Goal: Task Accomplishment & Management: Use online tool/utility

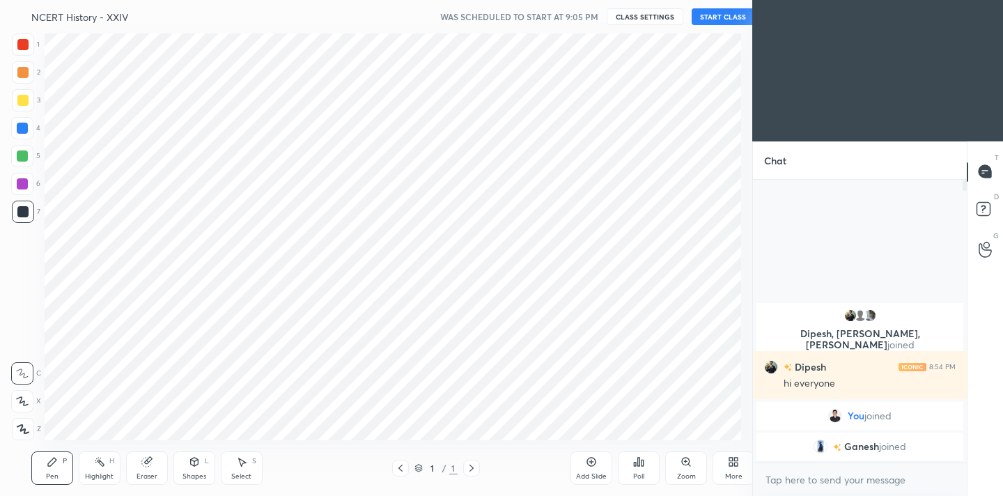
scroll to position [69243, 68952]
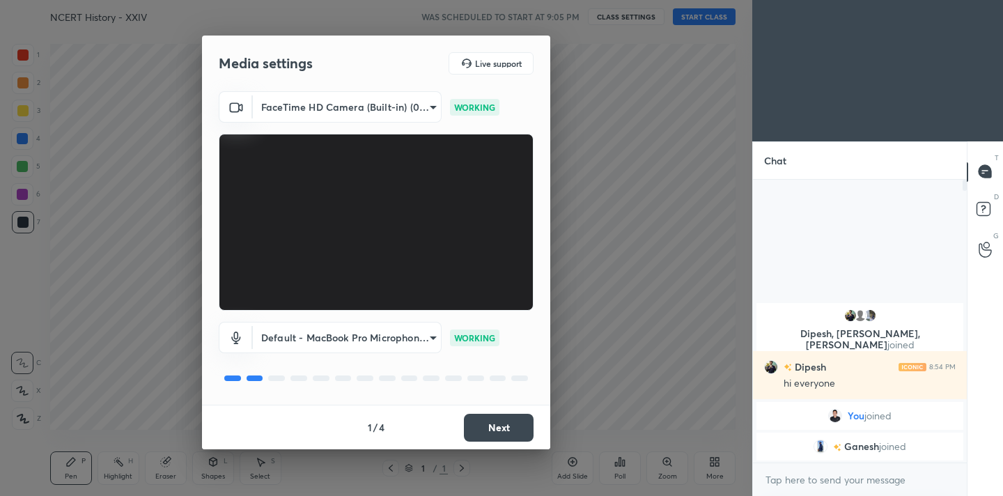
click at [497, 424] on button "Next" at bounding box center [499, 428] width 70 height 28
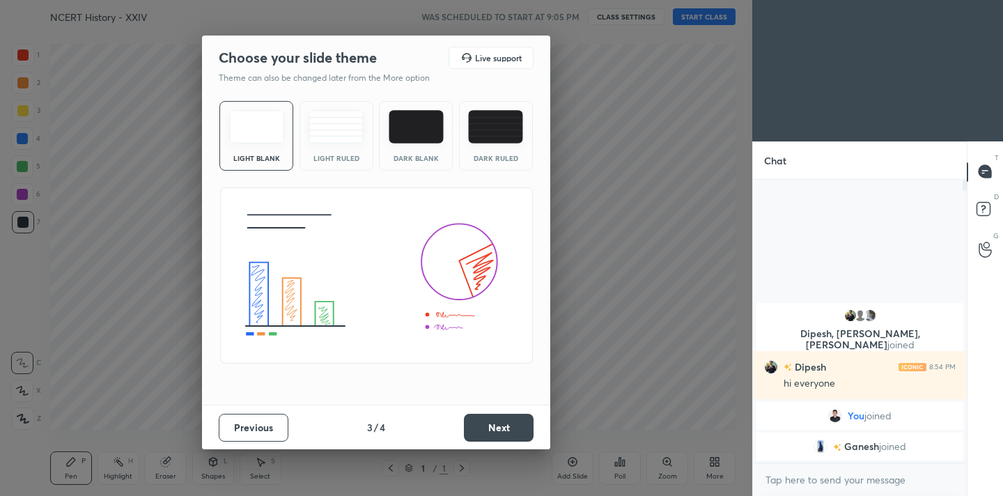
click at [497, 424] on button "Next" at bounding box center [499, 428] width 70 height 28
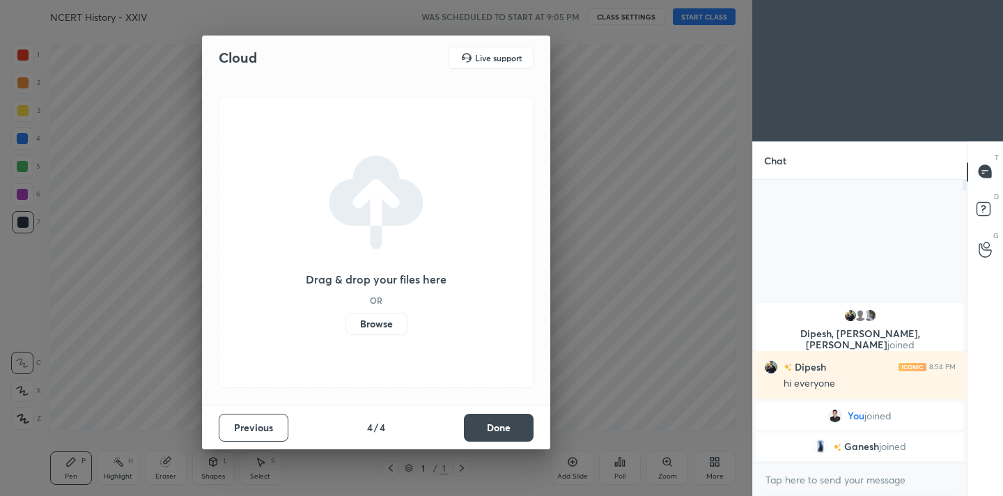
click at [497, 424] on button "Done" at bounding box center [499, 428] width 70 height 28
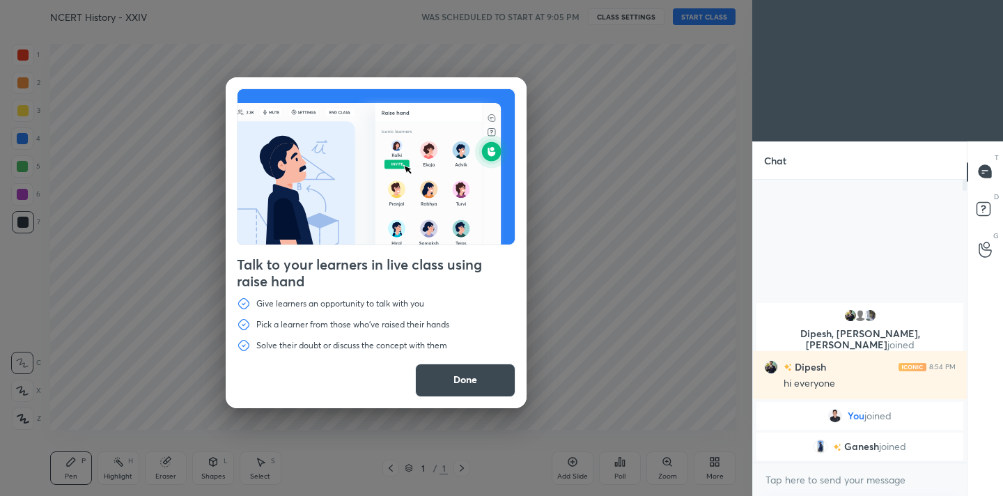
click at [480, 374] on button "Done" at bounding box center [465, 380] width 100 height 33
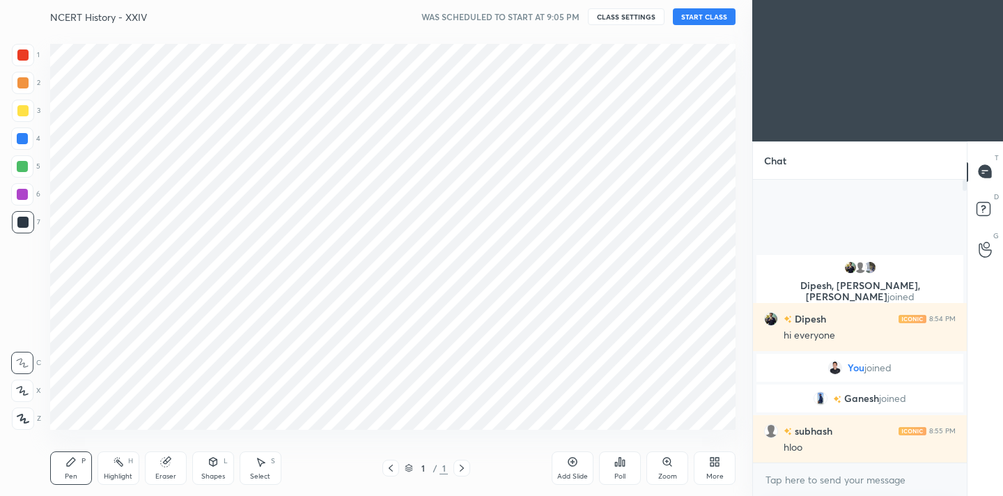
click at [21, 417] on icon at bounding box center [22, 418] width 11 height 8
click at [27, 64] on div at bounding box center [23, 55] width 22 height 22
click at [713, 462] on icon at bounding box center [711, 463] width 3 height 3
click at [637, 369] on div "Dark Mode" at bounding box center [636, 369] width 36 height 7
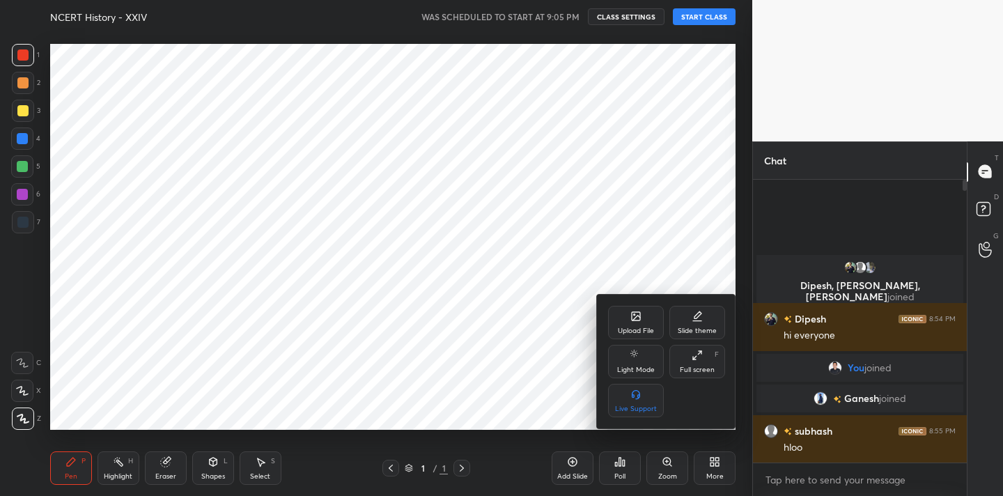
click at [639, 322] on div "Upload File" at bounding box center [636, 322] width 56 height 33
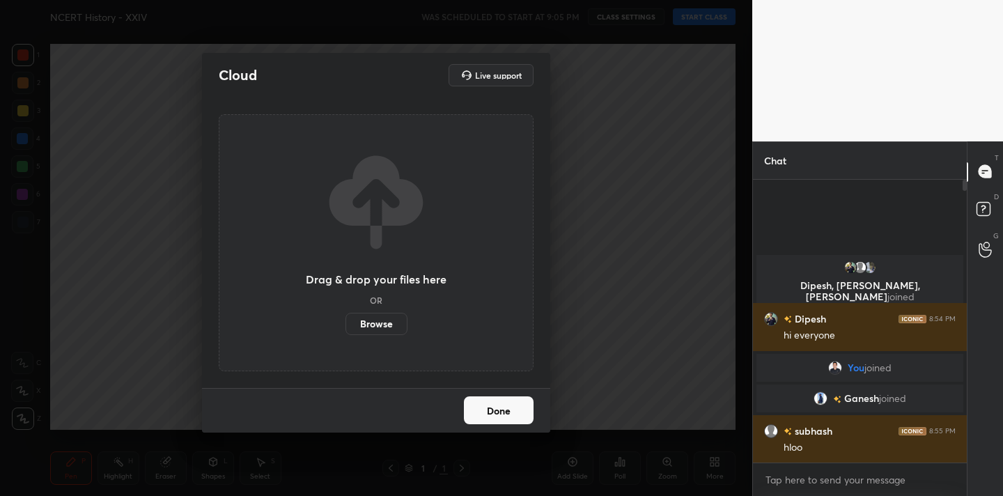
click at [381, 322] on label "Browse" at bounding box center [376, 324] width 62 height 22
click at [345, 322] on input "Browse" at bounding box center [345, 324] width 0 height 22
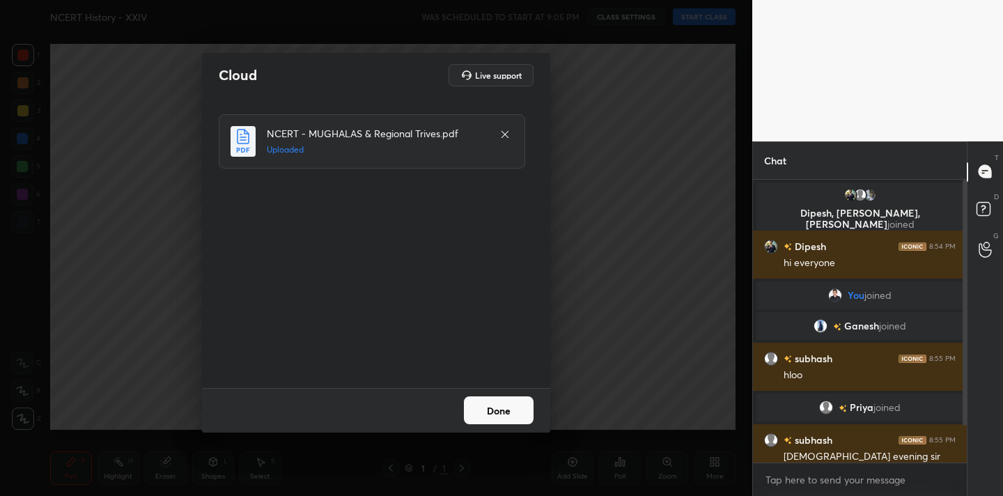
click at [490, 414] on button "Done" at bounding box center [499, 410] width 70 height 28
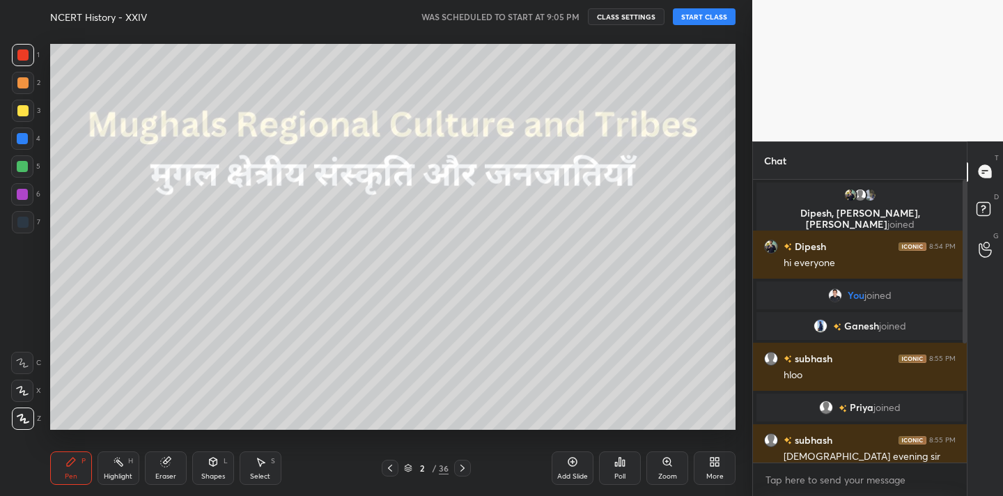
click at [391, 467] on icon at bounding box center [389, 467] width 11 height 11
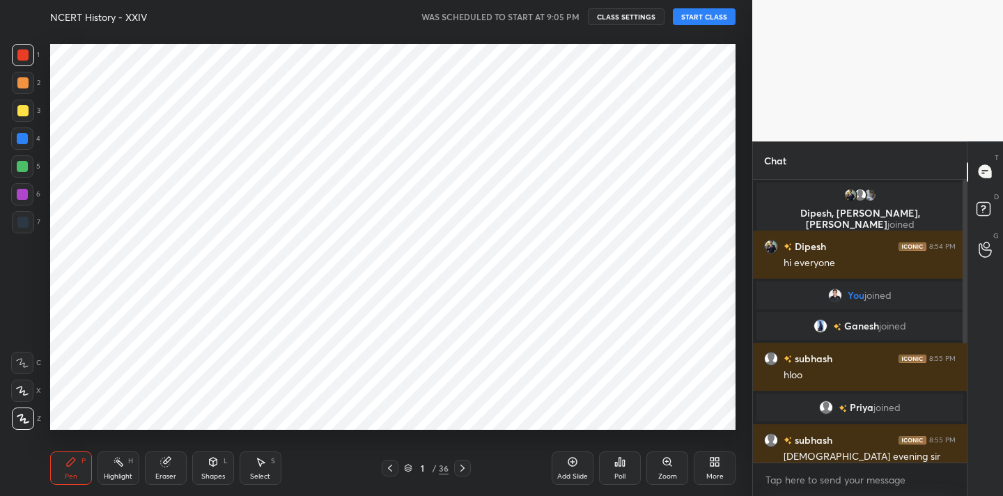
click at [707, 460] on div "More" at bounding box center [715, 467] width 42 height 33
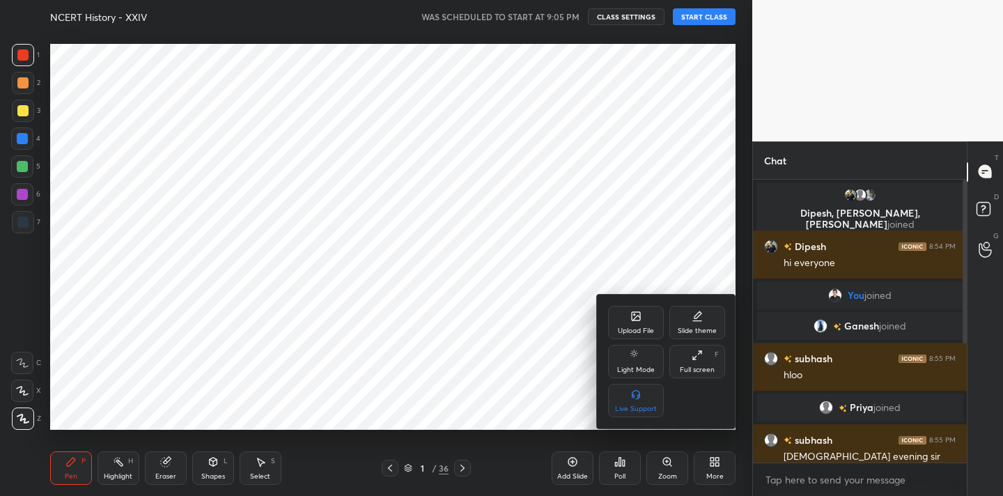
click at [632, 321] on icon at bounding box center [635, 316] width 11 height 11
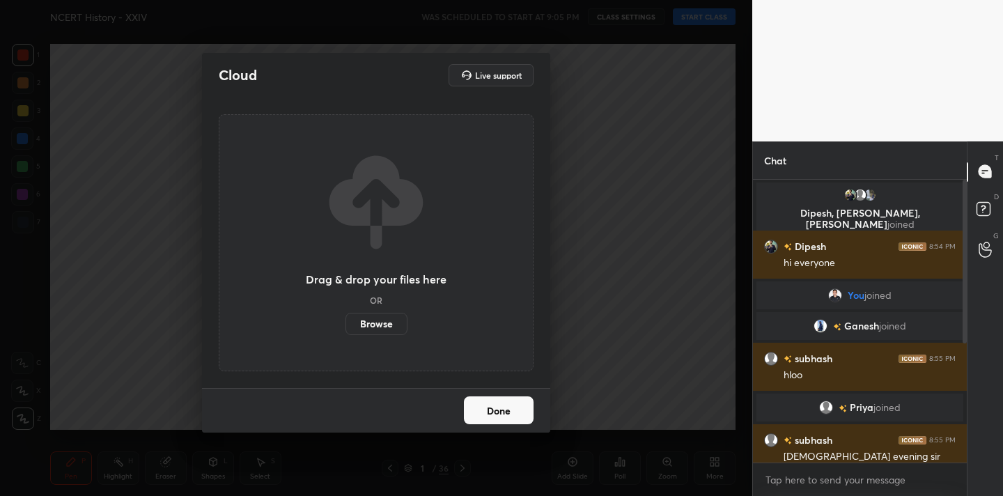
click at [374, 326] on label "Browse" at bounding box center [376, 324] width 62 height 22
click at [345, 326] on input "Browse" at bounding box center [345, 324] width 0 height 22
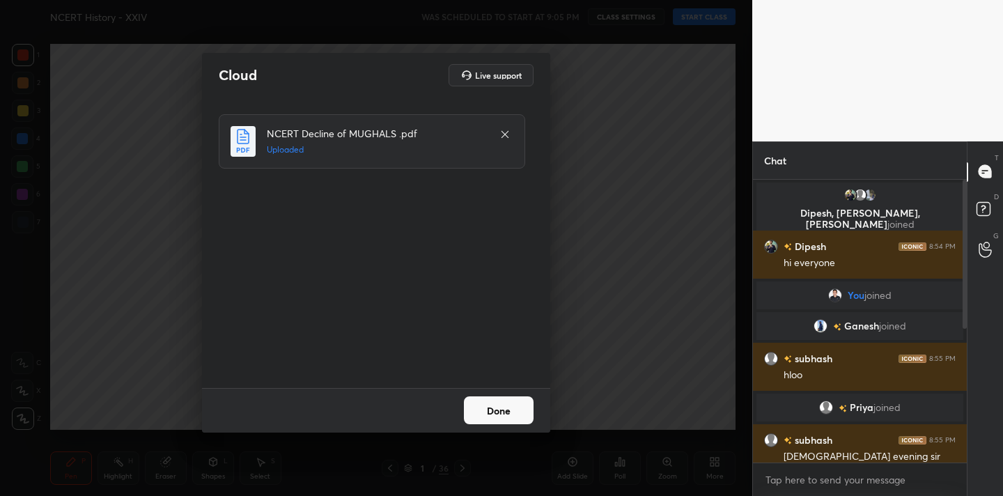
click at [496, 410] on button "Done" at bounding box center [499, 410] width 70 height 28
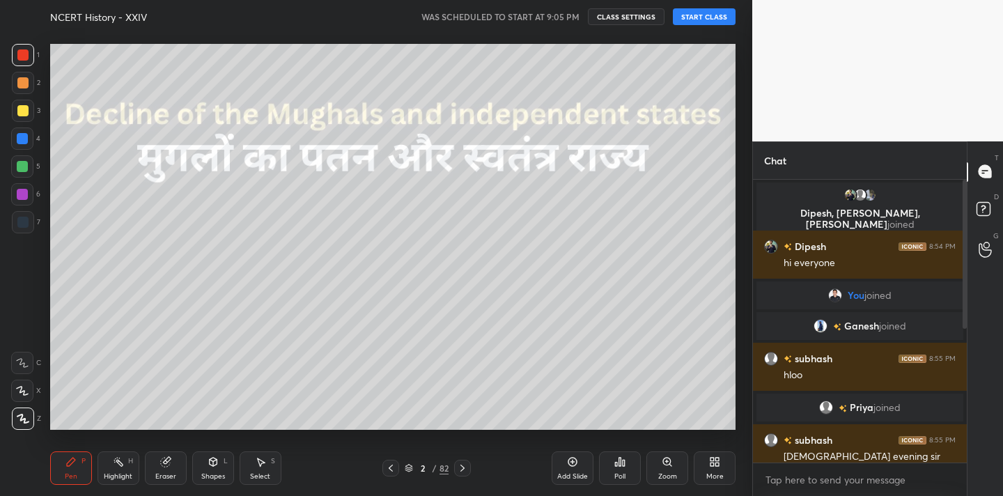
click at [465, 473] on icon at bounding box center [462, 467] width 11 height 11
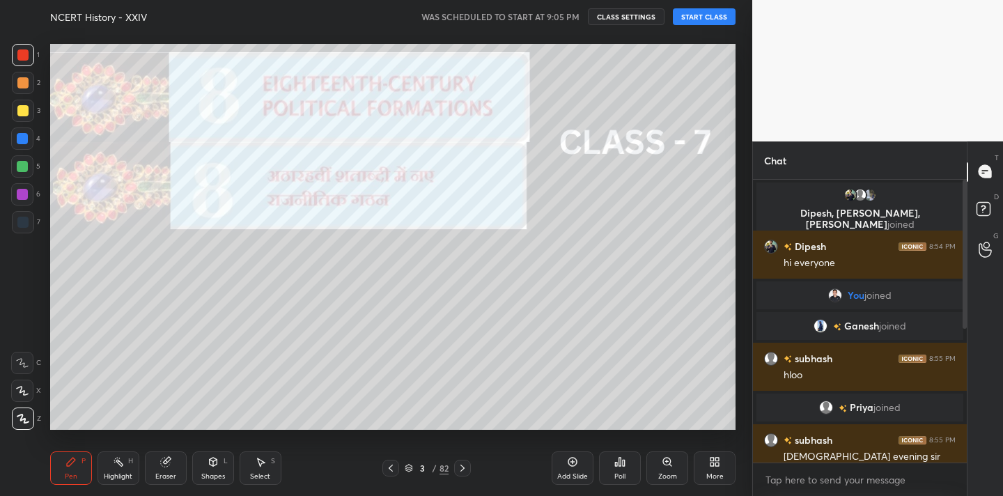
click at [465, 473] on icon at bounding box center [462, 467] width 11 height 11
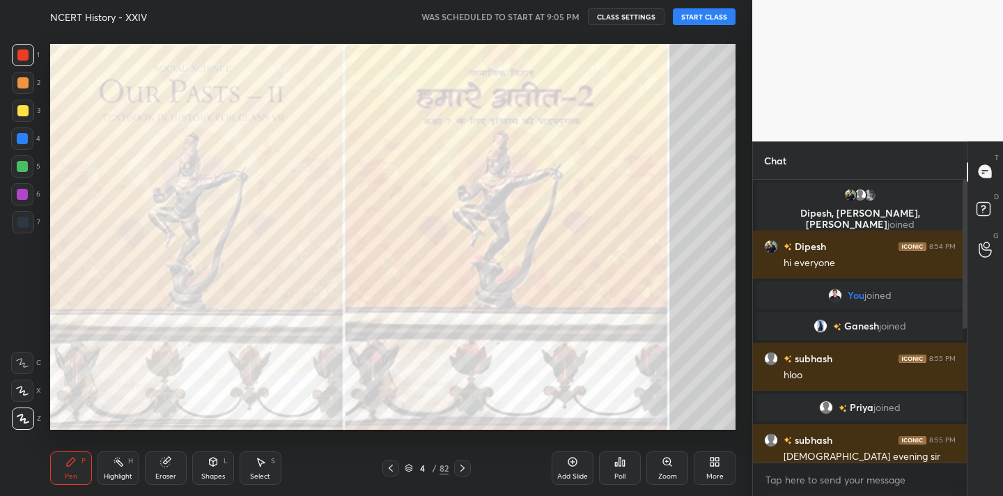
click at [465, 473] on icon at bounding box center [462, 467] width 11 height 11
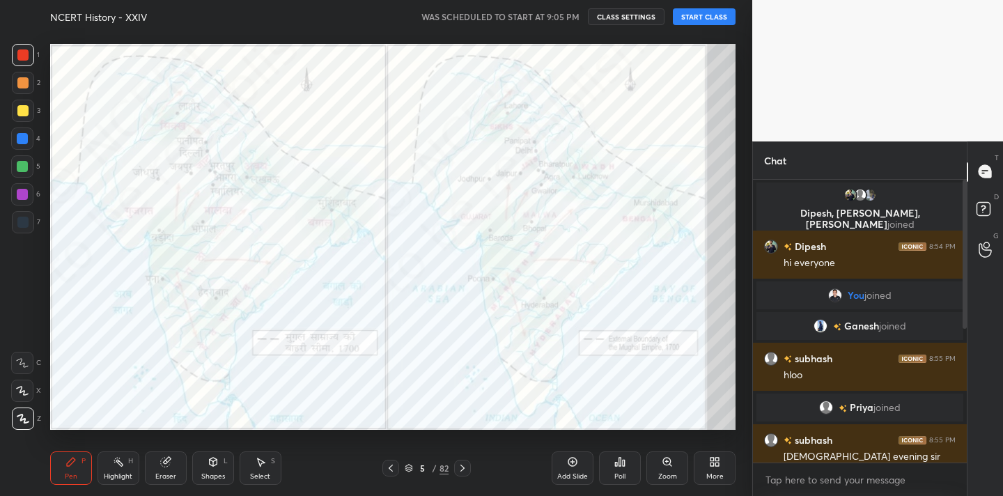
click at [465, 473] on icon at bounding box center [462, 467] width 11 height 11
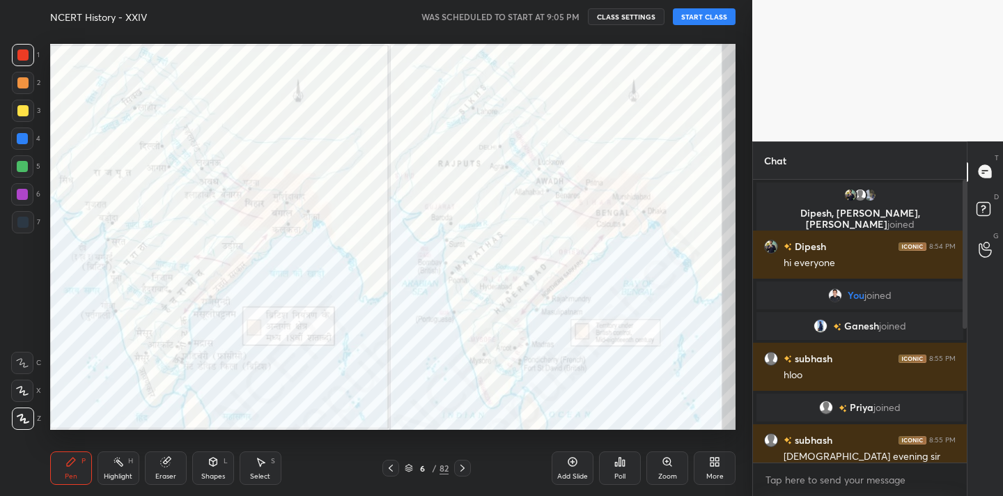
click at [465, 473] on icon at bounding box center [462, 467] width 11 height 11
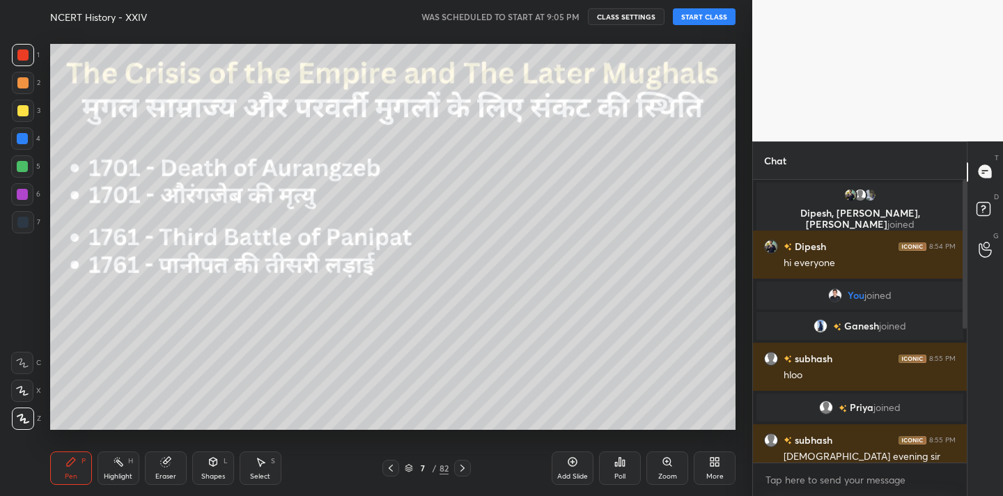
click at [465, 473] on icon at bounding box center [462, 467] width 11 height 11
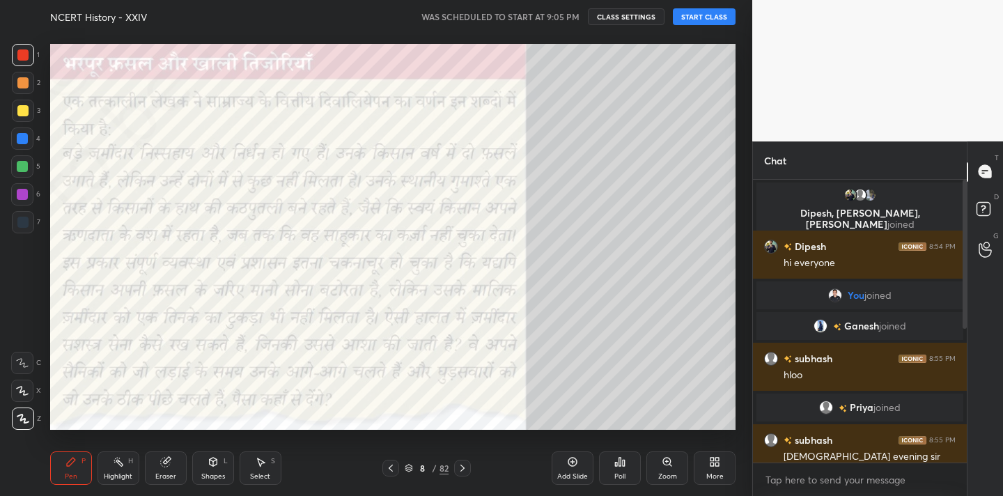
click at [465, 473] on icon at bounding box center [462, 467] width 11 height 11
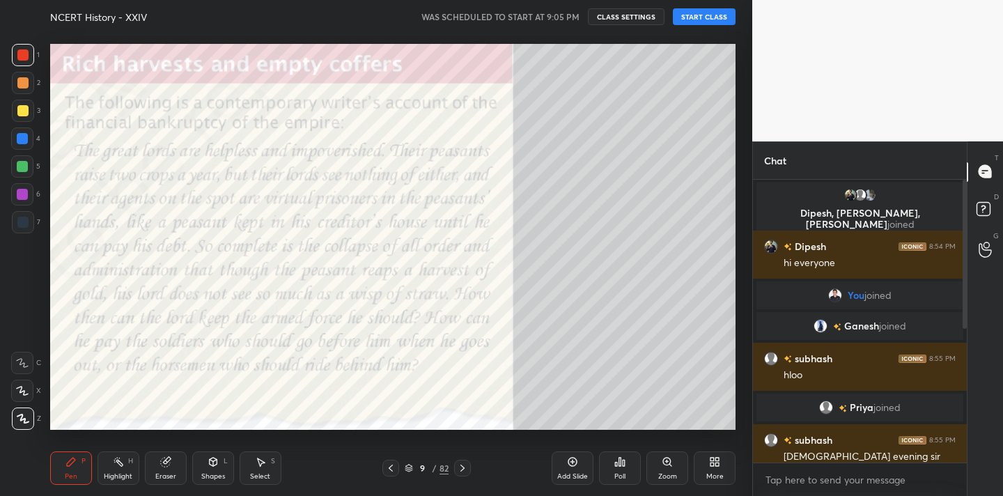
click at [465, 473] on icon at bounding box center [462, 467] width 11 height 11
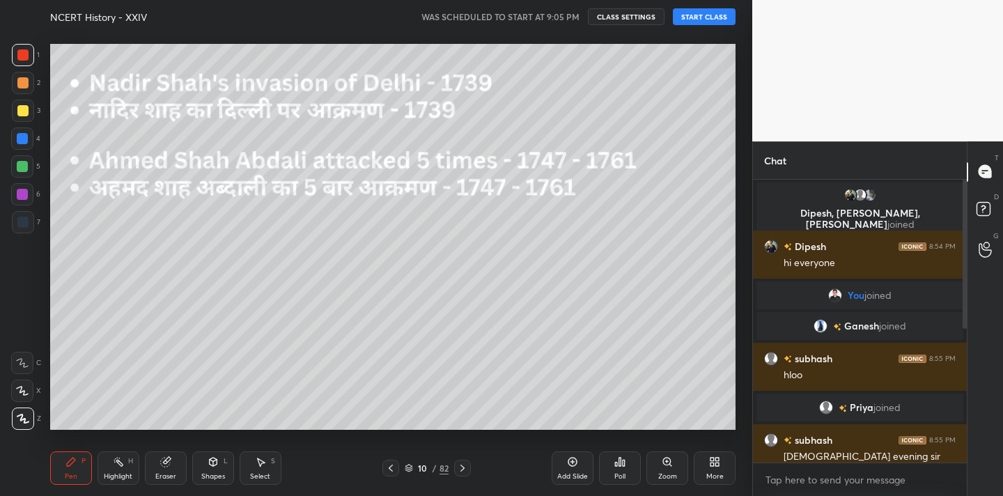
click at [457, 471] on icon at bounding box center [462, 467] width 11 height 11
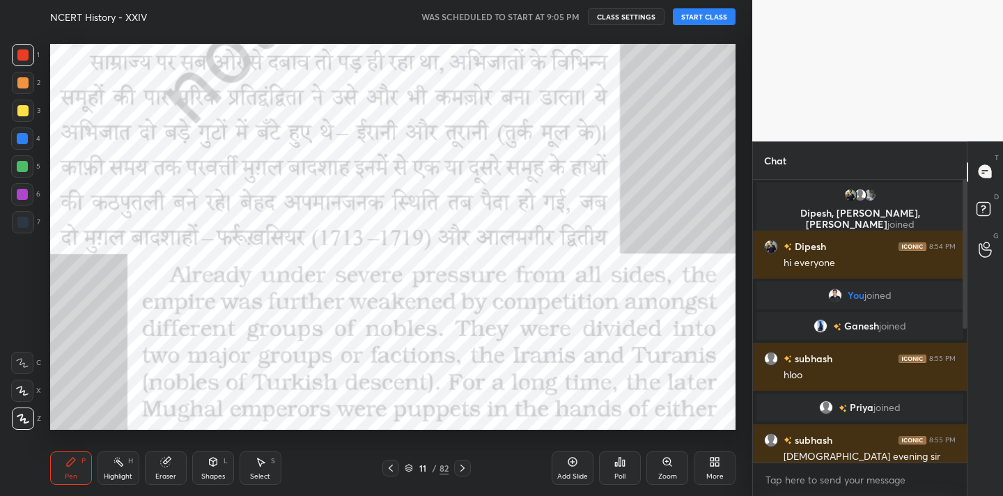
click at [465, 471] on icon at bounding box center [462, 467] width 11 height 11
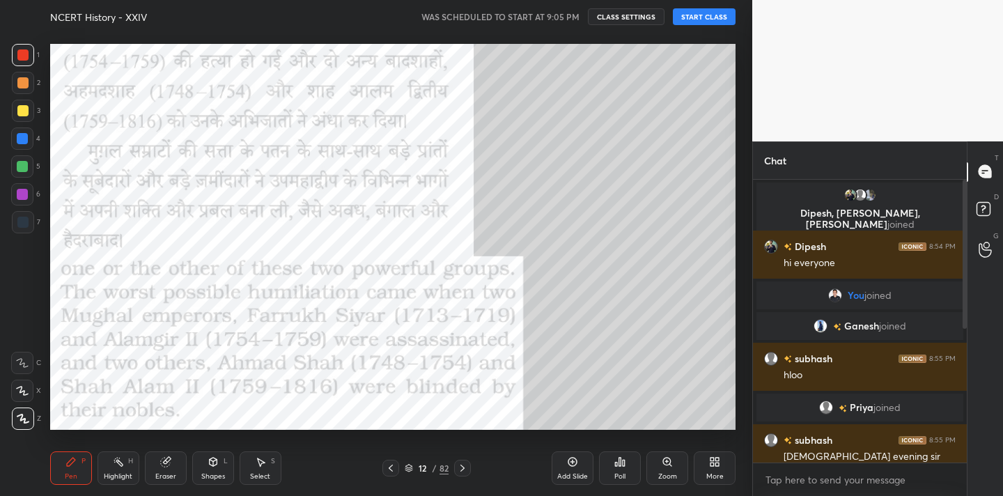
click at [465, 471] on icon at bounding box center [462, 467] width 11 height 11
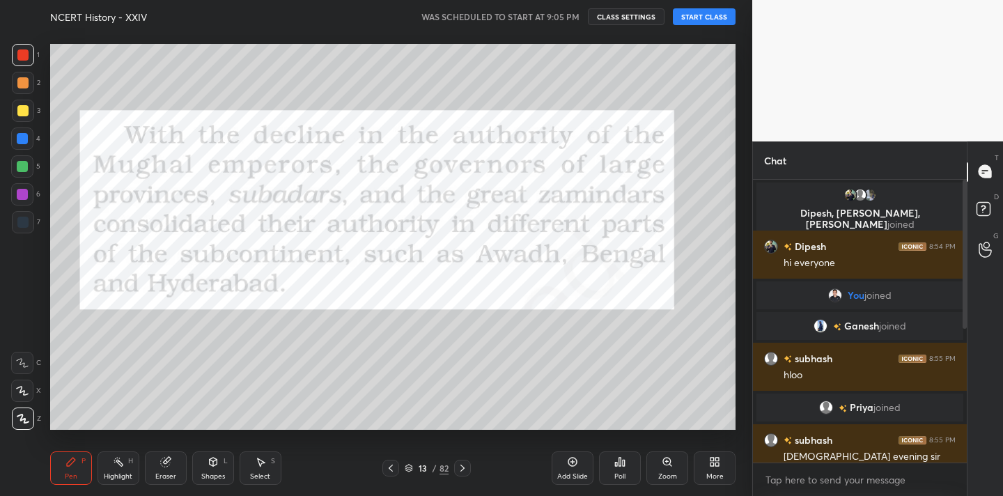
click at [465, 471] on icon at bounding box center [462, 467] width 11 height 11
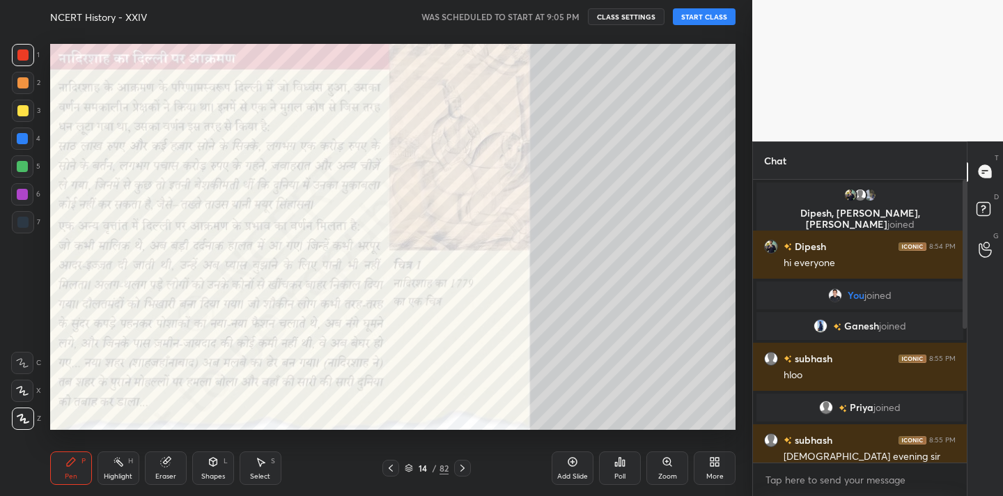
click at [465, 471] on icon at bounding box center [462, 467] width 11 height 11
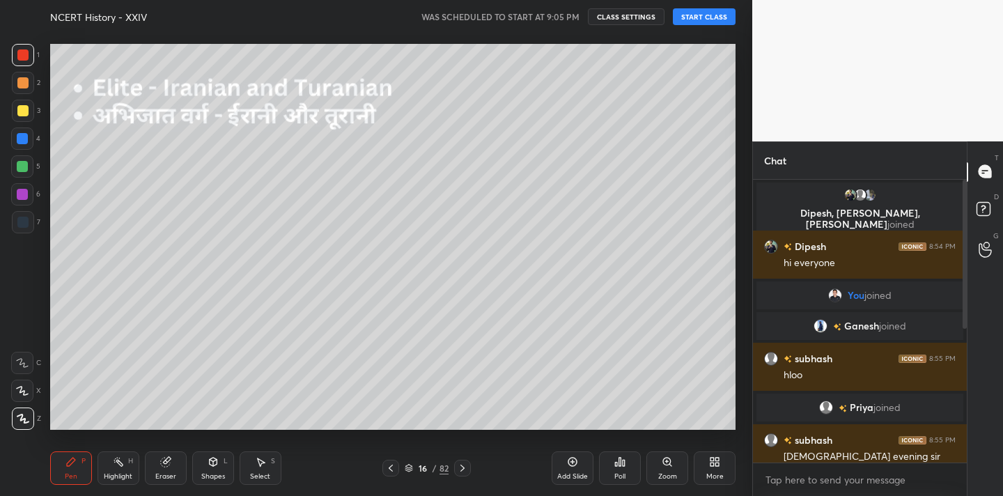
click at [465, 471] on icon at bounding box center [462, 467] width 11 height 11
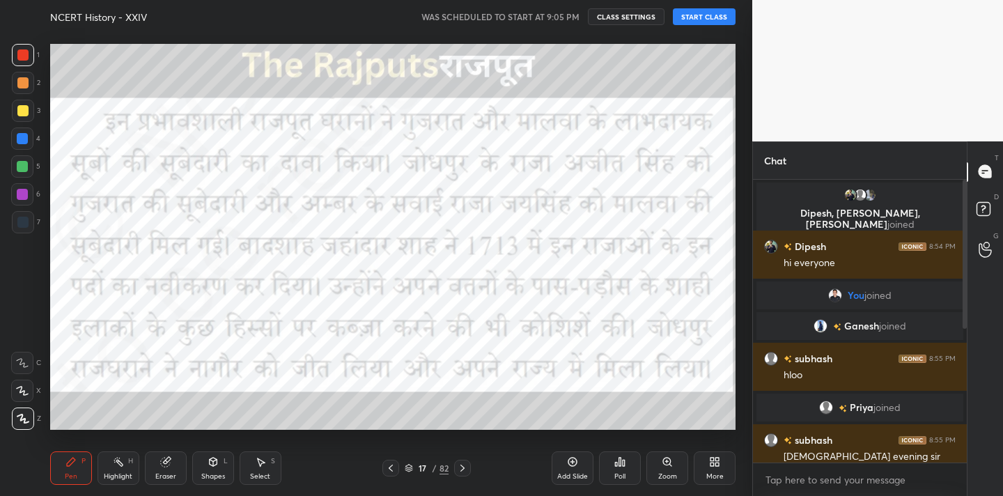
click at [465, 471] on icon at bounding box center [462, 467] width 11 height 11
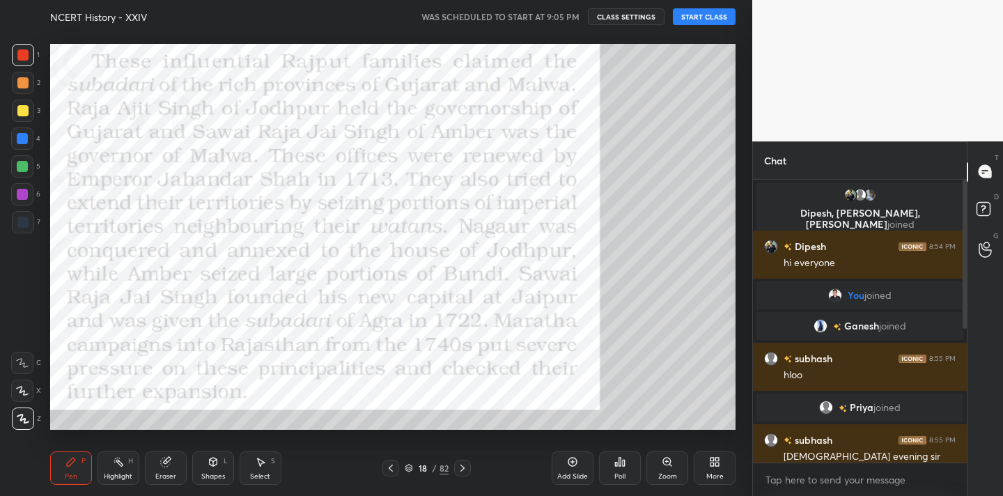
click at [466, 469] on icon at bounding box center [462, 467] width 11 height 11
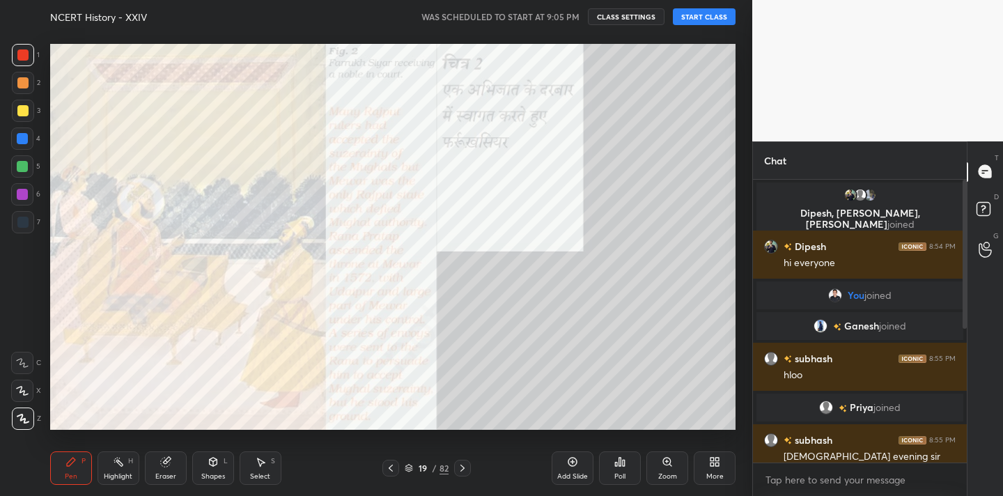
click at [466, 469] on icon at bounding box center [462, 467] width 11 height 11
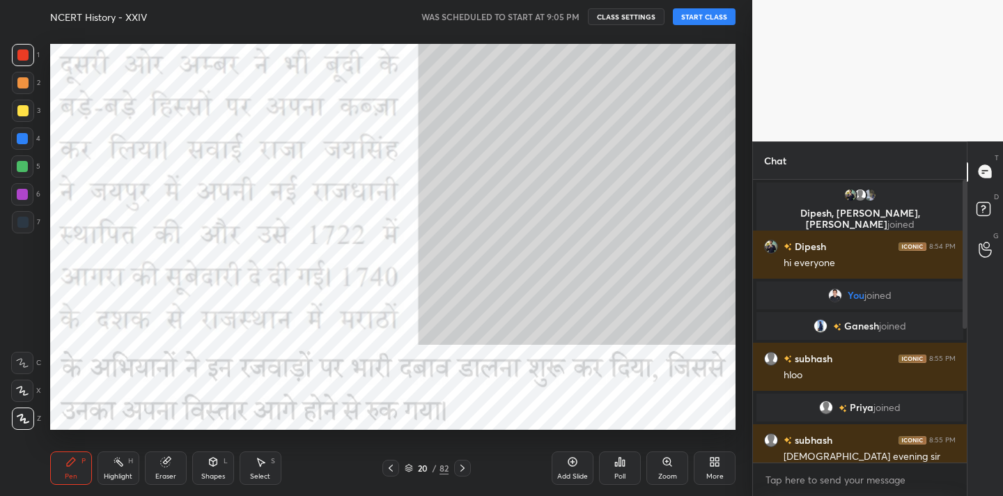
click at [466, 469] on icon at bounding box center [462, 467] width 11 height 11
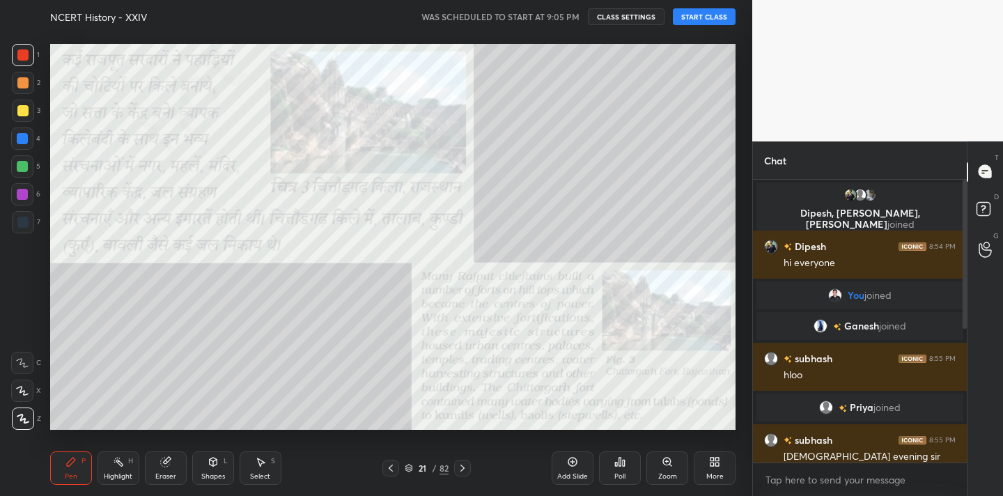
click at [389, 471] on icon at bounding box center [390, 467] width 11 height 11
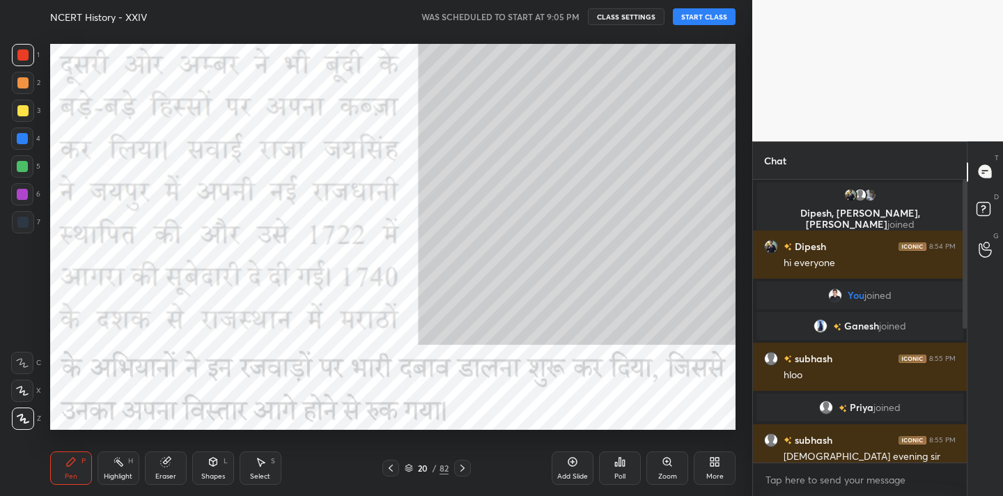
click at [389, 471] on icon at bounding box center [390, 467] width 11 height 11
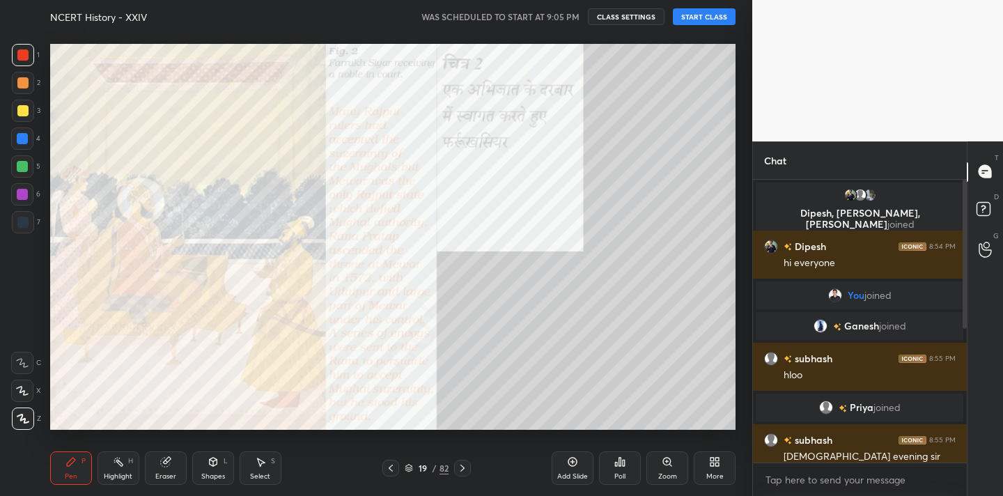
click at [389, 471] on icon at bounding box center [390, 467] width 11 height 11
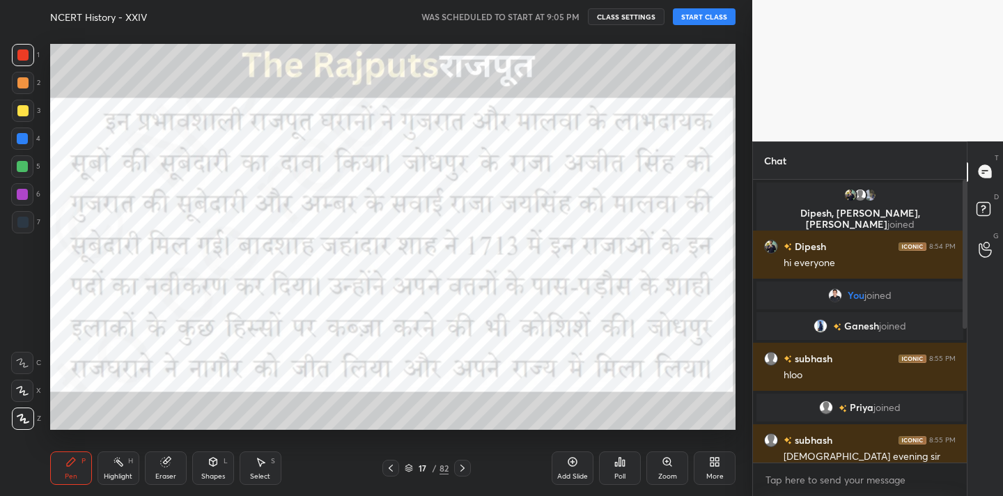
click at [389, 471] on icon at bounding box center [390, 467] width 11 height 11
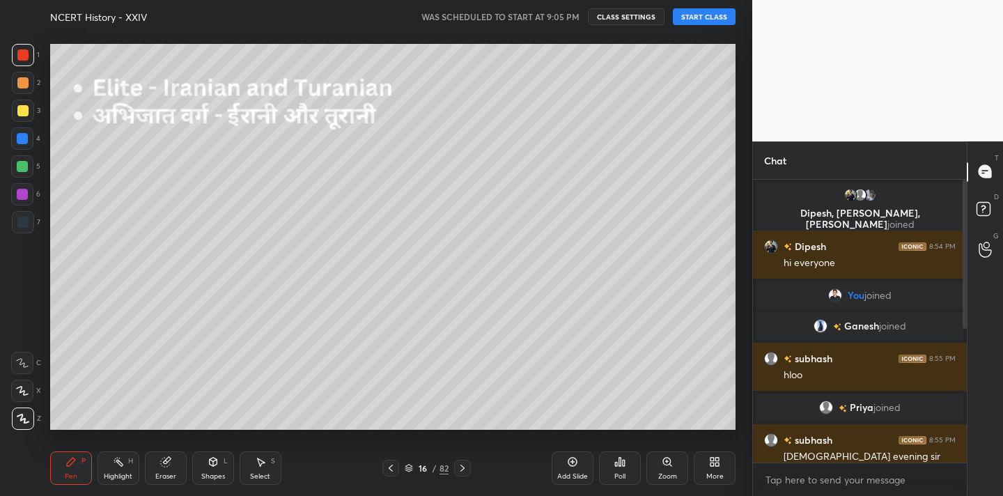
click at [389, 471] on icon at bounding box center [390, 467] width 11 height 11
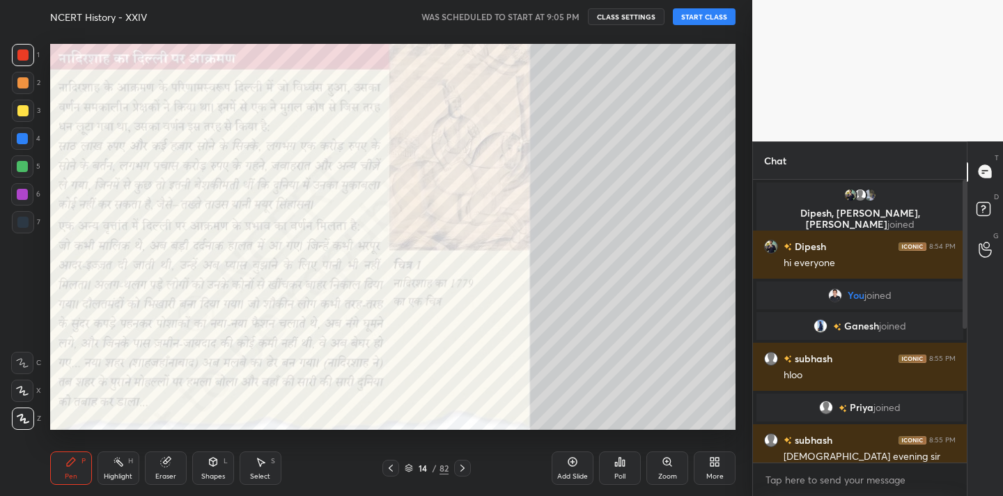
click at [389, 471] on icon at bounding box center [390, 467] width 11 height 11
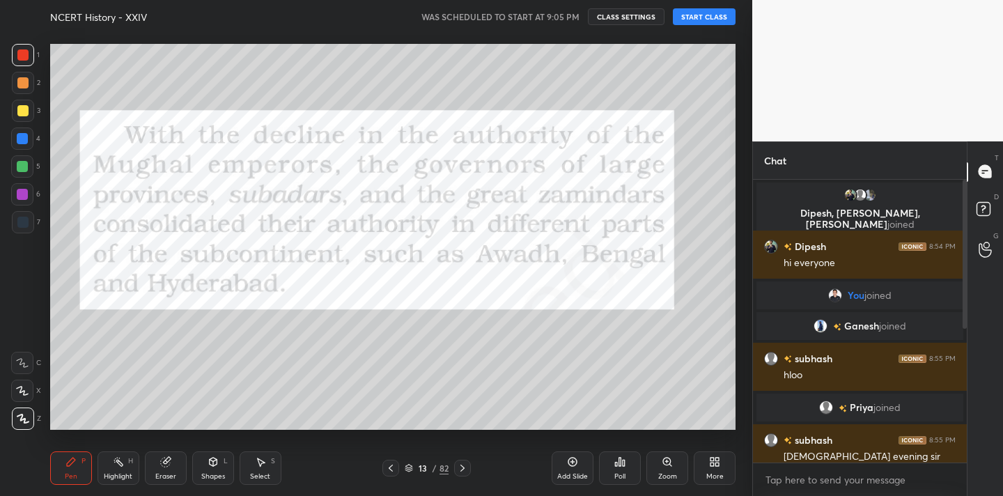
click at [389, 471] on icon at bounding box center [390, 467] width 11 height 11
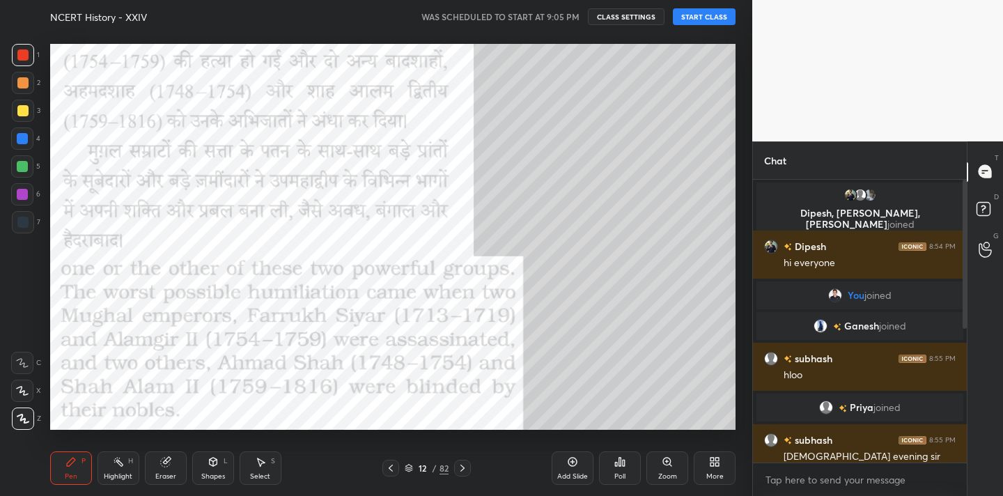
click at [389, 471] on icon at bounding box center [390, 467] width 11 height 11
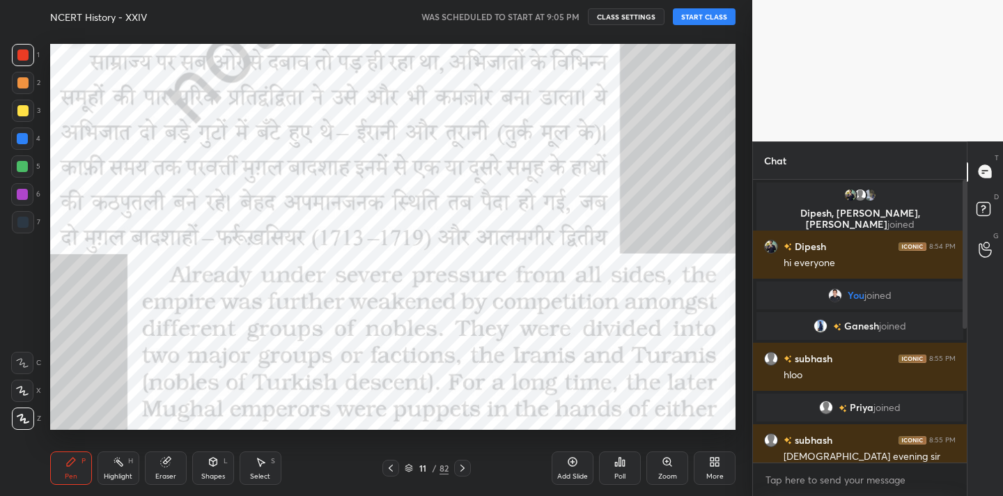
click at [389, 471] on icon at bounding box center [390, 467] width 11 height 11
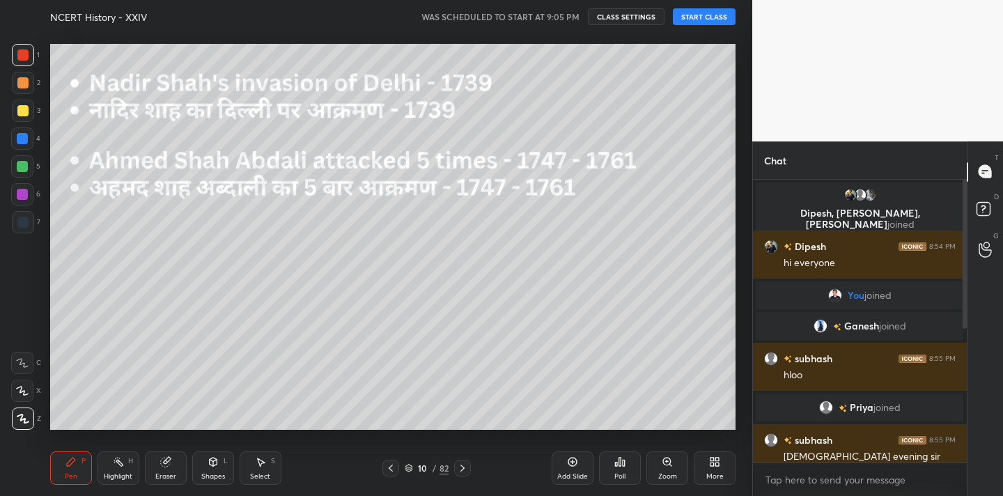
click at [389, 471] on icon at bounding box center [390, 467] width 11 height 11
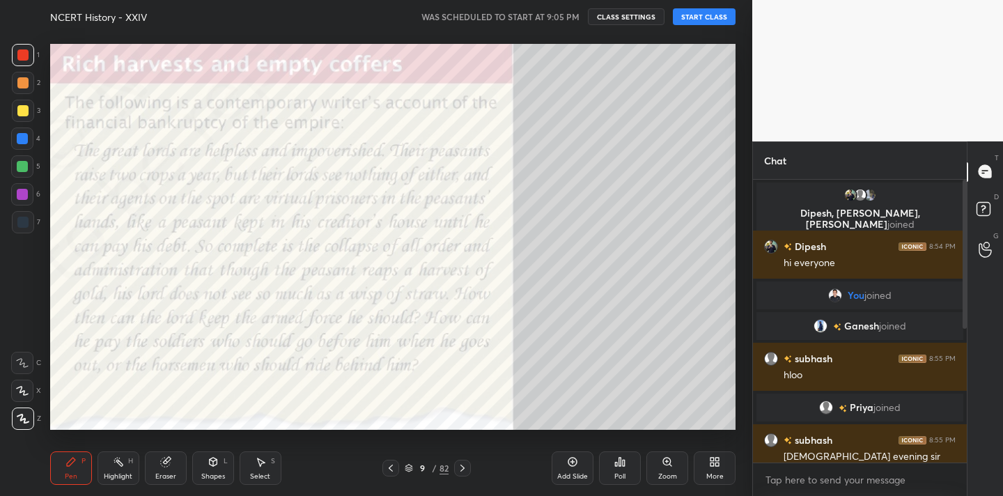
click at [389, 471] on icon at bounding box center [390, 467] width 11 height 11
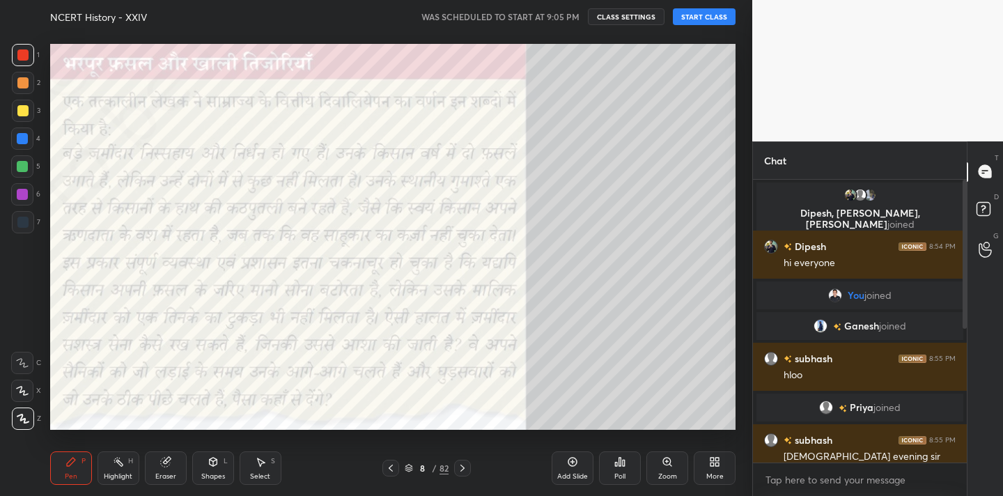
click at [389, 471] on icon at bounding box center [390, 467] width 11 height 11
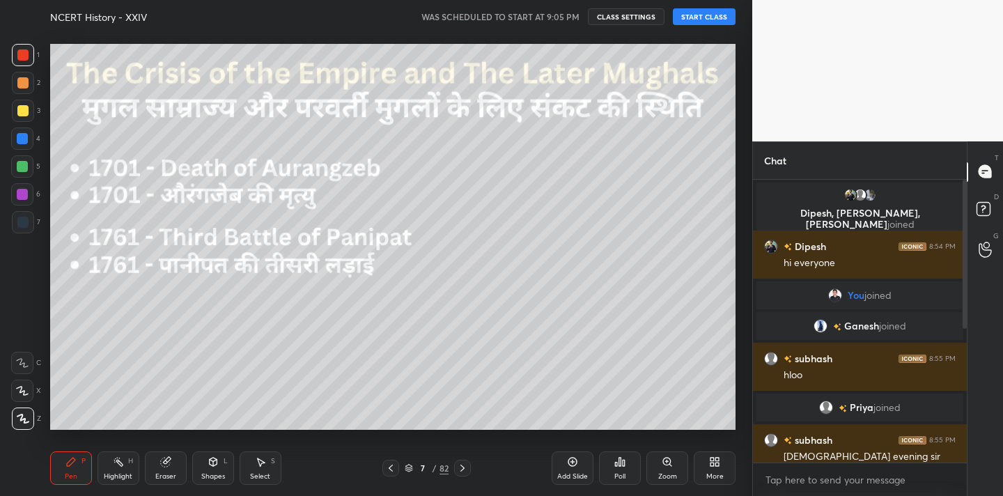
click at [389, 471] on icon at bounding box center [390, 467] width 11 height 11
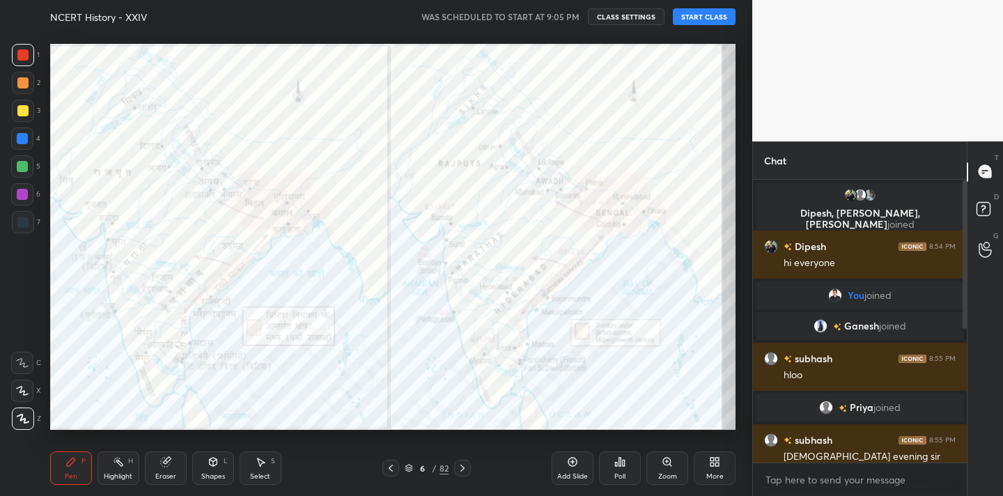
click at [389, 471] on icon at bounding box center [390, 467] width 11 height 11
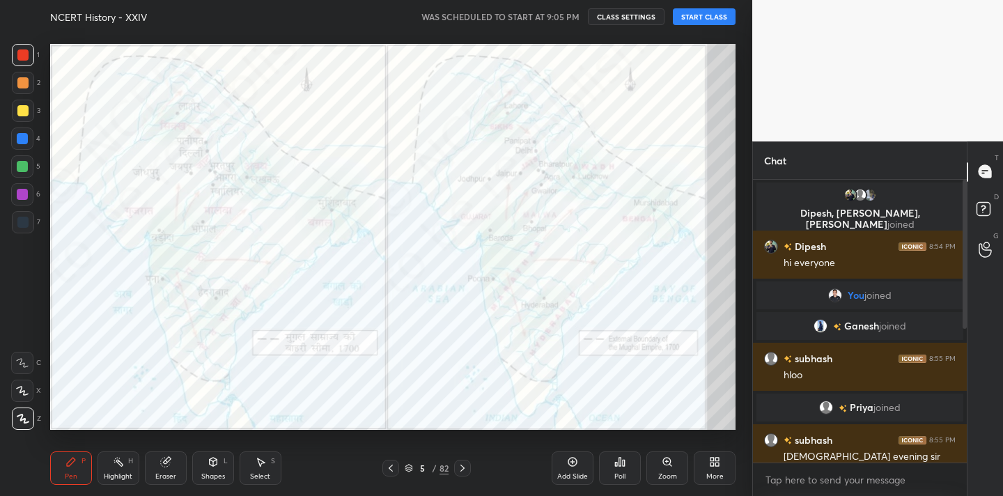
click at [389, 471] on icon at bounding box center [390, 467] width 11 height 11
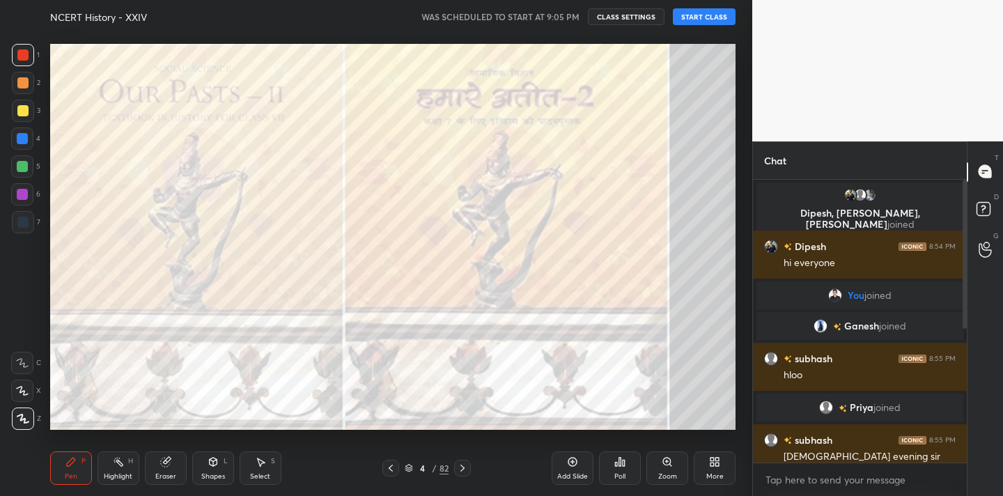
click at [389, 471] on icon at bounding box center [390, 467] width 11 height 11
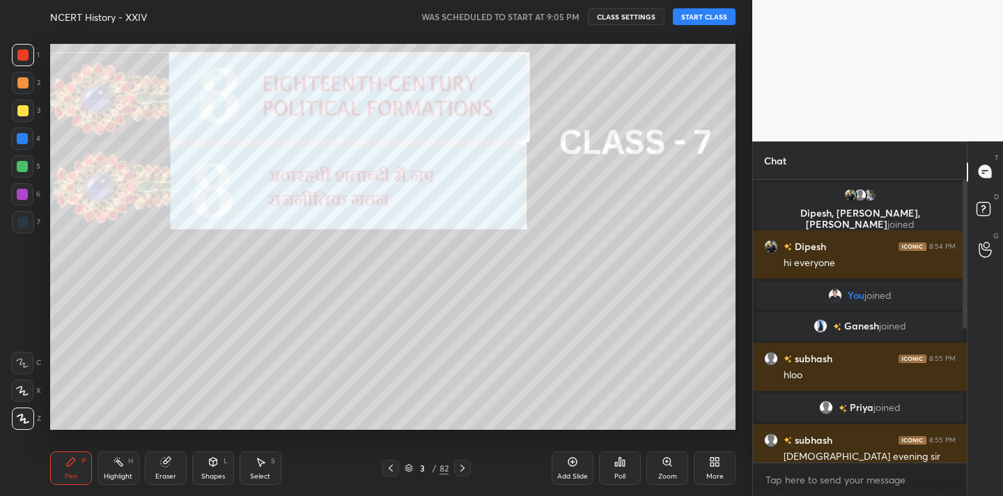
click at [389, 471] on icon at bounding box center [390, 467] width 11 height 11
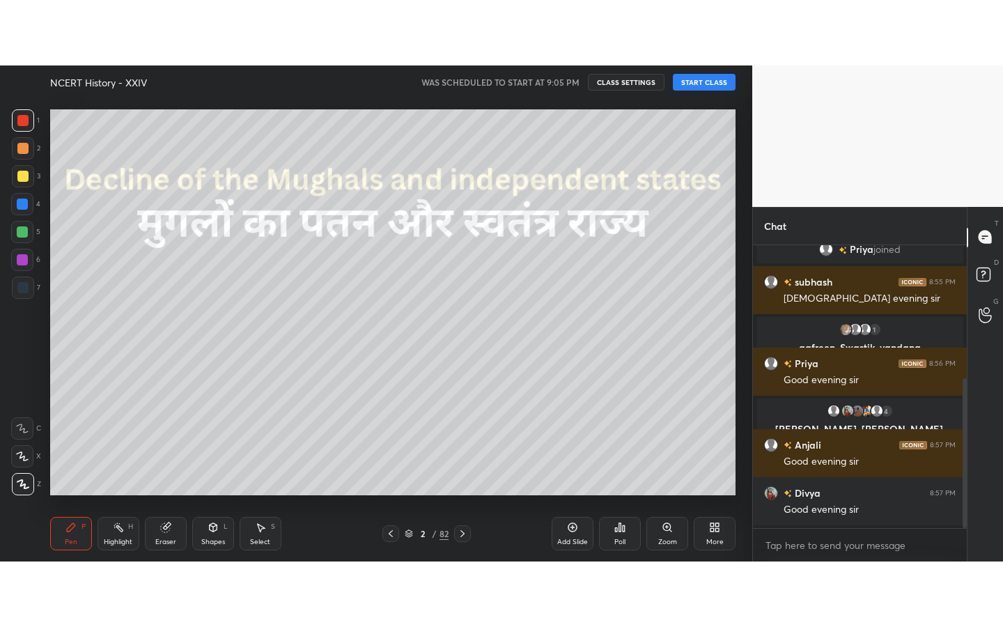
scroll to position [254, 0]
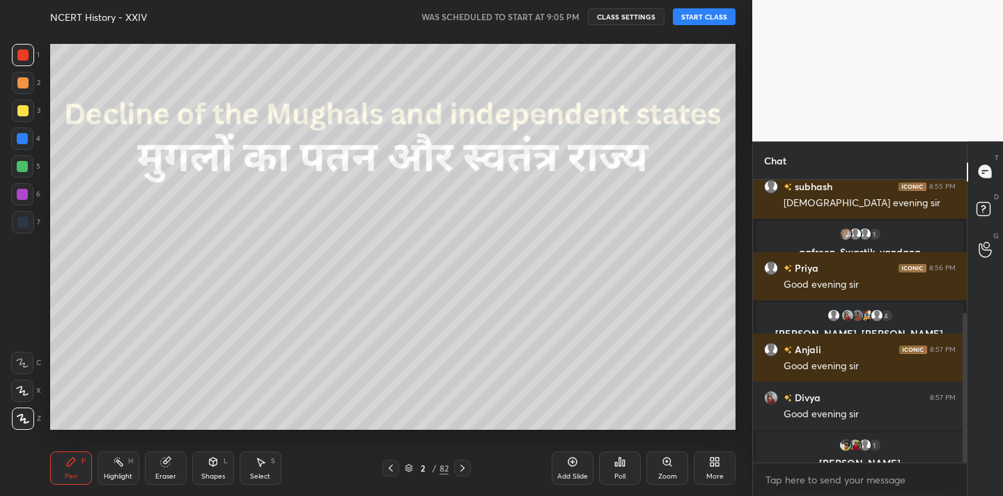
click at [714, 466] on icon at bounding box center [714, 461] width 11 height 11
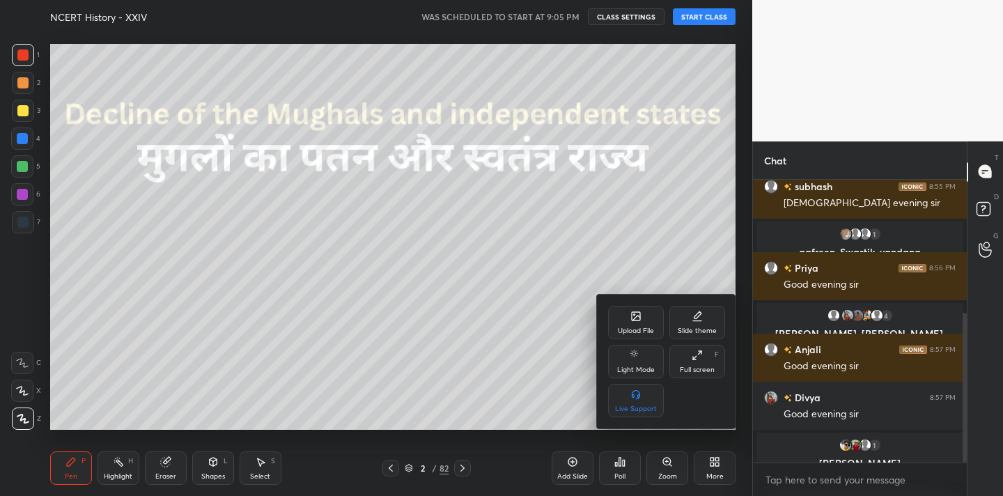
click at [699, 368] on div "Full screen" at bounding box center [697, 369] width 35 height 7
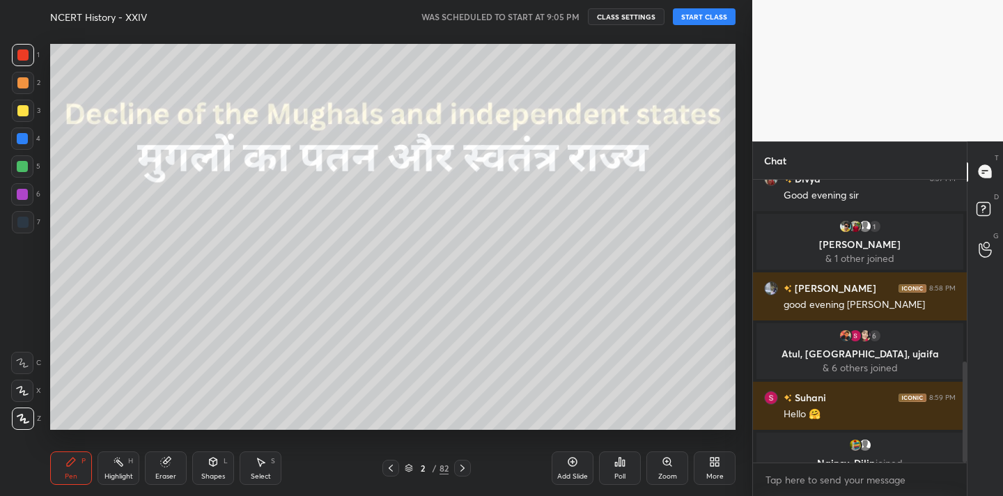
scroll to position [510, 0]
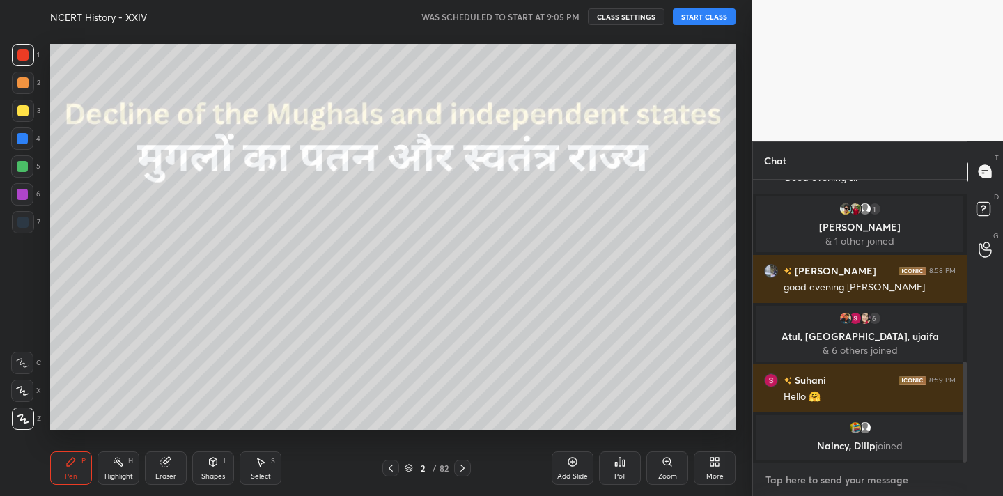
click at [823, 481] on textarea at bounding box center [860, 480] width 192 height 22
type textarea "x"
click at [815, 481] on textarea at bounding box center [860, 480] width 192 height 22
paste textarea "Channel Link - [URL][DOMAIN_NAME]"
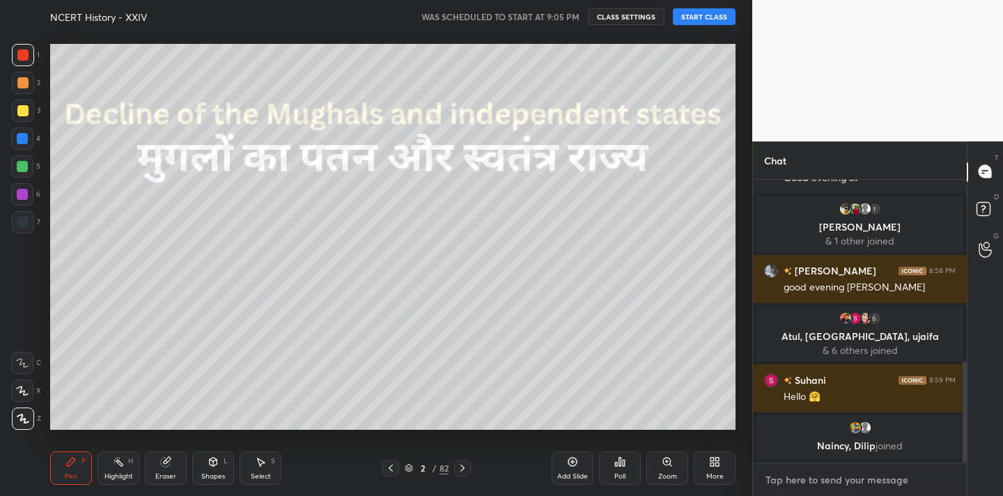
type textarea "Channel Link - [URL][DOMAIN_NAME]"
type textarea "x"
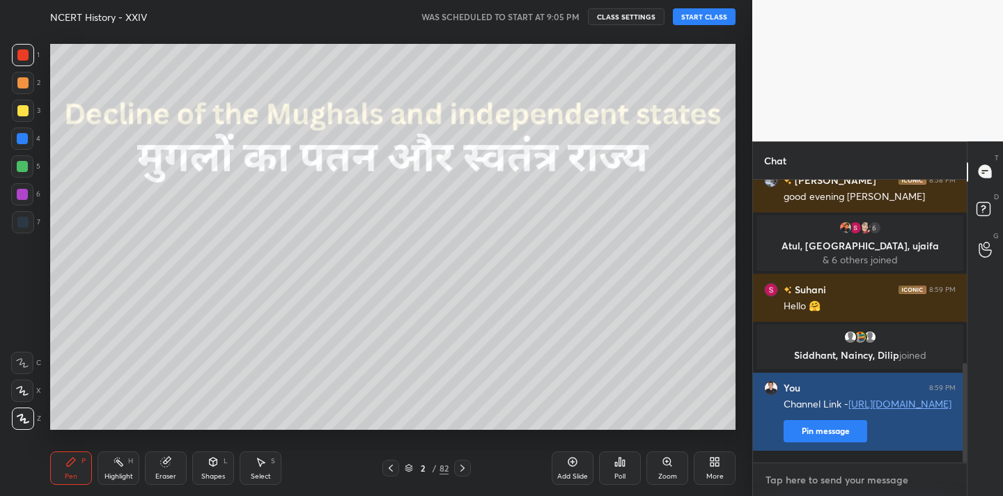
scroll to position [554, 0]
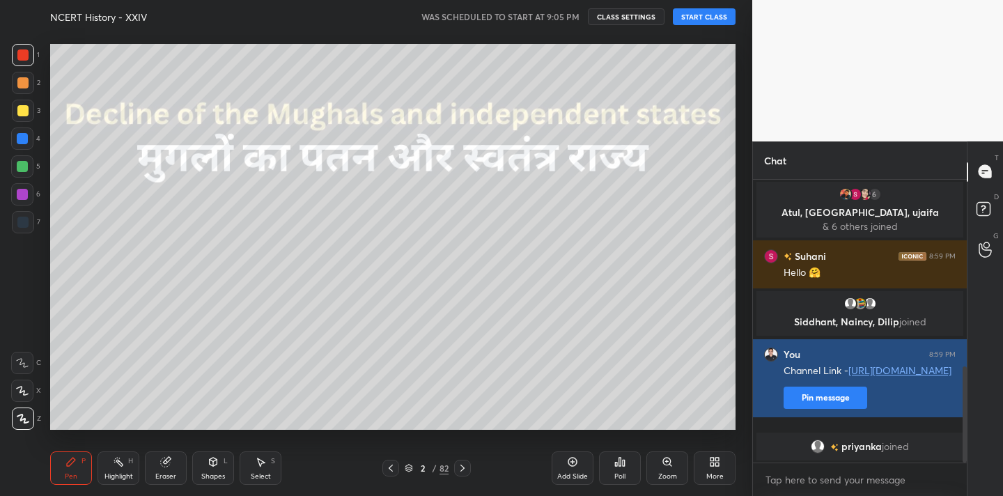
click at [830, 408] on button "Pin message" at bounding box center [826, 398] width 84 height 22
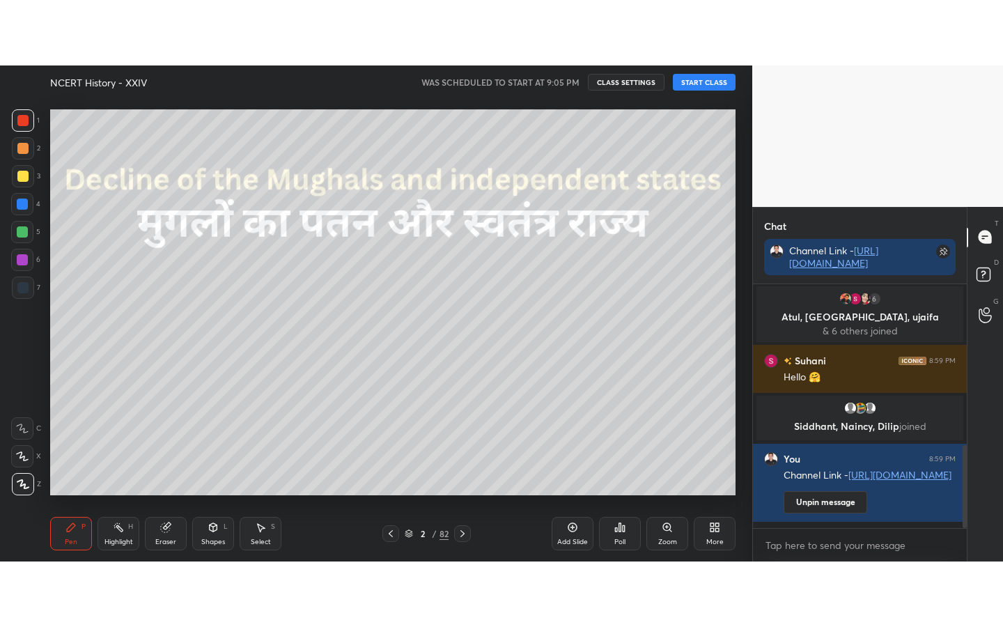
scroll to position [593, 0]
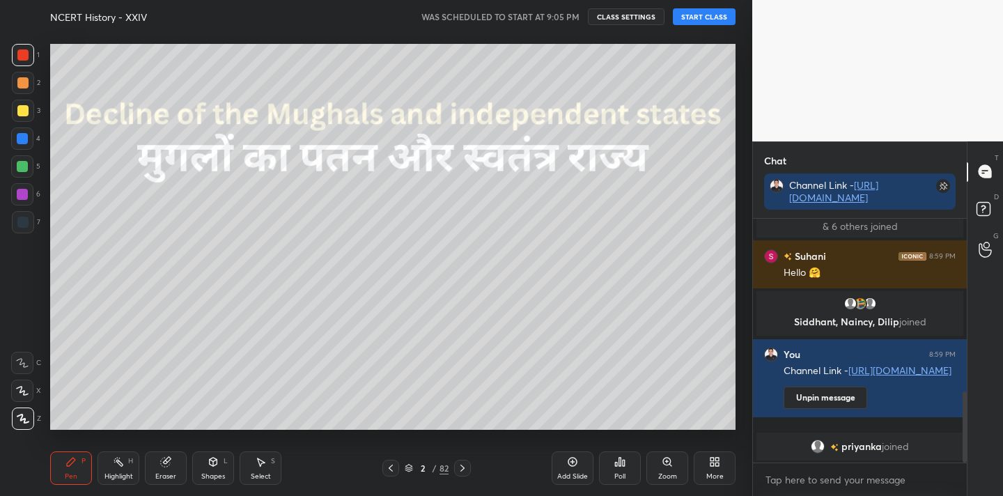
click at [714, 458] on icon at bounding box center [711, 459] width 3 height 3
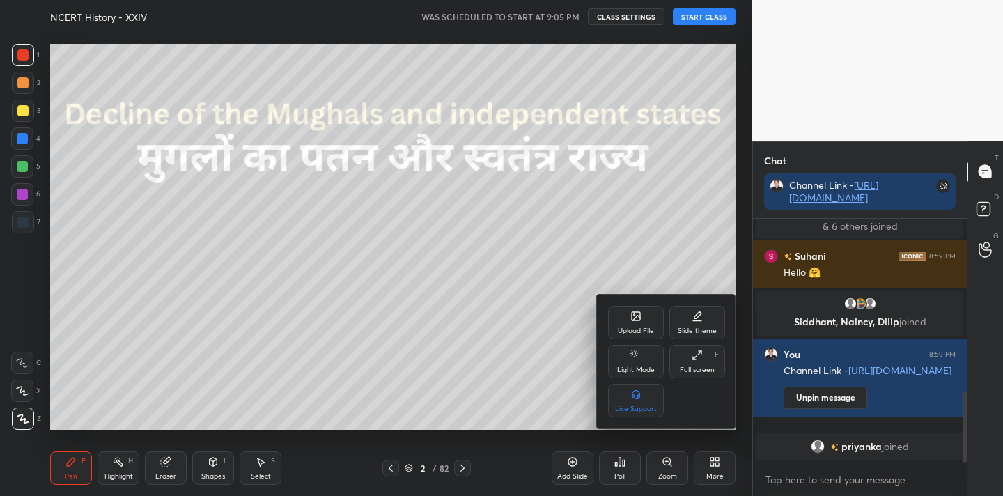
click at [700, 359] on icon at bounding box center [697, 355] width 11 height 11
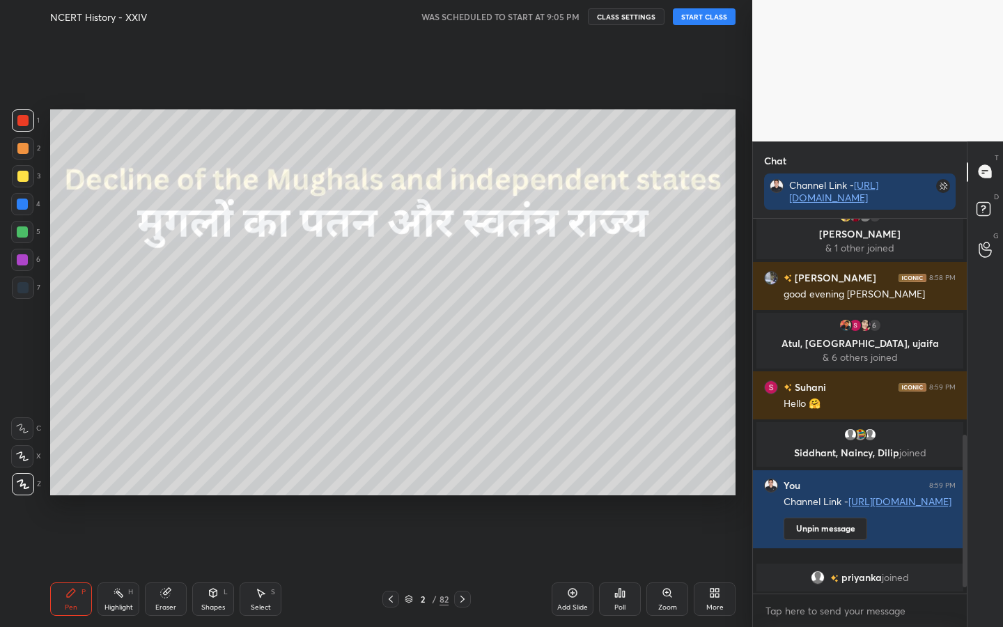
scroll to position [548, 0]
click at [711, 19] on button "START CLASS" at bounding box center [704, 16] width 63 height 17
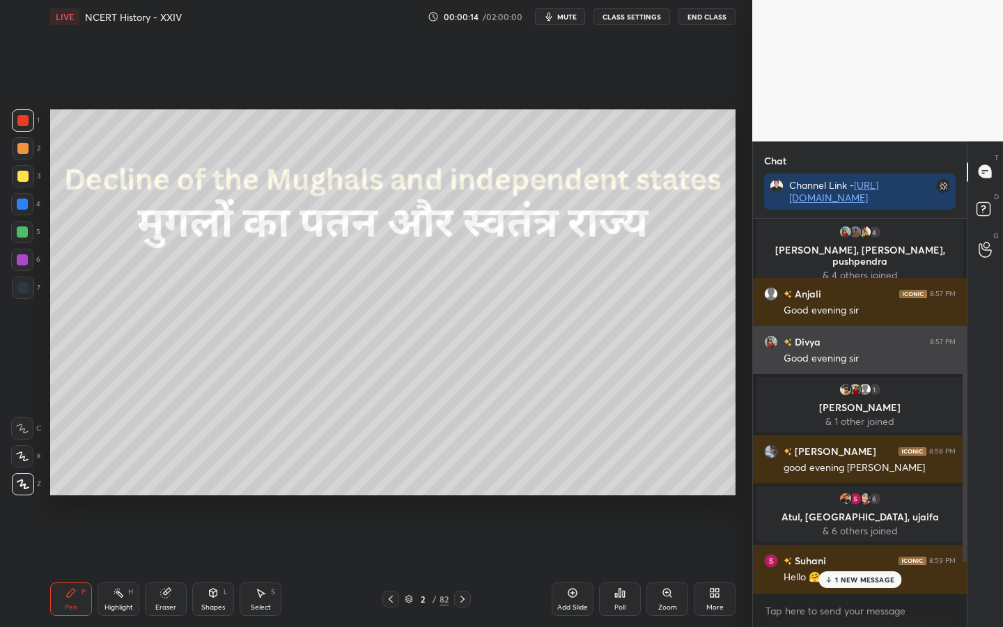
click at [807, 341] on h6 "Divya" at bounding box center [806, 341] width 29 height 15
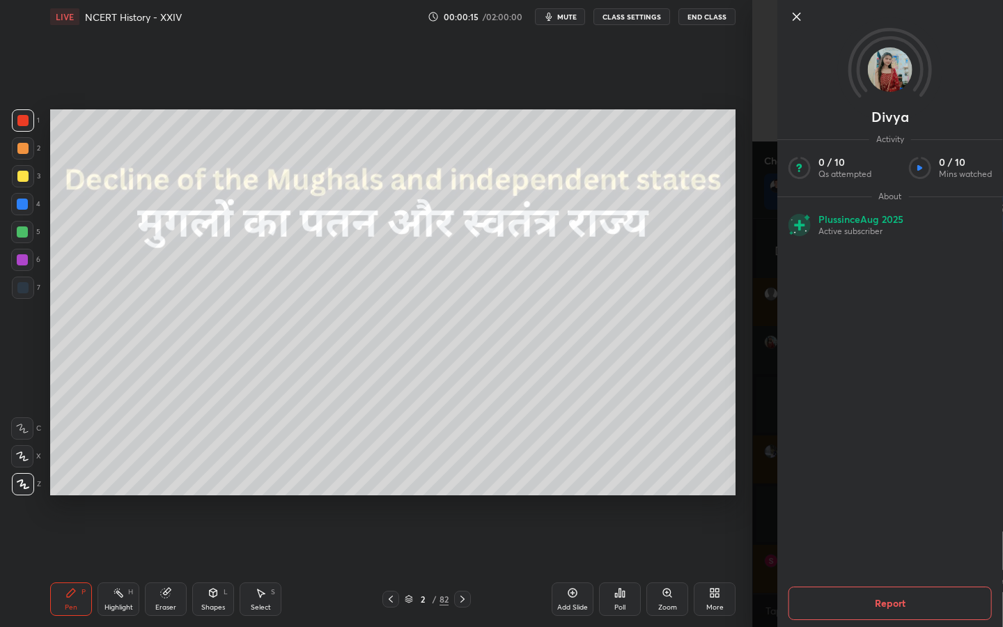
click at [745, 329] on div "1 2 3 4 5 6 7 C X Z C X Z E E Erase all H H LIVE NCERT History - XXIV 00:00:15 …" at bounding box center [376, 313] width 752 height 627
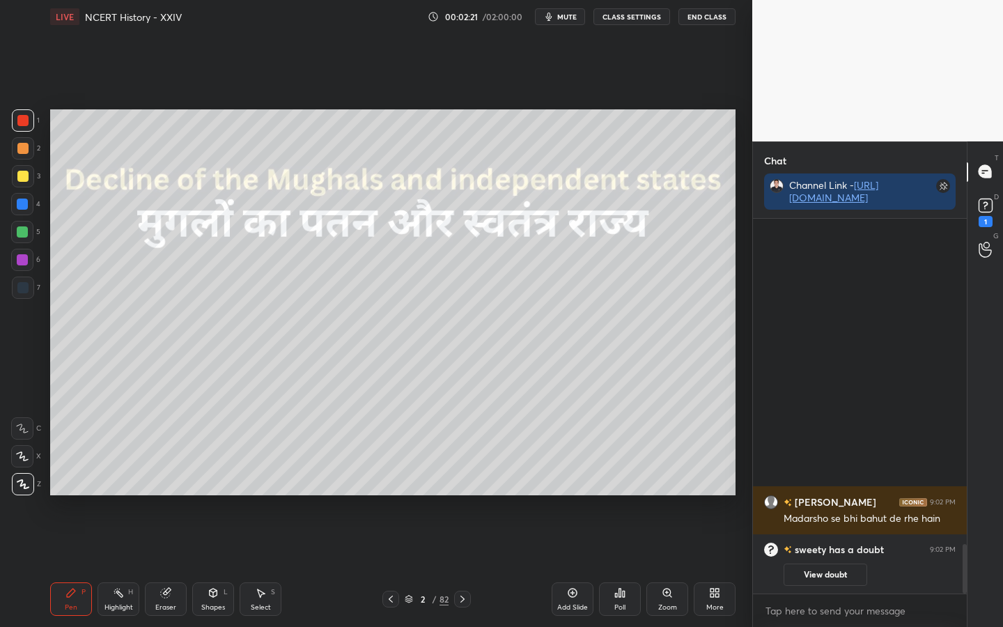
scroll to position [0, 0]
click at [986, 217] on div "1" at bounding box center [986, 221] width 14 height 11
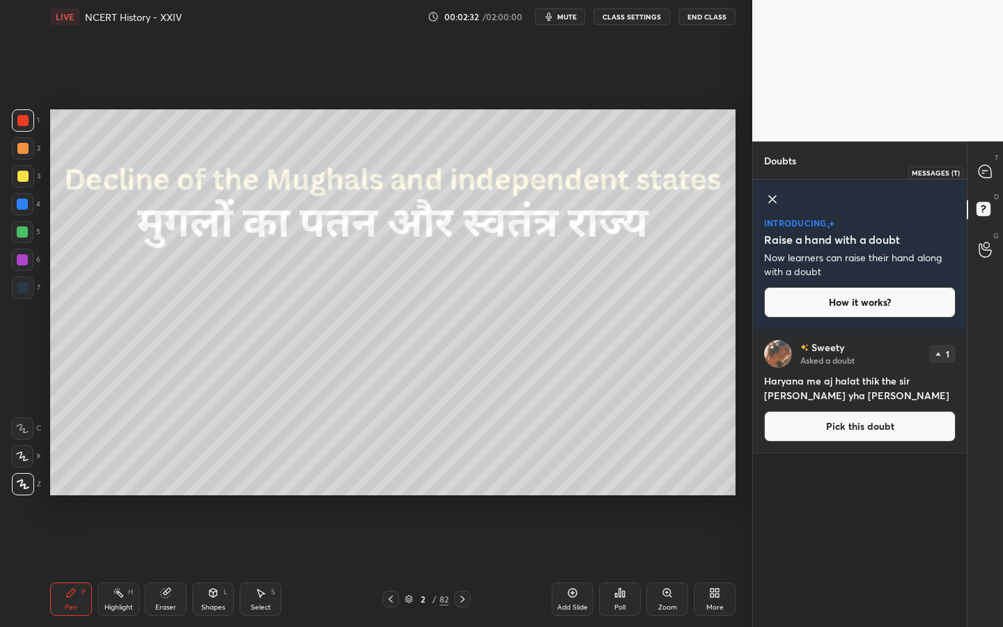
click at [984, 183] on div at bounding box center [986, 171] width 28 height 25
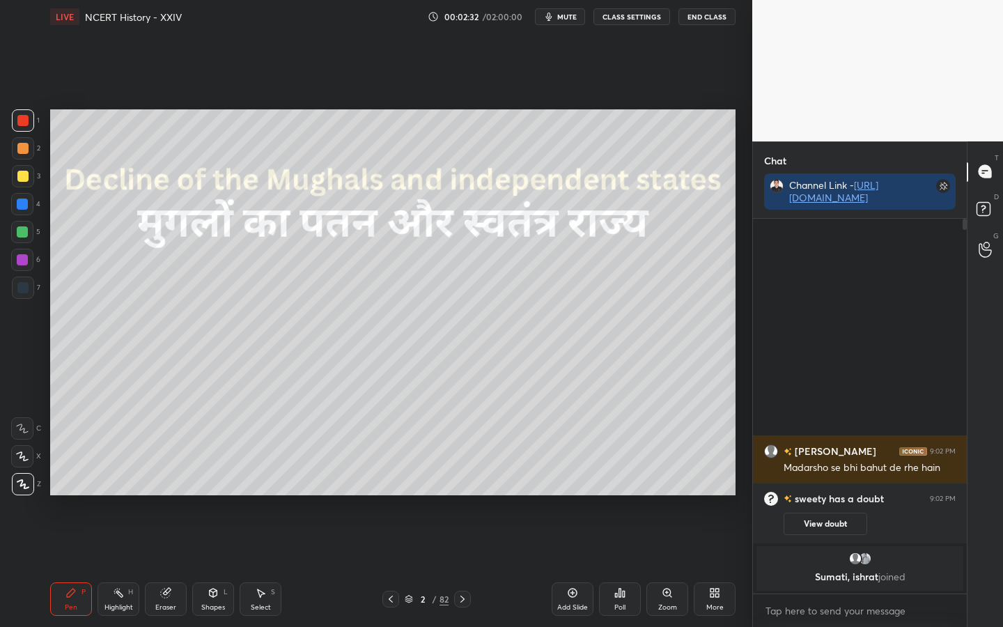
scroll to position [371, 210]
click at [621, 495] on div "Poll" at bounding box center [619, 607] width 11 height 7
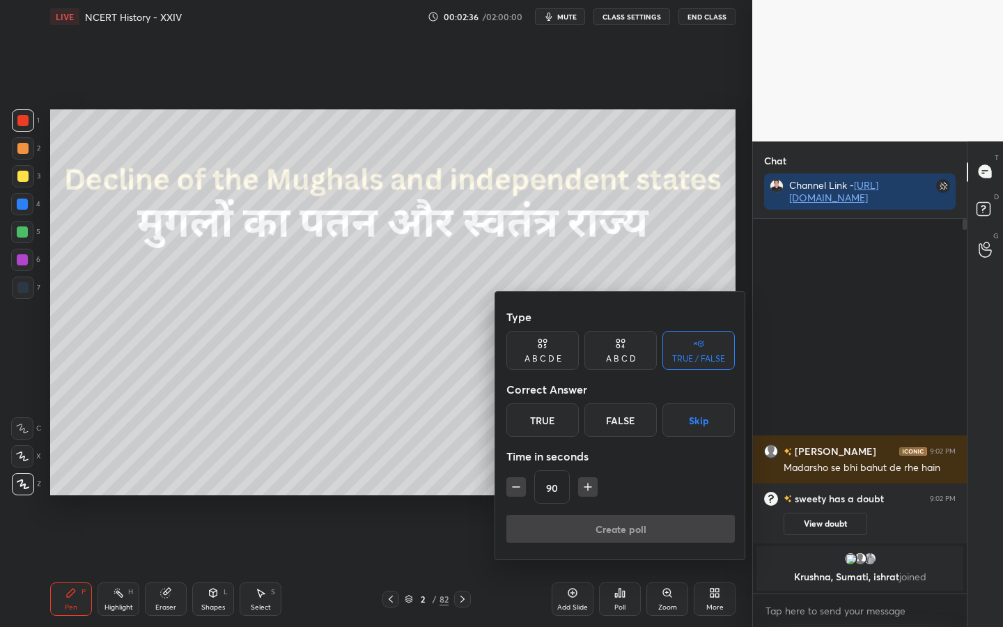
click at [552, 422] on div "True" at bounding box center [542, 419] width 72 height 33
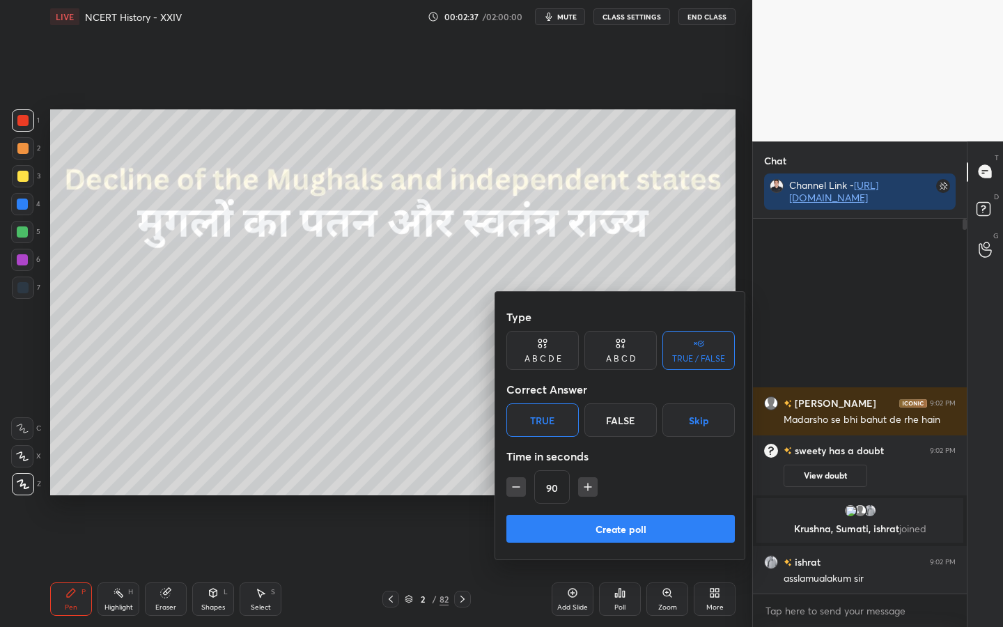
click at [618, 495] on button "Create poll" at bounding box center [620, 529] width 228 height 28
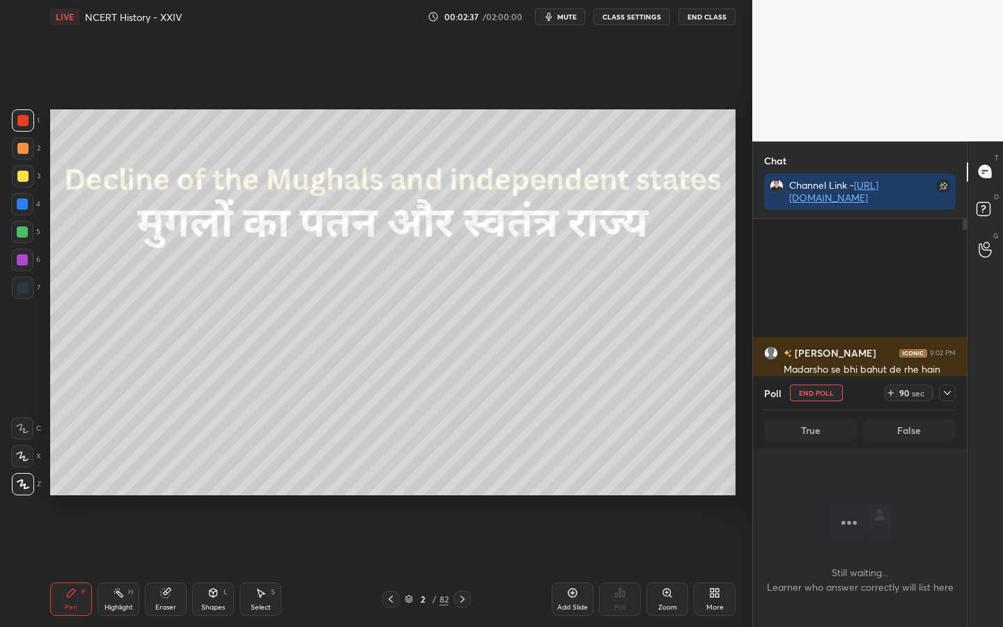
scroll to position [5, 5]
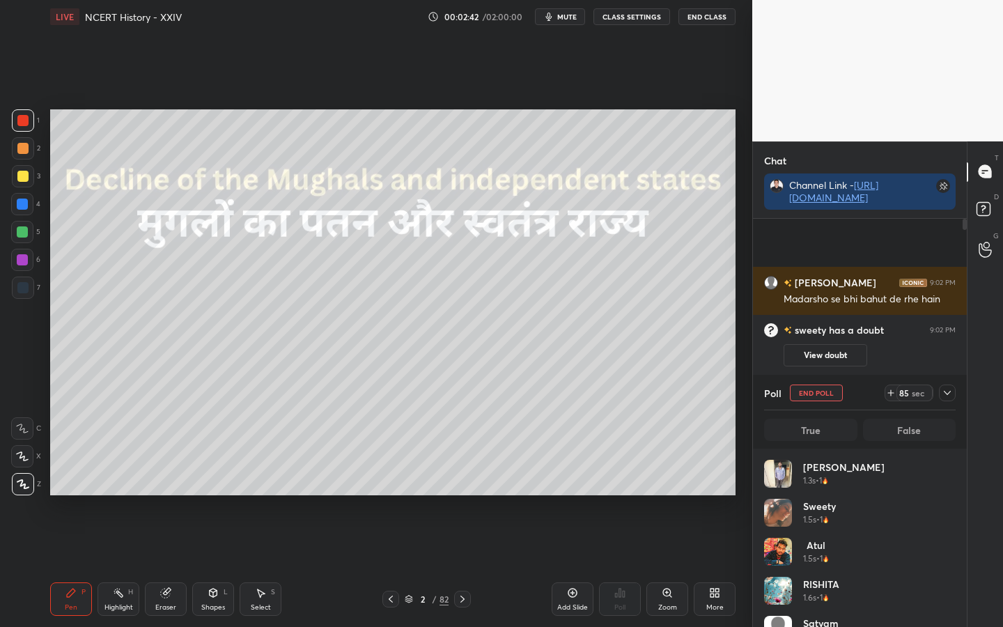
click at [949, 391] on icon at bounding box center [947, 392] width 11 height 11
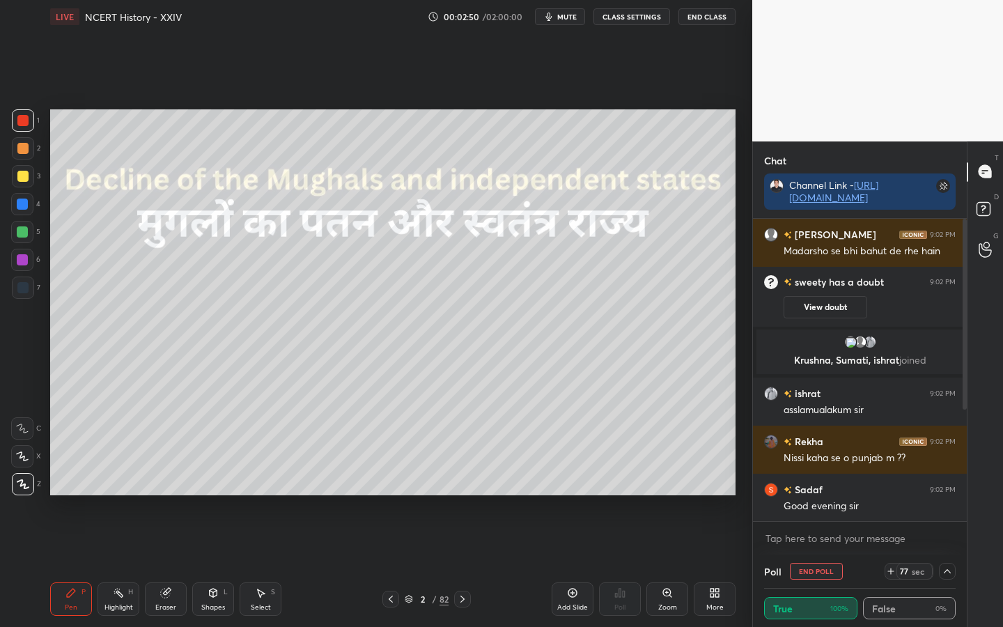
click at [949, 495] on icon at bounding box center [947, 571] width 11 height 11
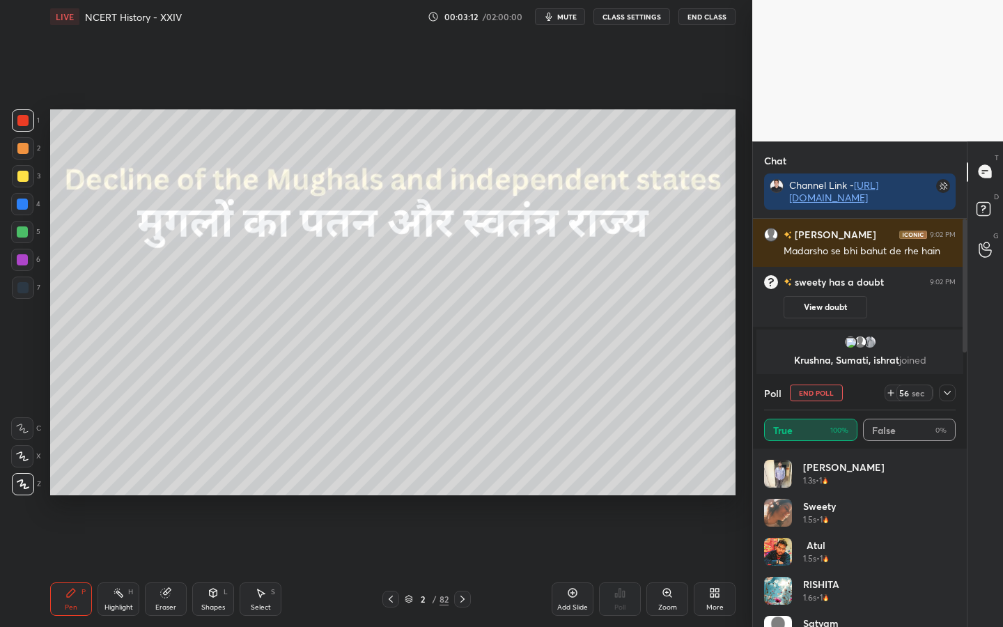
click at [947, 398] on div at bounding box center [947, 392] width 17 height 17
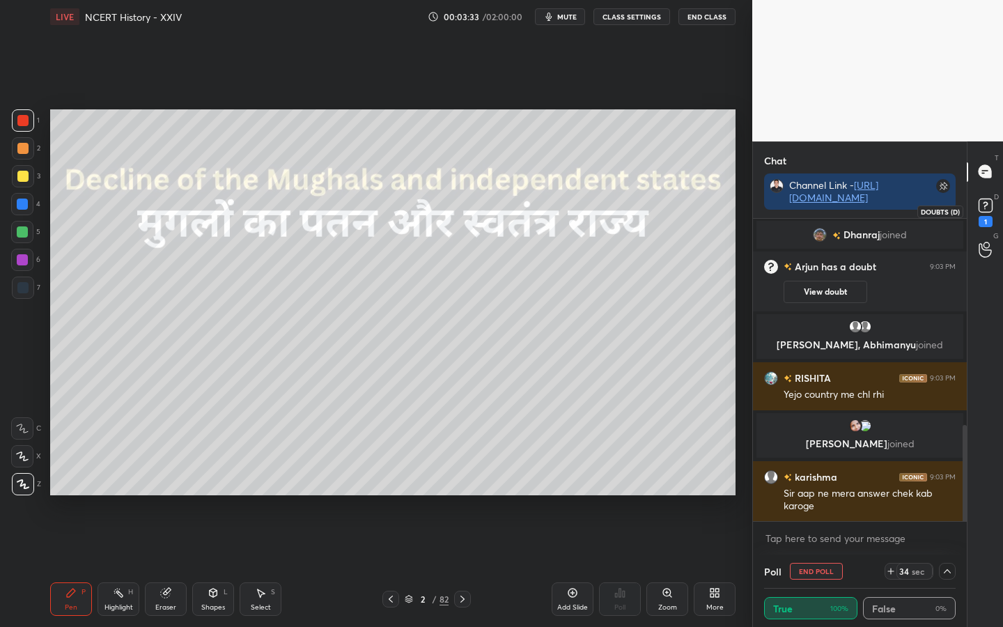
click at [980, 212] on icon at bounding box center [985, 205] width 21 height 21
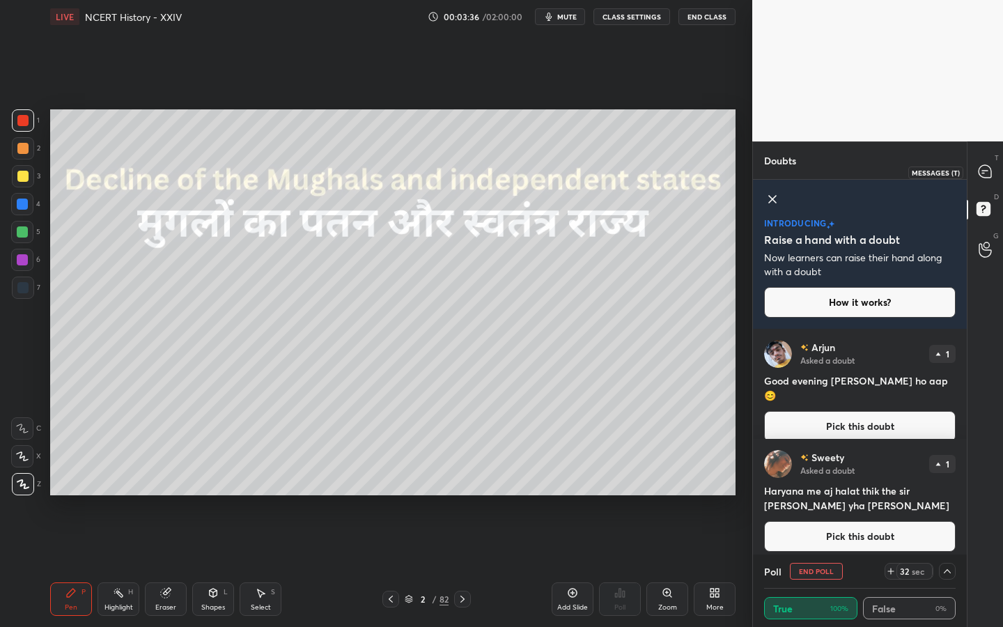
click at [982, 173] on icon at bounding box center [983, 173] width 2 height 0
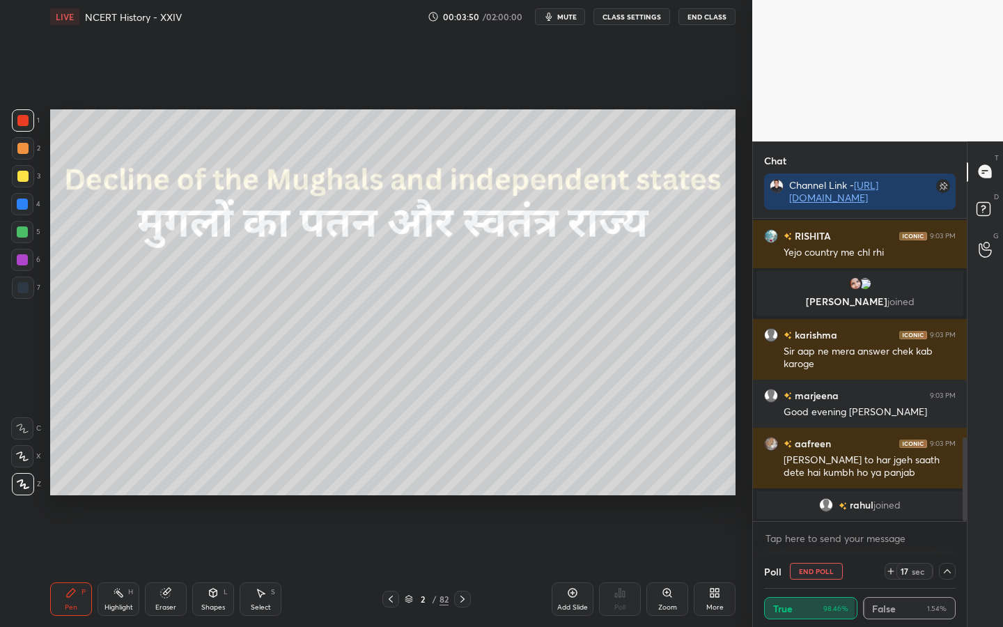
click at [946, 495] on icon at bounding box center [947, 571] width 11 height 11
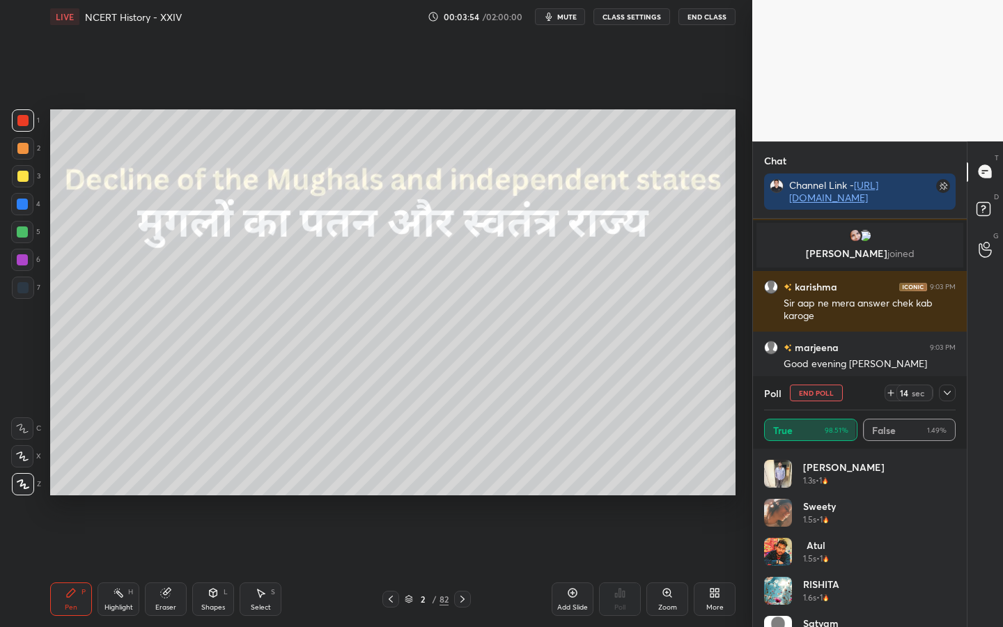
click at [949, 389] on icon at bounding box center [947, 392] width 11 height 11
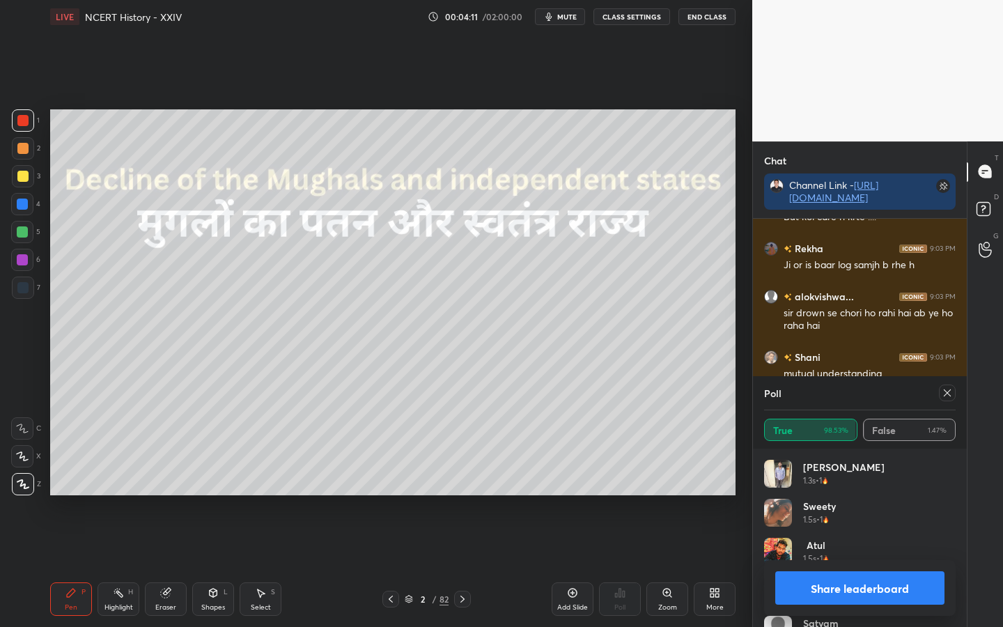
click at [944, 391] on icon at bounding box center [947, 392] width 11 height 11
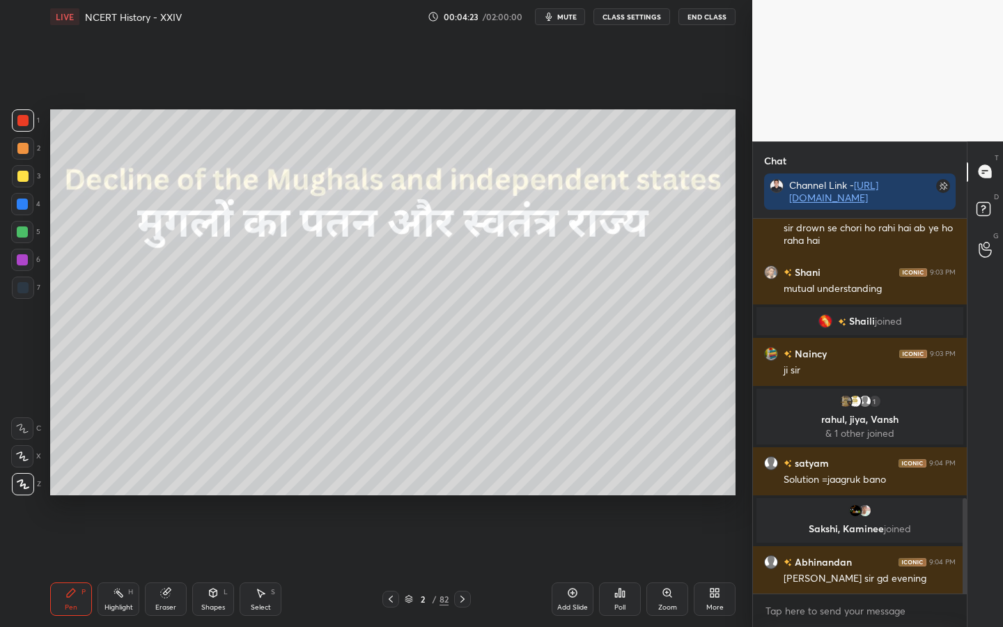
click at [26, 176] on div at bounding box center [22, 176] width 11 height 11
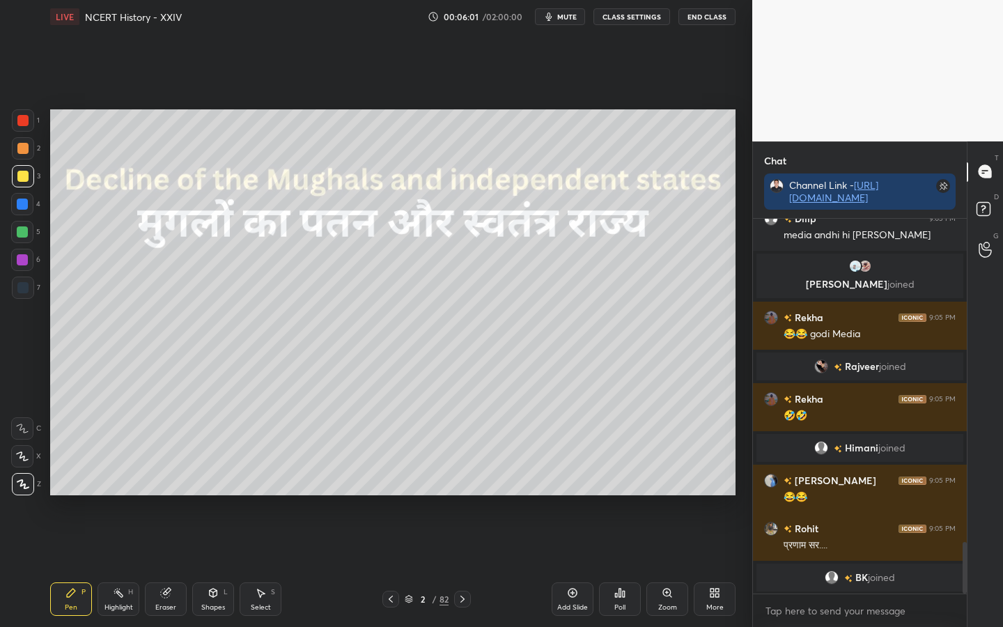
scroll to position [2337, 0]
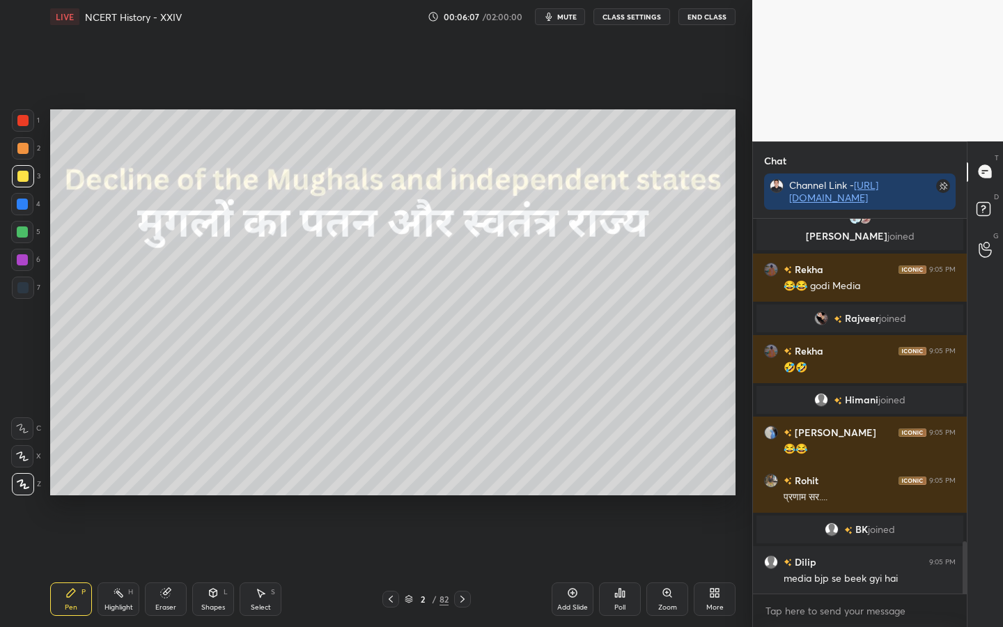
click at [563, 15] on span "mute" at bounding box center [567, 17] width 20 height 10
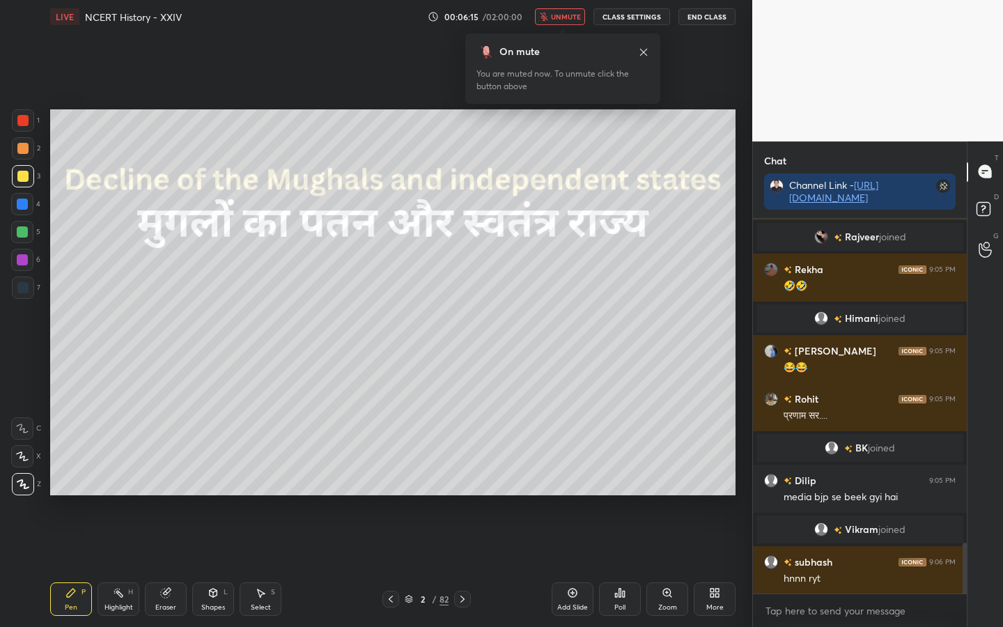
scroll to position [2413, 0]
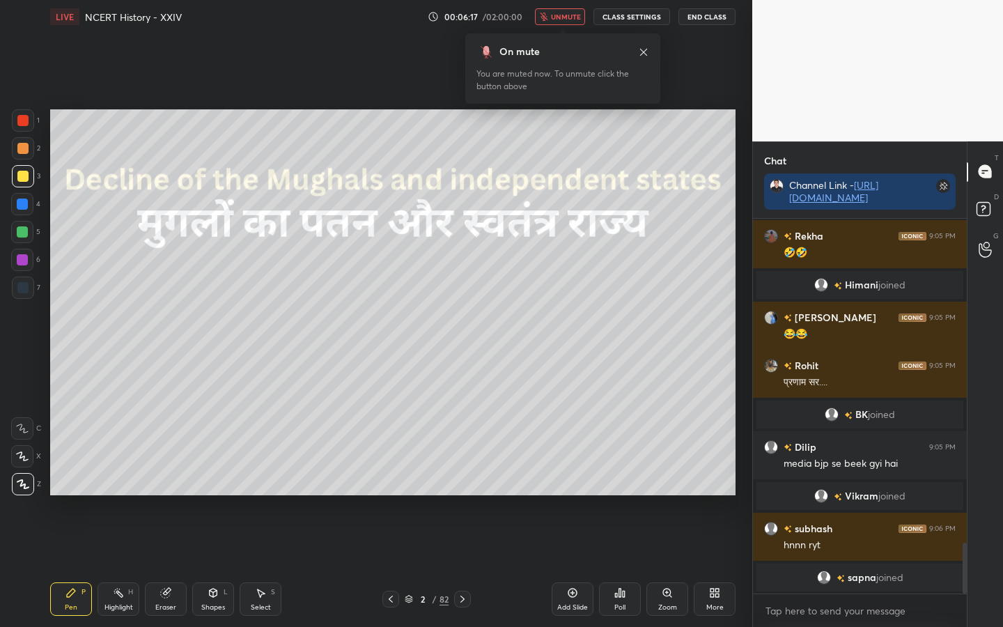
click at [559, 20] on span "unmute" at bounding box center [566, 17] width 30 height 10
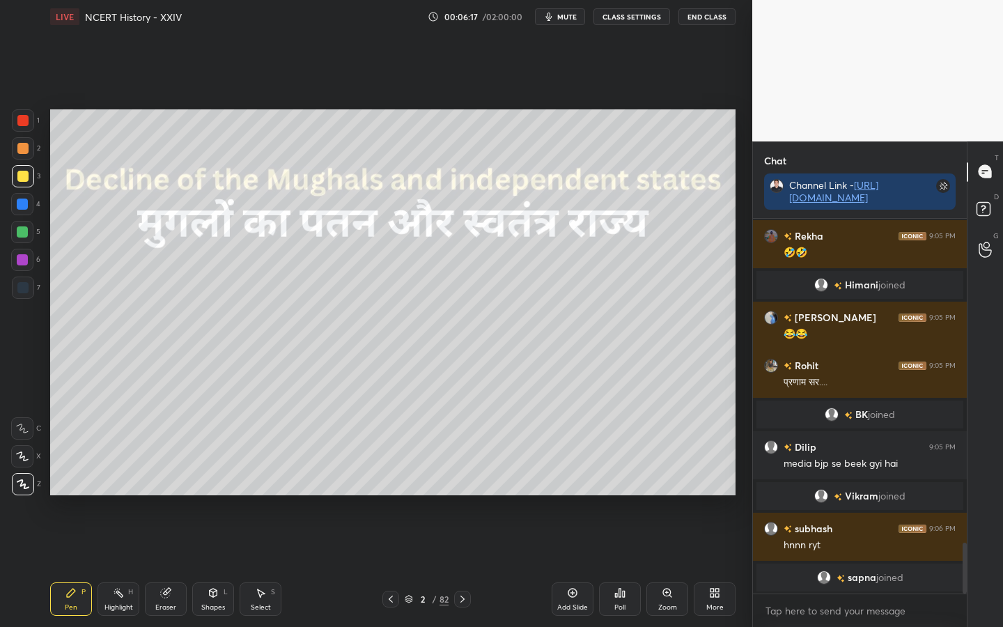
scroll to position [2430, 0]
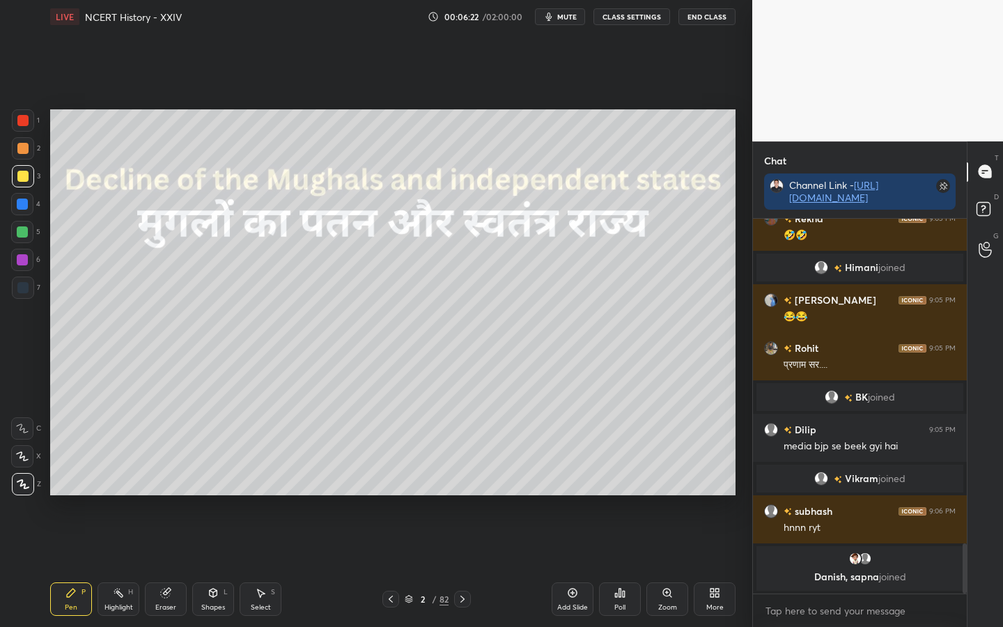
click at [734, 495] on div "Setting up your live class Poll for secs No correct answer Start poll" at bounding box center [393, 302] width 696 height 538
click at [162, 495] on div "Eraser" at bounding box center [166, 598] width 42 height 33
click at [25, 494] on div "Erase all" at bounding box center [22, 484] width 22 height 22
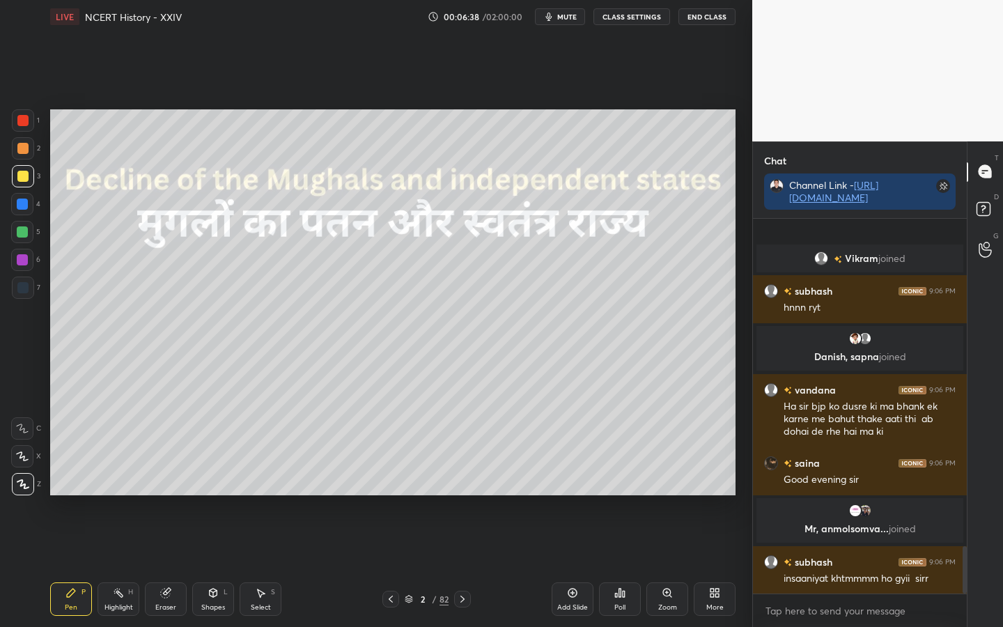
scroll to position [2620, 0]
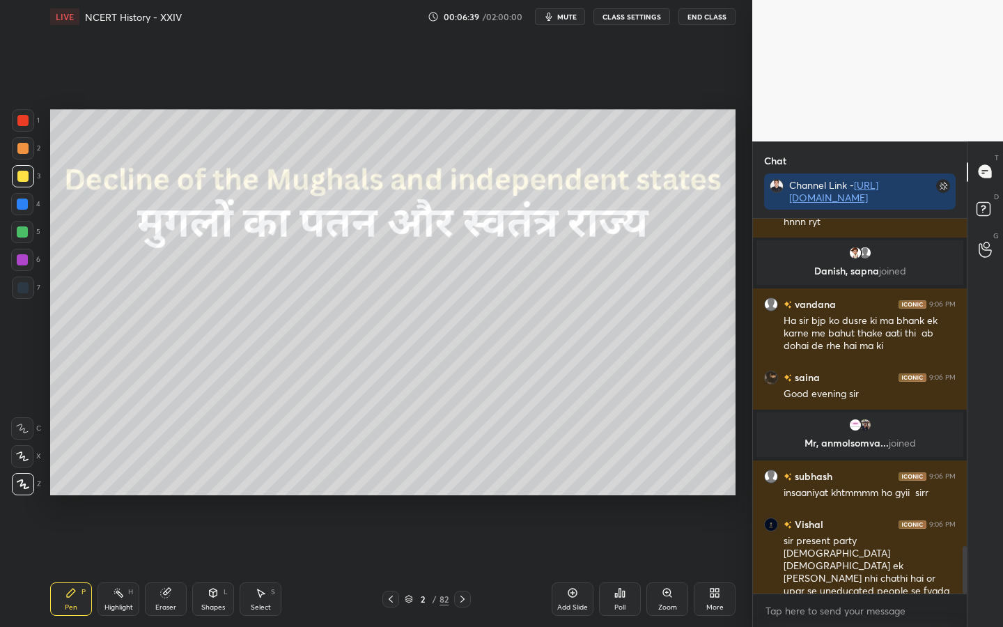
click at [168, 495] on div "Eraser" at bounding box center [165, 607] width 21 height 7
click at [35, 486] on div "Erase all" at bounding box center [23, 484] width 25 height 22
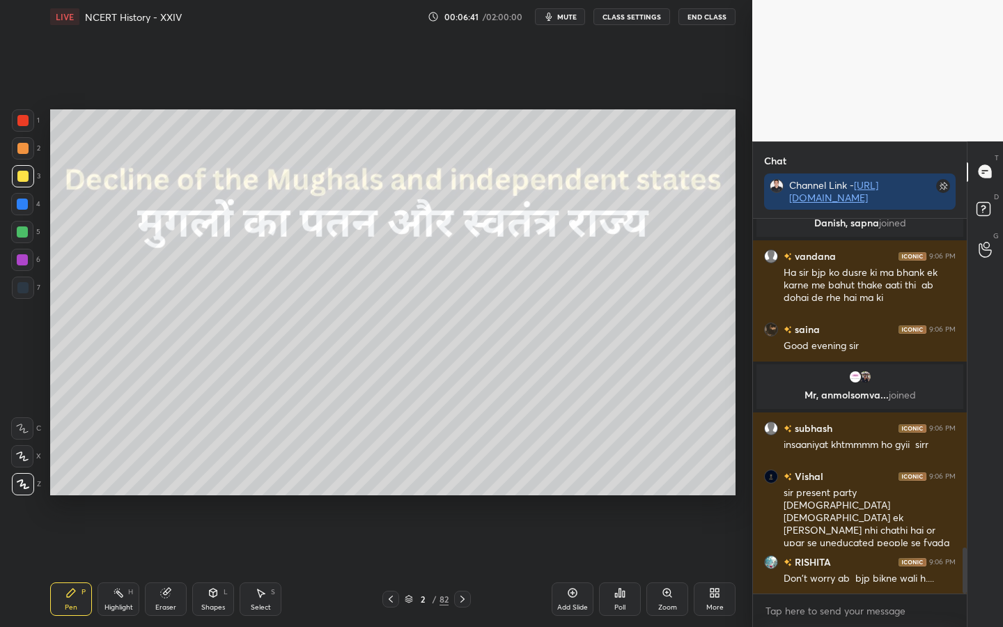
click at [22, 481] on icon at bounding box center [23, 484] width 13 height 10
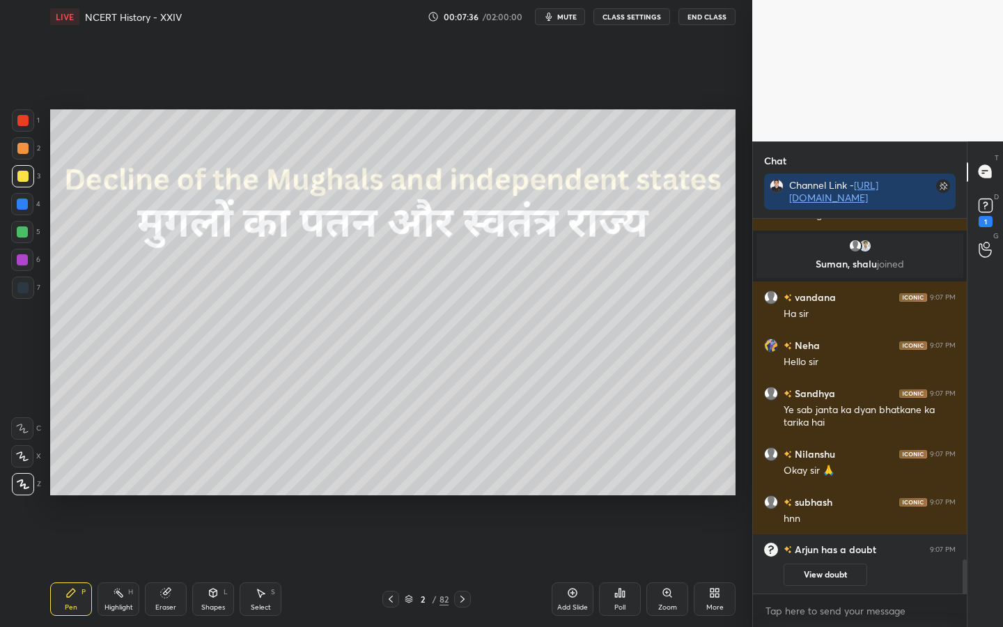
scroll to position [3668, 0]
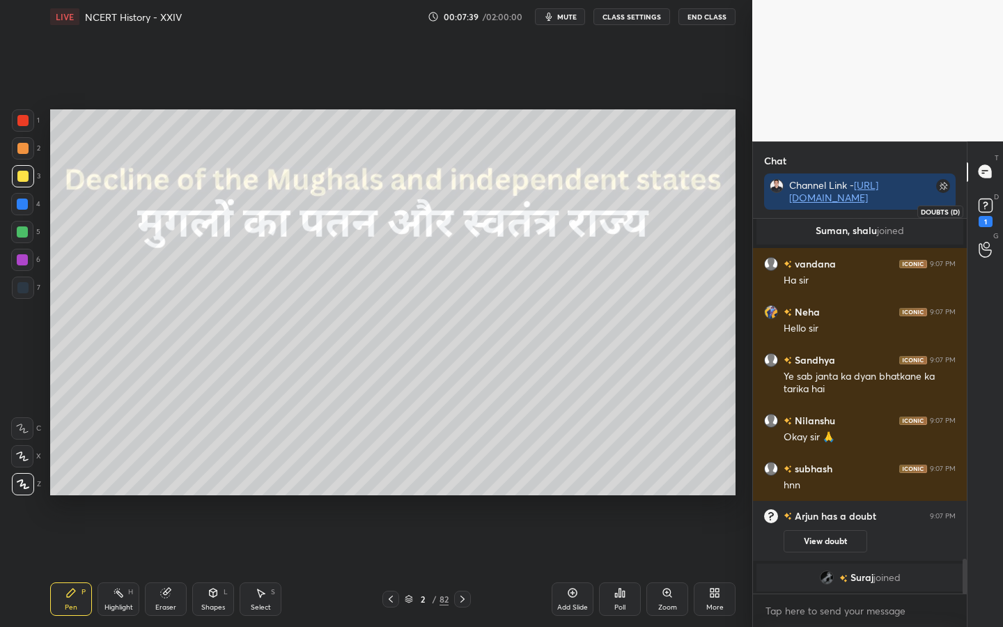
click at [980, 216] on div "1" at bounding box center [986, 221] width 14 height 11
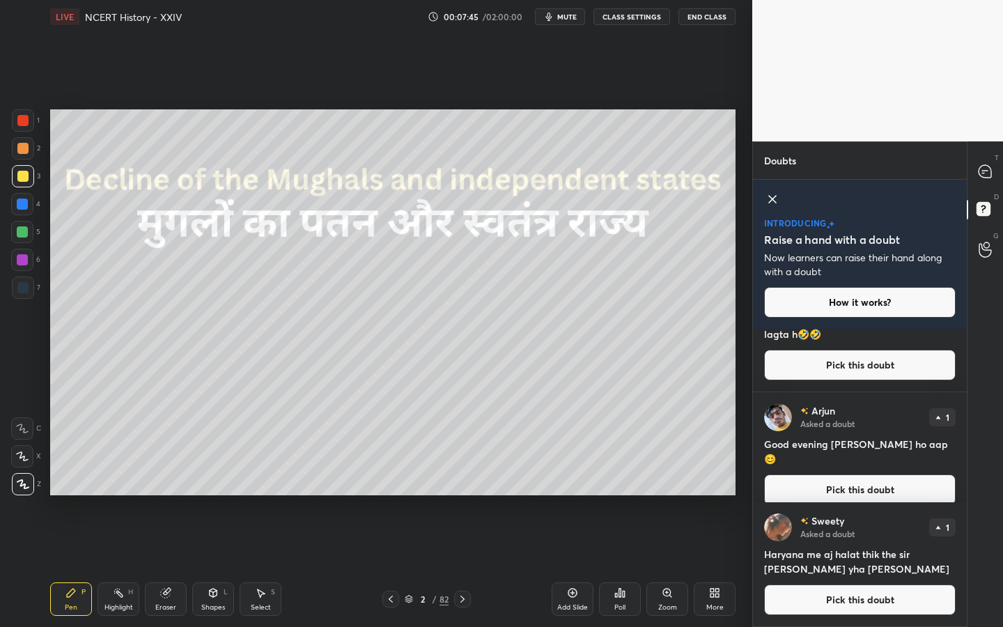
scroll to position [0, 0]
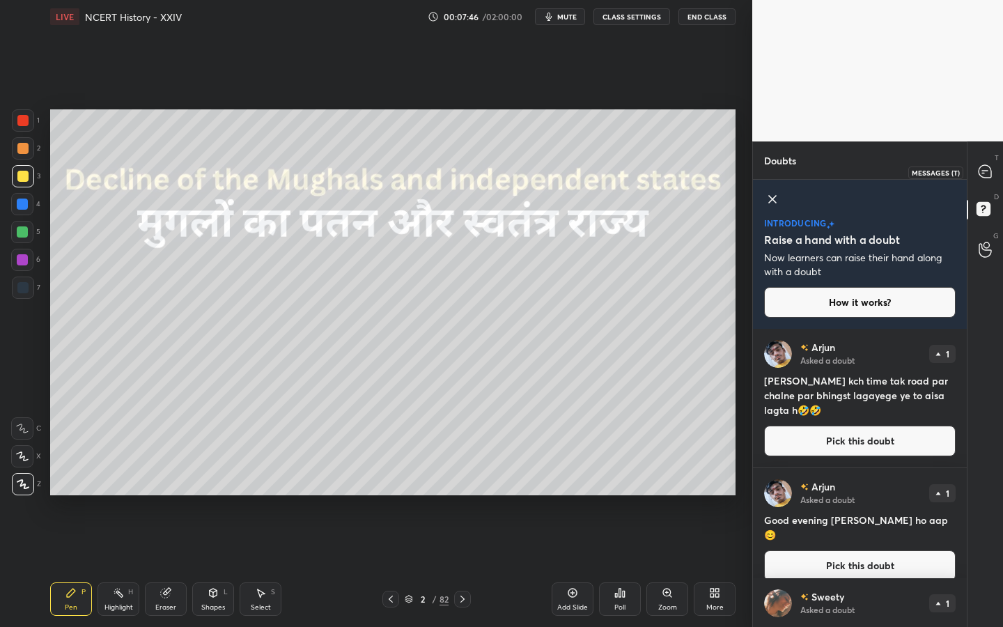
click at [988, 172] on icon at bounding box center [985, 171] width 13 height 13
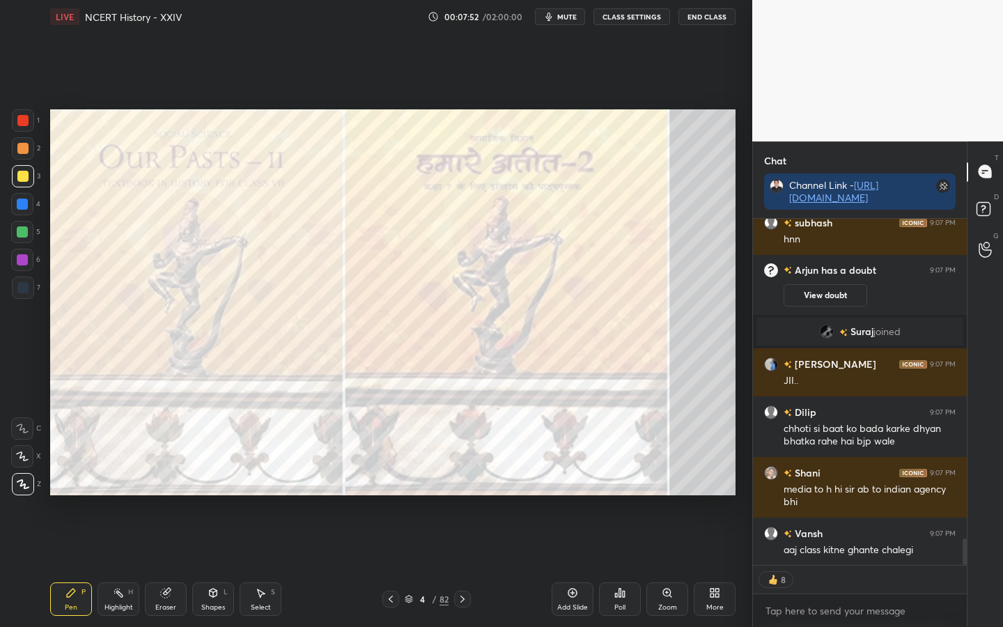
scroll to position [4250, 0]
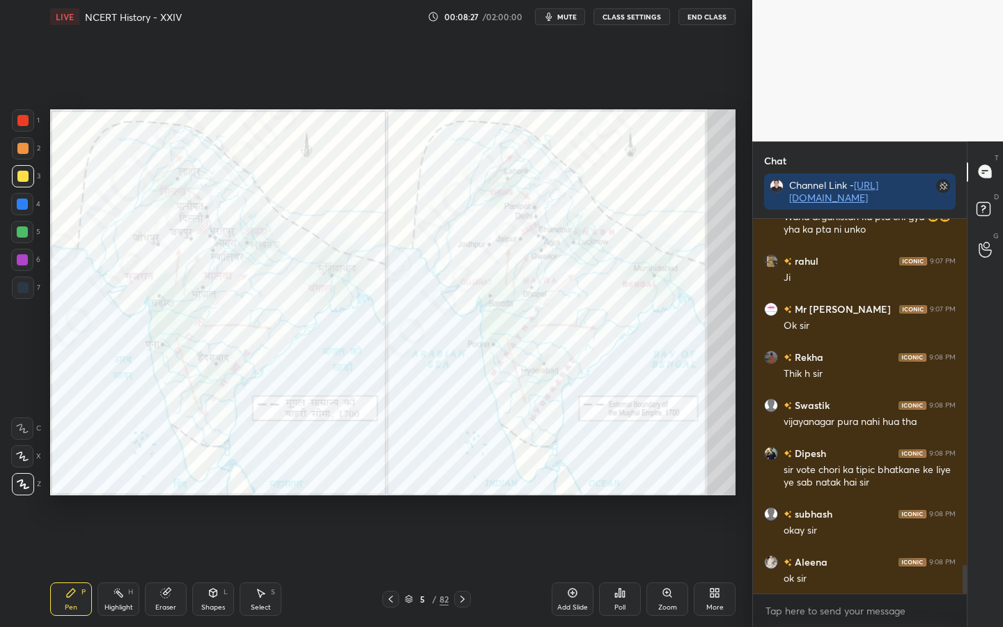
click at [18, 126] on div at bounding box center [23, 120] width 22 height 22
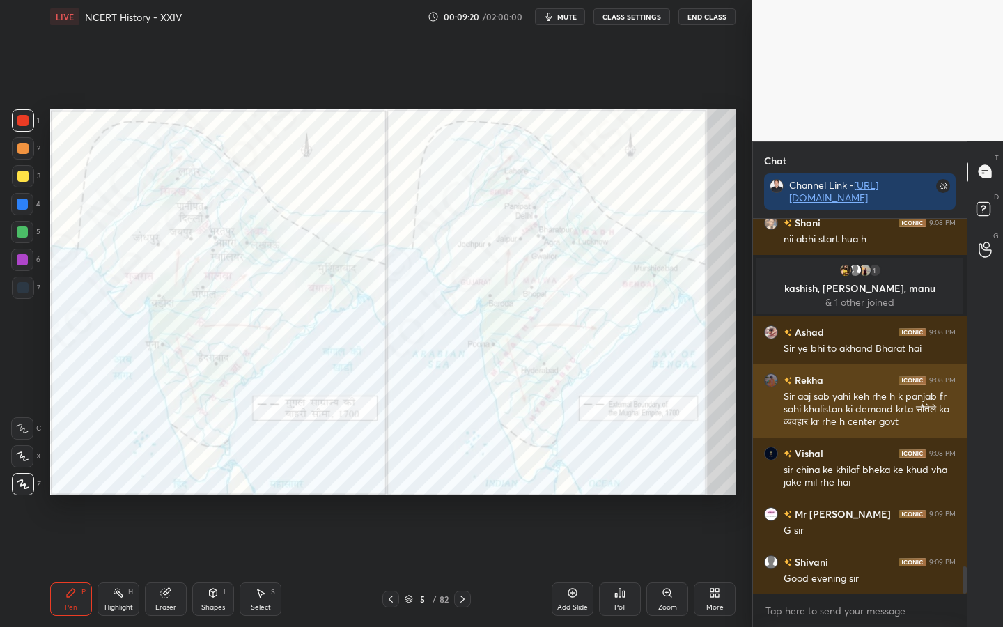
scroll to position [4874, 0]
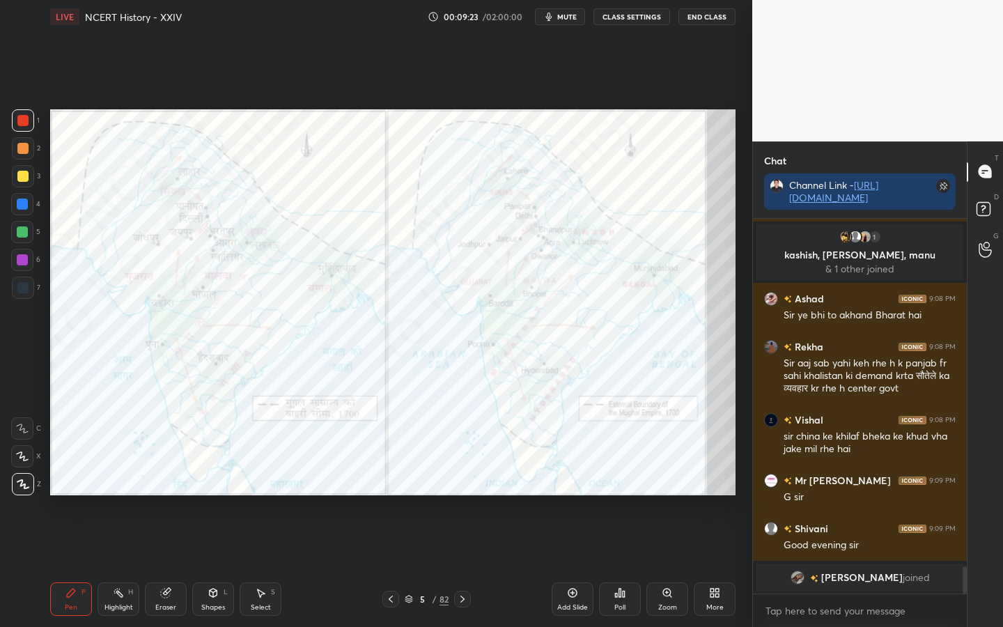
click at [742, 387] on div "1 2 3 4 5 6 7 C X Z C X Z E E Erase all H H LIVE NCERT History - XXIV 00:09:23 …" at bounding box center [376, 313] width 752 height 627
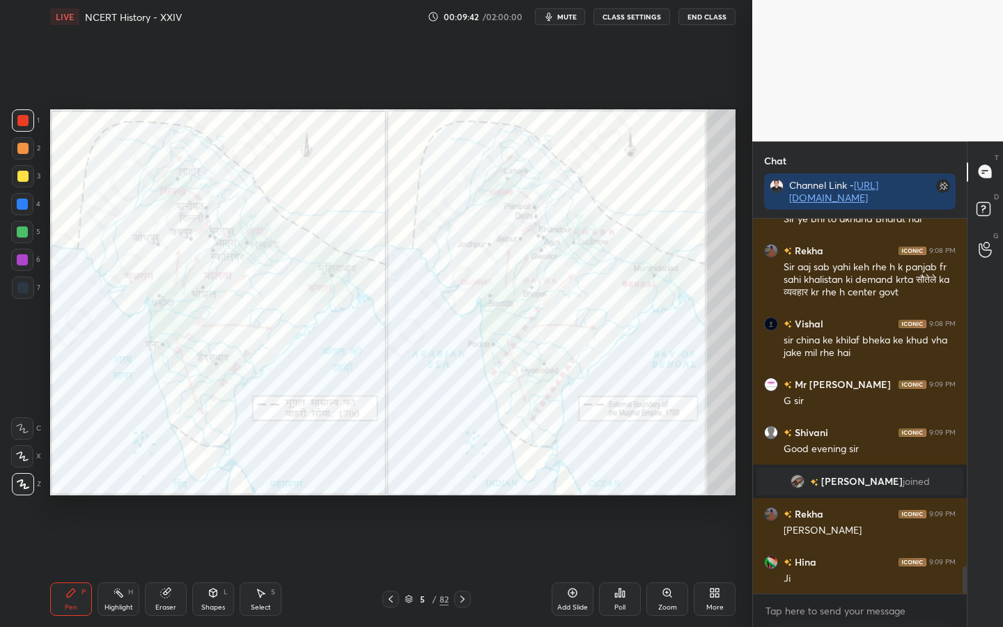
scroll to position [4827, 0]
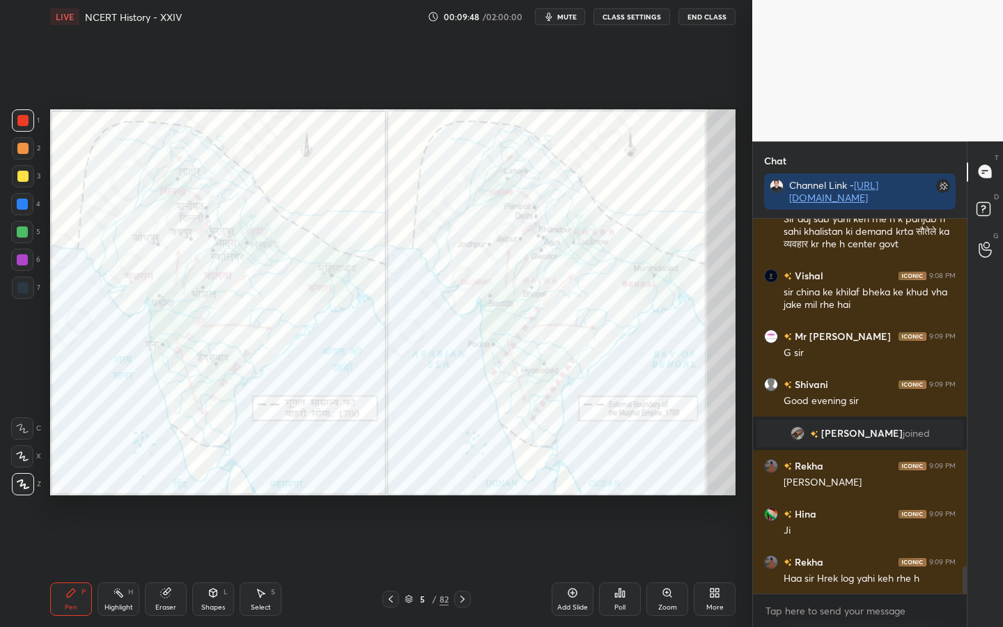
drag, startPoint x: 166, startPoint y: 600, endPoint x: 159, endPoint y: 598, distance: 8.2
click at [167, 495] on div "Eraser" at bounding box center [166, 598] width 42 height 33
click at [29, 488] on span "Erase all" at bounding box center [22, 484] width 21 height 10
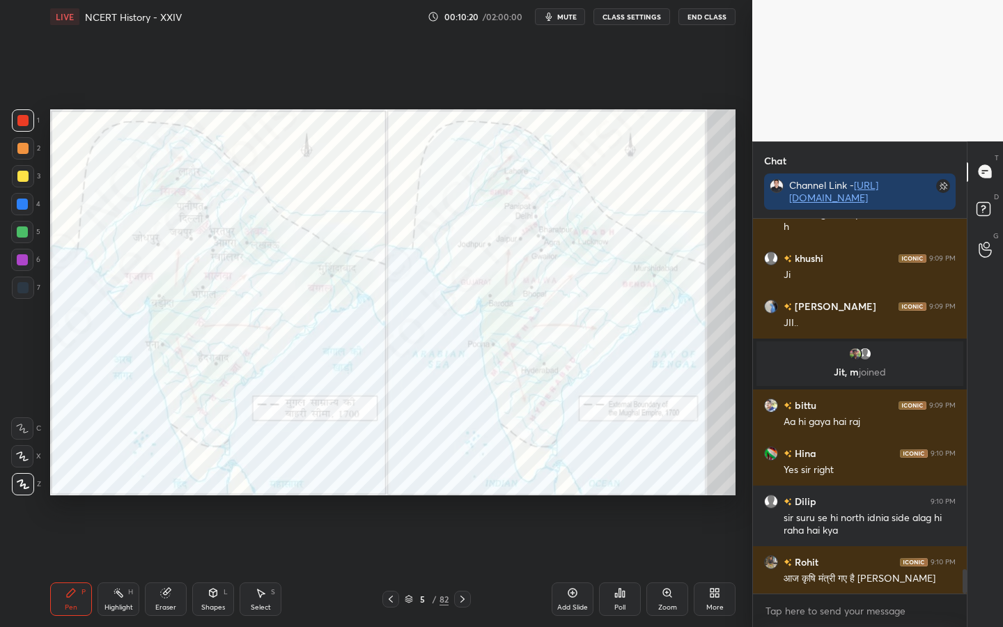
scroll to position [5334, 0]
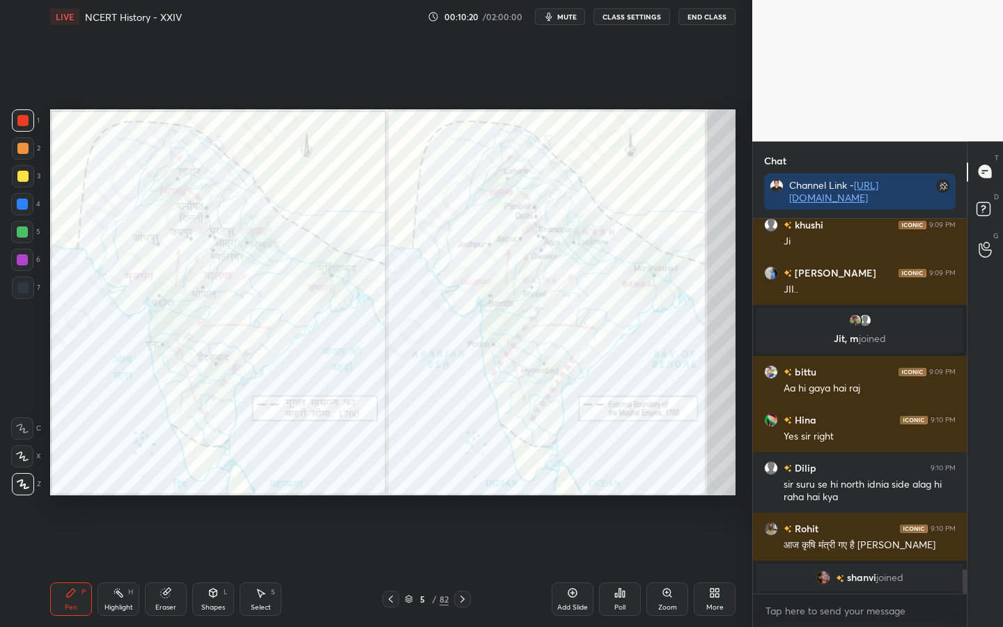
click at [161, 495] on div "Eraser" at bounding box center [166, 598] width 42 height 33
click at [14, 488] on span "Erase all" at bounding box center [22, 484] width 21 height 10
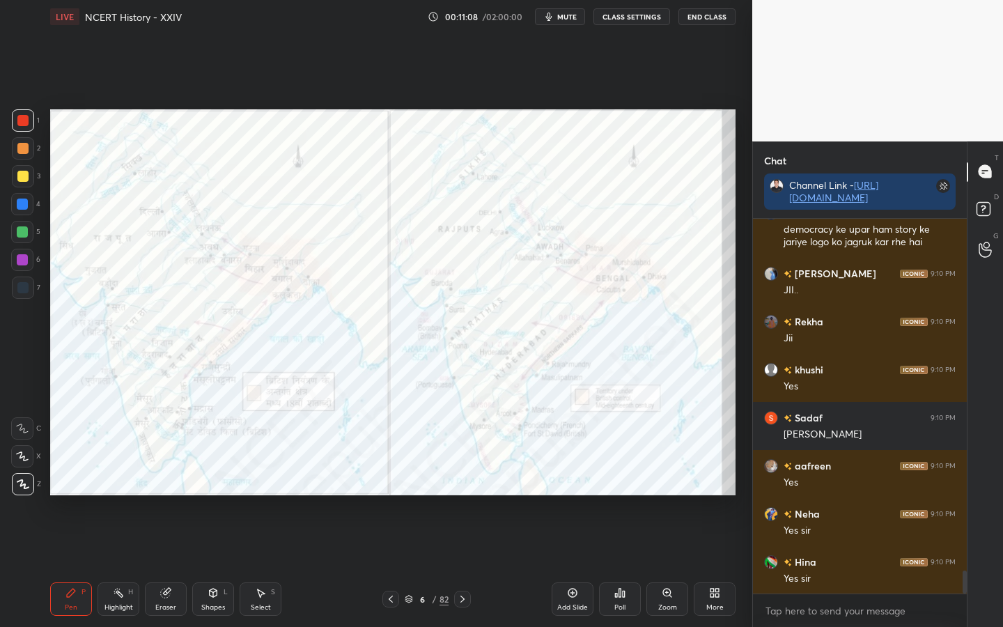
scroll to position [5716, 0]
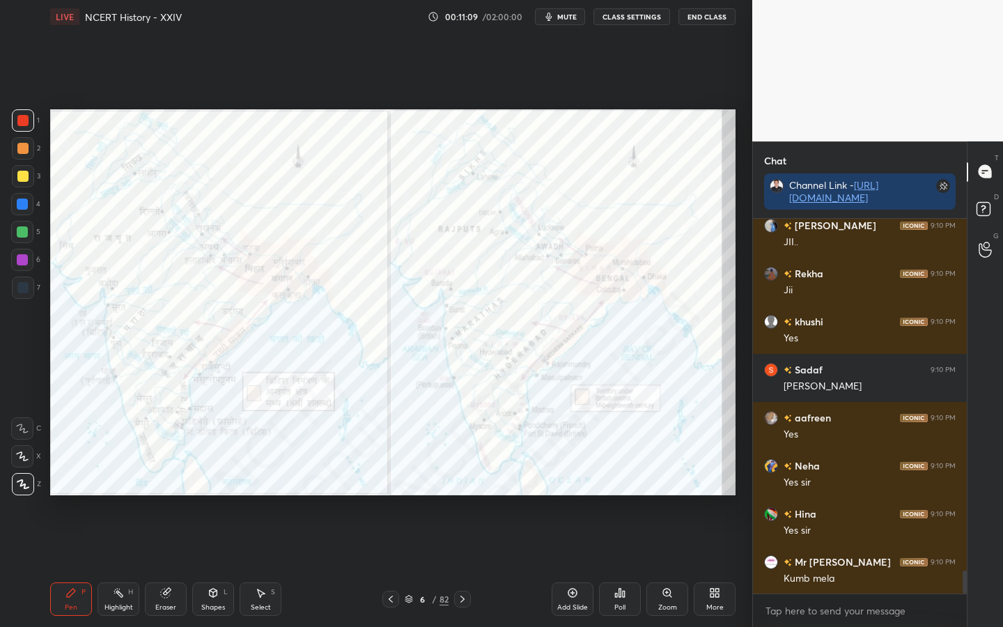
drag, startPoint x: 166, startPoint y: 602, endPoint x: 156, endPoint y: 596, distance: 12.0
click at [166, 495] on div "Eraser" at bounding box center [165, 607] width 21 height 7
drag, startPoint x: 31, startPoint y: 485, endPoint x: 38, endPoint y: 483, distance: 7.5
click at [32, 485] on span "Erase all" at bounding box center [22, 484] width 21 height 10
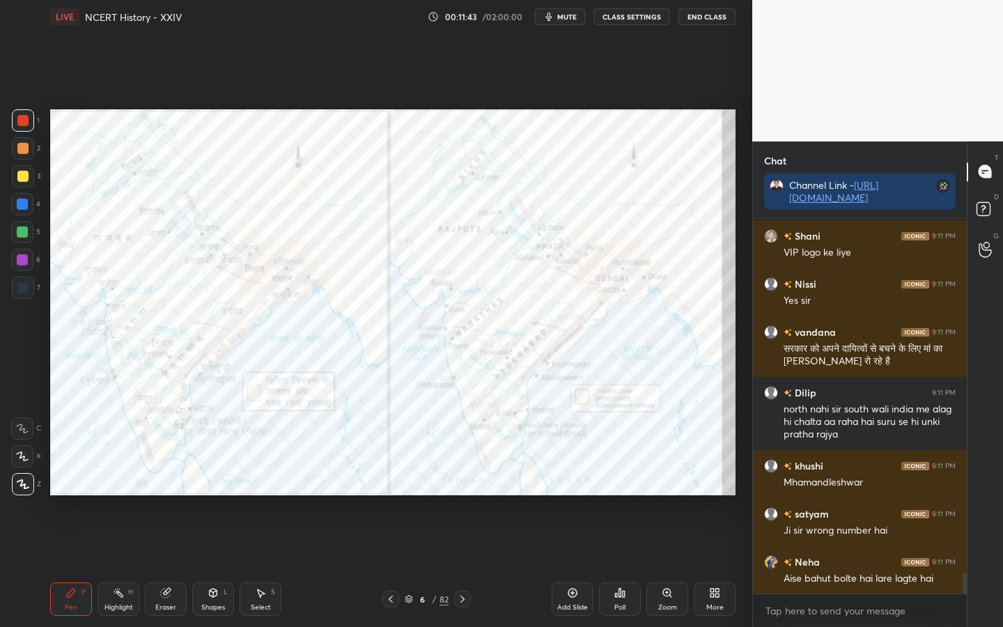
scroll to position [6257, 0]
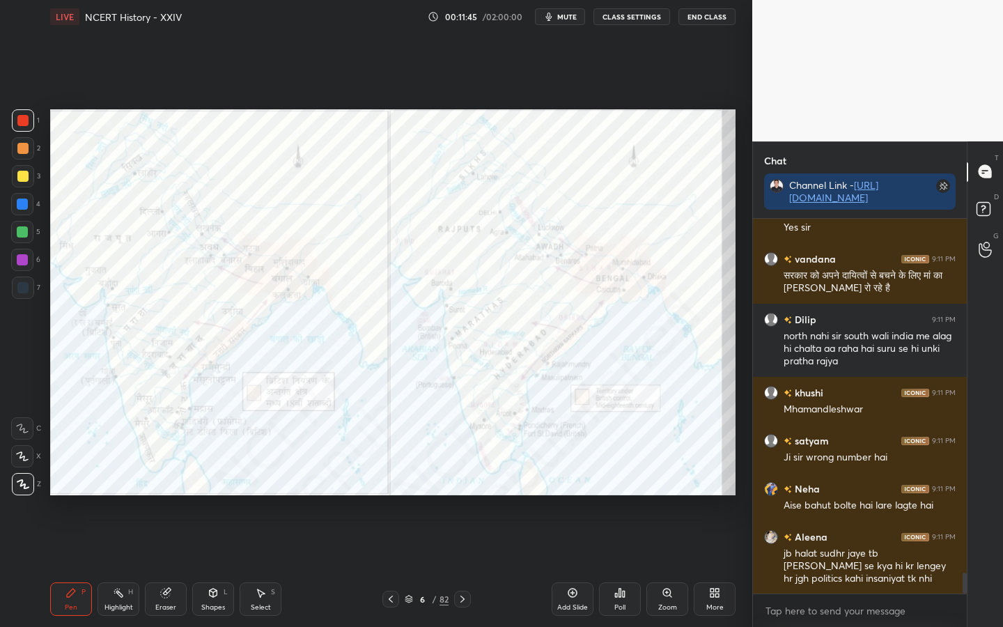
click at [161, 495] on div "Eraser" at bounding box center [165, 607] width 21 height 7
drag, startPoint x: 26, startPoint y: 479, endPoint x: 38, endPoint y: 474, distance: 13.1
click at [28, 479] on span "Erase all" at bounding box center [22, 484] width 21 height 10
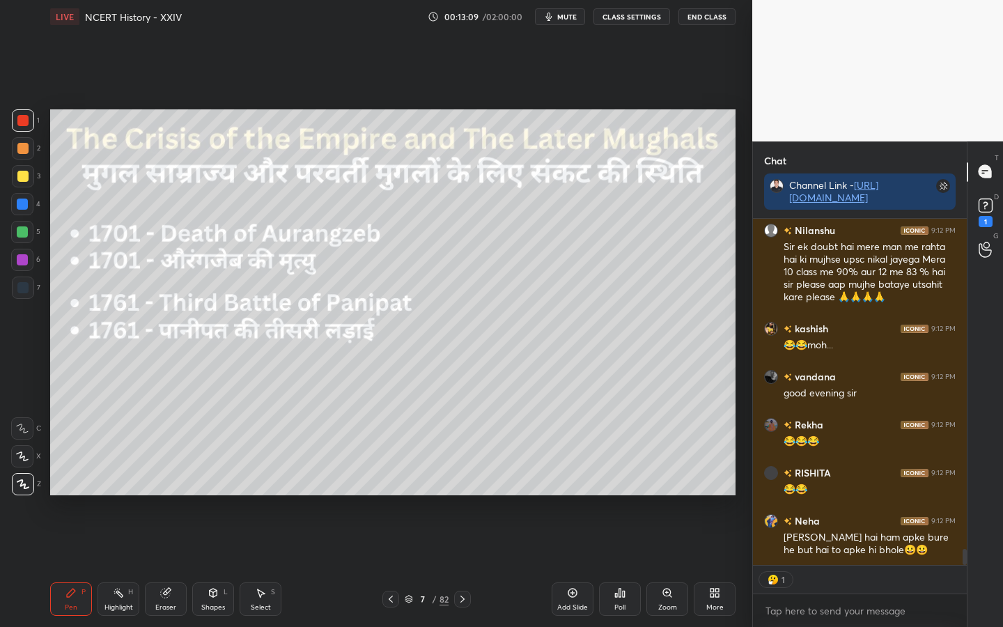
scroll to position [7082, 0]
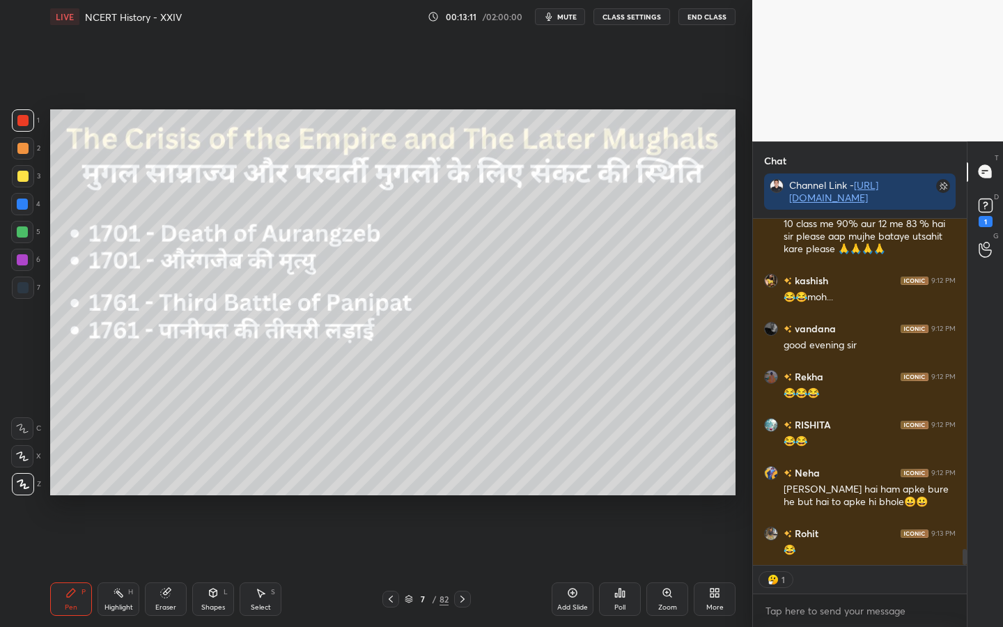
click at [22, 180] on div at bounding box center [22, 176] width 11 height 11
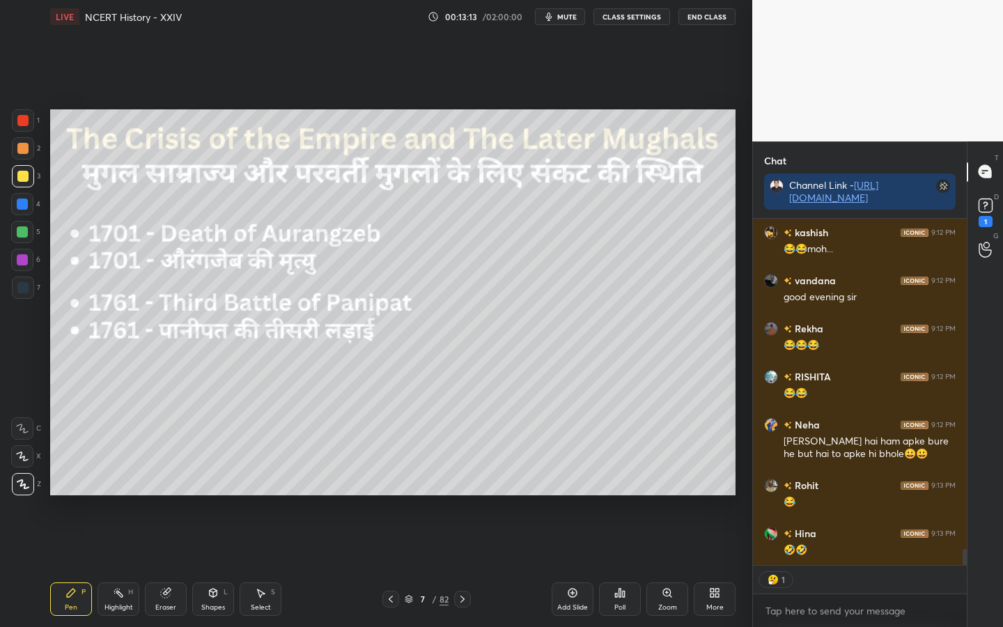
click at [163, 495] on div "Eraser" at bounding box center [166, 598] width 42 height 33
click at [27, 487] on span "Erase all" at bounding box center [22, 484] width 21 height 10
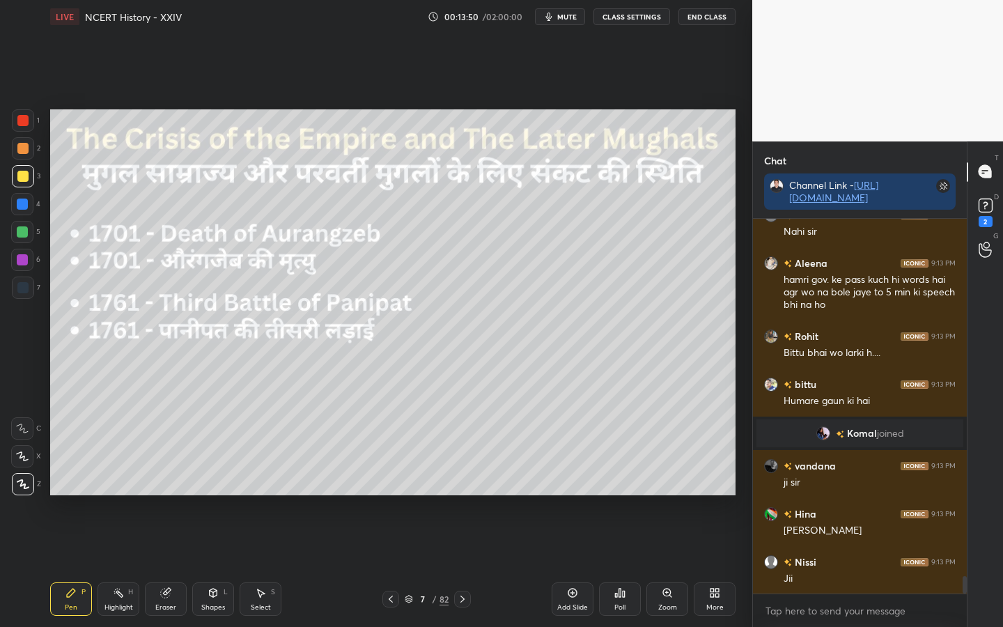
scroll to position [7595, 0]
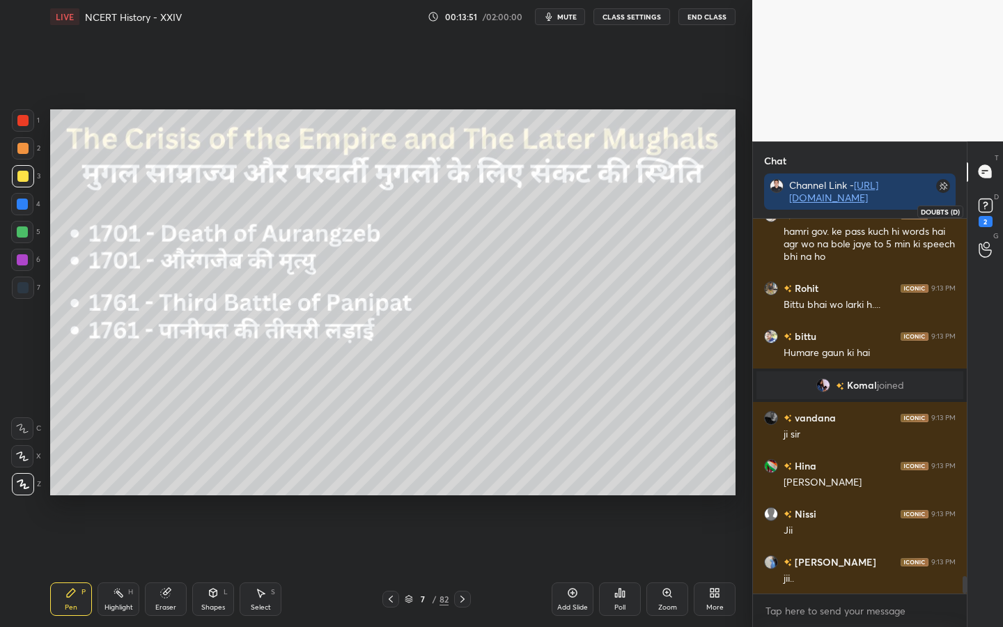
click at [990, 206] on rect at bounding box center [985, 205] width 13 height 13
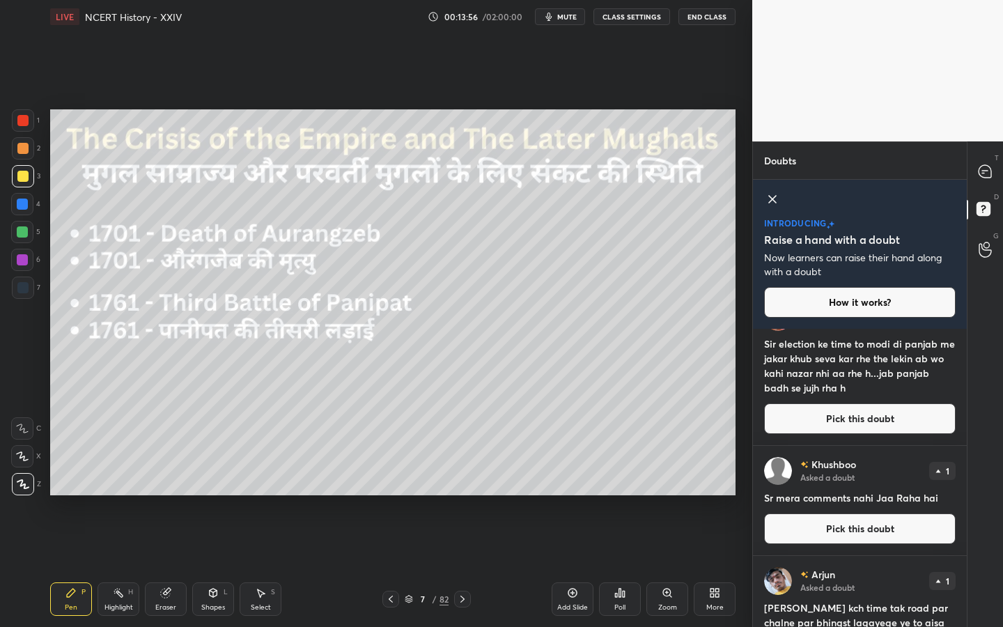
scroll to position [0, 0]
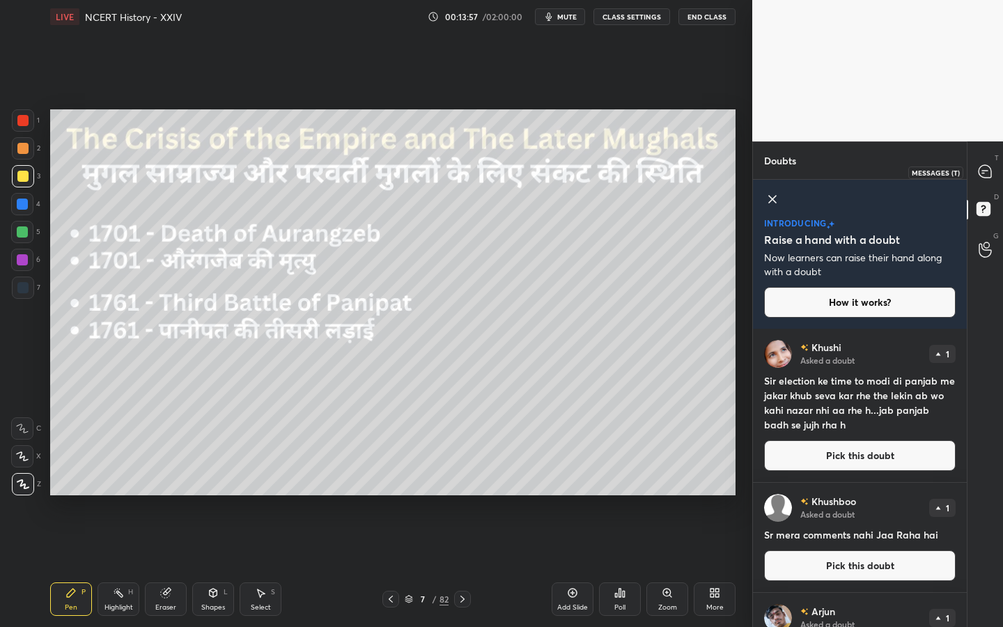
click at [987, 173] on icon at bounding box center [985, 171] width 13 height 13
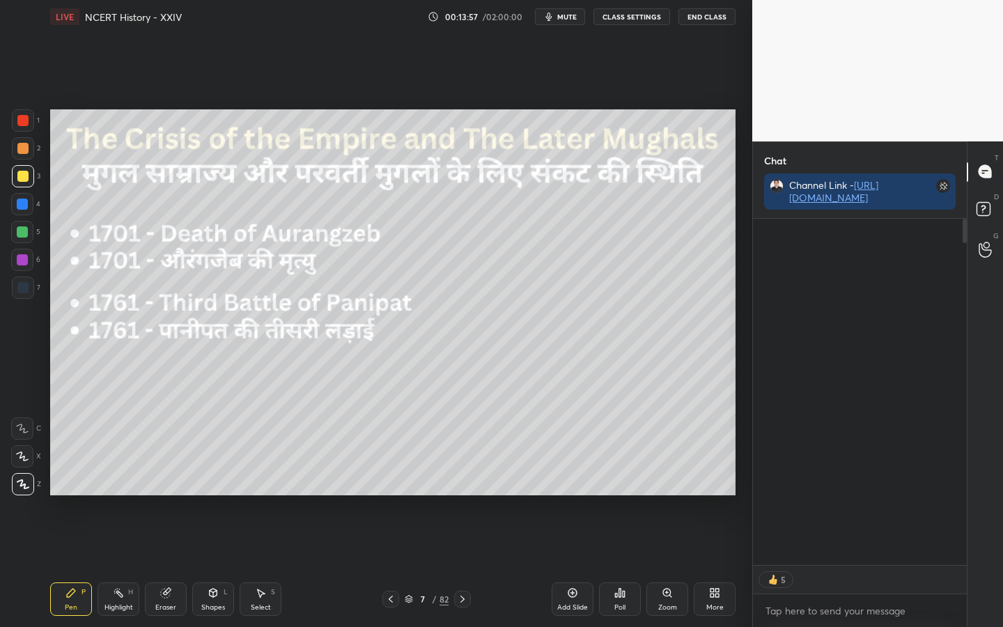
scroll to position [7961, 0]
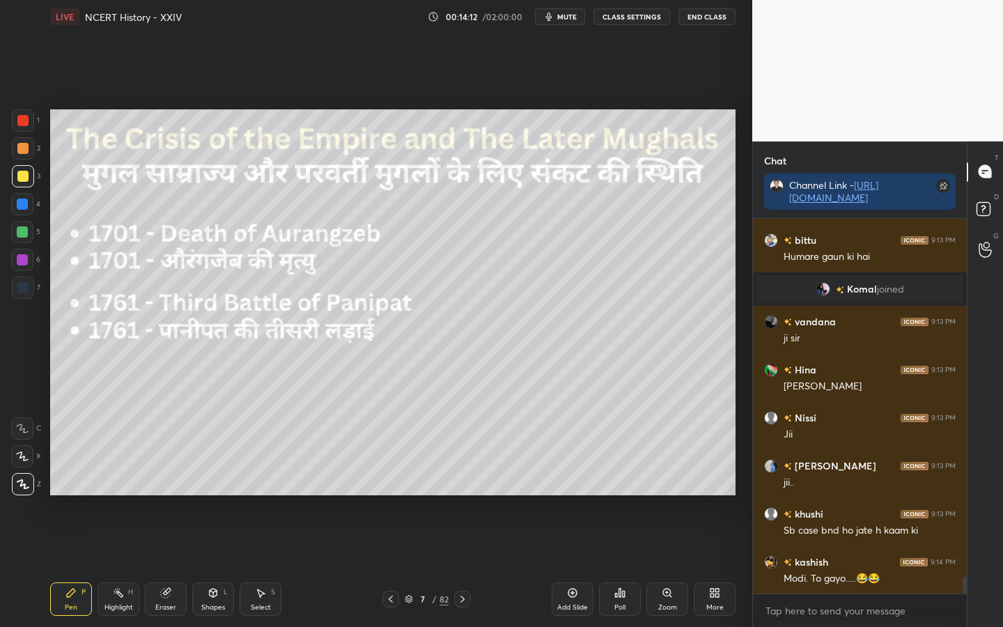
click at [167, 495] on div "Eraser" at bounding box center [165, 607] width 21 height 7
click at [24, 485] on span "Erase all" at bounding box center [22, 484] width 21 height 10
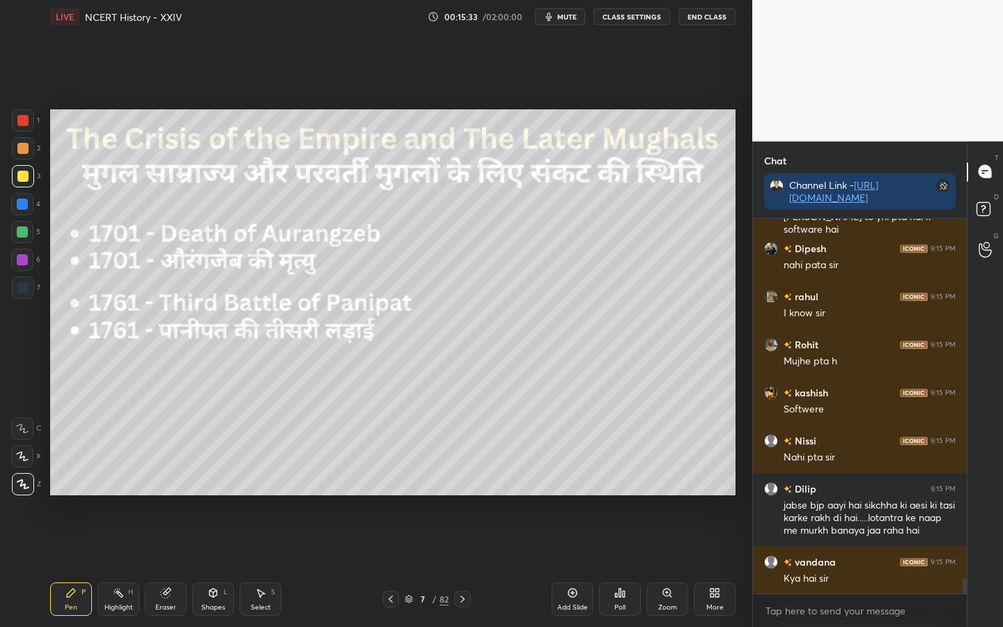
scroll to position [8708, 0]
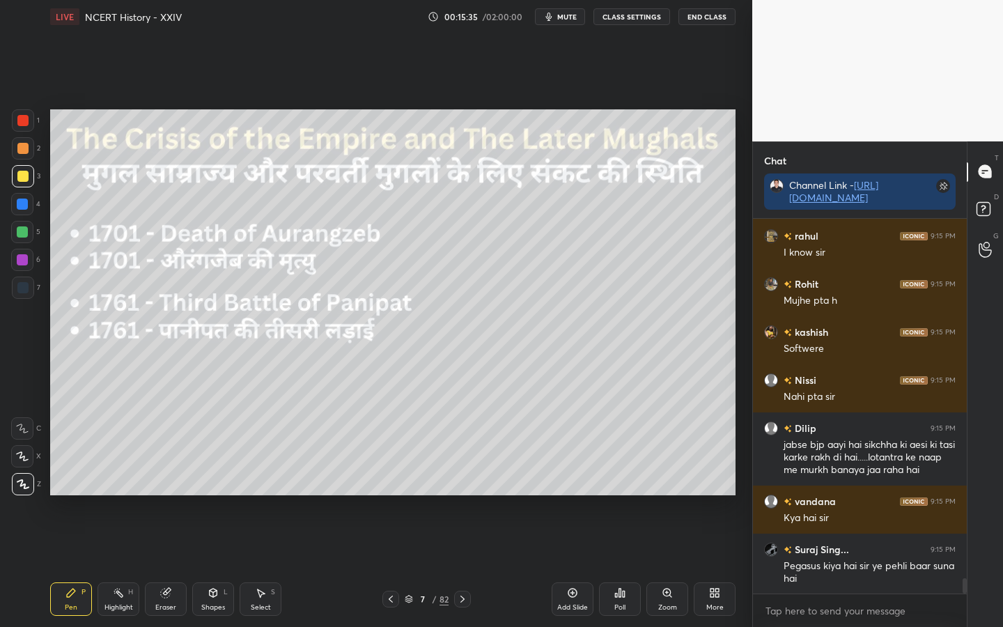
click at [173, 495] on div "Eraser" at bounding box center [166, 598] width 42 height 33
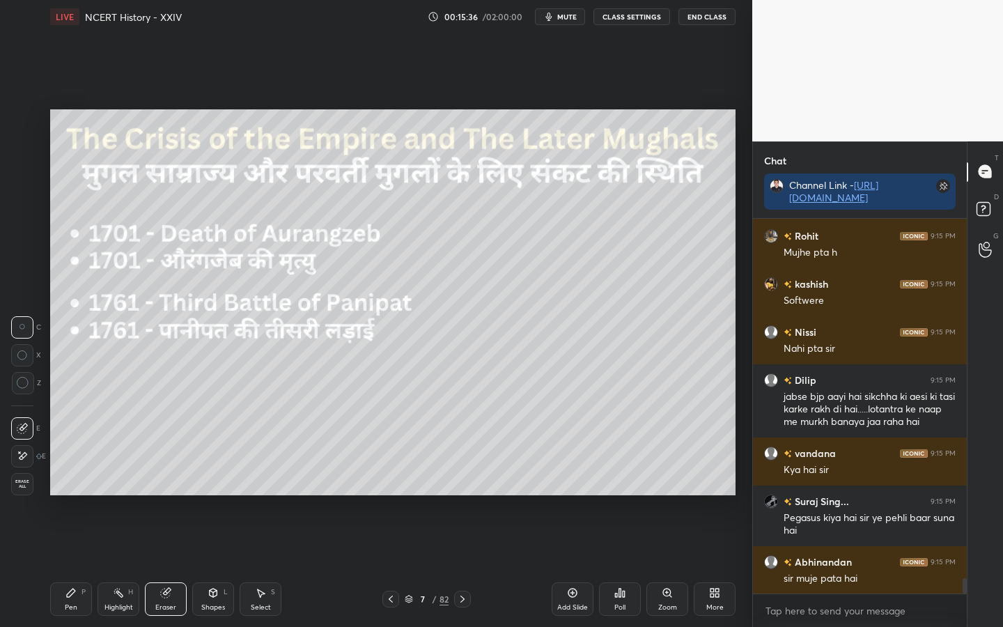
click at [24, 483] on span "Erase all" at bounding box center [22, 484] width 21 height 10
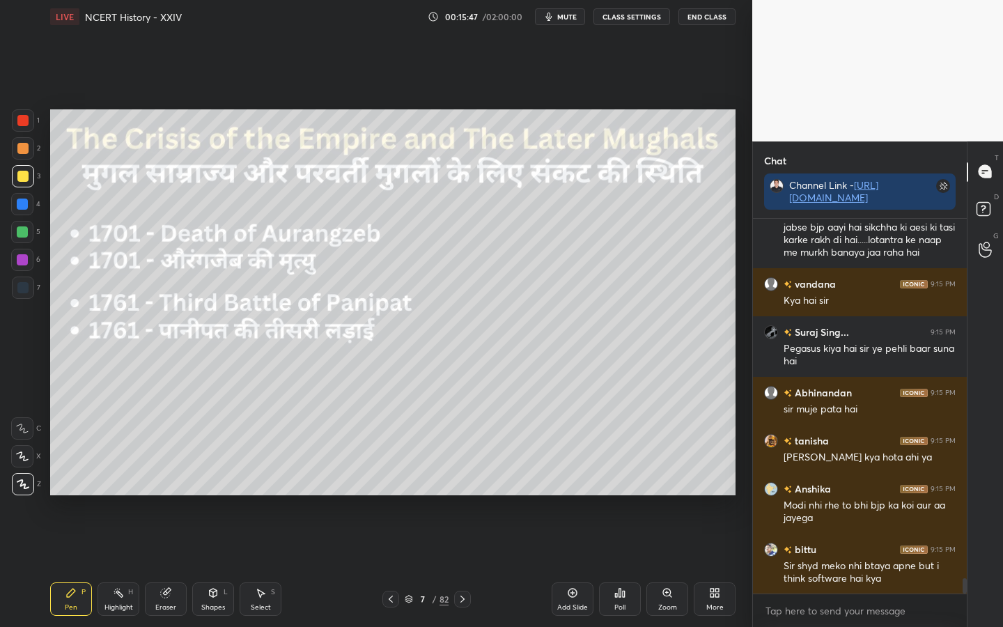
scroll to position [8974, 0]
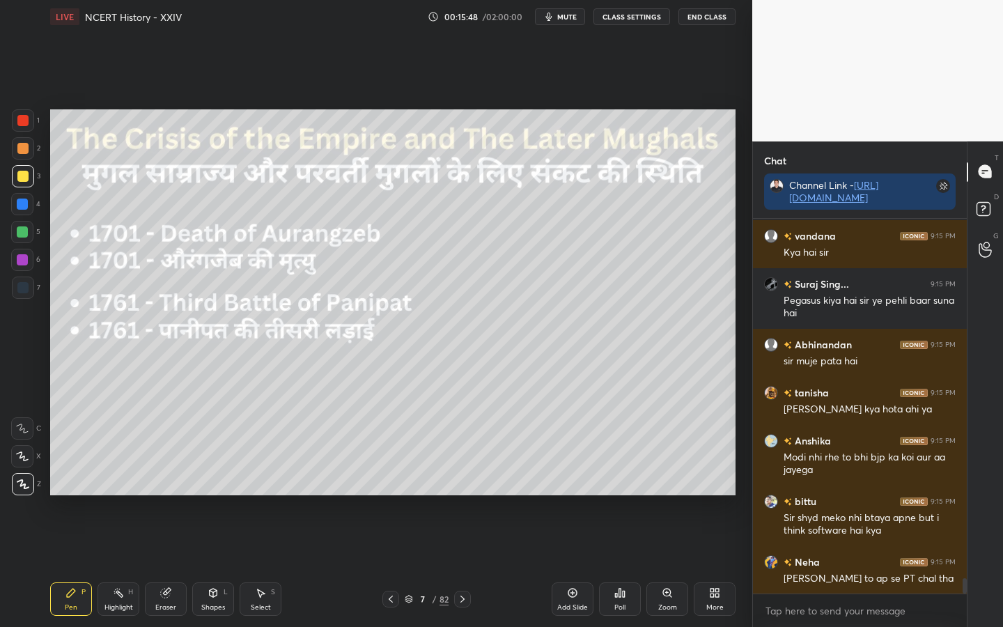
click at [168, 495] on div "Eraser" at bounding box center [166, 598] width 42 height 33
click at [19, 490] on div "Erase all" at bounding box center [22, 484] width 22 height 22
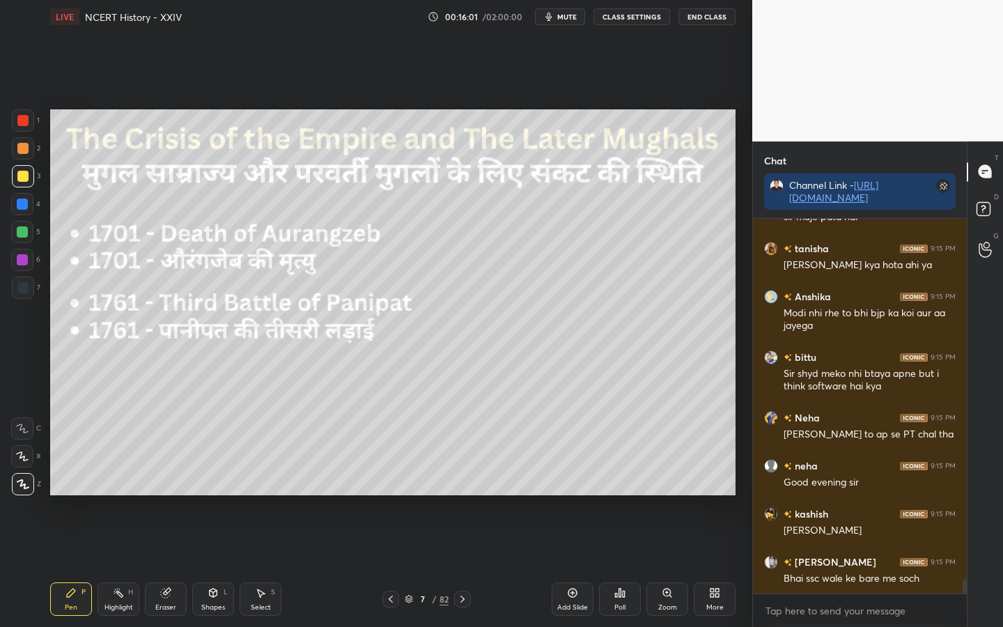
scroll to position [9166, 0]
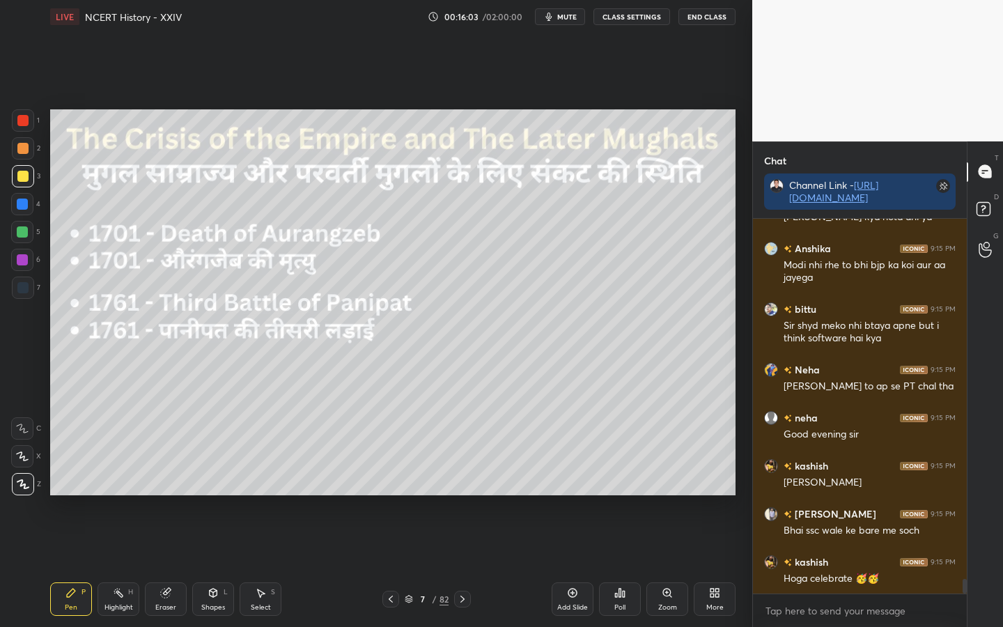
click at [163, 495] on div "Eraser" at bounding box center [165, 607] width 21 height 7
click at [18, 484] on span "Erase all" at bounding box center [22, 484] width 21 height 10
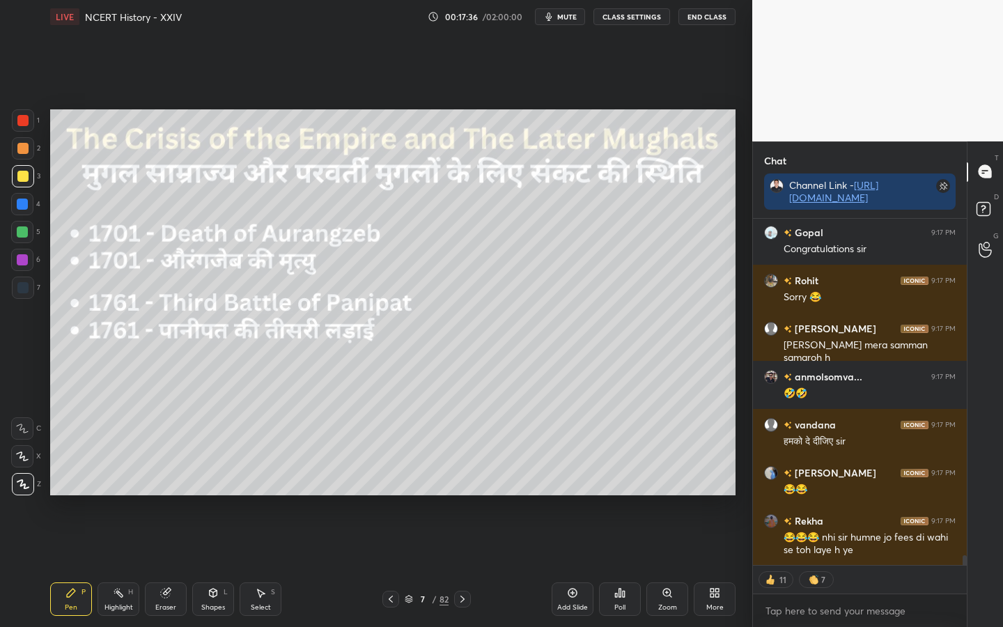
scroll to position [11635, 0]
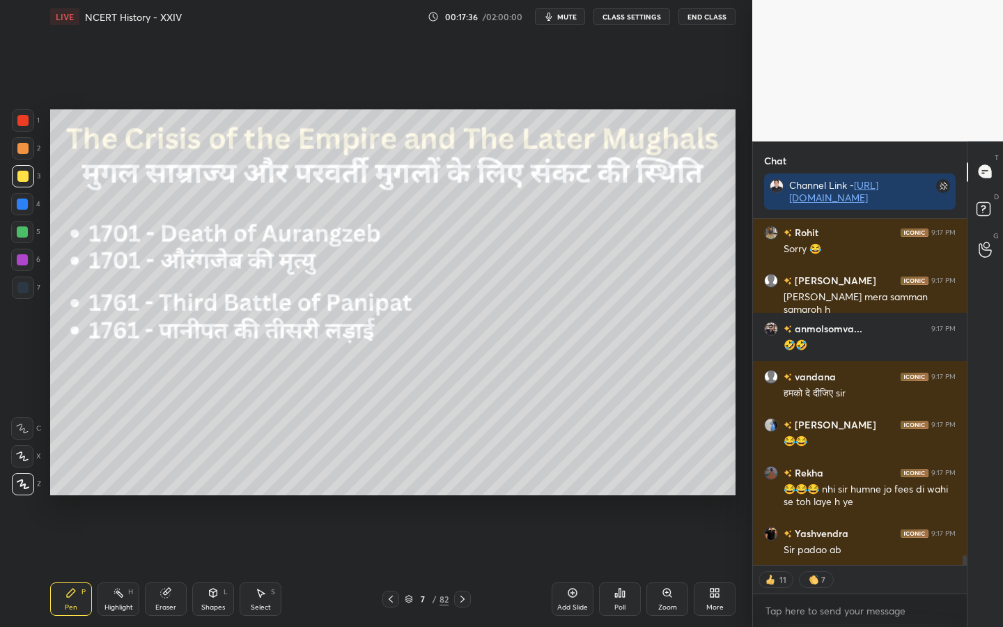
type textarea "x"
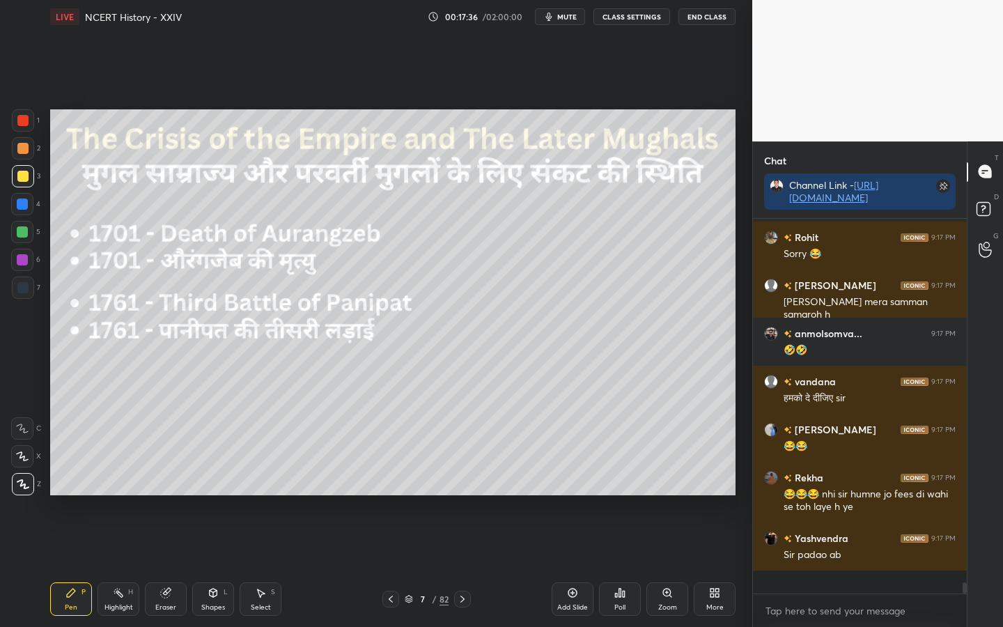
scroll to position [5, 5]
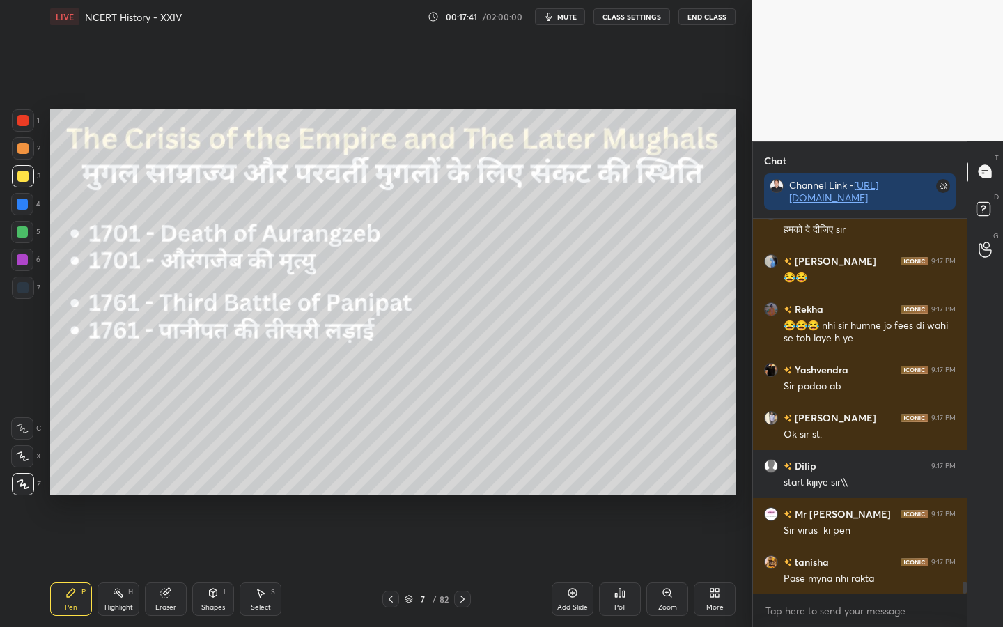
click at [633, 13] on button "CLASS SETTINGS" at bounding box center [631, 16] width 77 height 17
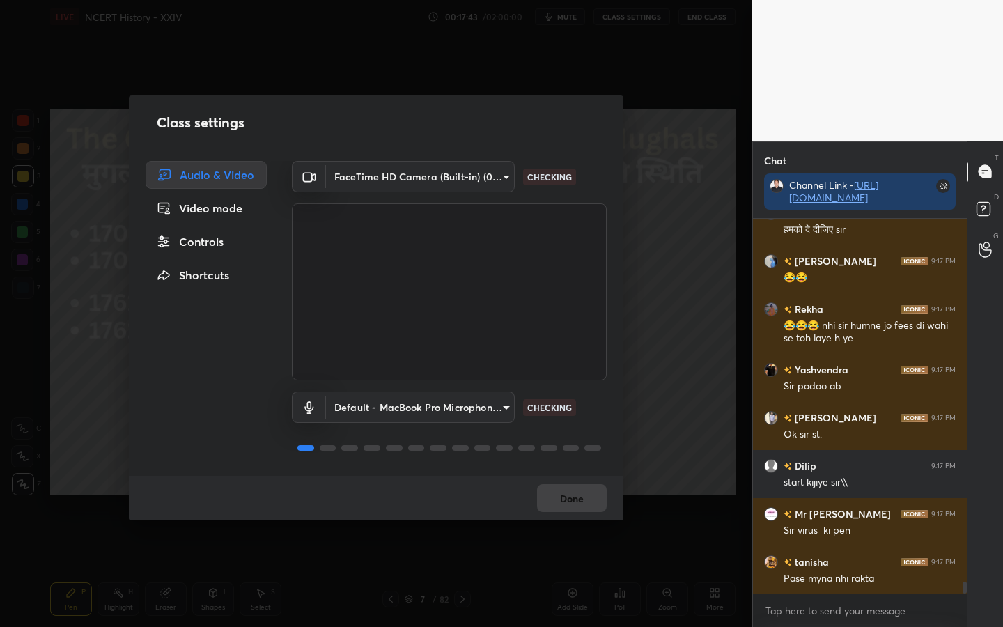
click at [206, 240] on div "Controls" at bounding box center [206, 242] width 121 height 28
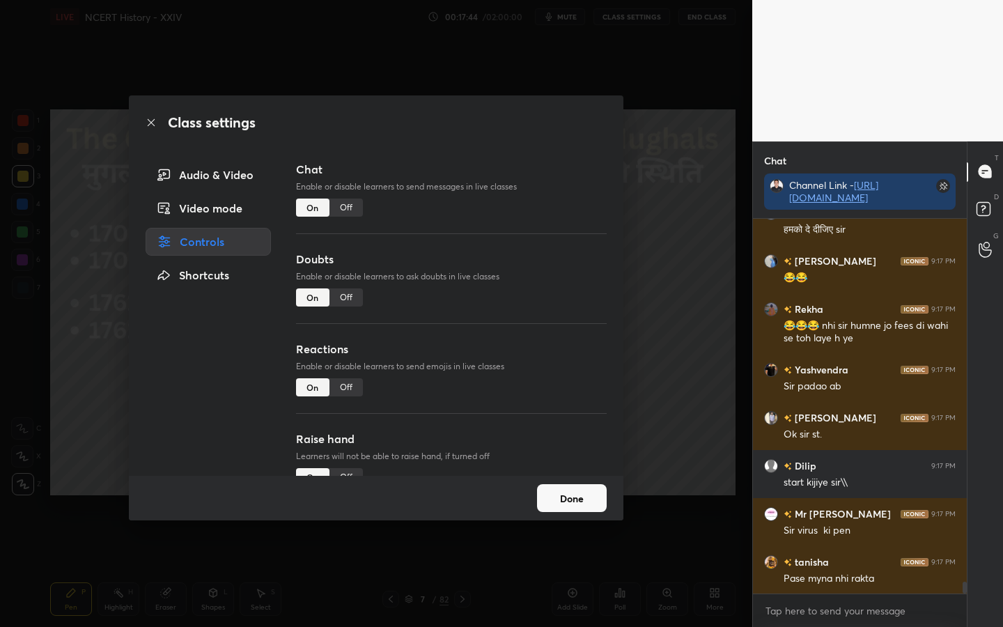
click at [346, 209] on div "Off" at bounding box center [345, 208] width 33 height 18
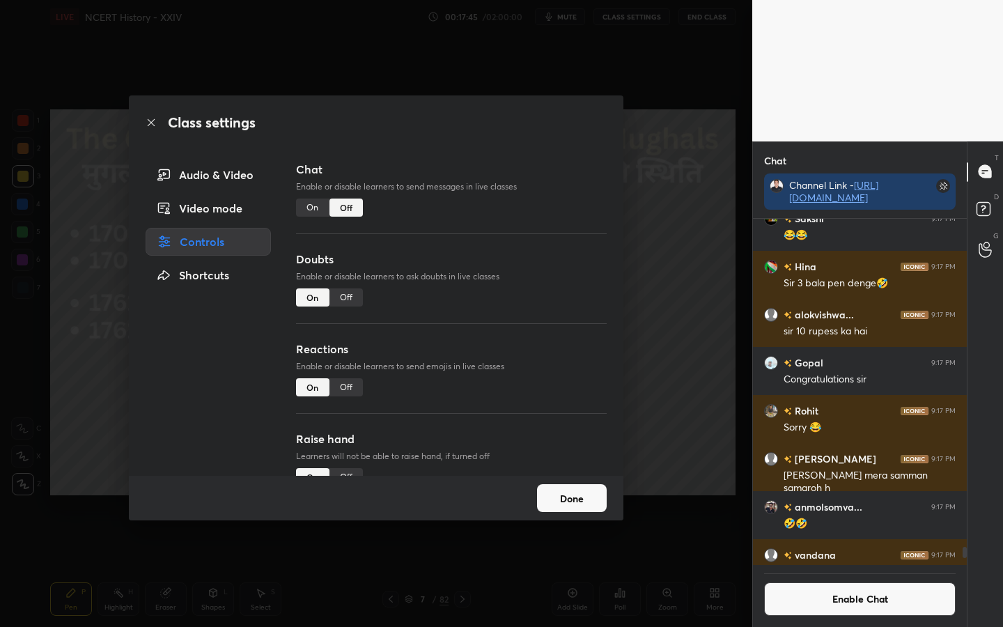
click at [561, 488] on button "Done" at bounding box center [572, 498] width 70 height 28
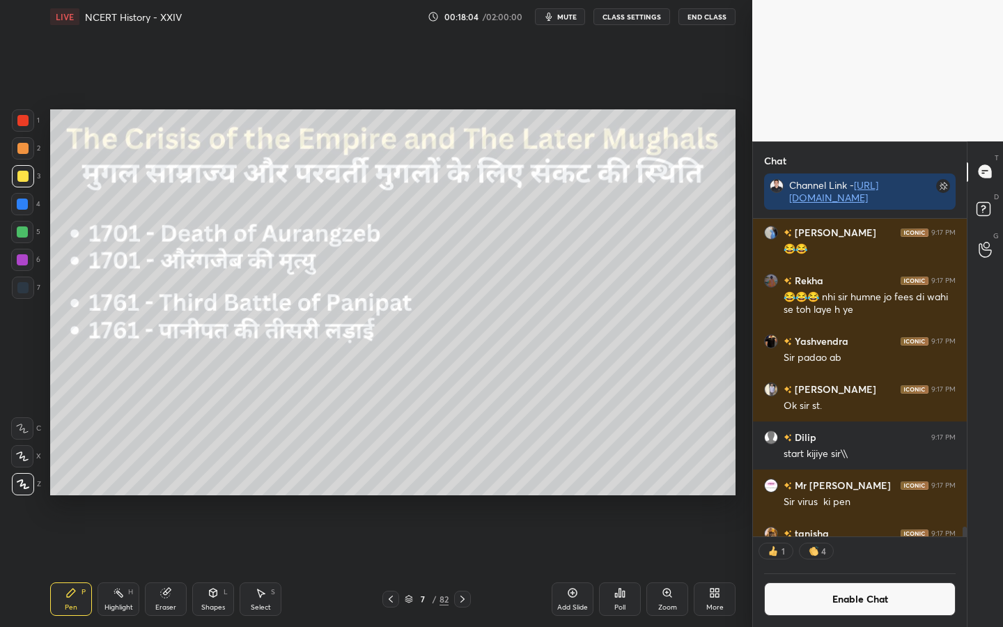
click at [172, 495] on div "Eraser" at bounding box center [166, 598] width 42 height 33
drag, startPoint x: 21, startPoint y: 486, endPoint x: 27, endPoint y: 476, distance: 11.6
click at [21, 486] on span "Erase all" at bounding box center [22, 484] width 21 height 10
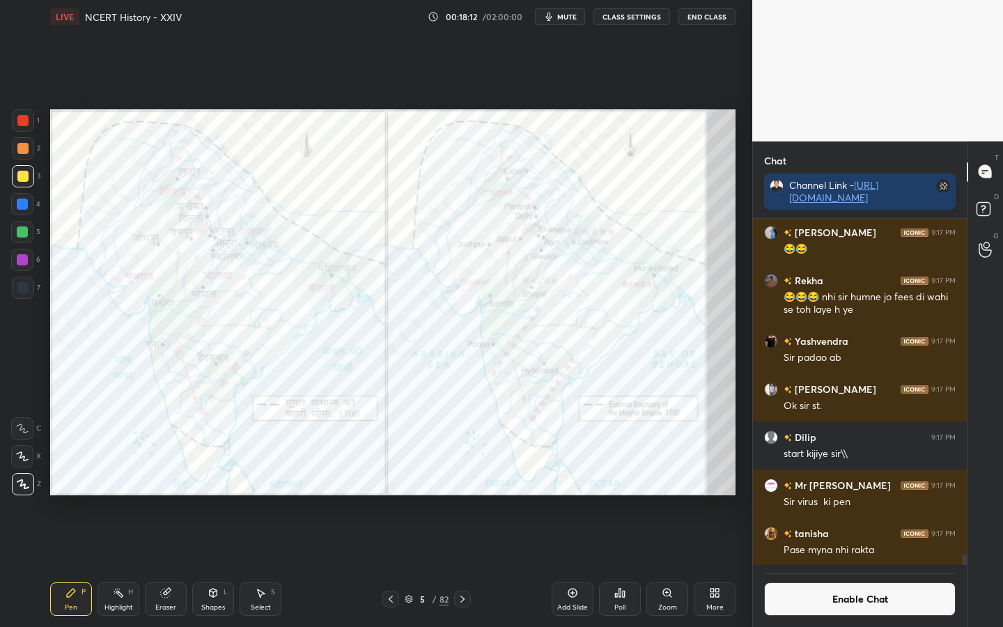
scroll to position [11026, 0]
click at [18, 259] on div at bounding box center [22, 259] width 11 height 11
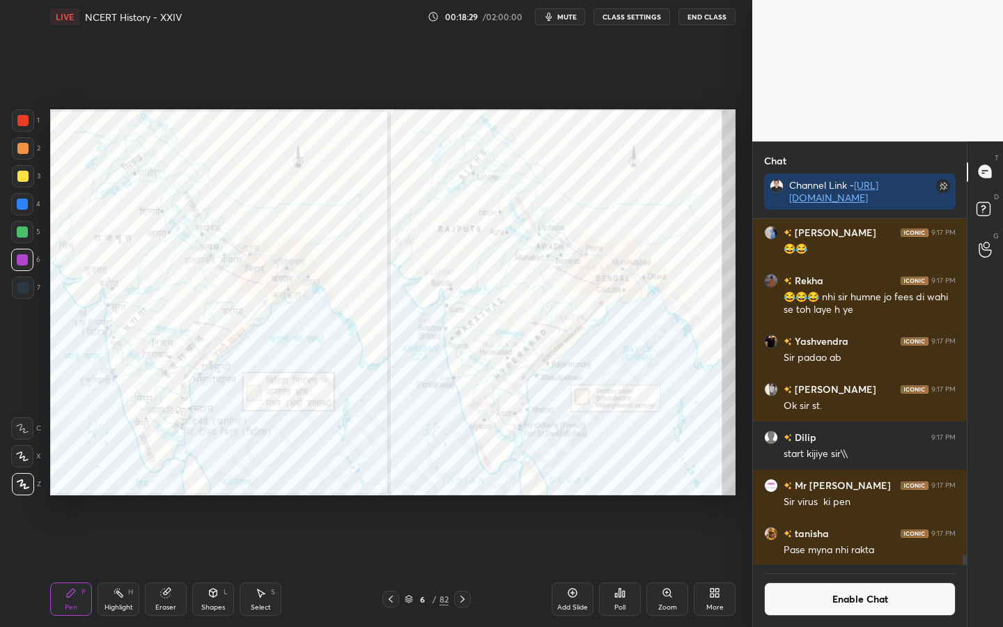
drag, startPoint x: 169, startPoint y: 604, endPoint x: 150, endPoint y: 589, distance: 23.8
click at [169, 495] on div "Eraser" at bounding box center [165, 607] width 21 height 7
click at [25, 493] on div "Erase all" at bounding box center [22, 484] width 22 height 22
click at [61, 495] on div "Setting up your live class Poll for secs No correct answer Start poll" at bounding box center [393, 302] width 696 height 538
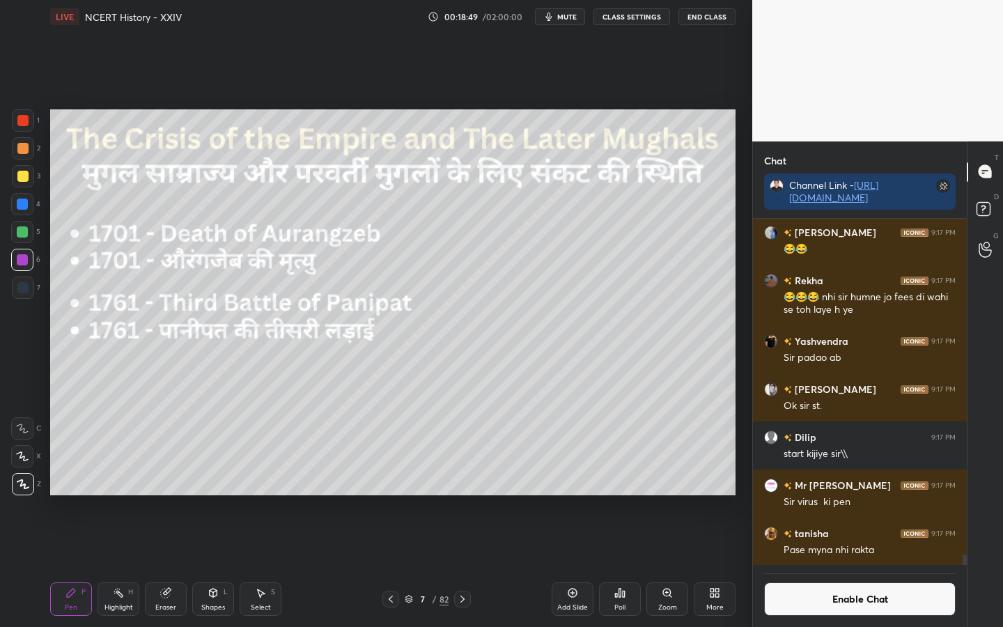
click at [20, 176] on div at bounding box center [22, 176] width 11 height 11
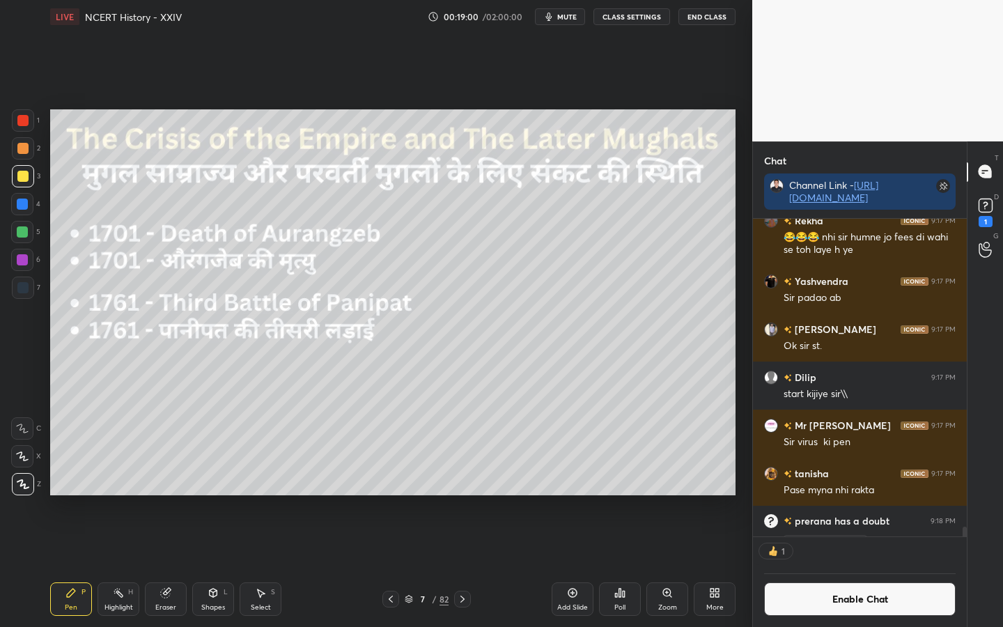
scroll to position [5, 5]
click at [166, 495] on div "Eraser" at bounding box center [166, 598] width 42 height 33
click at [27, 485] on span "Erase all" at bounding box center [22, 484] width 21 height 10
click at [165, 495] on div "Eraser" at bounding box center [166, 598] width 42 height 33
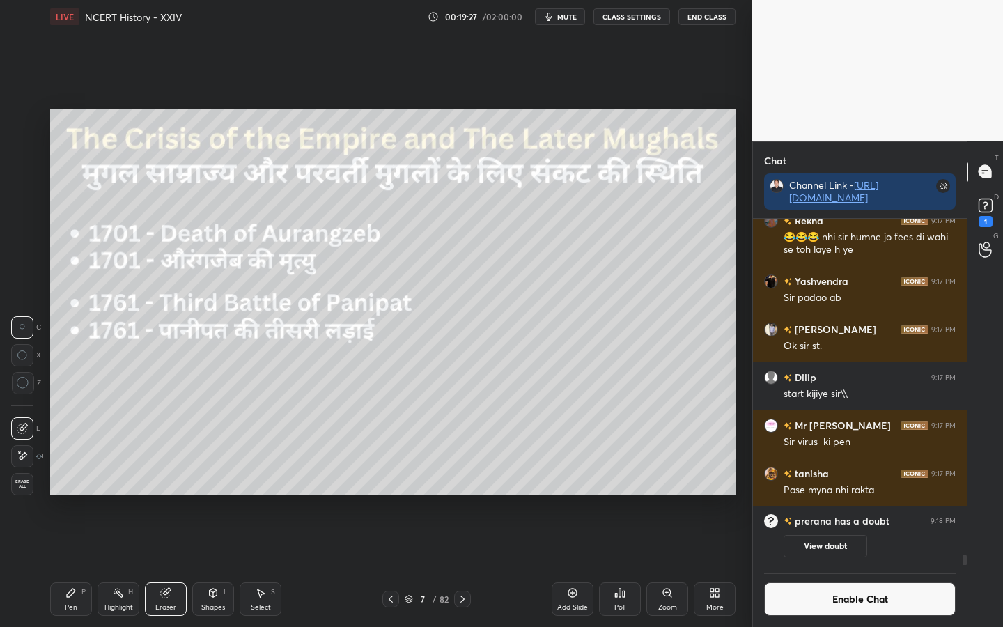
click at [30, 490] on div "Erase all" at bounding box center [22, 484] width 22 height 22
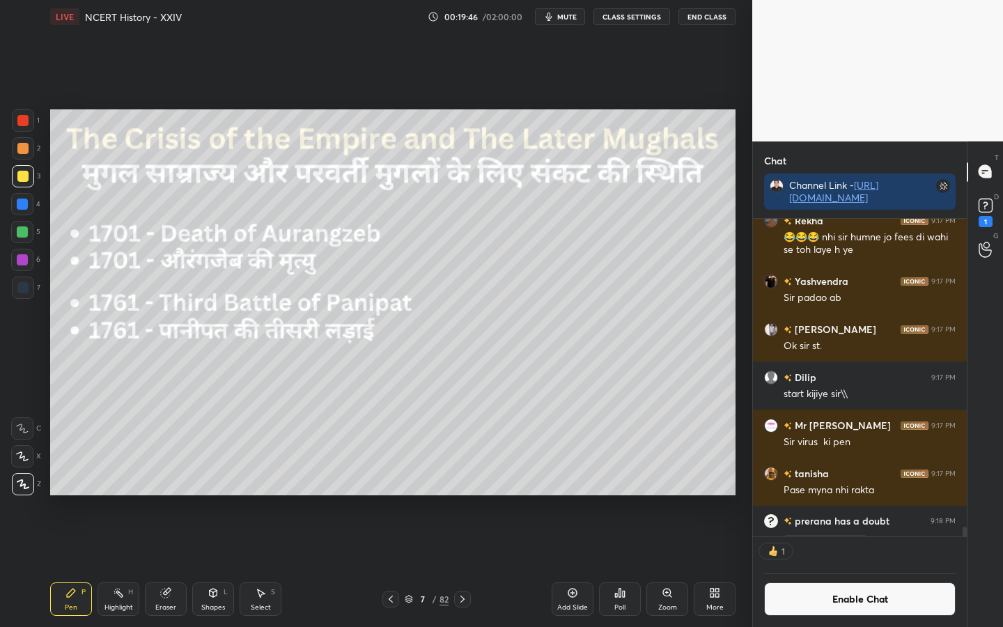
scroll to position [5, 5]
click at [173, 495] on div "Eraser" at bounding box center [165, 607] width 21 height 7
click at [31, 481] on span "Erase all" at bounding box center [22, 484] width 21 height 10
click at [166, 495] on div "Eraser" at bounding box center [166, 598] width 42 height 33
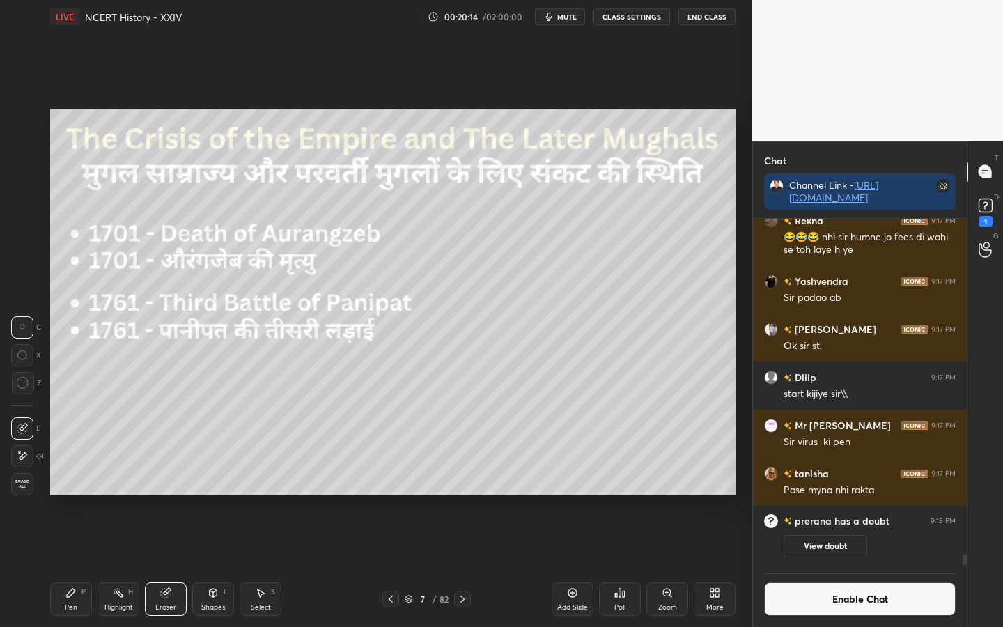
drag, startPoint x: 25, startPoint y: 484, endPoint x: 36, endPoint y: 474, distance: 14.8
click at [24, 484] on span "Erase all" at bounding box center [22, 484] width 21 height 10
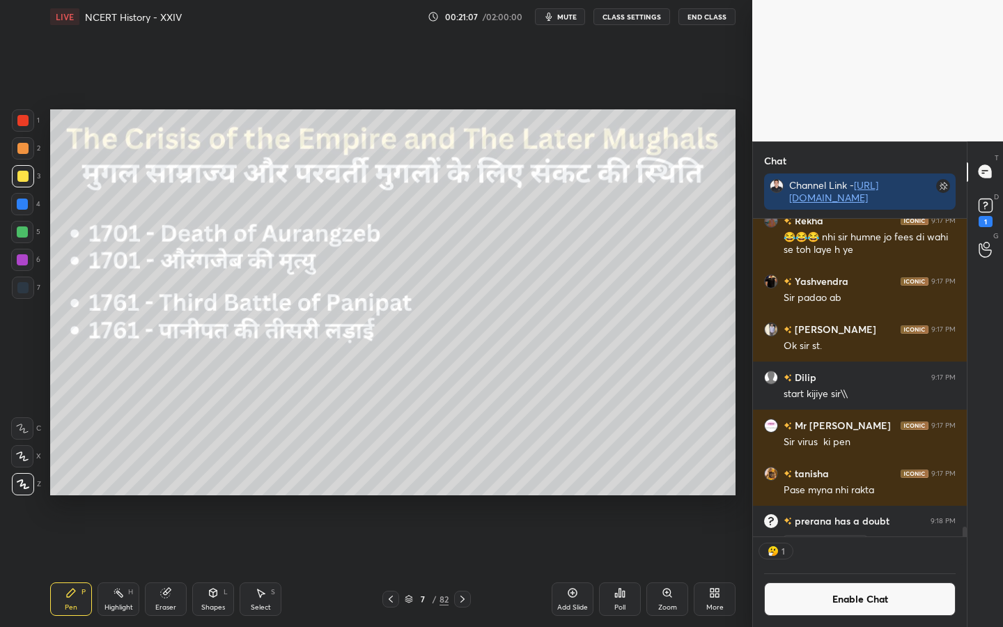
scroll to position [5, 5]
click at [168, 495] on div "Eraser" at bounding box center [165, 607] width 21 height 7
click at [19, 485] on span "Erase all" at bounding box center [22, 484] width 21 height 10
click at [168, 495] on div "Eraser" at bounding box center [165, 607] width 21 height 7
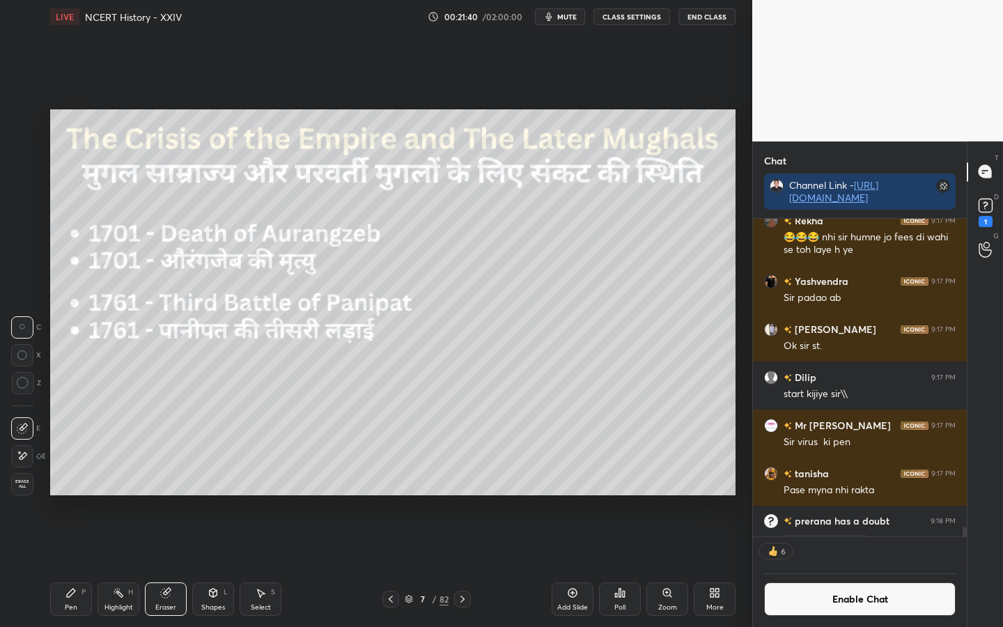
drag, startPoint x: 27, startPoint y: 484, endPoint x: 47, endPoint y: 476, distance: 21.9
click at [26, 485] on span "Erase all" at bounding box center [22, 484] width 21 height 10
click at [269, 495] on div "Setting up your live class Poll for secs No correct answer Start poll" at bounding box center [393, 302] width 696 height 538
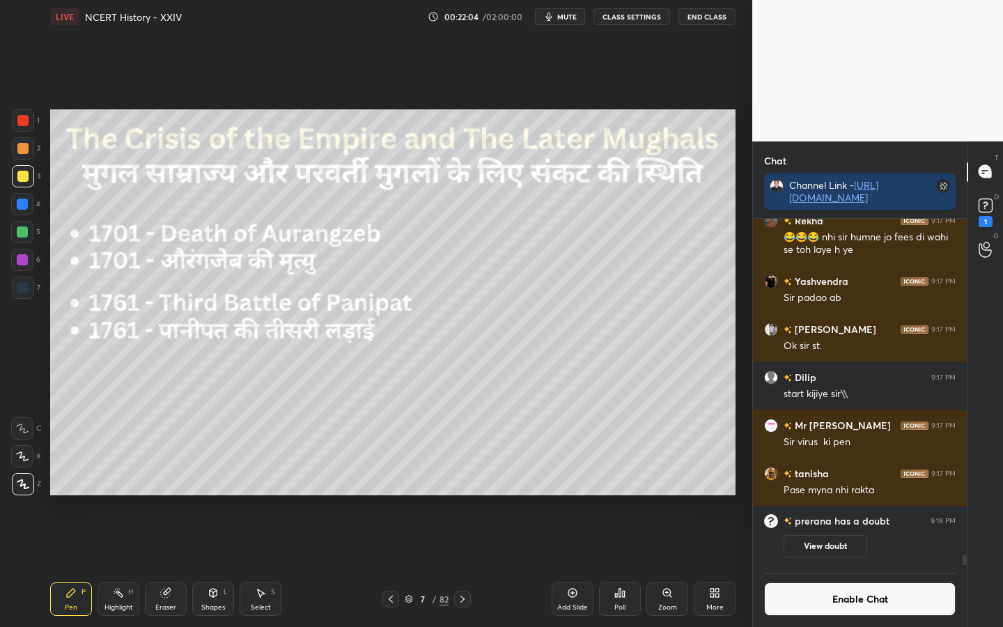
scroll to position [342, 210]
click at [159, 495] on div "Eraser" at bounding box center [165, 607] width 21 height 7
click at [20, 484] on span "Erase all" at bounding box center [22, 484] width 21 height 10
click at [790, 495] on button "Enable Chat" at bounding box center [860, 598] width 192 height 33
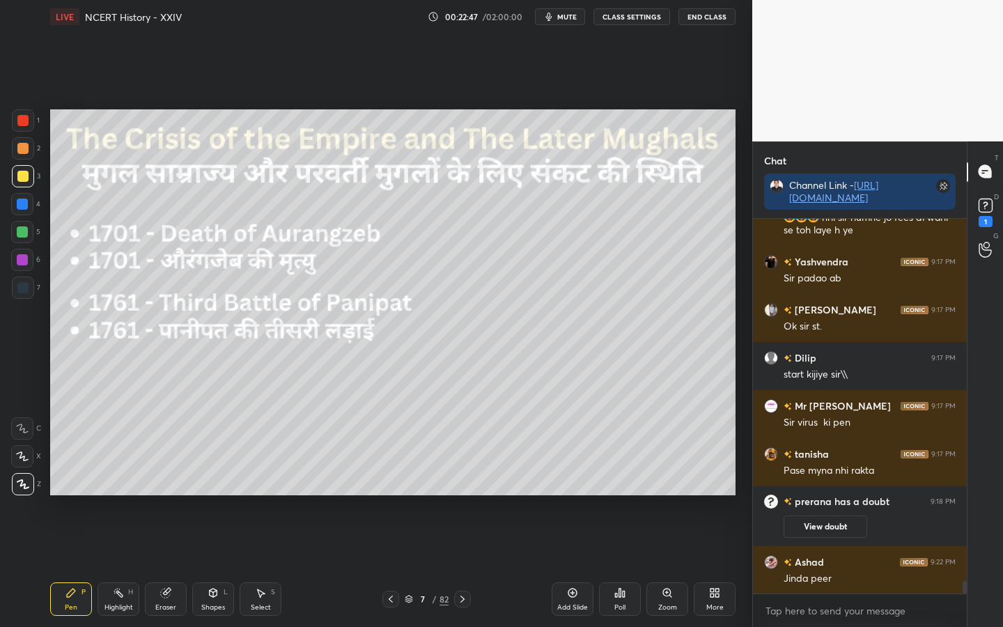
scroll to position [11140, 0]
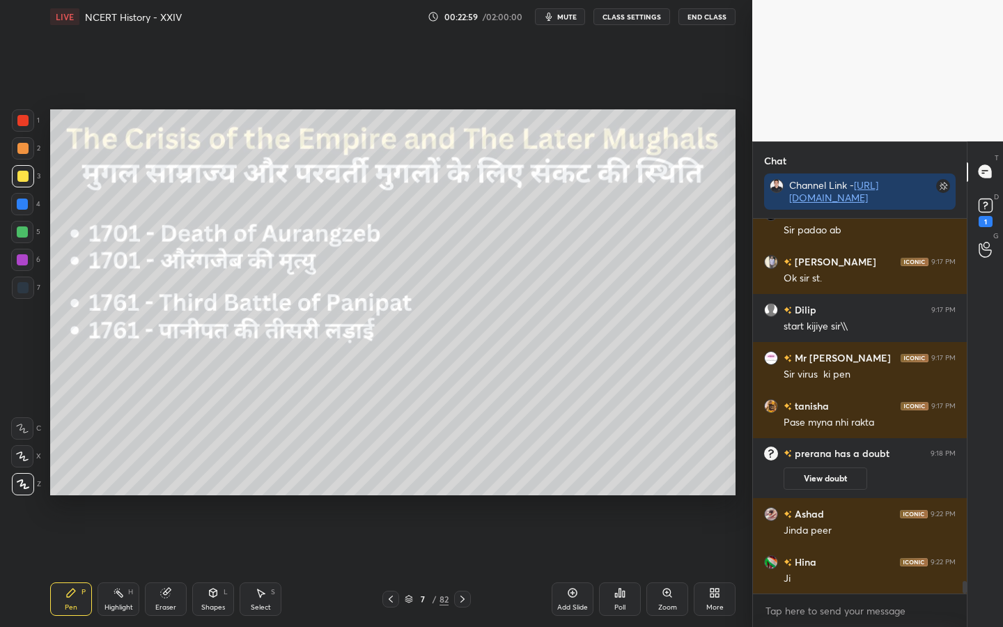
drag, startPoint x: 169, startPoint y: 600, endPoint x: 157, endPoint y: 588, distance: 17.7
click at [169, 495] on div "Eraser" at bounding box center [166, 598] width 42 height 33
click at [29, 487] on span "Erase all" at bounding box center [22, 484] width 21 height 10
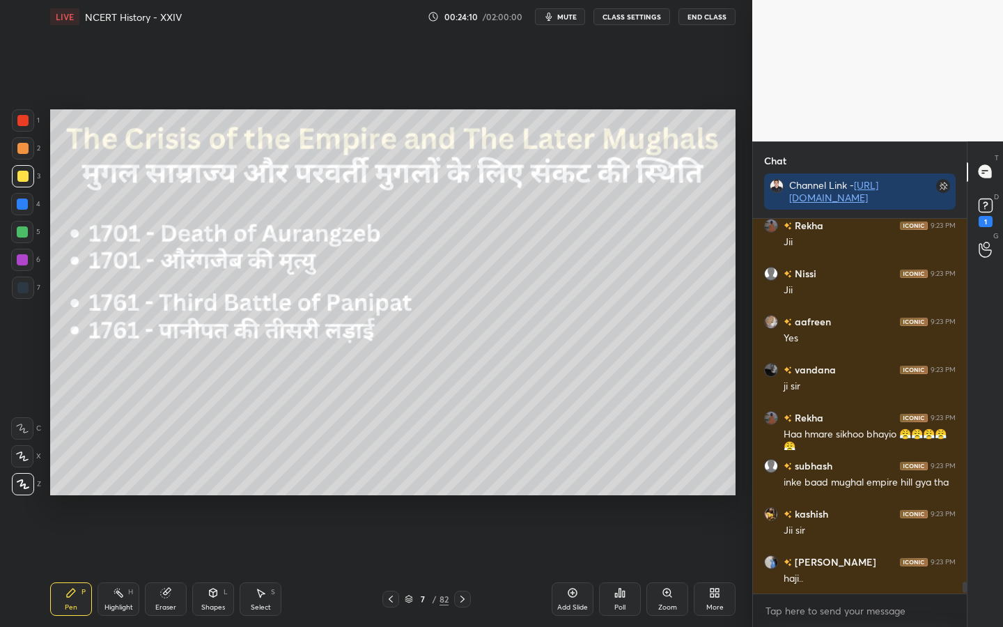
scroll to position [11790, 0]
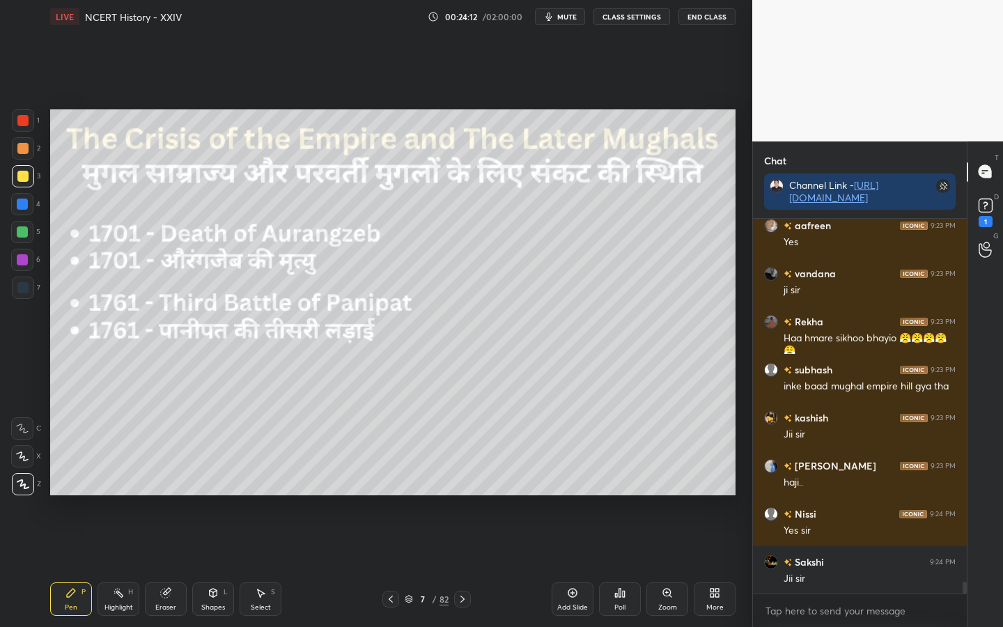
click at [159, 495] on div "Eraser" at bounding box center [166, 598] width 42 height 33
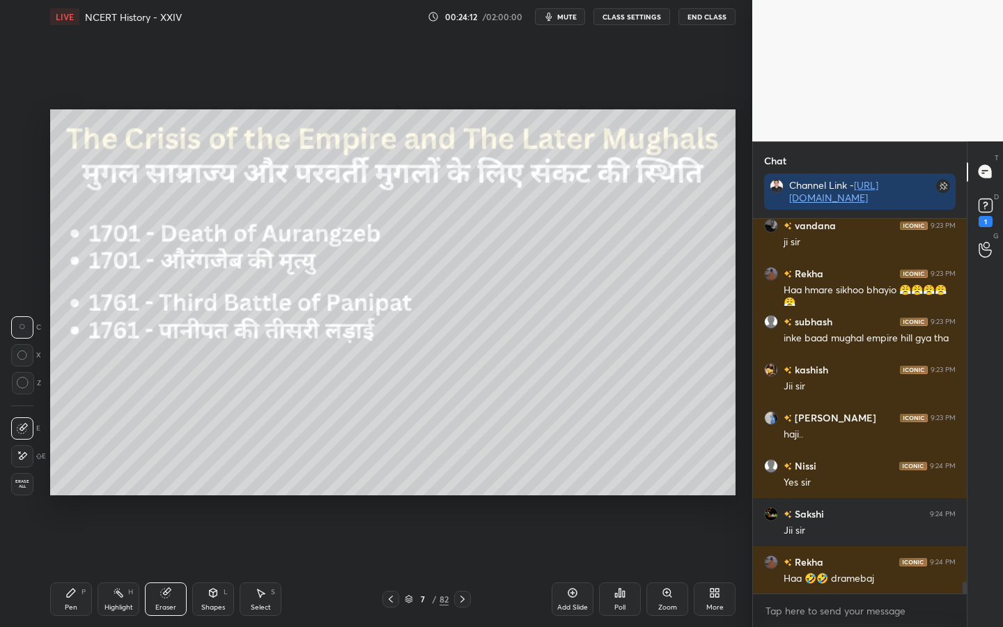
drag, startPoint x: 25, startPoint y: 485, endPoint x: 43, endPoint y: 478, distance: 19.7
click at [25, 485] on span "Erase all" at bounding box center [22, 484] width 21 height 10
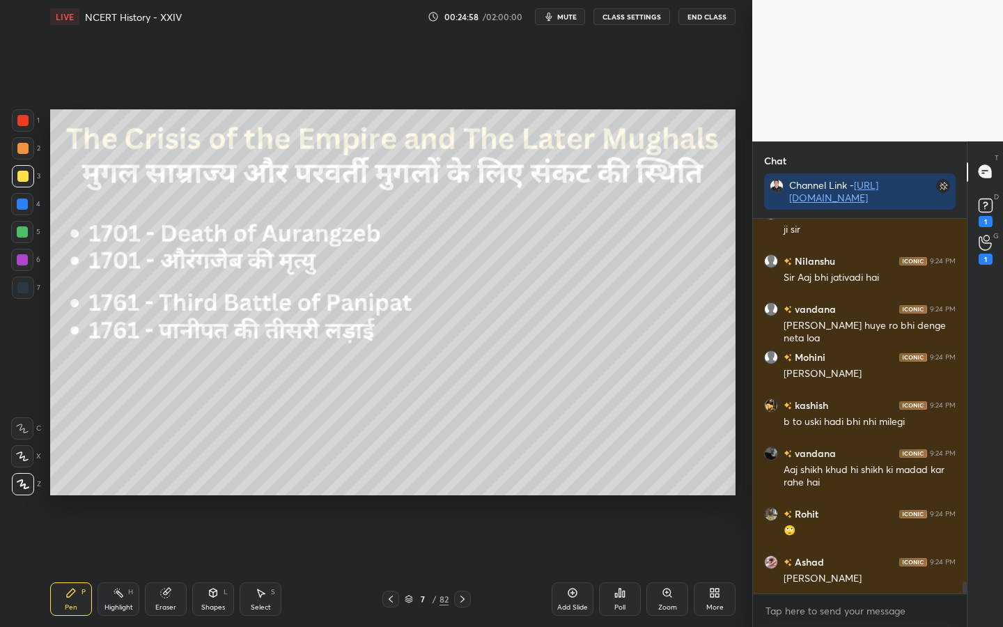
scroll to position [11873, 0]
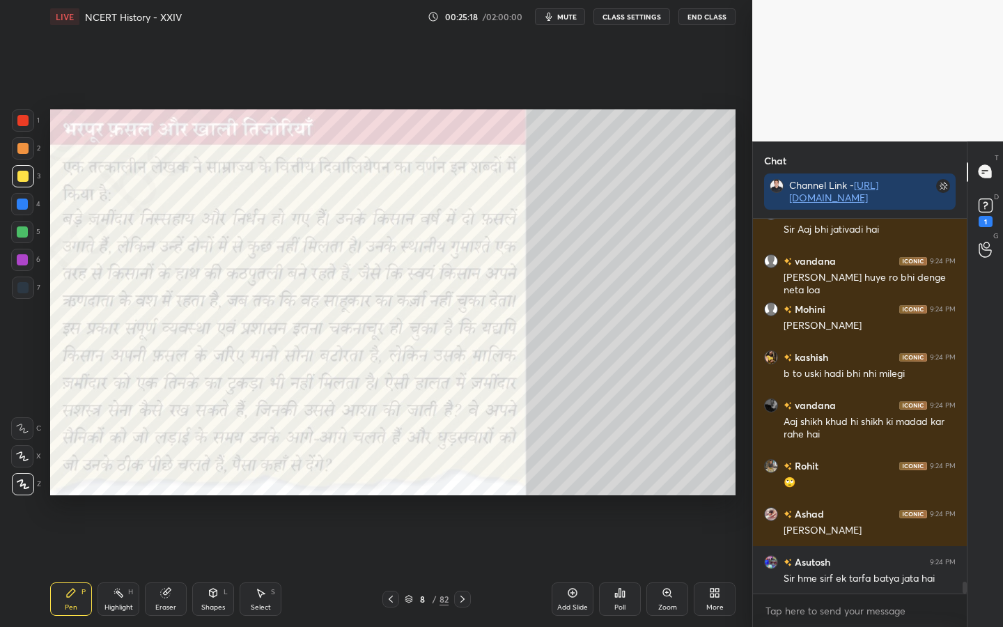
click at [161, 495] on div "Eraser" at bounding box center [166, 598] width 42 height 33
drag, startPoint x: 17, startPoint y: 490, endPoint x: 30, endPoint y: 488, distance: 13.3
click at [18, 491] on div "Erase all" at bounding box center [22, 484] width 22 height 22
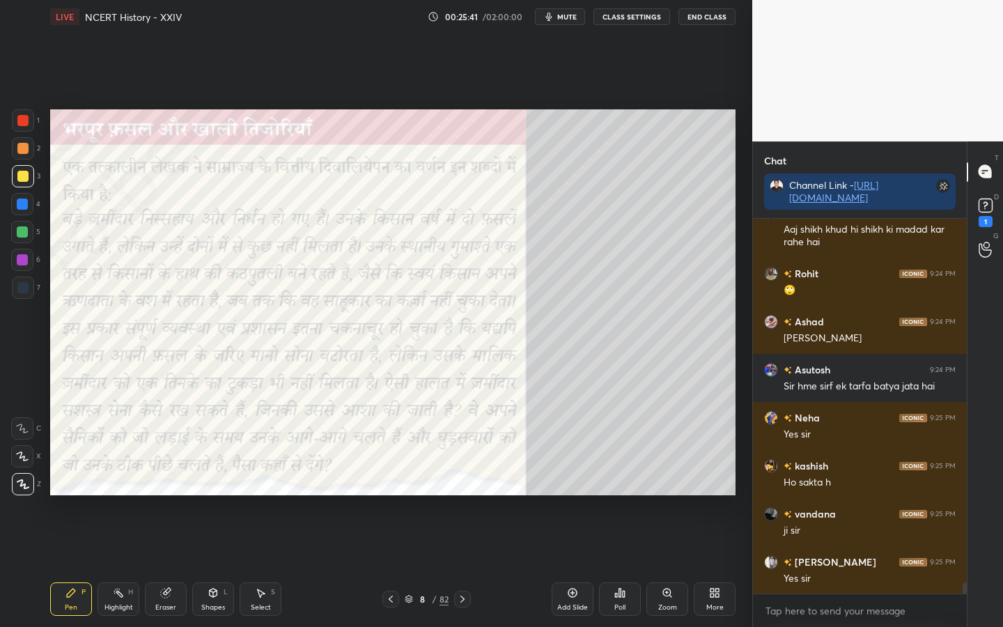
scroll to position [12087, 0]
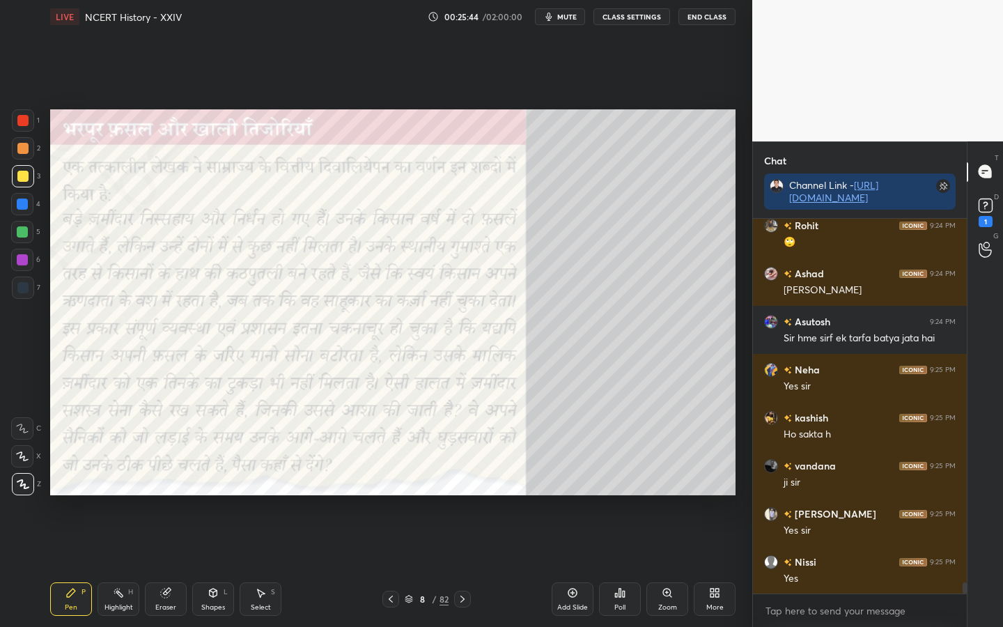
click at [25, 118] on div at bounding box center [22, 120] width 11 height 11
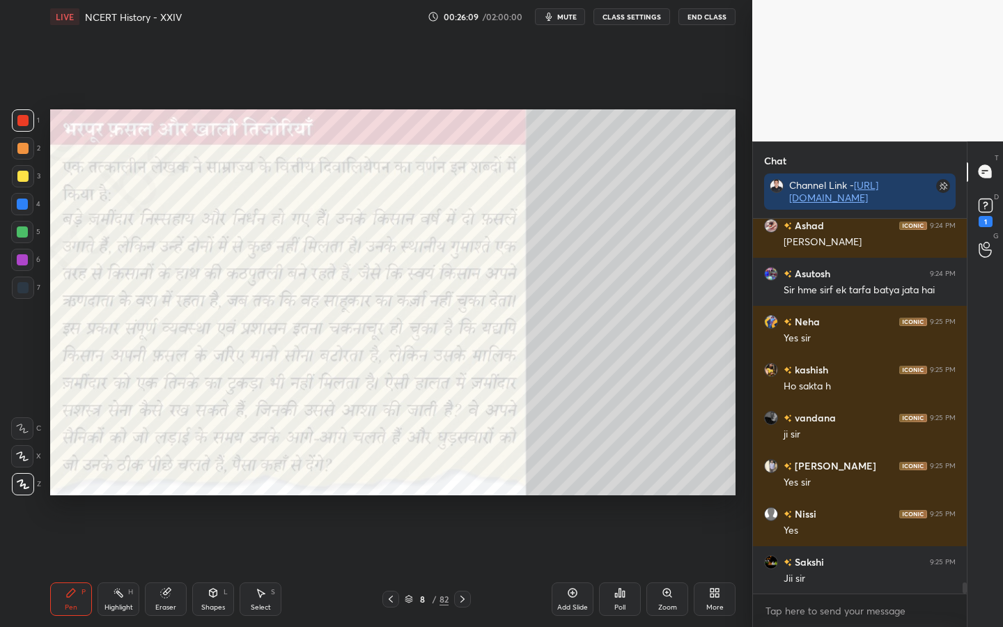
scroll to position [12183, 0]
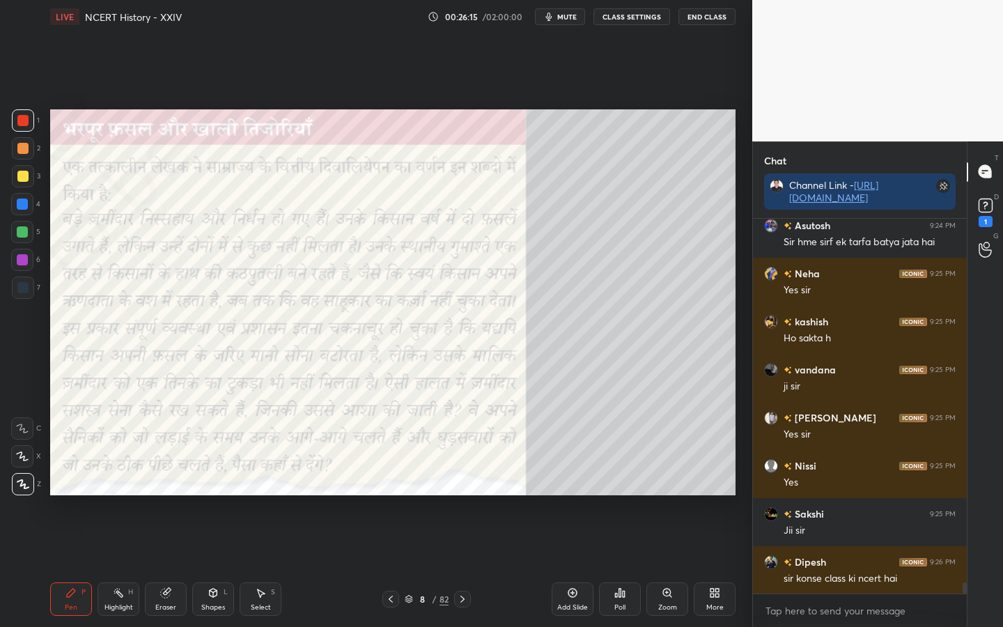
click at [168, 495] on div "Eraser" at bounding box center [166, 598] width 42 height 33
click at [22, 488] on span "Erase all" at bounding box center [22, 484] width 21 height 10
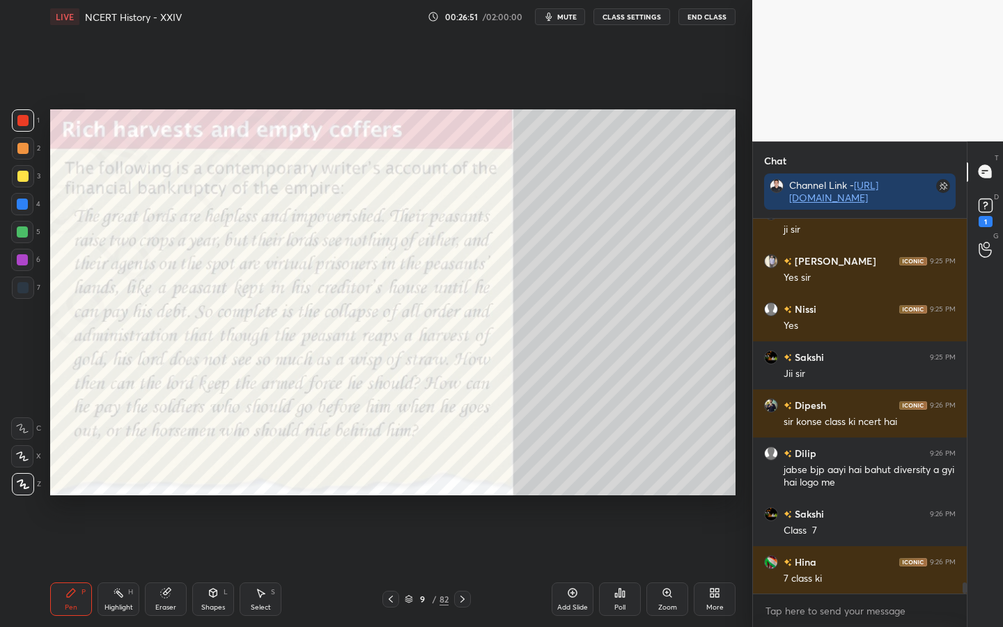
scroll to position [12388, 0]
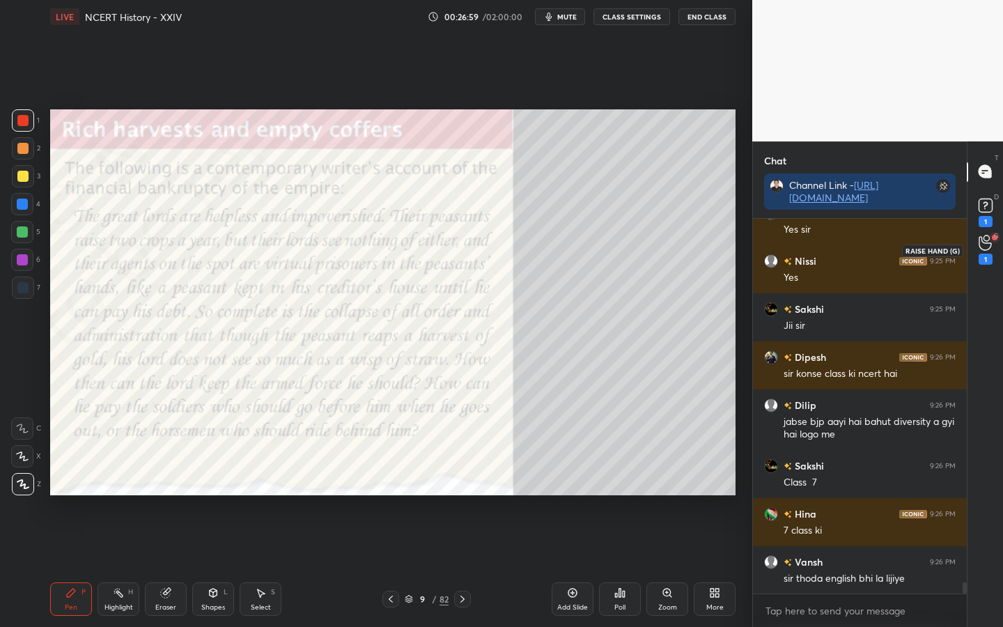
click at [983, 244] on icon at bounding box center [985, 243] width 13 height 16
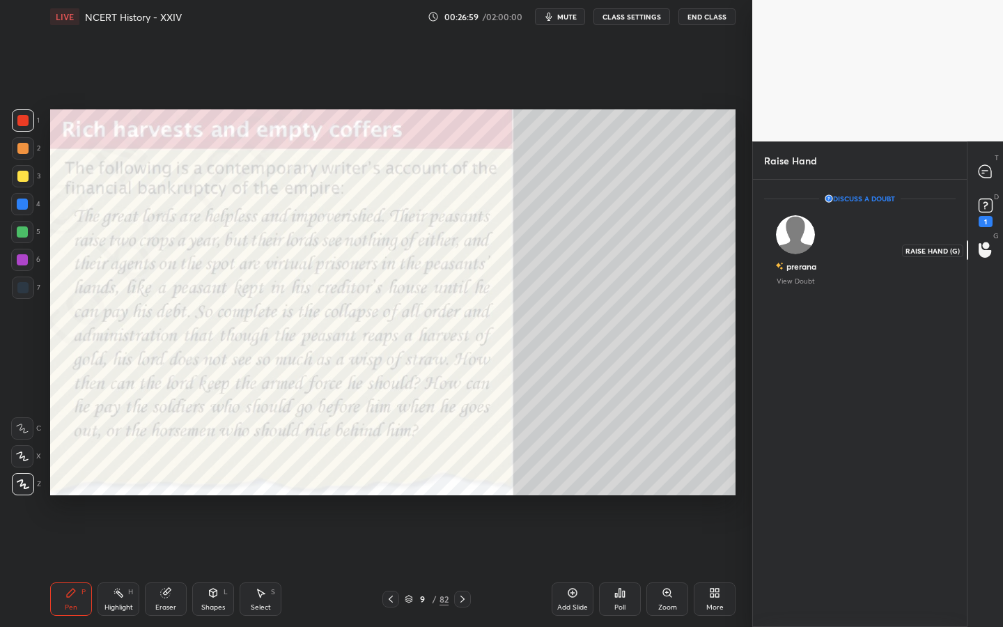
scroll to position [5, 5]
click at [981, 211] on rect at bounding box center [985, 205] width 13 height 13
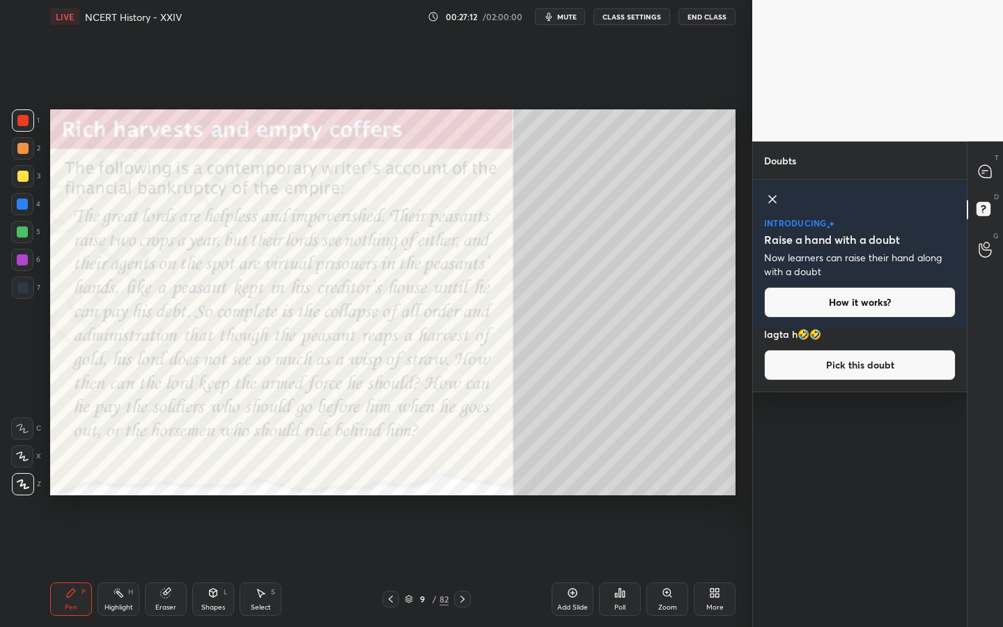
scroll to position [0, 0]
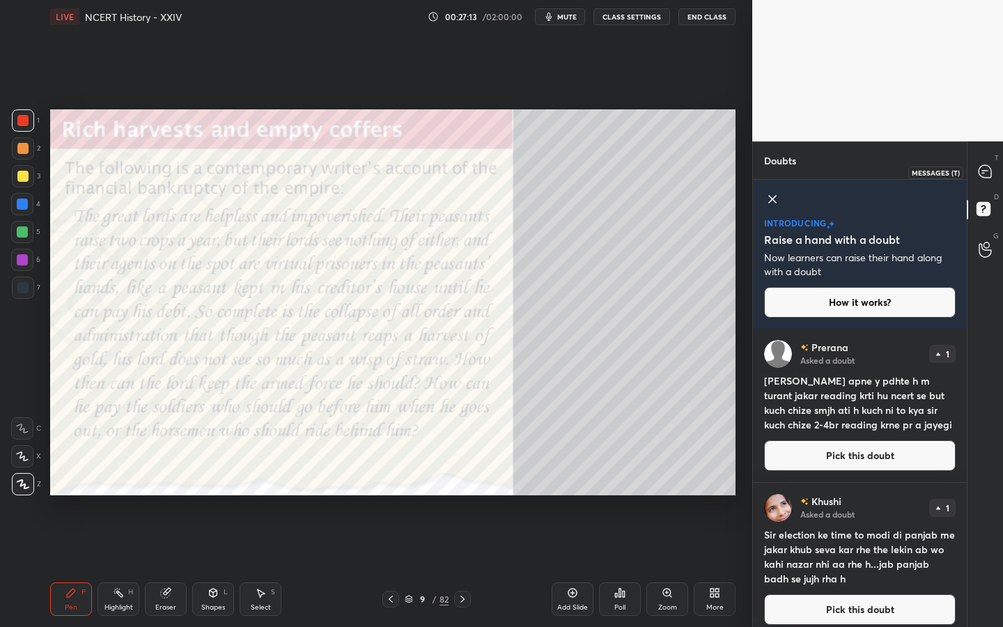
click at [990, 174] on icon at bounding box center [985, 171] width 13 height 13
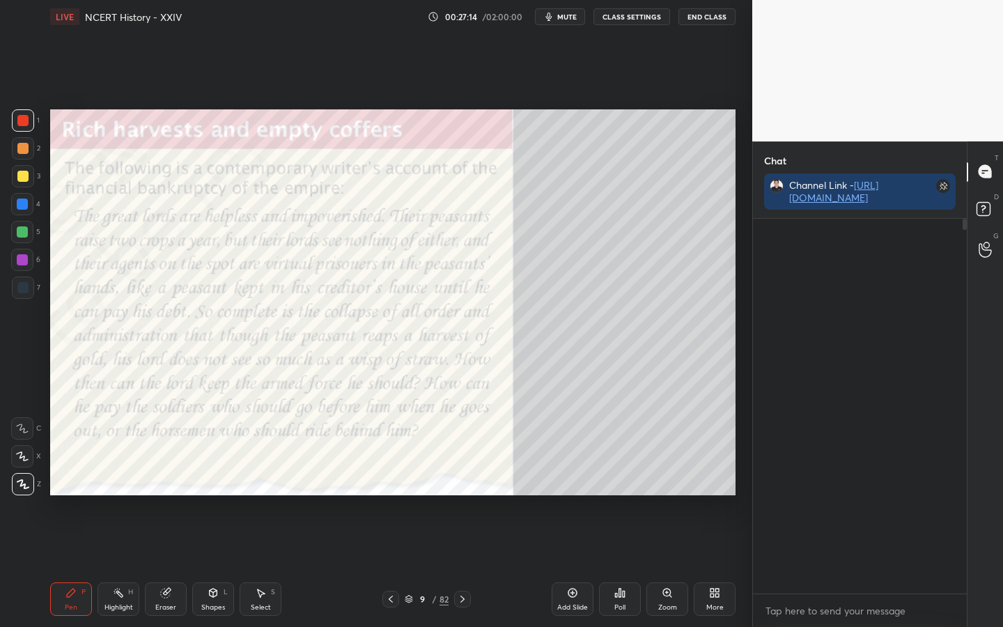
scroll to position [371, 210]
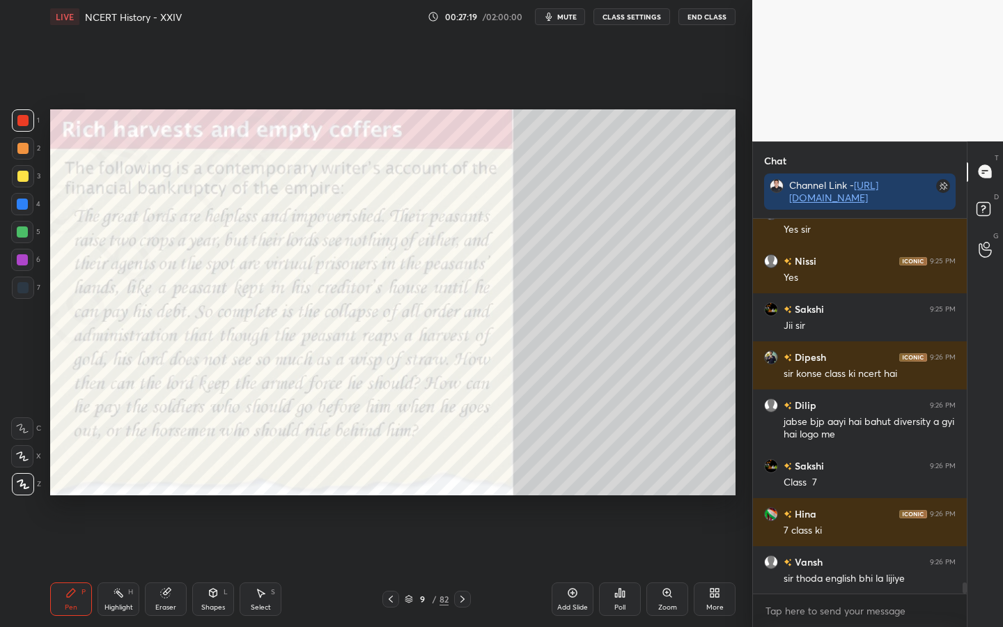
click at [26, 173] on div at bounding box center [22, 176] width 11 height 11
click at [169, 495] on div "Eraser" at bounding box center [165, 607] width 21 height 7
click at [24, 488] on span "Erase all" at bounding box center [22, 484] width 21 height 10
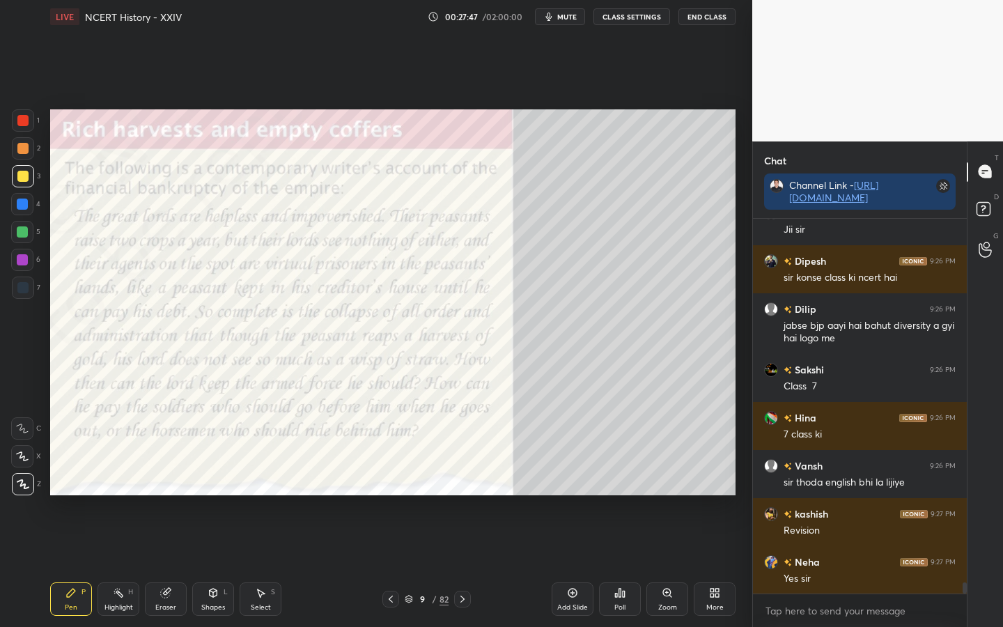
scroll to position [12557, 0]
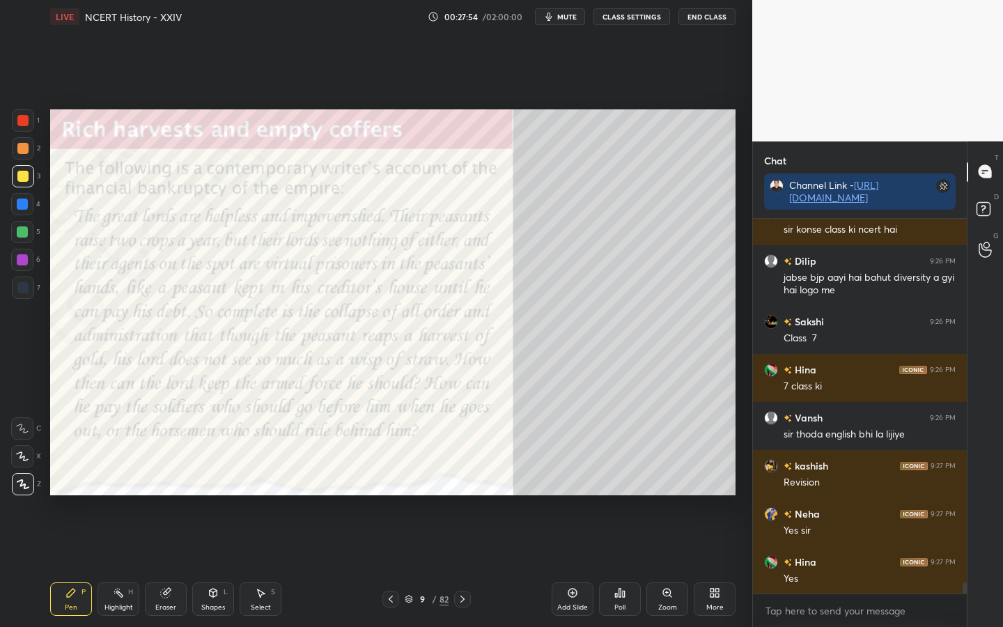
click at [169, 495] on div "Eraser" at bounding box center [166, 598] width 42 height 33
click at [20, 490] on div "Erase all" at bounding box center [22, 484] width 22 height 22
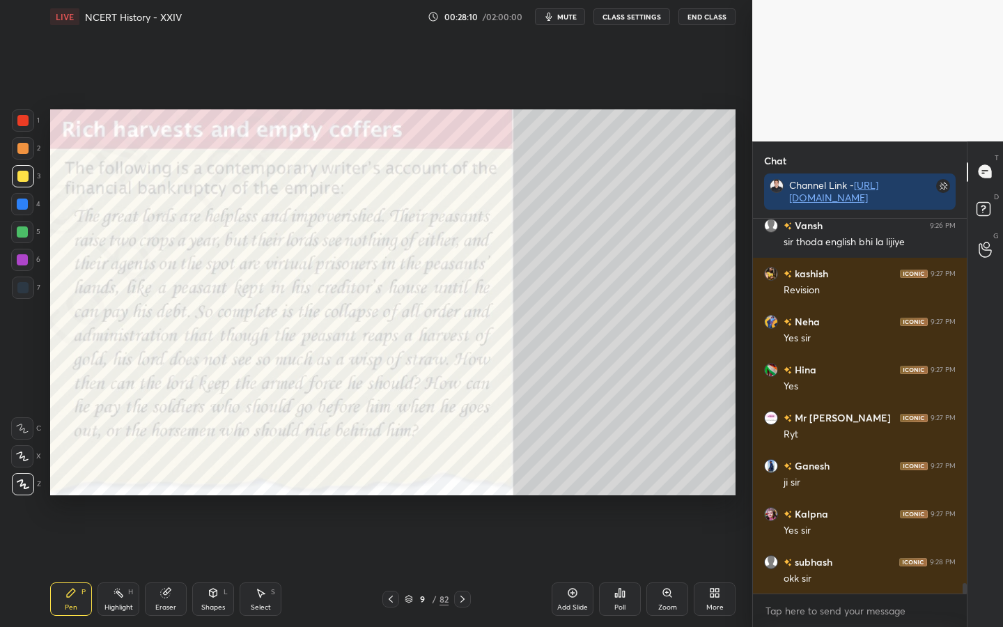
scroll to position [12797, 0]
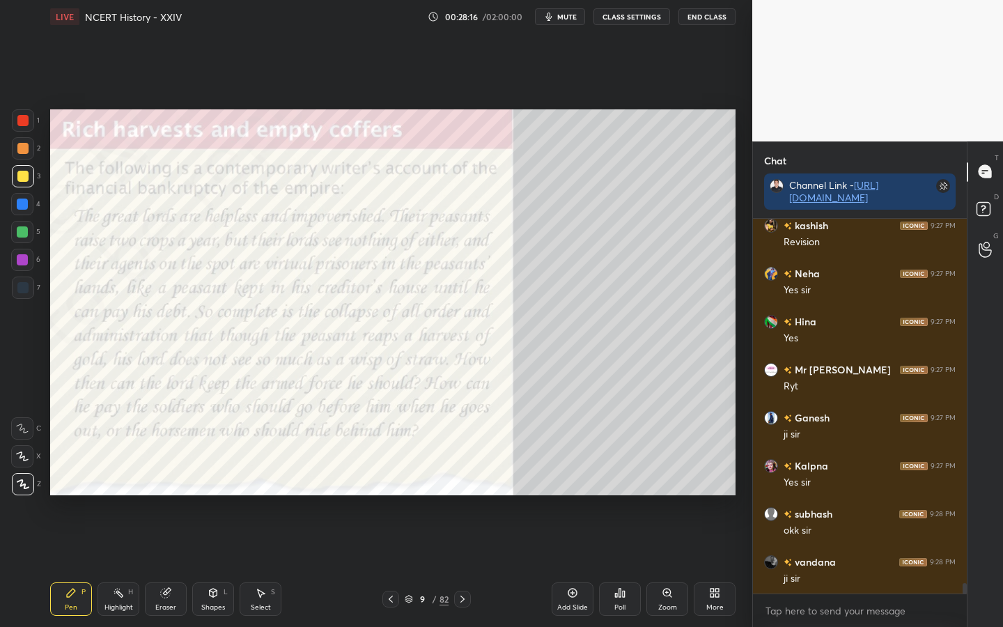
click at [169, 495] on icon at bounding box center [165, 592] width 11 height 11
click at [19, 483] on span "Erase all" at bounding box center [22, 484] width 21 height 10
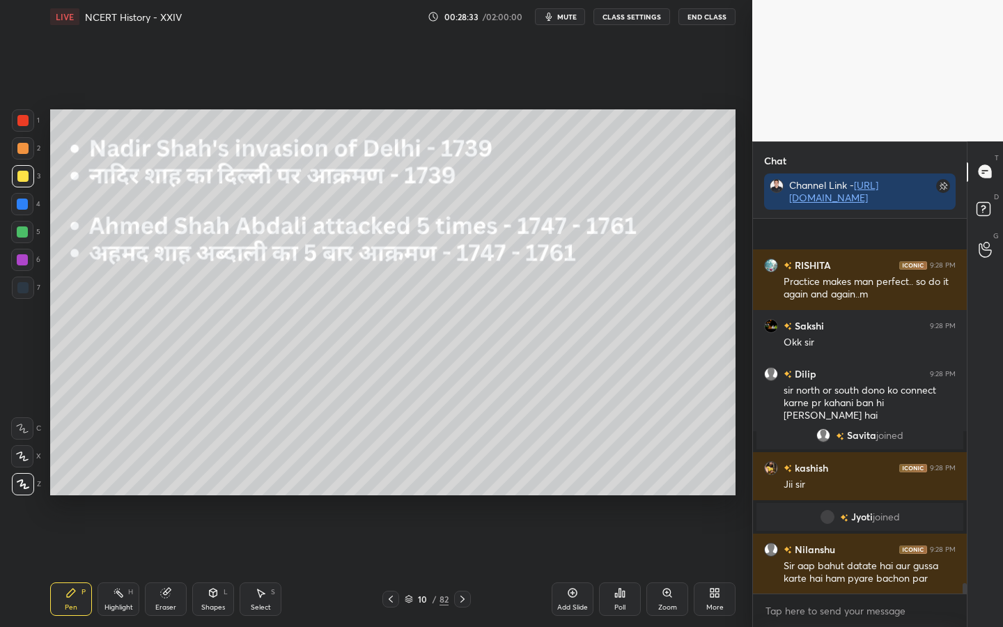
scroll to position [12774, 0]
click at [180, 495] on div "Eraser" at bounding box center [166, 598] width 42 height 33
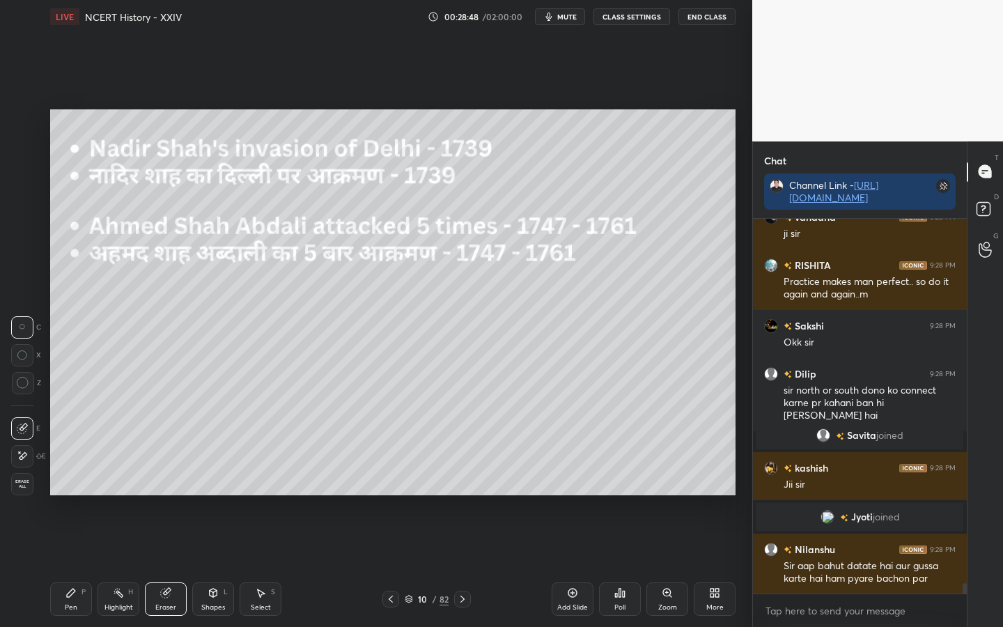
click at [25, 485] on span "Erase all" at bounding box center [22, 484] width 21 height 10
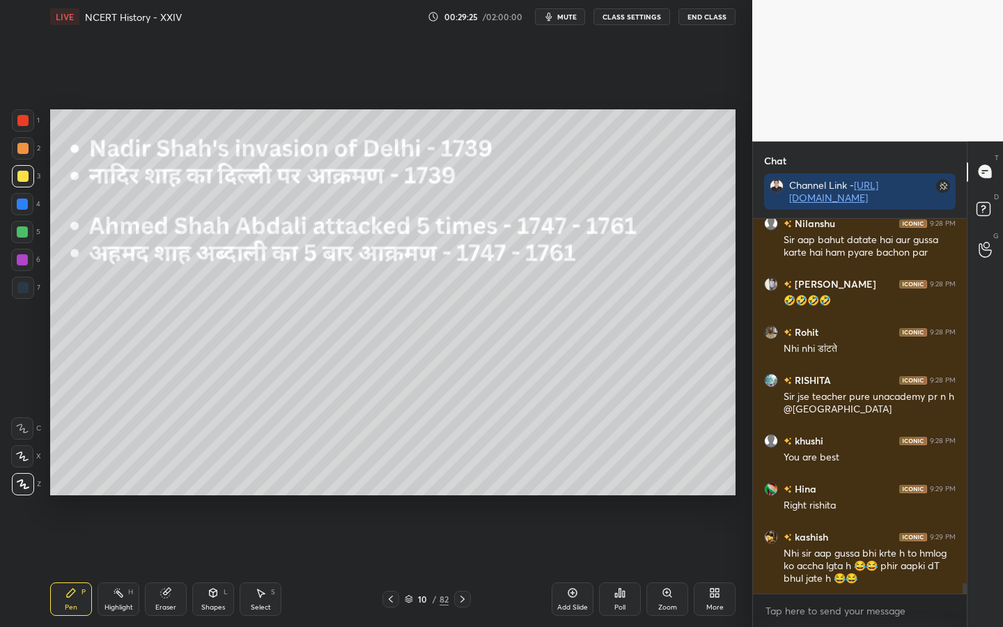
scroll to position [13208, 0]
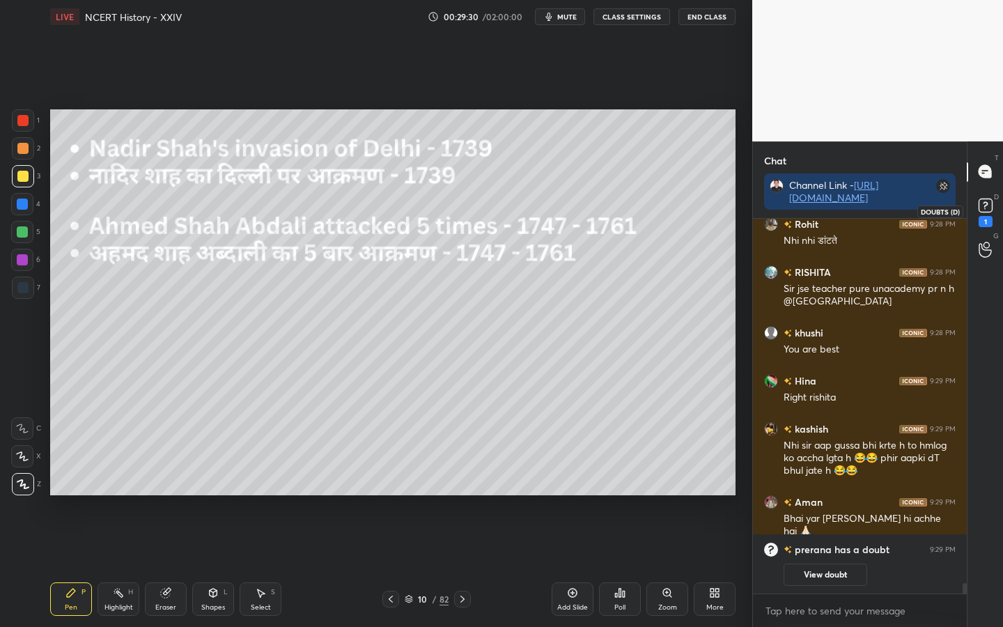
click at [984, 208] on icon at bounding box center [984, 208] width 1 height 1
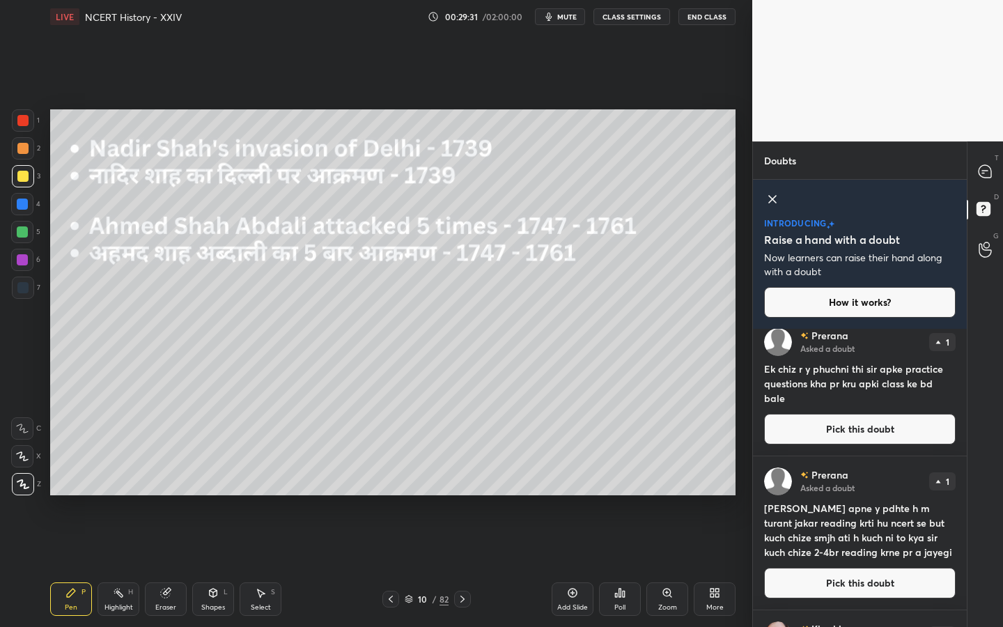
scroll to position [0, 0]
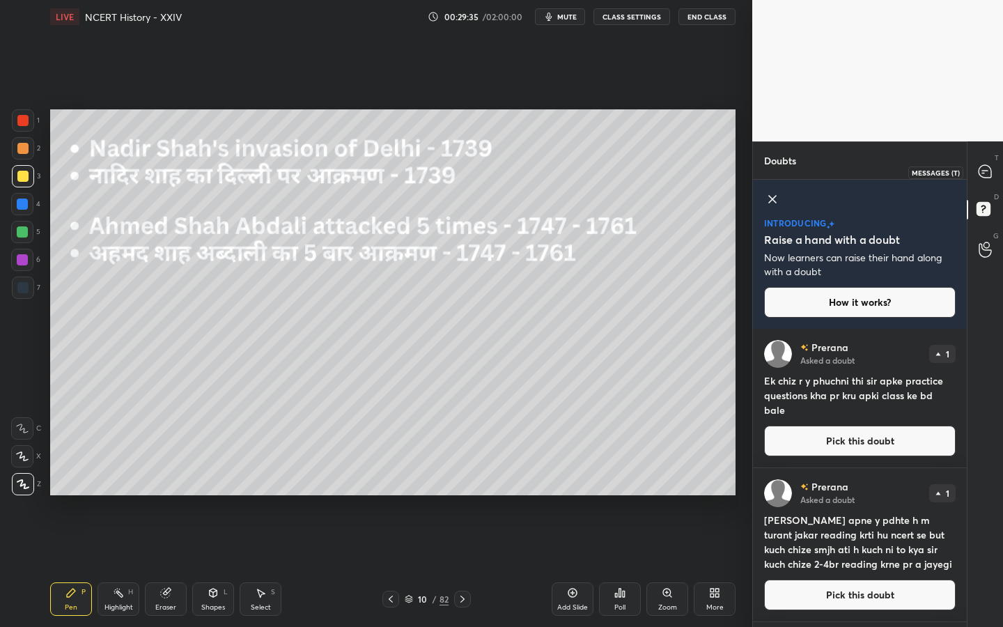
click at [988, 175] on icon at bounding box center [985, 171] width 13 height 13
type textarea "x"
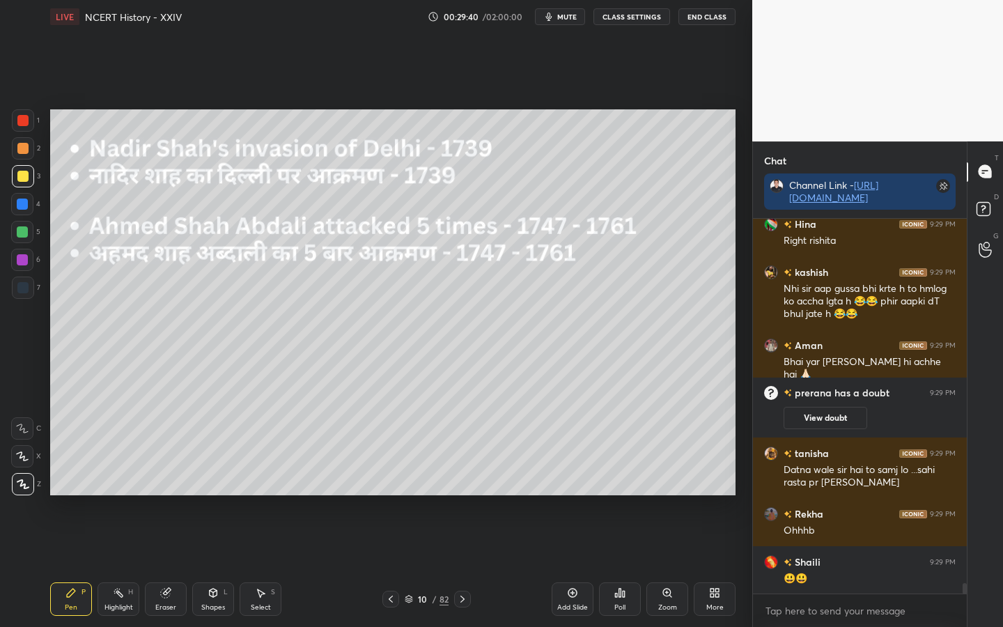
scroll to position [13467, 0]
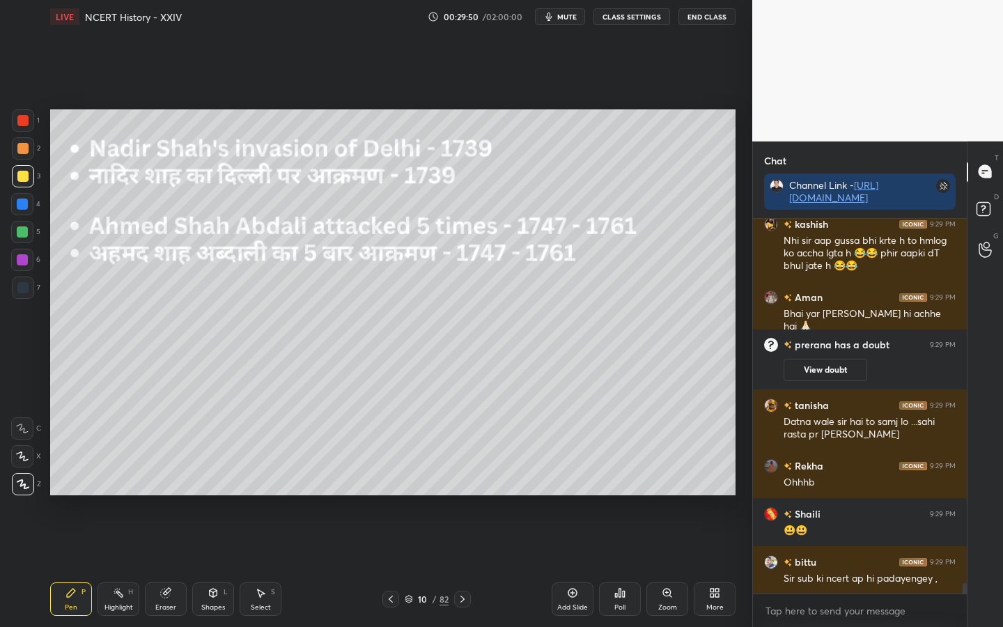
click at [618, 25] on div "LIVE NCERT History - XXIV 00:29:50 / 02:00:00 mute CLASS SETTINGS End Class" at bounding box center [392, 16] width 685 height 33
click at [622, 15] on button "CLASS SETTINGS" at bounding box center [631, 16] width 77 height 17
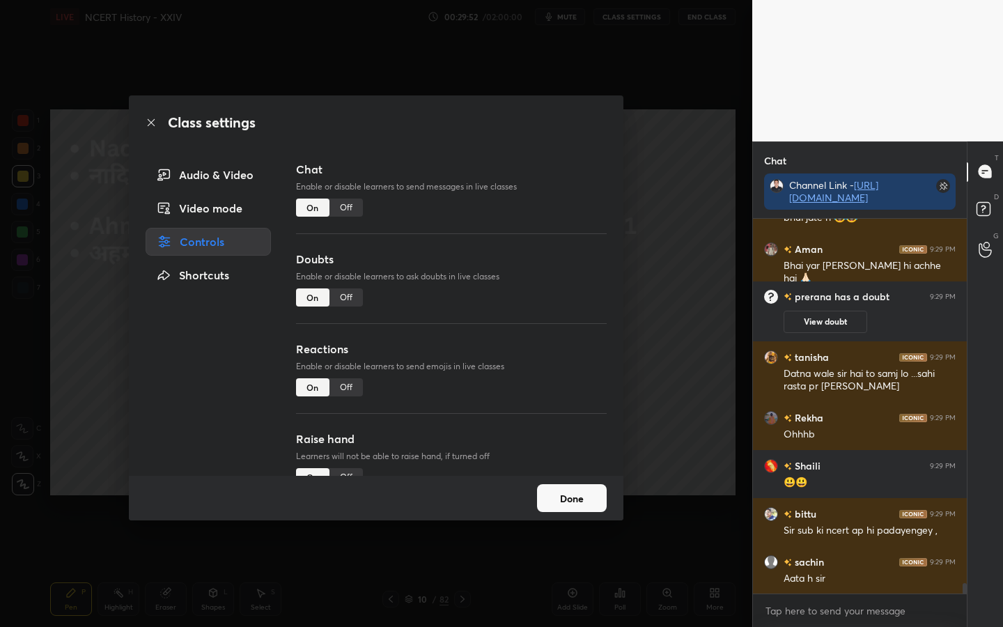
click at [349, 207] on div "Off" at bounding box center [345, 208] width 33 height 18
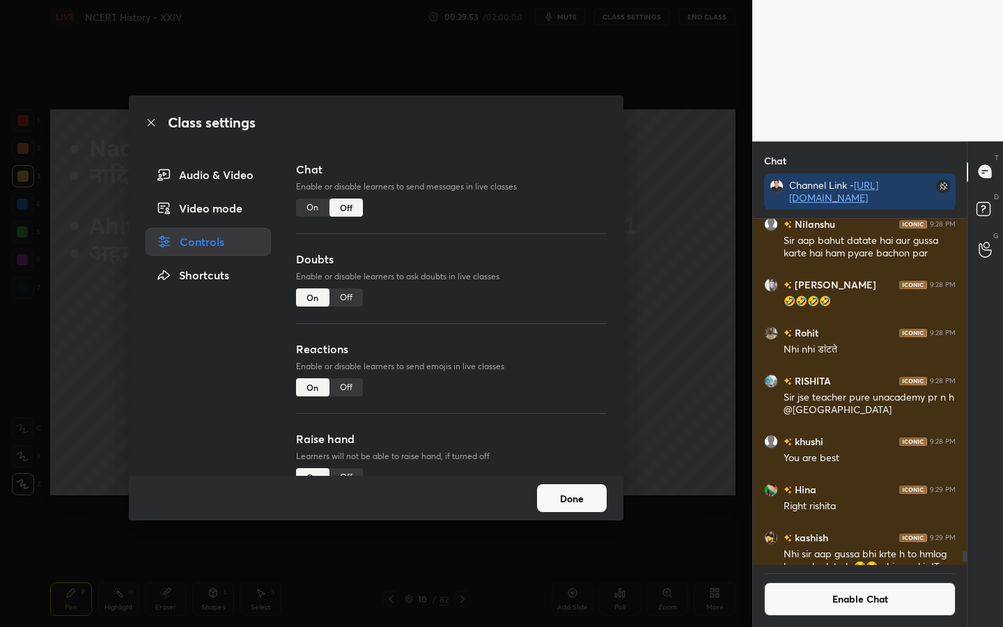
click at [571, 495] on button "Done" at bounding box center [572, 498] width 70 height 28
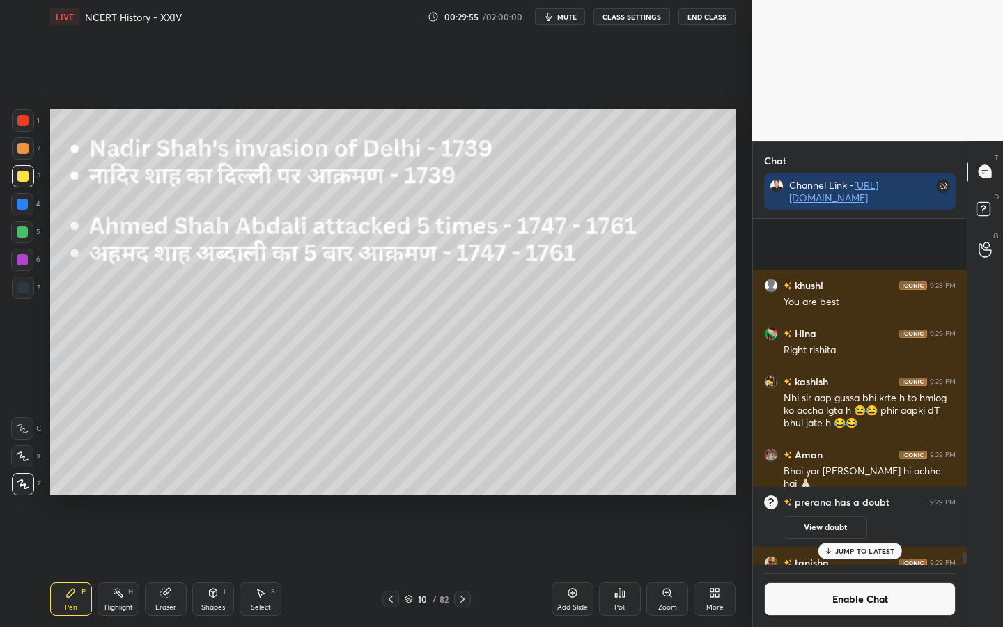
scroll to position [13344, 0]
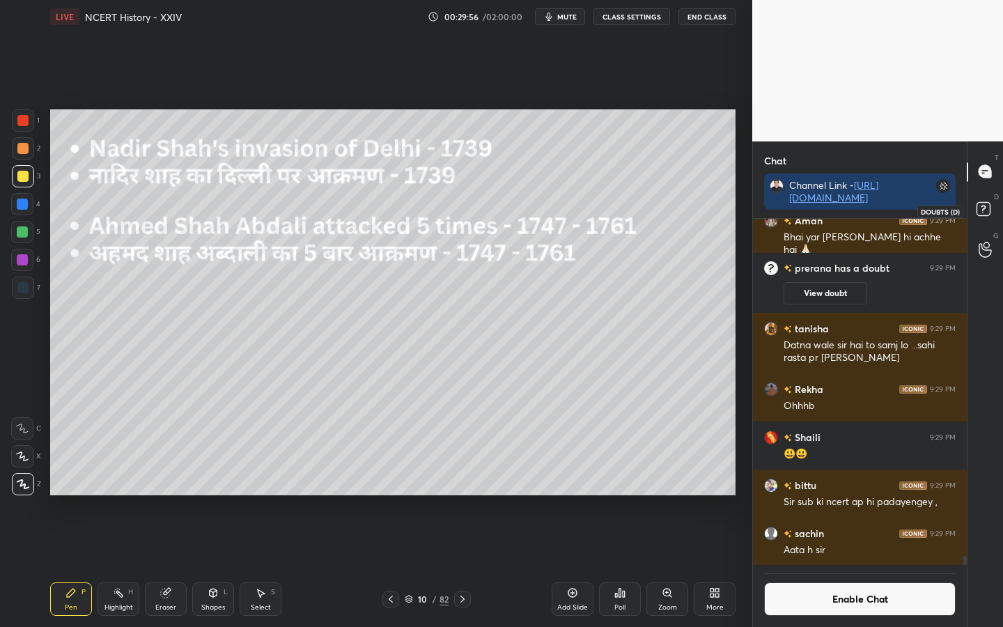
click at [994, 218] on icon at bounding box center [985, 211] width 25 height 25
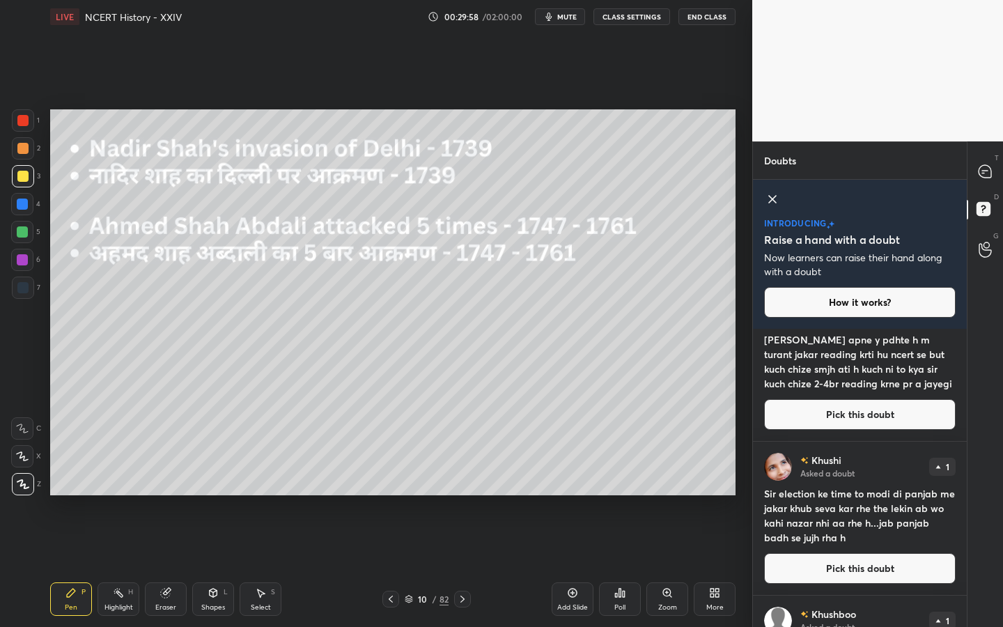
scroll to position [0, 0]
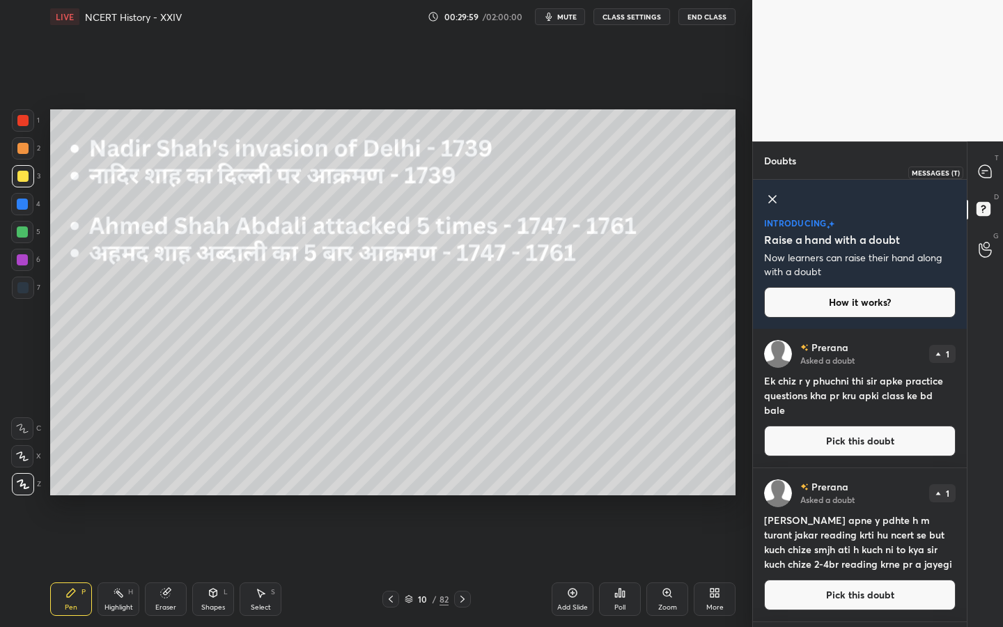
click at [991, 174] on icon at bounding box center [985, 171] width 15 height 15
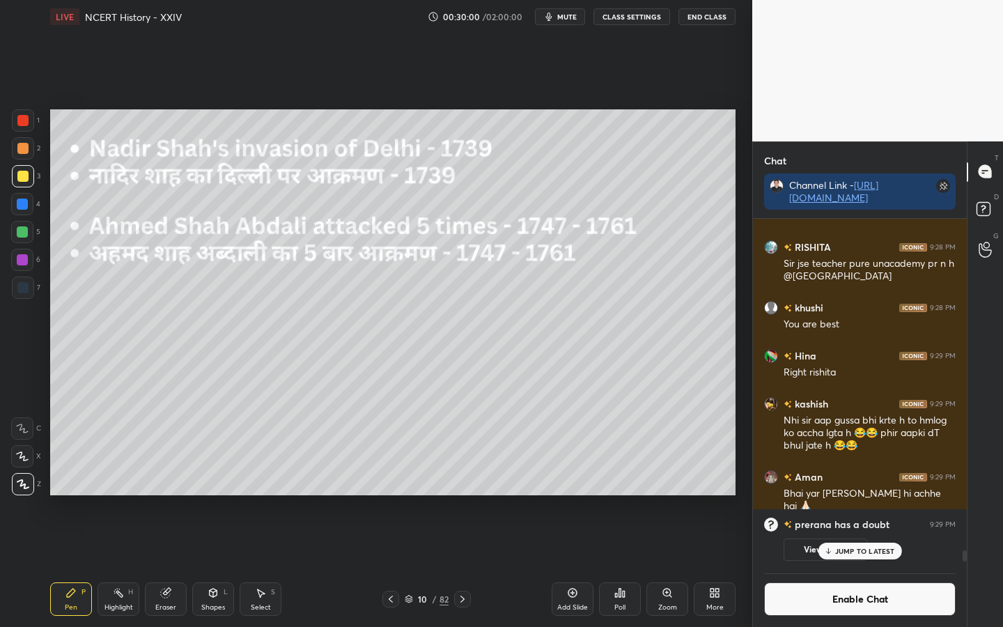
scroll to position [13647, 0]
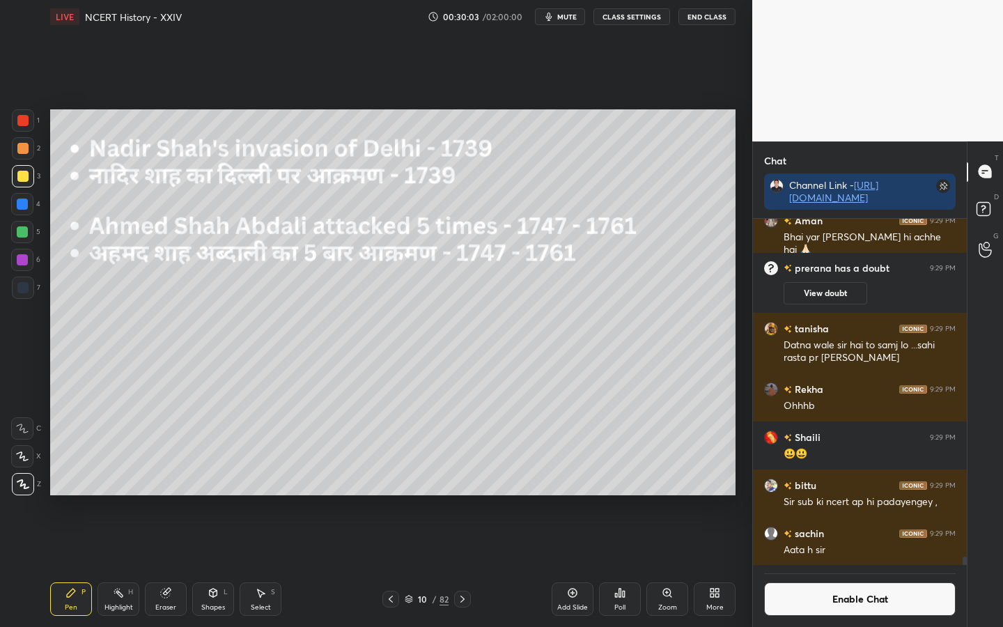
click at [733, 495] on div "Setting up your live class Poll for secs No correct answer Start poll" at bounding box center [393, 302] width 696 height 538
click at [165, 495] on div "Eraser" at bounding box center [166, 598] width 42 height 33
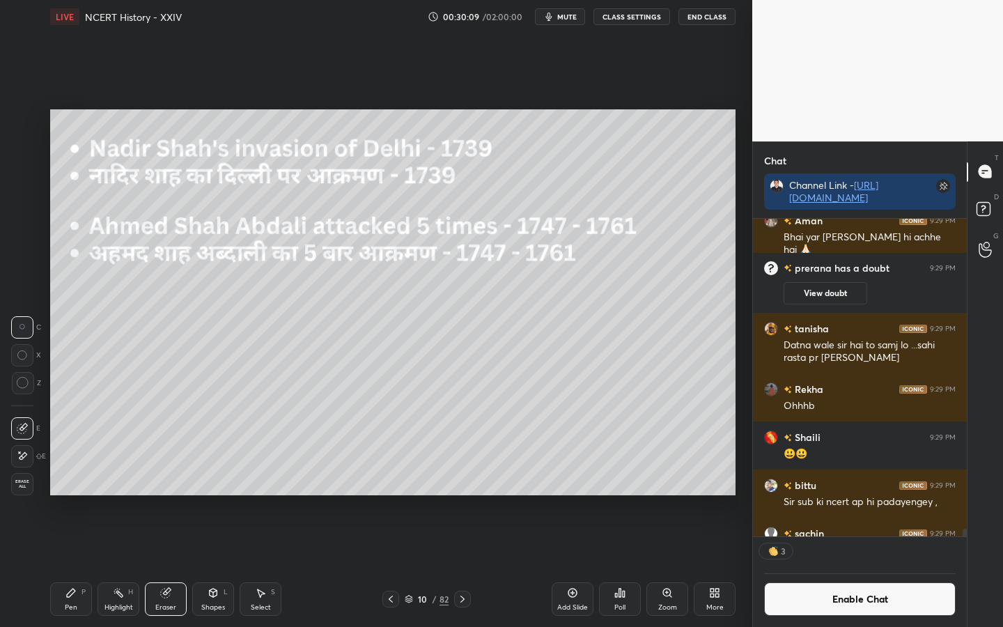
click at [22, 478] on div "Erase all" at bounding box center [22, 484] width 22 height 22
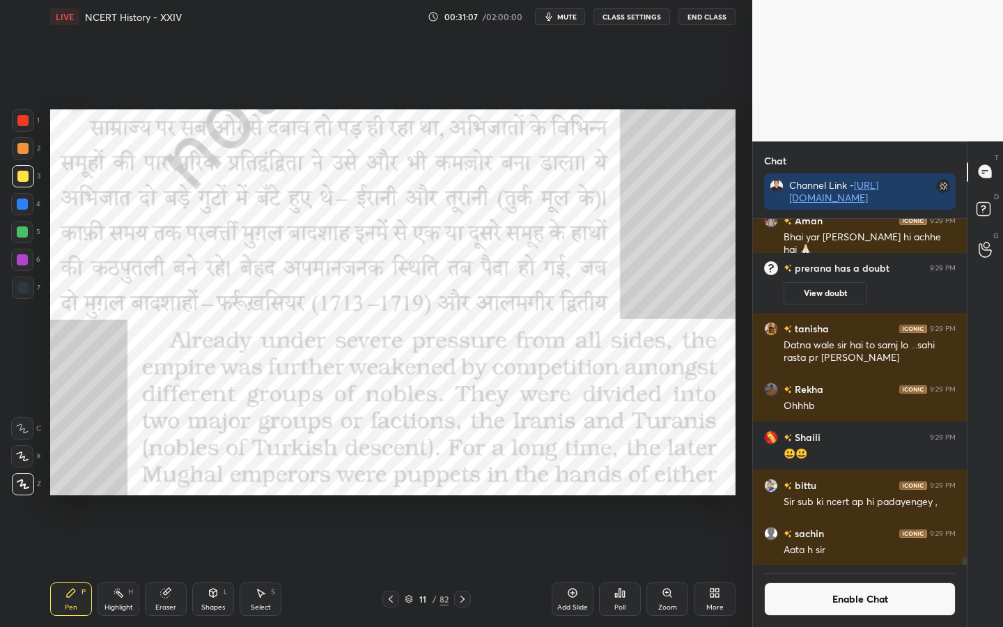
click at [18, 124] on div at bounding box center [22, 120] width 11 height 11
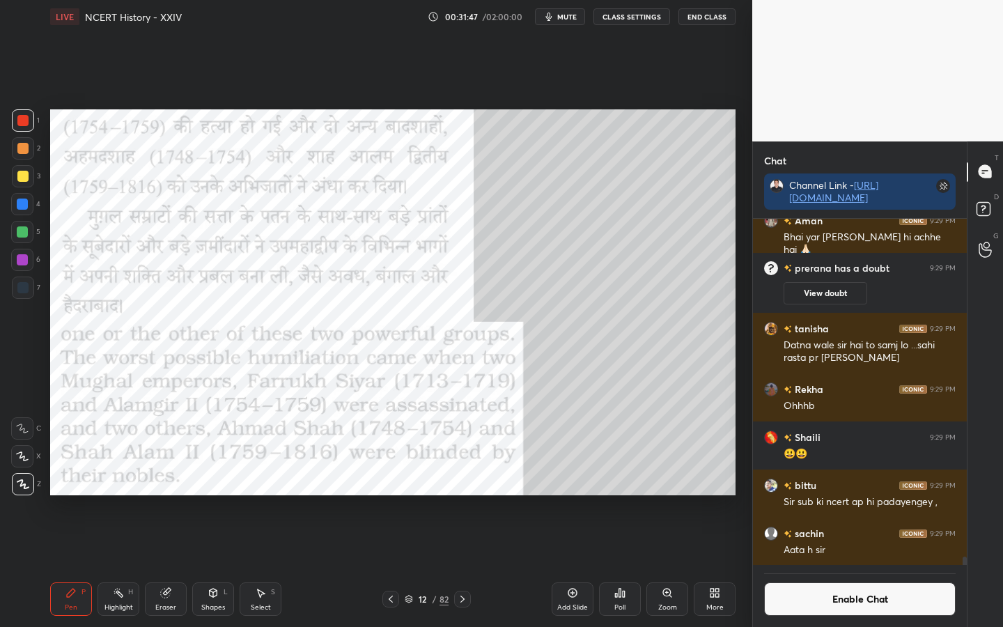
click at [15, 182] on div at bounding box center [23, 176] width 22 height 22
click at [20, 114] on div at bounding box center [23, 120] width 22 height 22
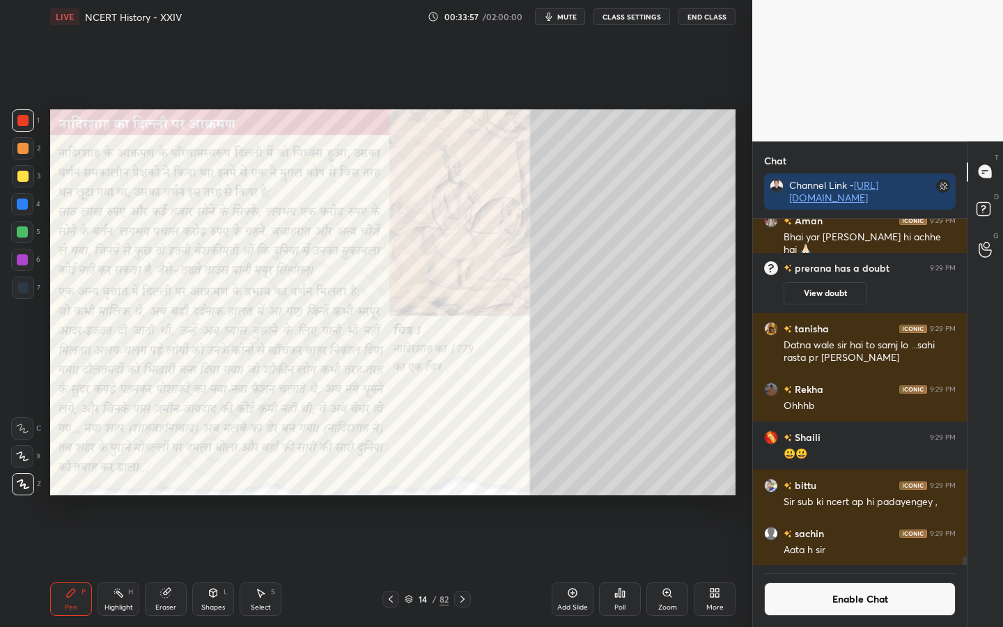
drag, startPoint x: 794, startPoint y: 594, endPoint x: 802, endPoint y: 568, distance: 27.8
click at [793, 495] on button "Enable Chat" at bounding box center [860, 598] width 192 height 33
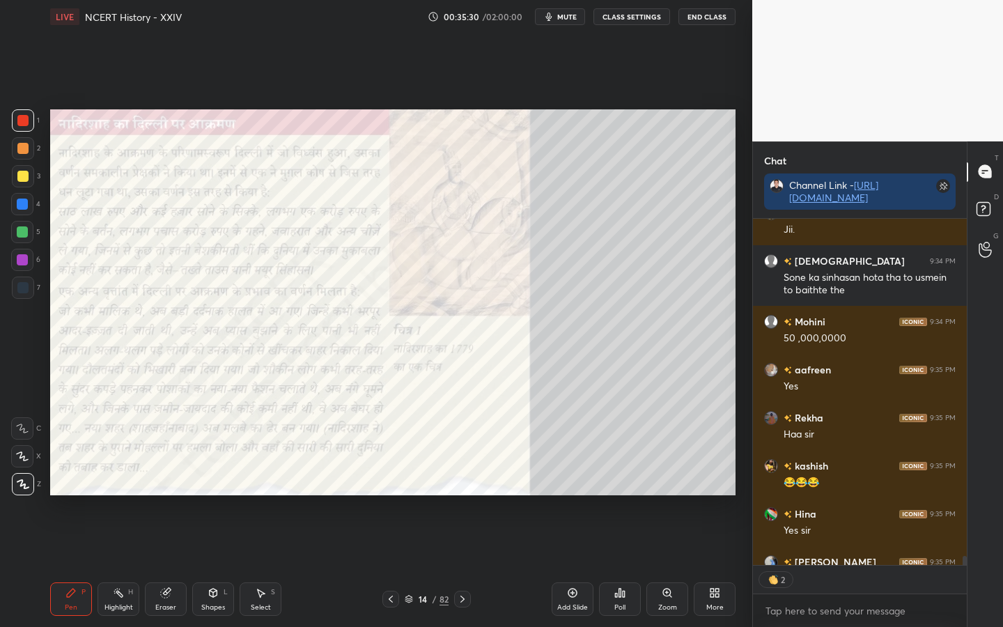
scroll to position [13871, 0]
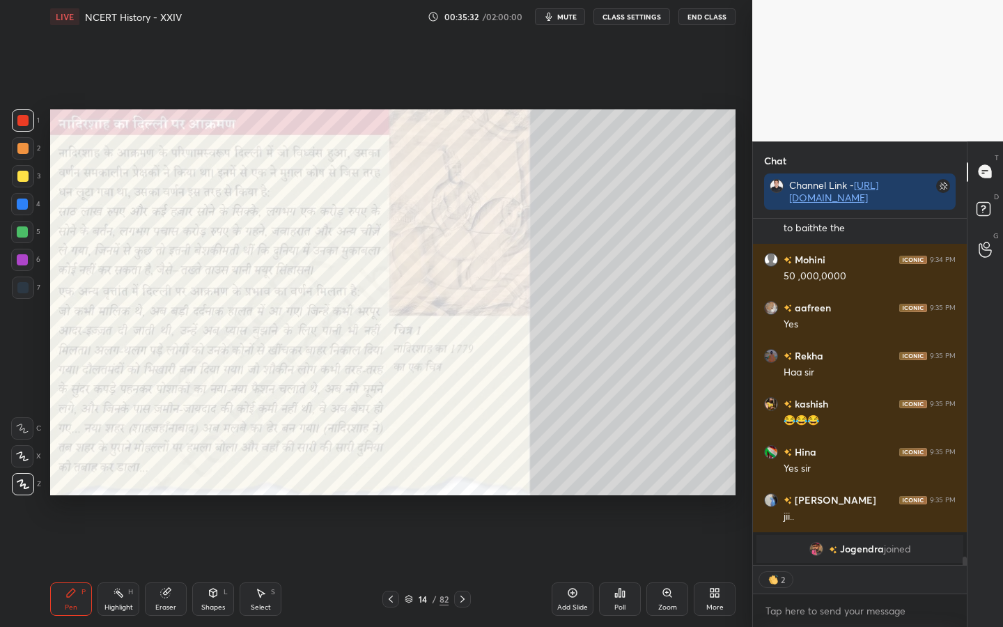
click at [170, 495] on div "Eraser" at bounding box center [165, 607] width 21 height 7
click at [24, 486] on span "Erase all" at bounding box center [22, 484] width 21 height 10
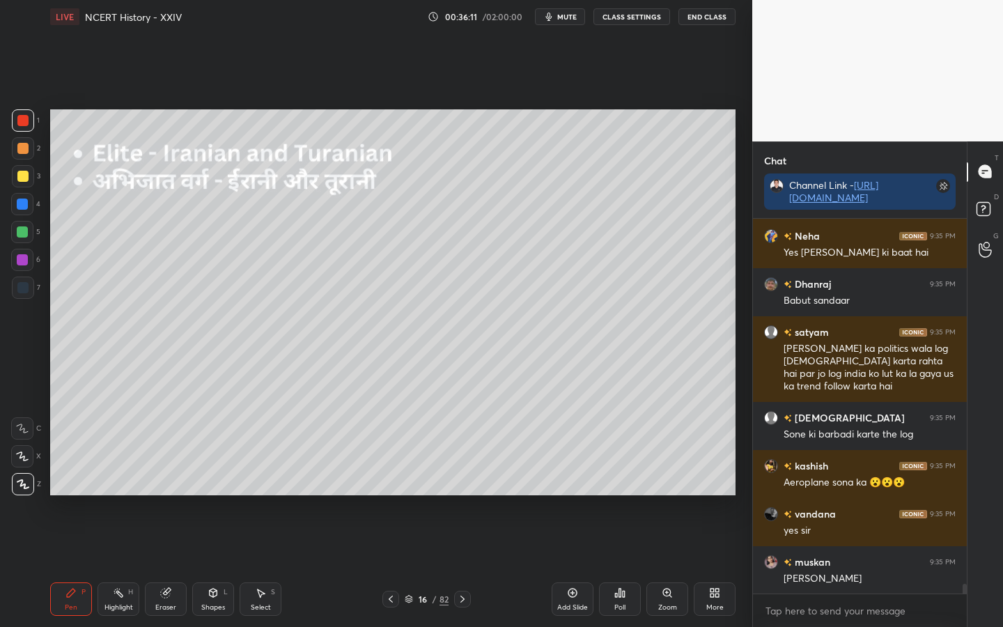
scroll to position [14202, 0]
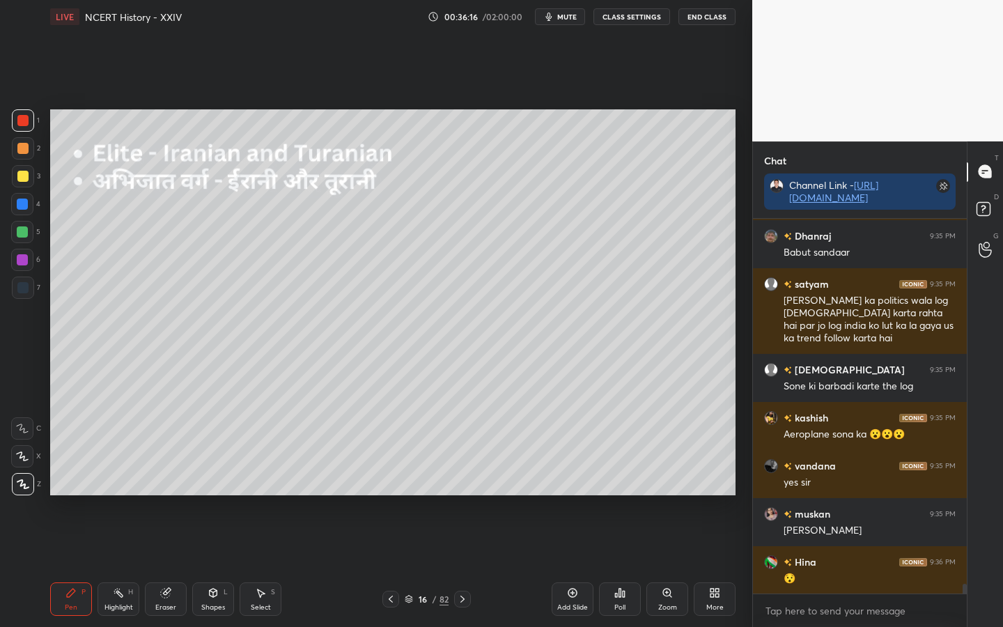
click at [20, 176] on div at bounding box center [22, 176] width 11 height 11
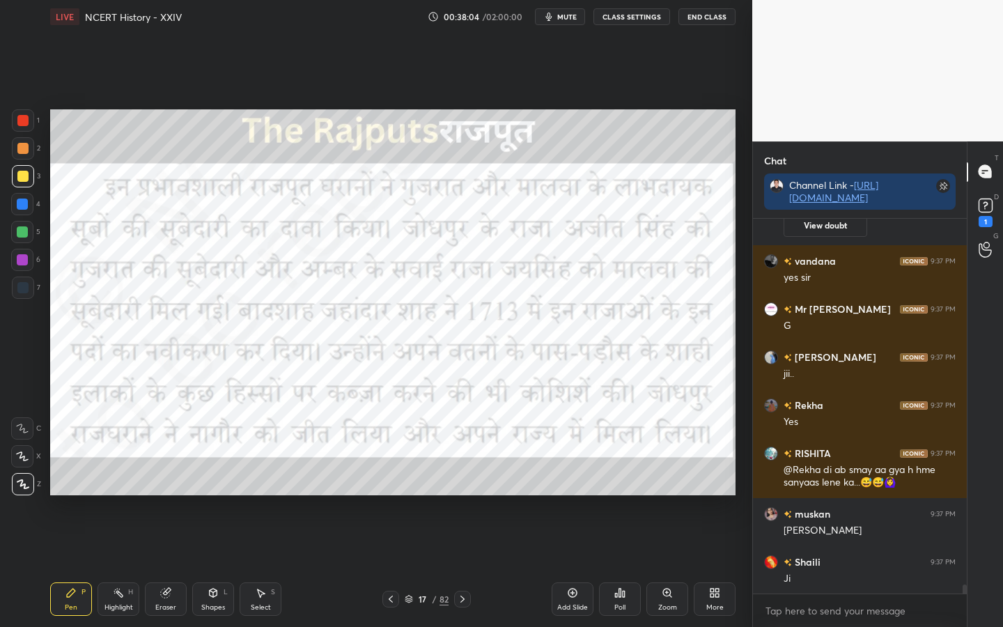
scroll to position [14918, 0]
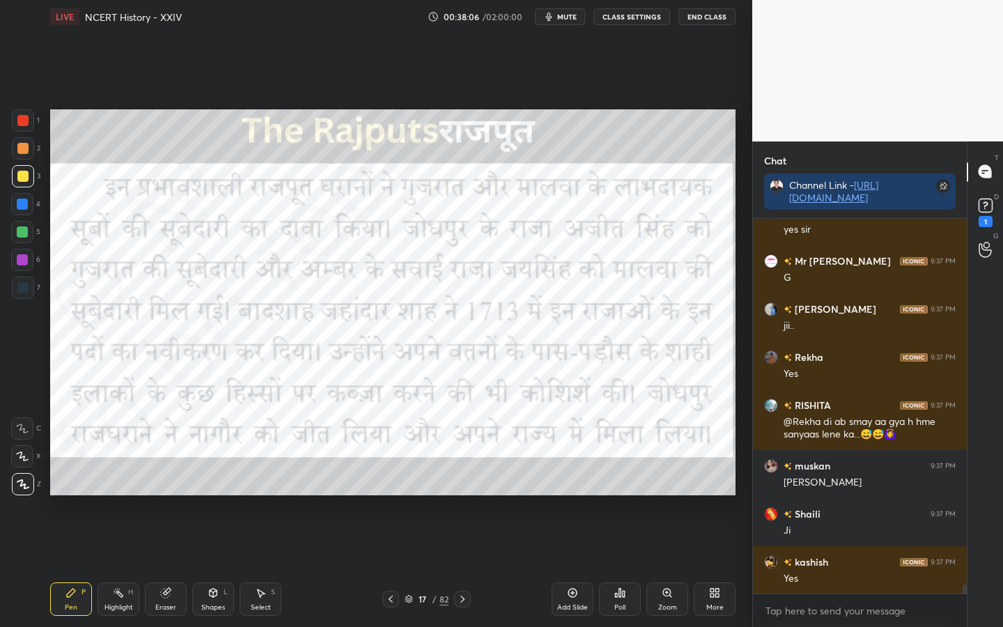
drag, startPoint x: 26, startPoint y: 120, endPoint x: 41, endPoint y: 134, distance: 20.2
click at [26, 120] on div at bounding box center [22, 120] width 11 height 11
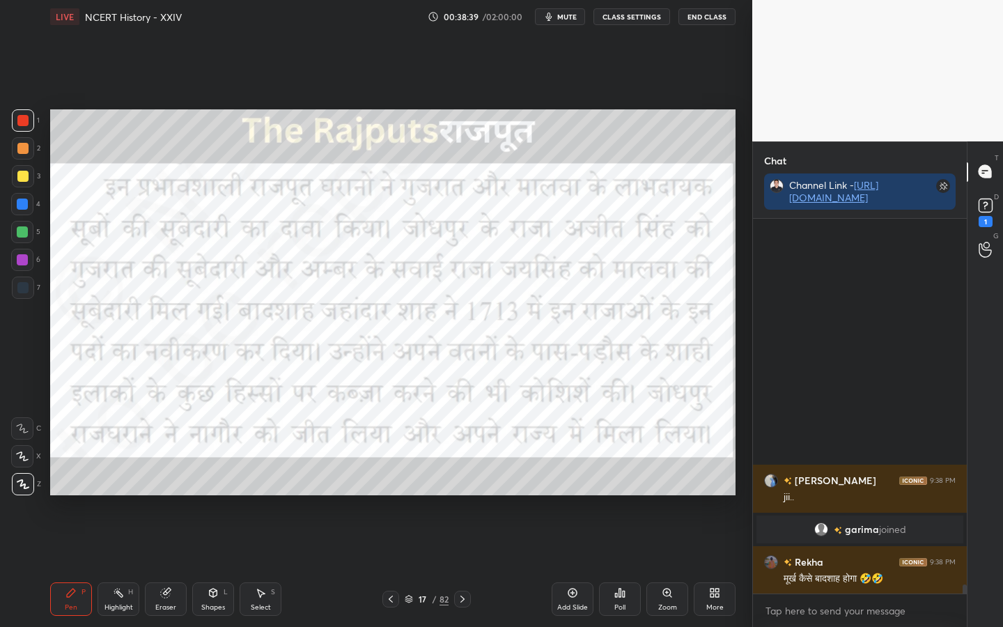
scroll to position [14922, 0]
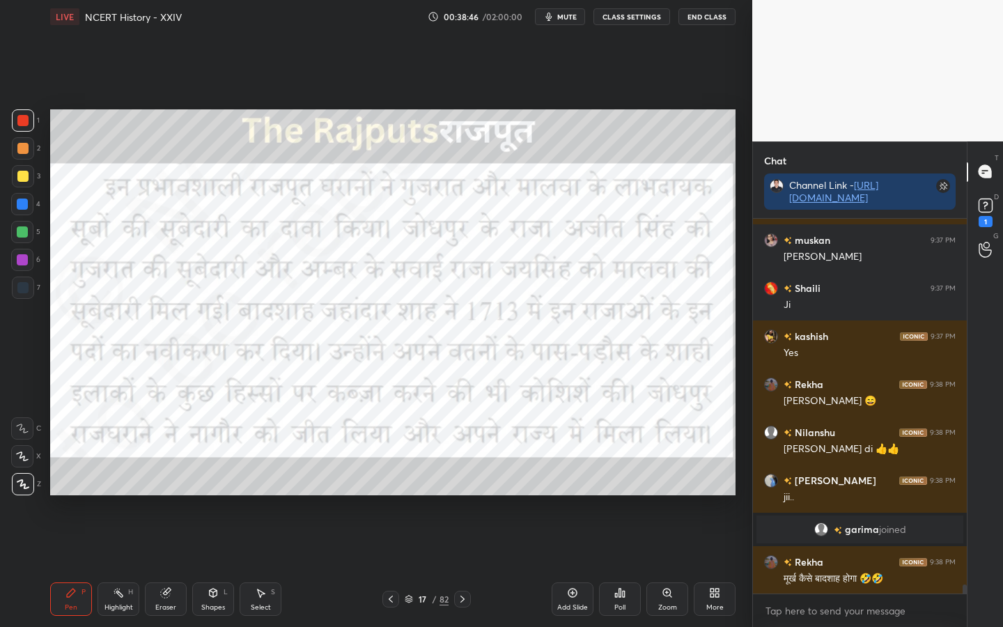
drag, startPoint x: 159, startPoint y: 597, endPoint x: 151, endPoint y: 588, distance: 12.3
click at [159, 495] on div "Eraser" at bounding box center [166, 598] width 42 height 33
click at [30, 495] on div "1 2 3 4 5 6 7 C X Z C X Z E E Erase all H H LIVE NCERT History - XXIV 00:38:47 …" at bounding box center [370, 313] width 741 height 627
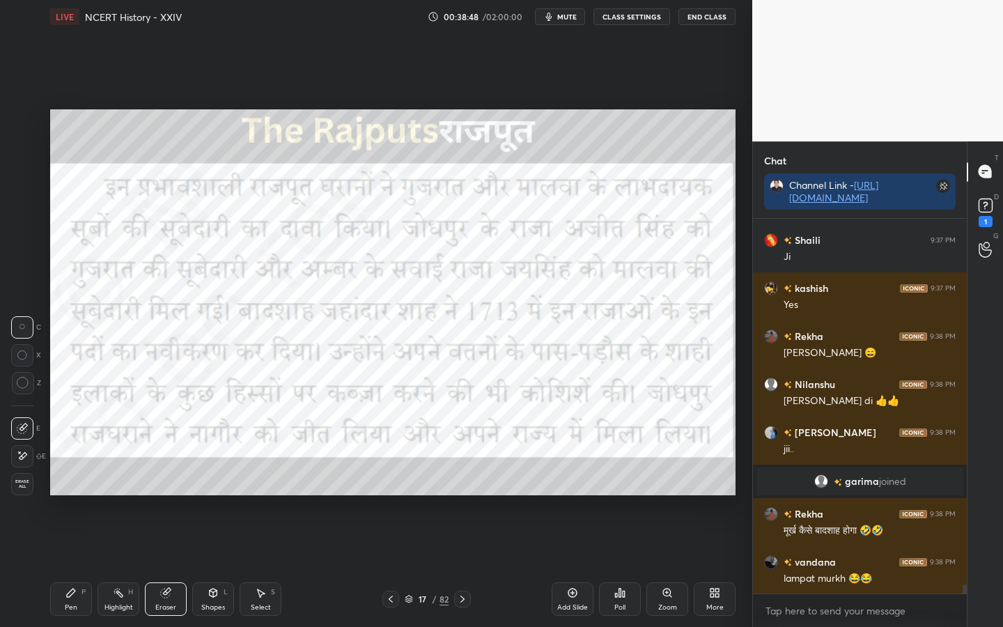
click at [25, 488] on span "Erase all" at bounding box center [22, 484] width 21 height 10
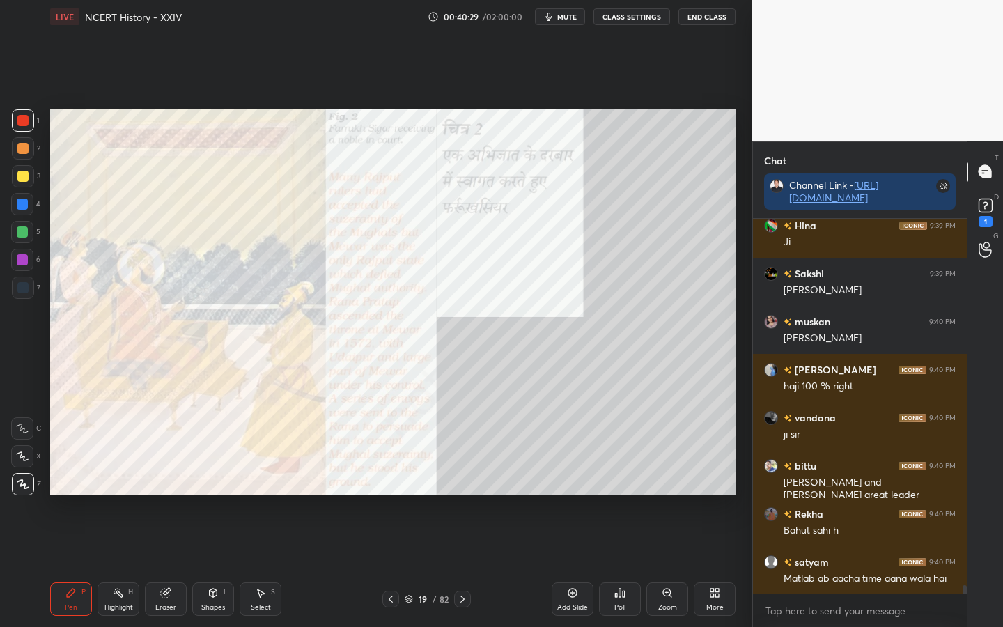
scroll to position [16209, 0]
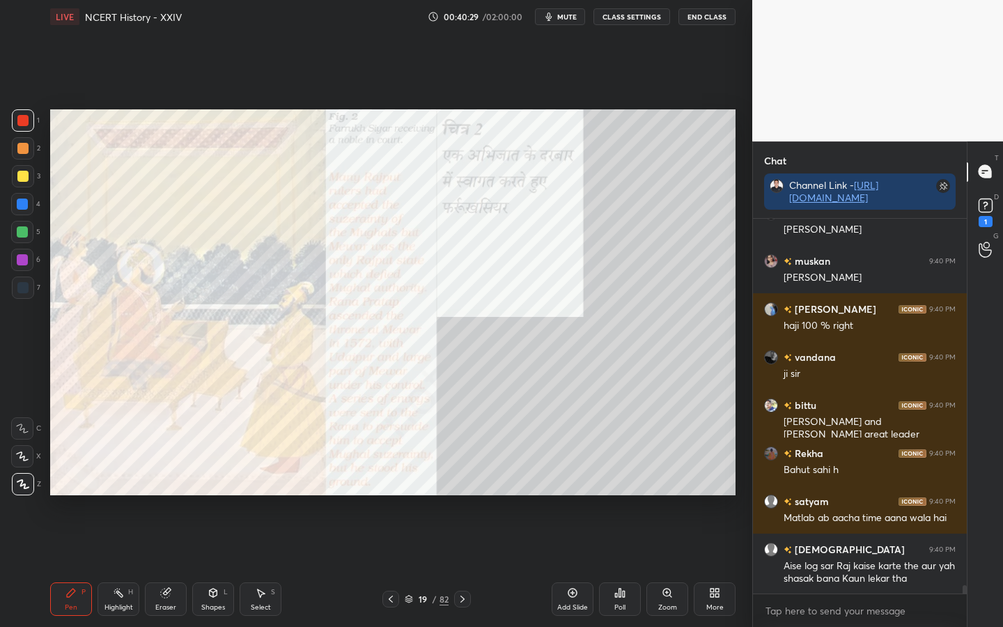
click at [171, 495] on div "Eraser" at bounding box center [166, 598] width 42 height 33
drag, startPoint x: 29, startPoint y: 487, endPoint x: 39, endPoint y: 488, distance: 10.5
click at [29, 487] on span "Erase all" at bounding box center [22, 484] width 21 height 10
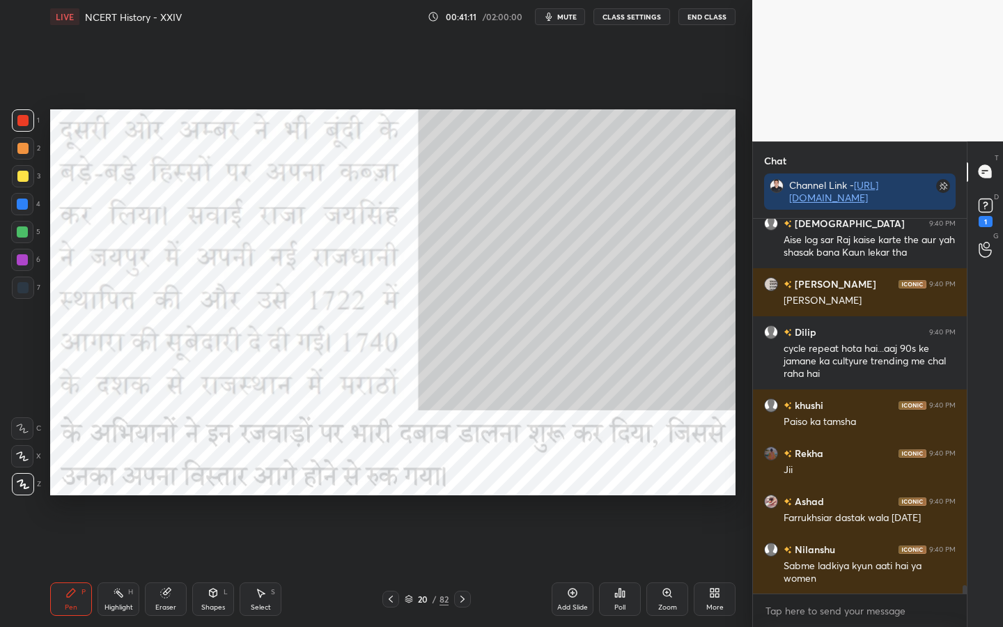
scroll to position [16596, 0]
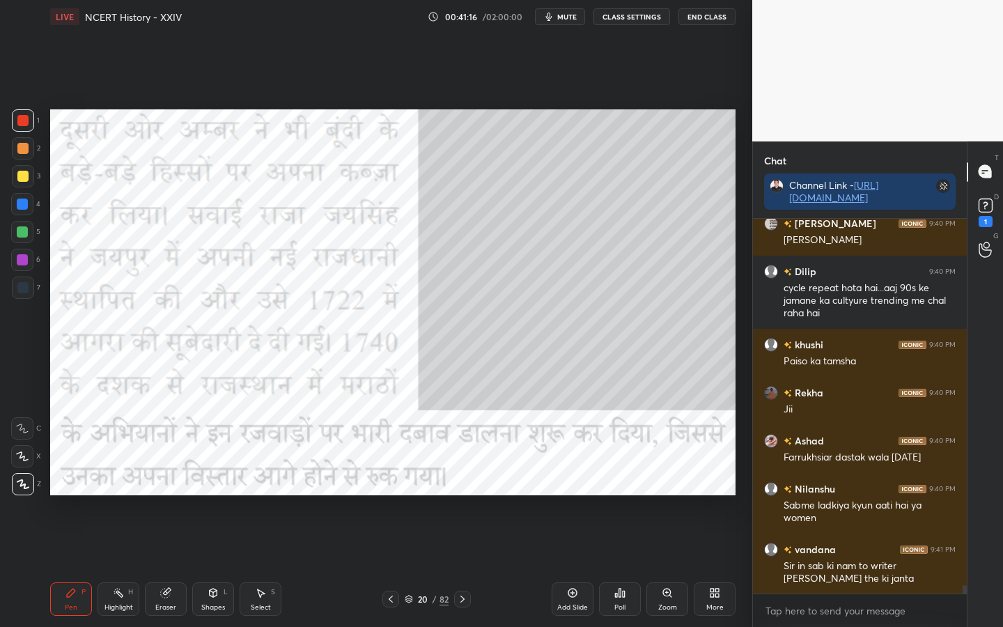
click at [164, 495] on div "Eraser" at bounding box center [165, 607] width 21 height 7
click at [24, 483] on span "Erase all" at bounding box center [22, 484] width 21 height 10
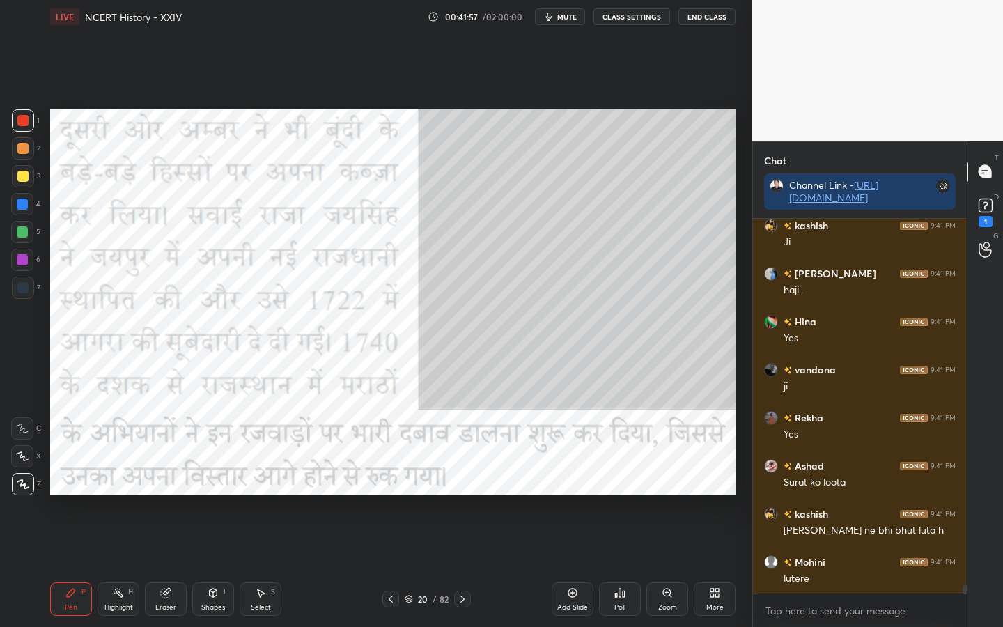
scroll to position [16716, 0]
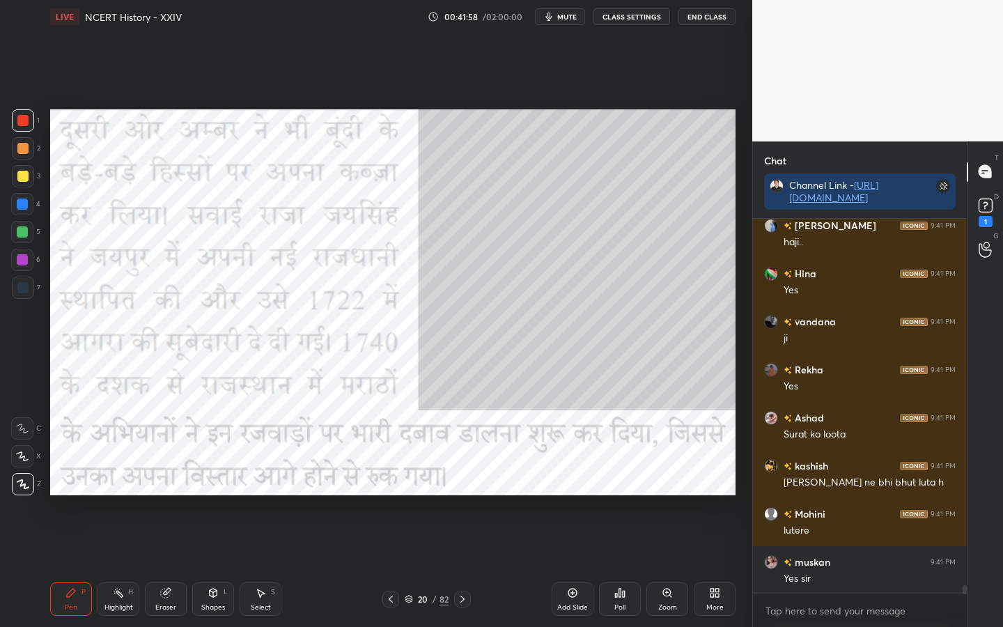
click at [171, 495] on div "Eraser" at bounding box center [166, 598] width 42 height 33
click at [29, 483] on span "Erase all" at bounding box center [22, 484] width 21 height 10
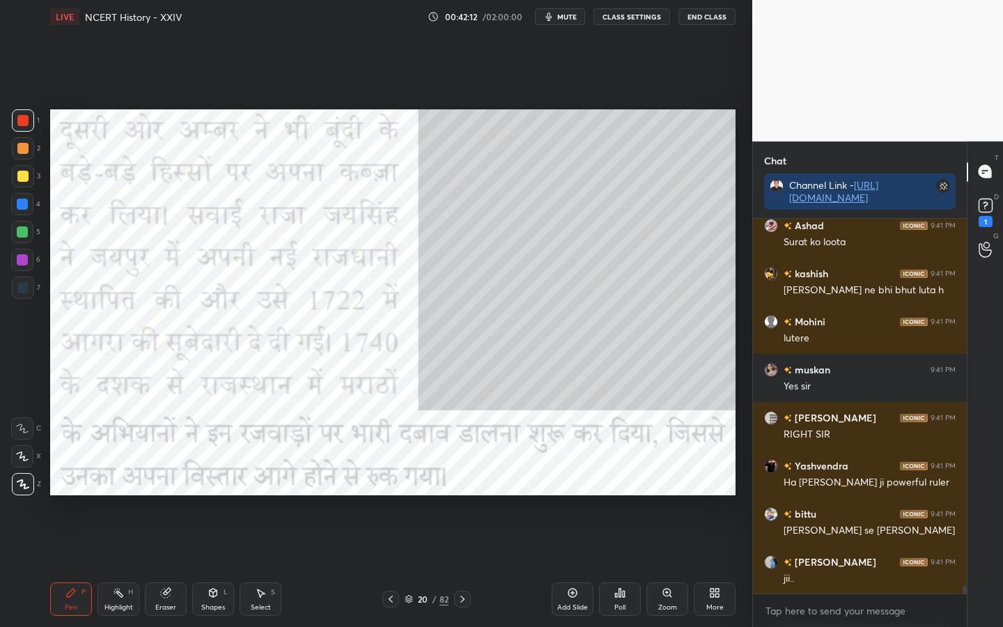
scroll to position [16956, 0]
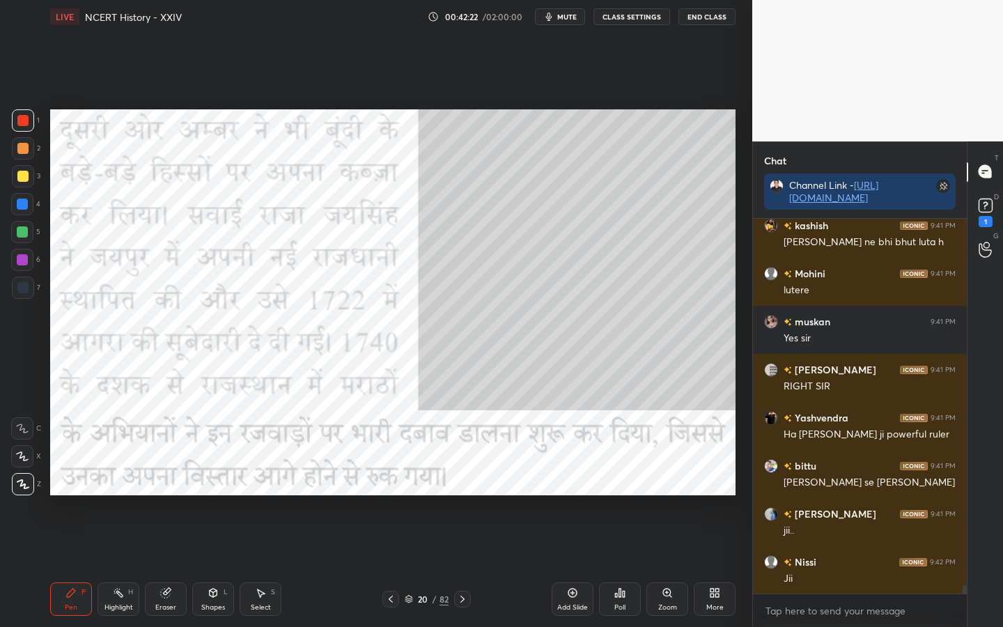
drag, startPoint x: 167, startPoint y: 595, endPoint x: 159, endPoint y: 587, distance: 11.3
click at [166, 495] on icon at bounding box center [165, 593] width 9 height 9
click at [20, 484] on span "Erase all" at bounding box center [22, 484] width 21 height 10
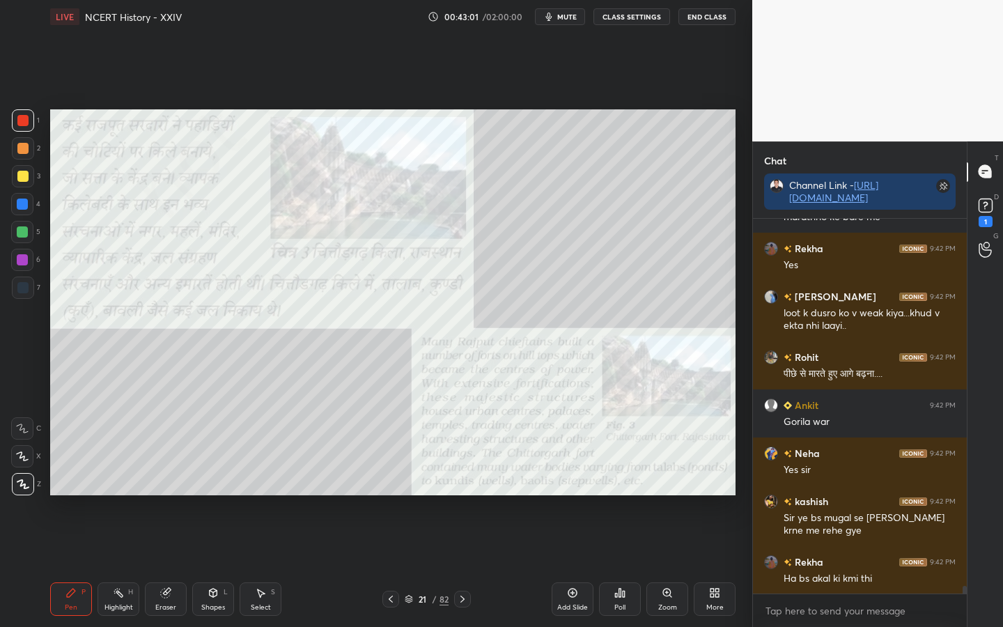
scroll to position [17474, 0]
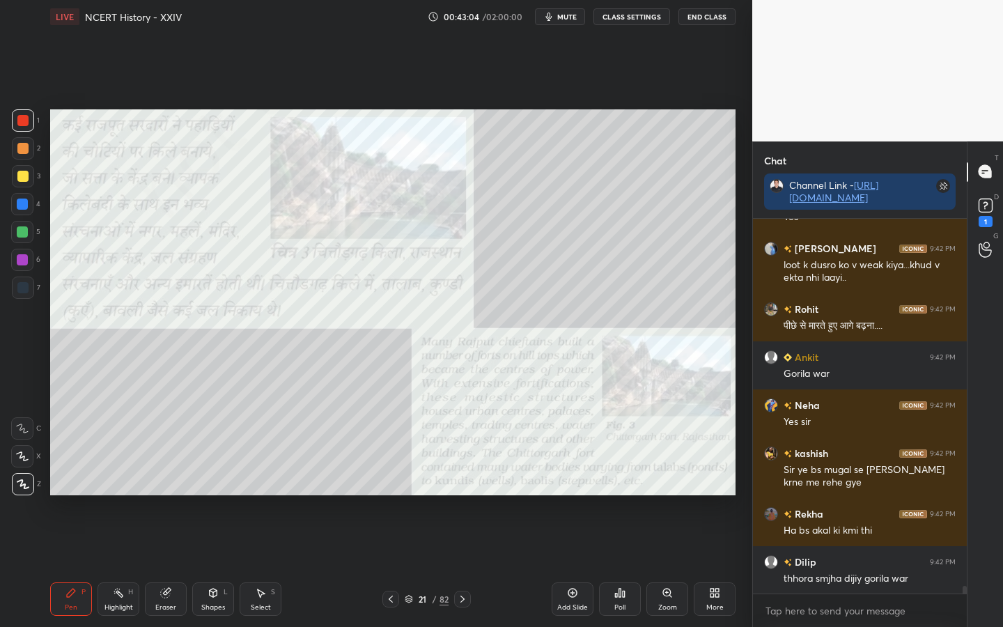
drag, startPoint x: 173, startPoint y: 597, endPoint x: 155, endPoint y: 582, distance: 23.3
click at [173, 495] on div "Eraser" at bounding box center [166, 598] width 42 height 33
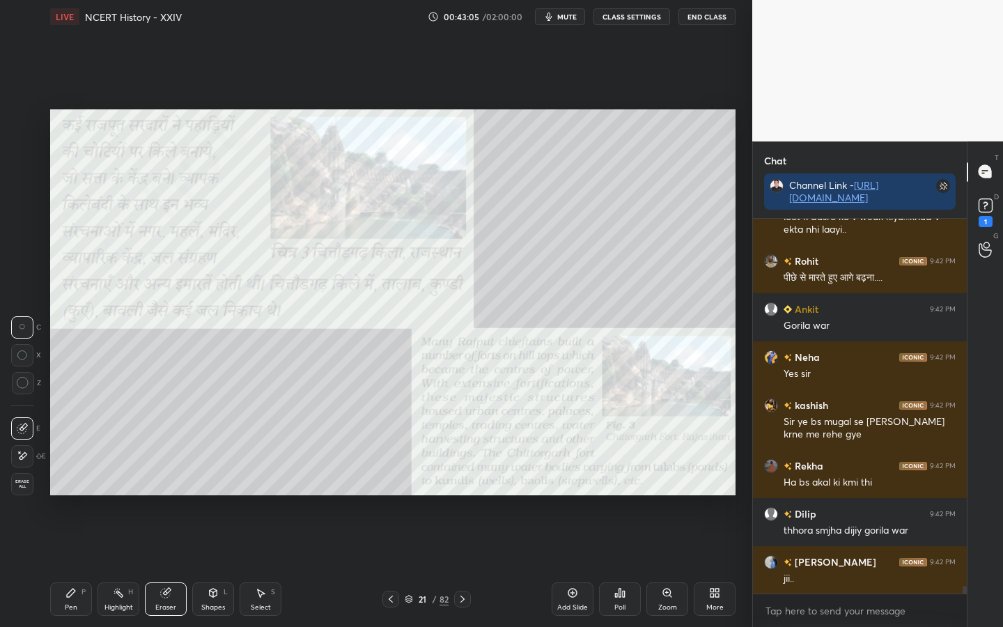
drag, startPoint x: 23, startPoint y: 483, endPoint x: 43, endPoint y: 479, distance: 20.5
click at [24, 483] on span "Erase all" at bounding box center [22, 484] width 21 height 10
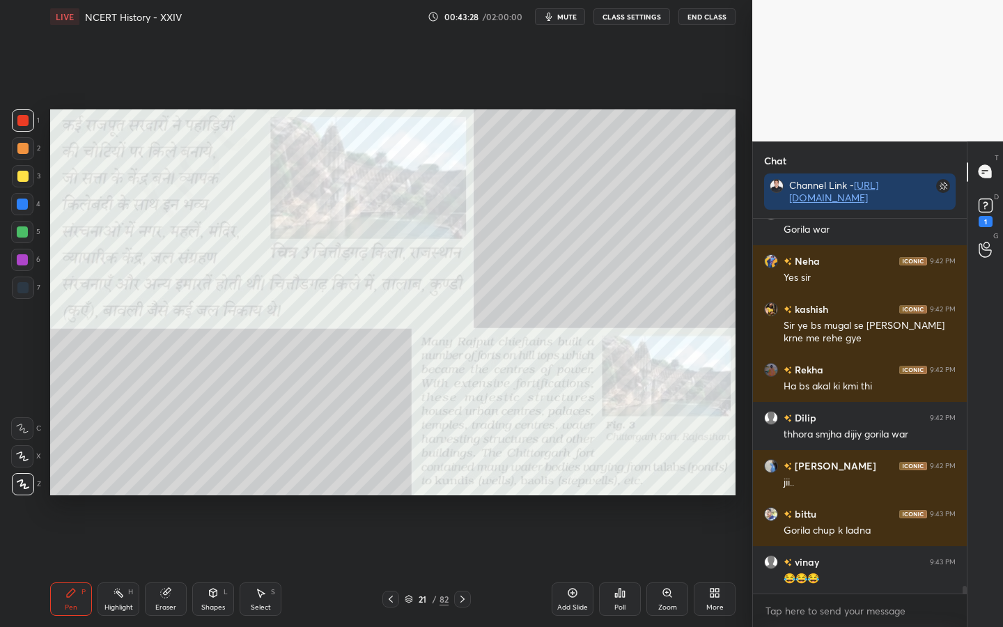
scroll to position [17667, 0]
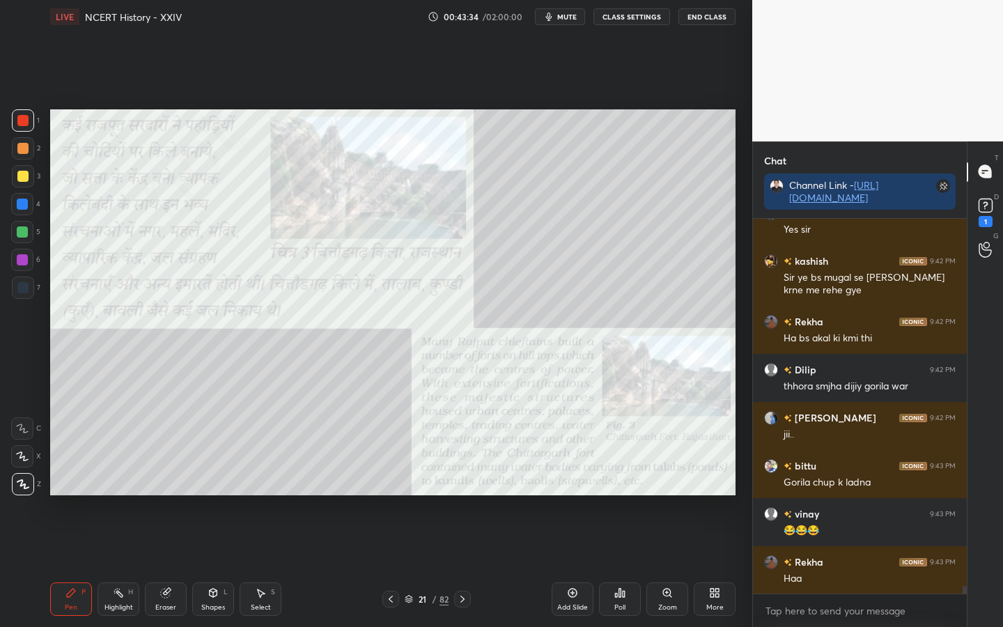
click at [159, 495] on div "Eraser" at bounding box center [165, 607] width 21 height 7
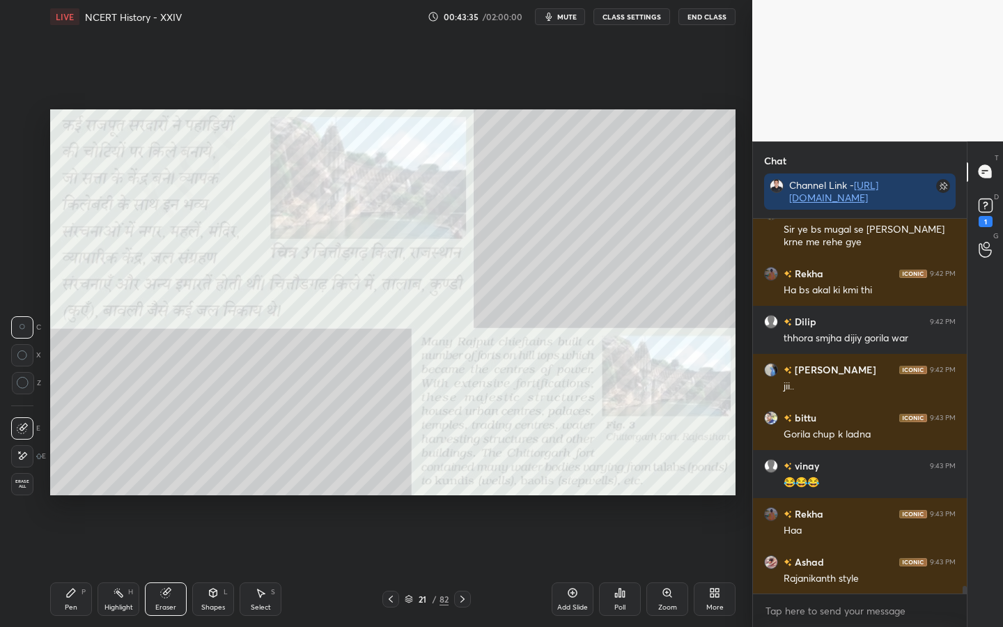
drag, startPoint x: 26, startPoint y: 482, endPoint x: 48, endPoint y: 480, distance: 22.4
click at [27, 483] on span "Erase all" at bounding box center [22, 484] width 21 height 10
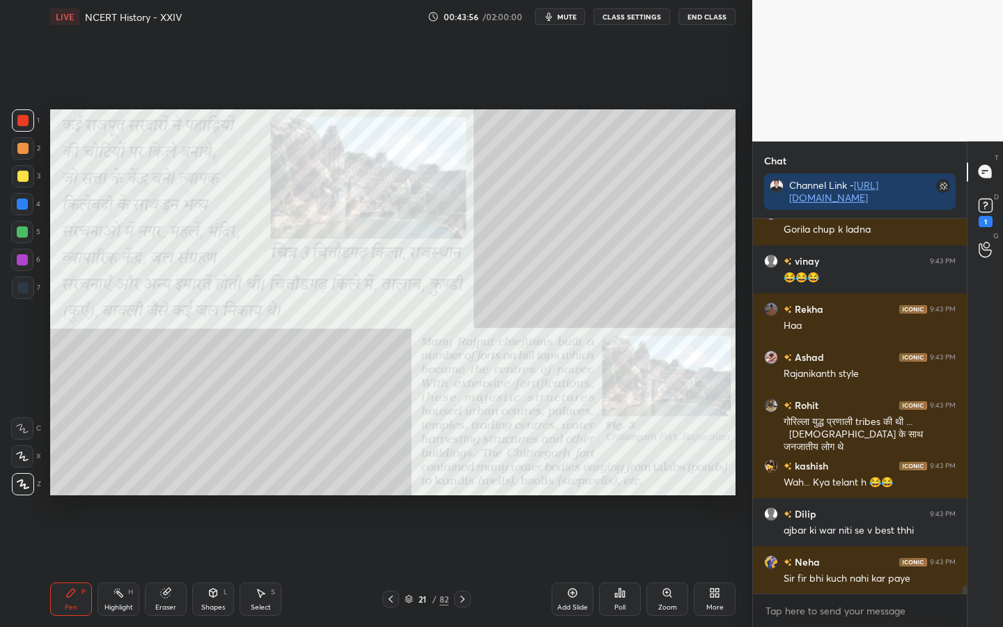
scroll to position [17967, 0]
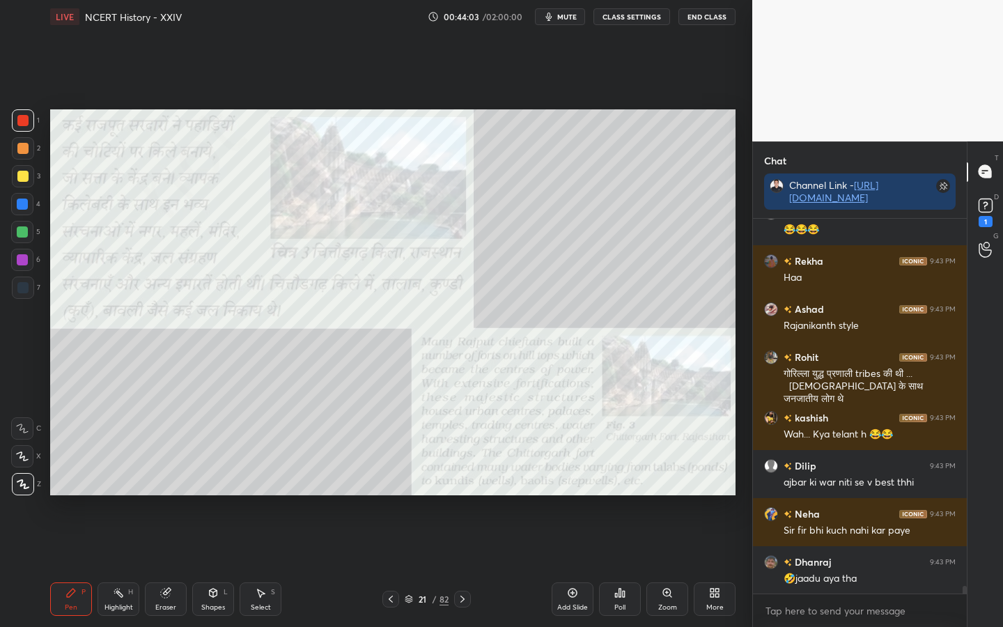
click at [22, 181] on div at bounding box center [22, 176] width 11 height 11
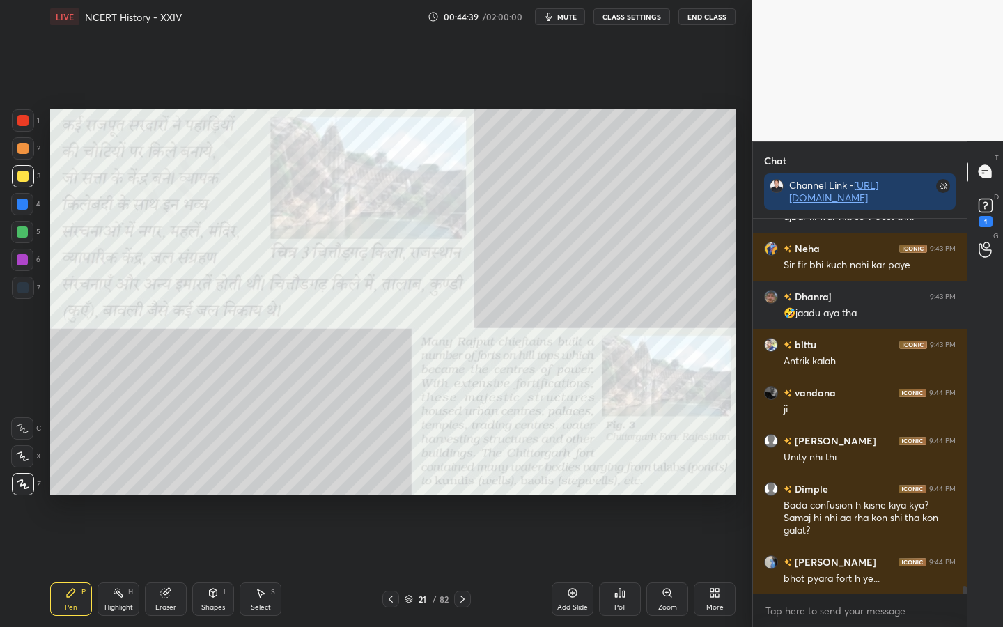
scroll to position [18293, 0]
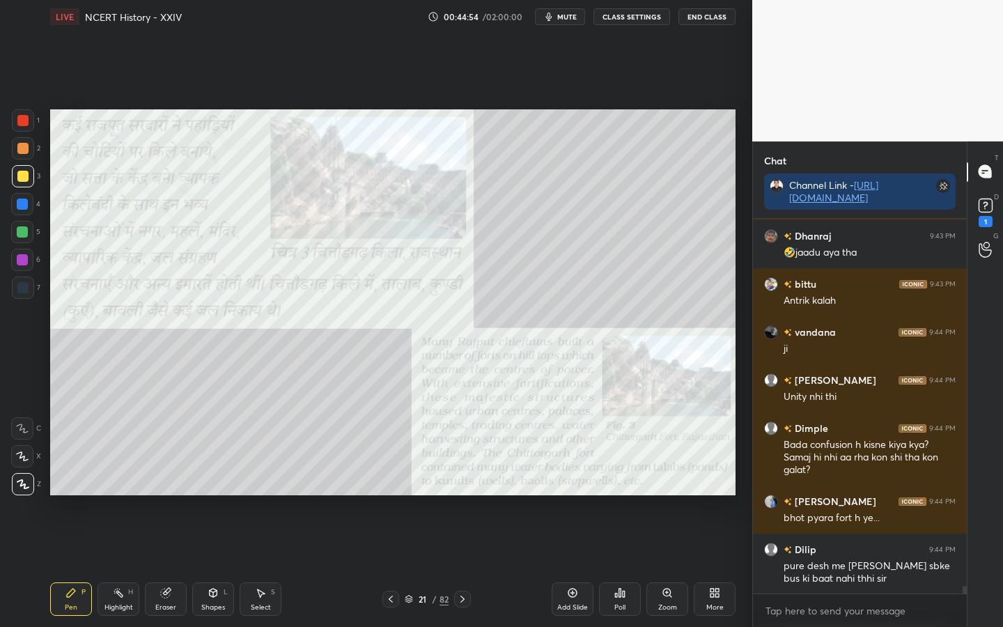
click at [163, 495] on div "Eraser" at bounding box center [166, 598] width 42 height 33
drag, startPoint x: 30, startPoint y: 478, endPoint x: 45, endPoint y: 474, distance: 15.9
click at [30, 478] on div "Erase all" at bounding box center [22, 484] width 22 height 22
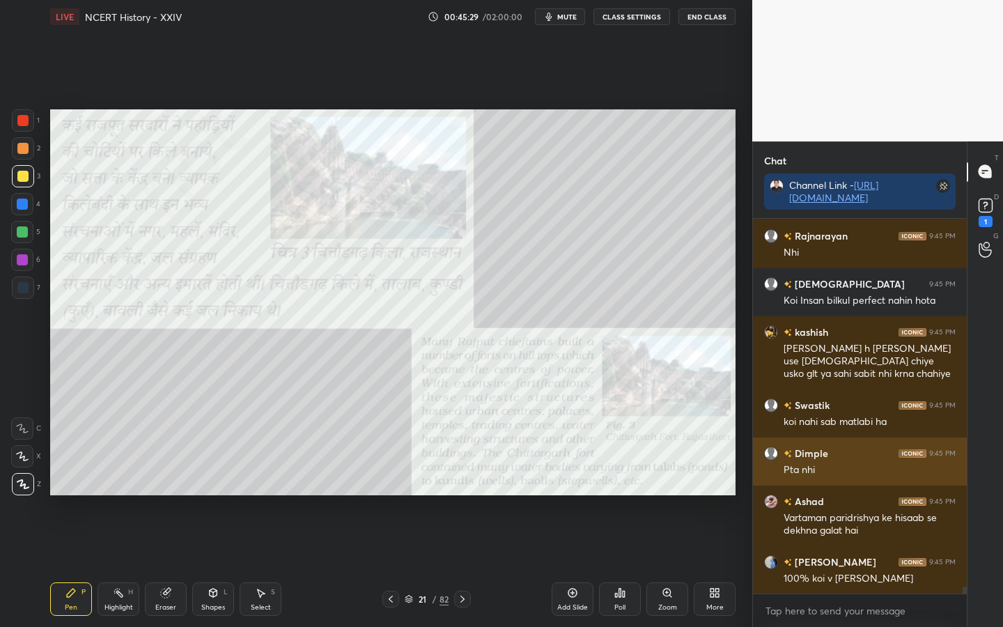
scroll to position [19196, 0]
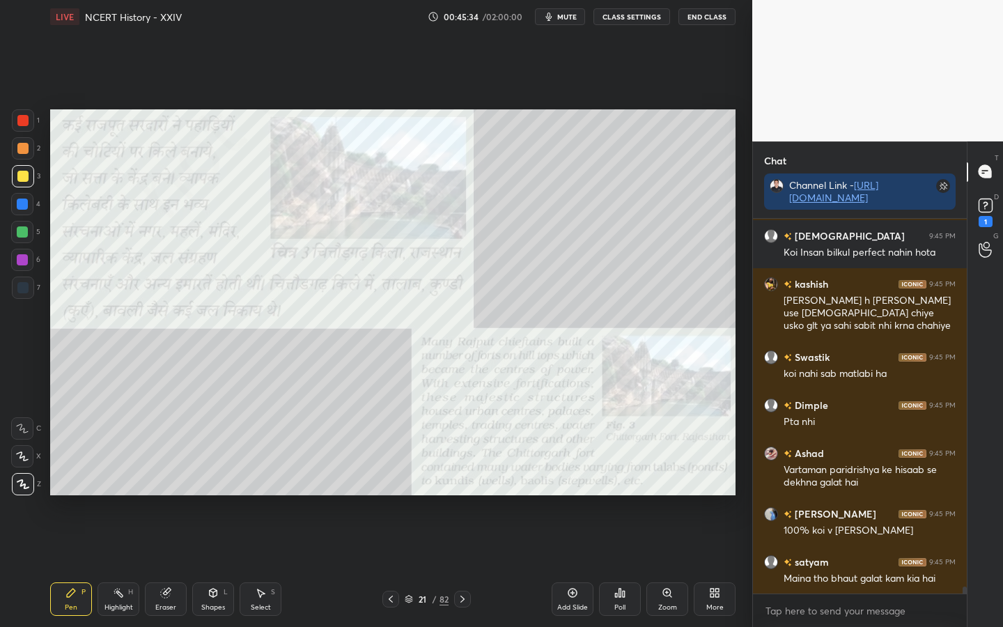
drag, startPoint x: 171, startPoint y: 594, endPoint x: 143, endPoint y: 578, distance: 32.1
click at [171, 495] on icon at bounding box center [165, 592] width 11 height 11
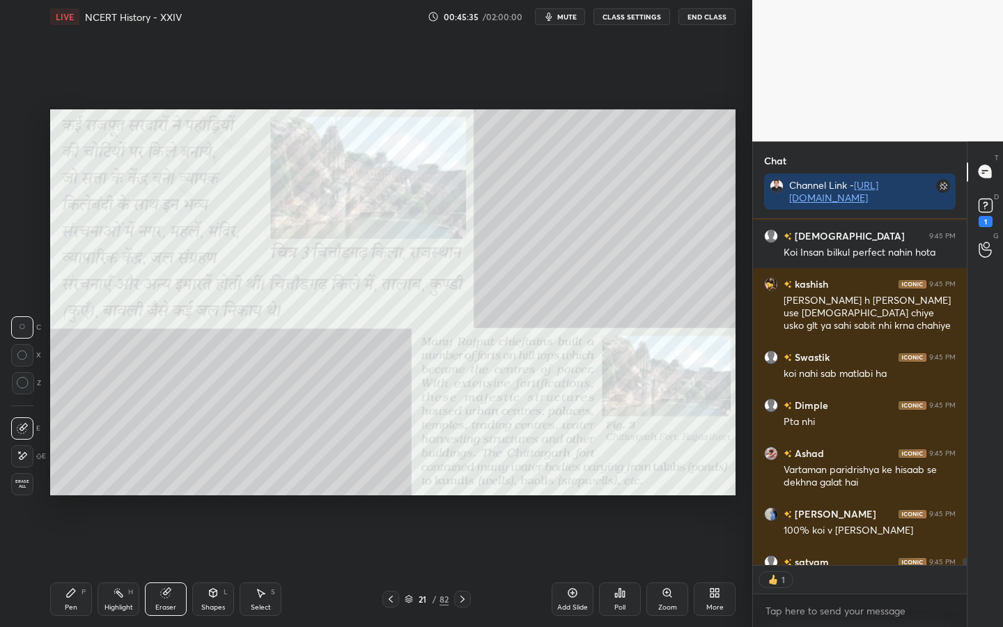
scroll to position [19273, 0]
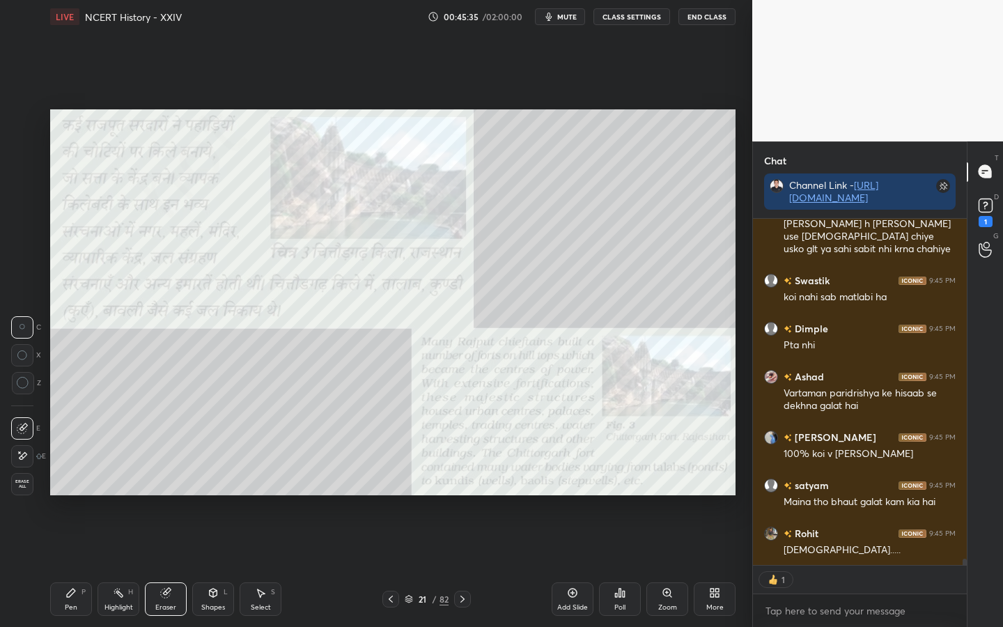
click at [26, 485] on span "Erase all" at bounding box center [22, 484] width 21 height 10
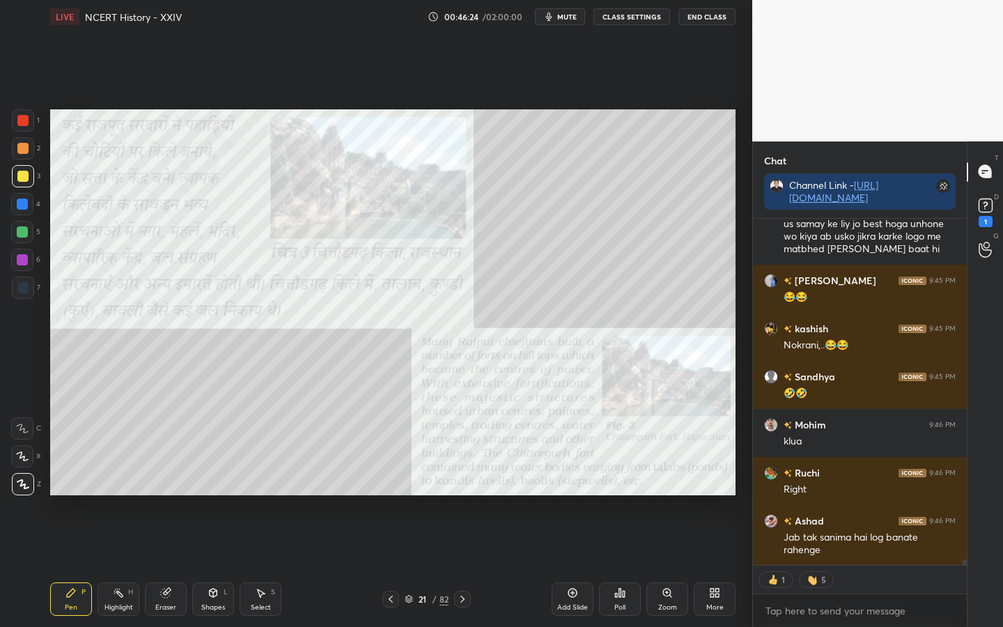
scroll to position [21040, 0]
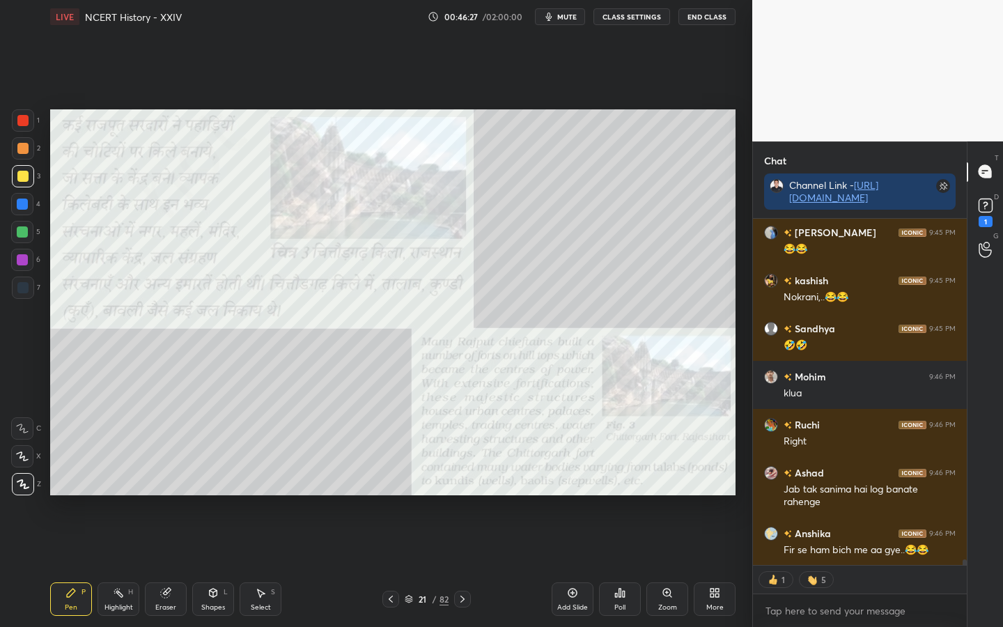
drag, startPoint x: 169, startPoint y: 606, endPoint x: 149, endPoint y: 591, distance: 24.4
click at [169, 495] on div "Eraser" at bounding box center [165, 607] width 21 height 7
drag, startPoint x: 25, startPoint y: 487, endPoint x: 33, endPoint y: 485, distance: 7.8
click at [25, 487] on span "Erase all" at bounding box center [22, 484] width 21 height 10
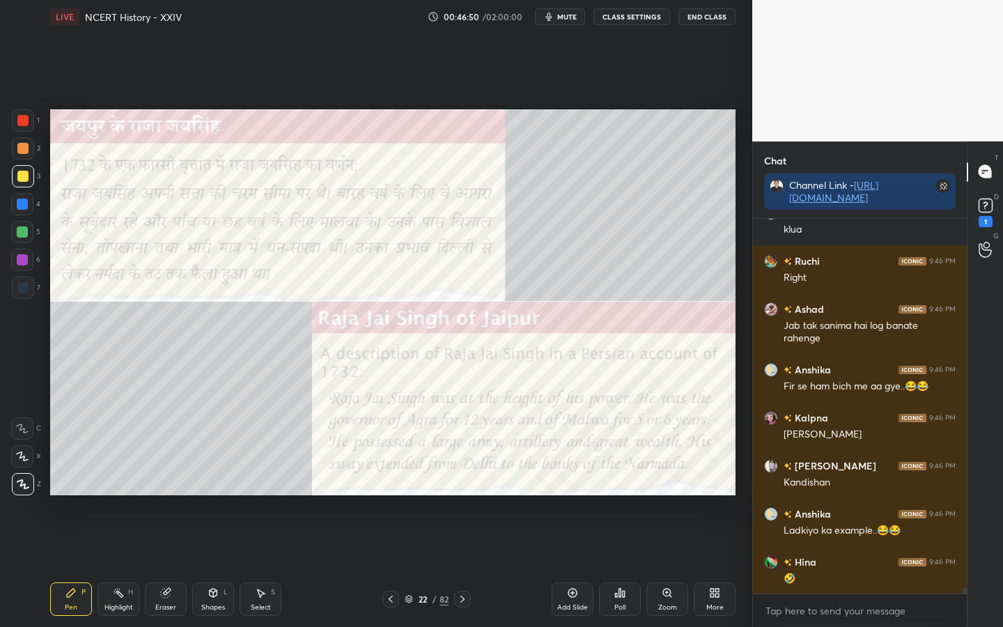
scroll to position [21252, 0]
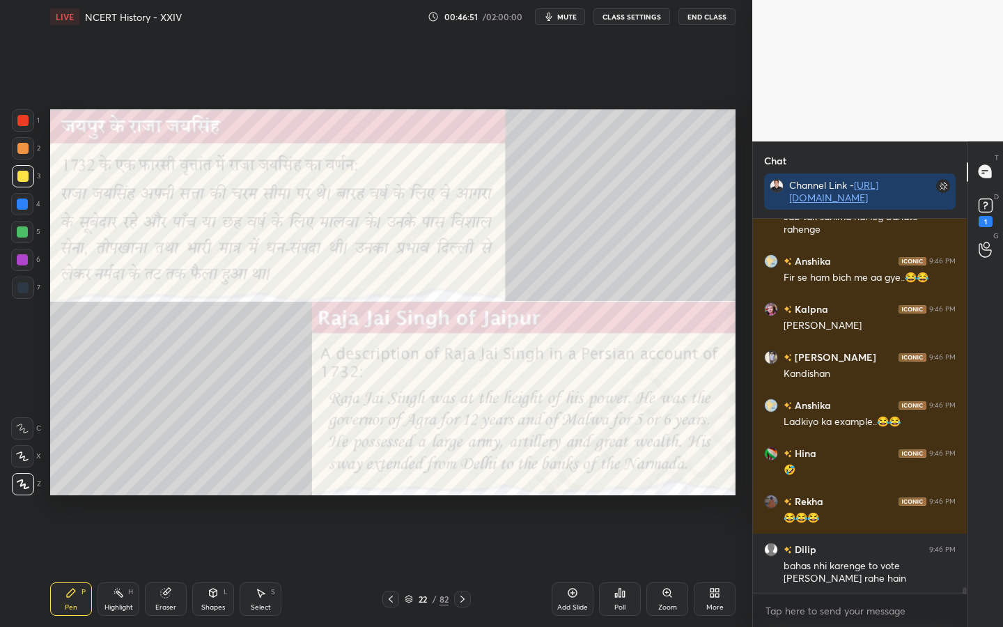
click at [27, 123] on div at bounding box center [22, 120] width 11 height 11
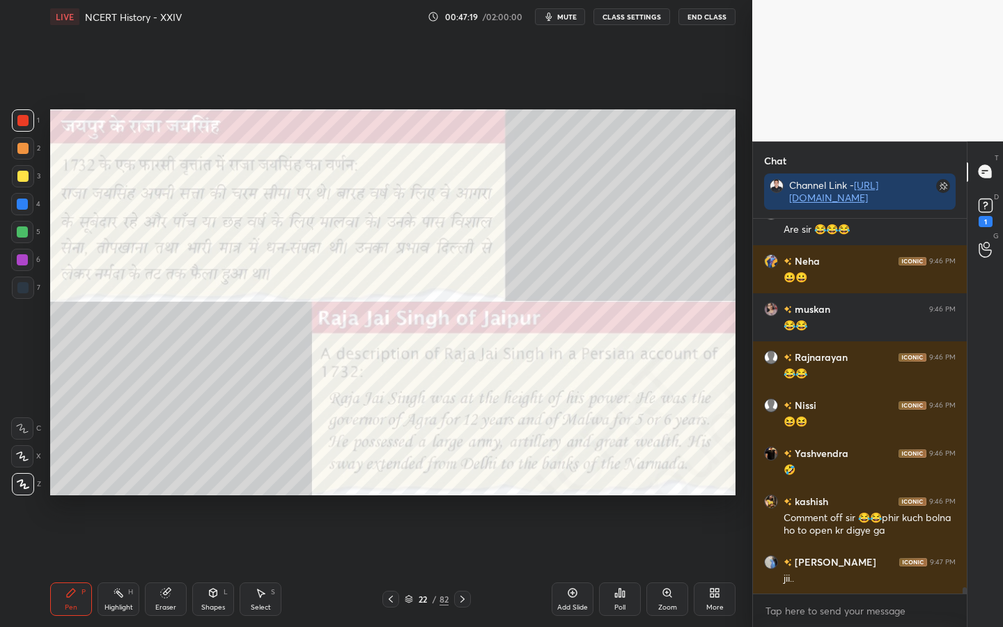
scroll to position [21770, 0]
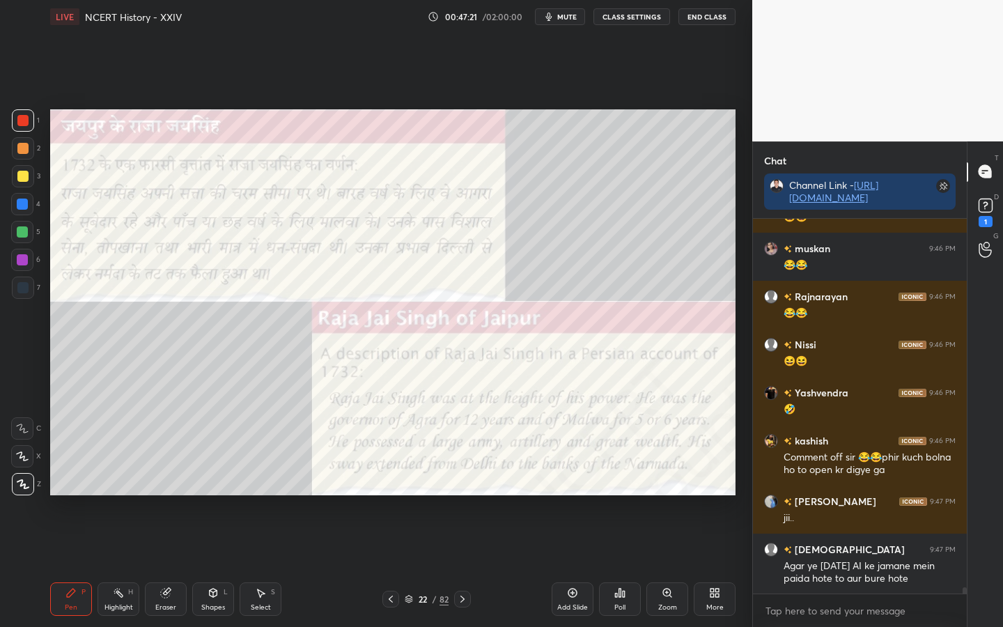
click at [171, 495] on div "Eraser" at bounding box center [166, 598] width 42 height 33
click at [22, 486] on span "Erase all" at bounding box center [22, 484] width 21 height 10
click at [22, 176] on div at bounding box center [22, 176] width 11 height 11
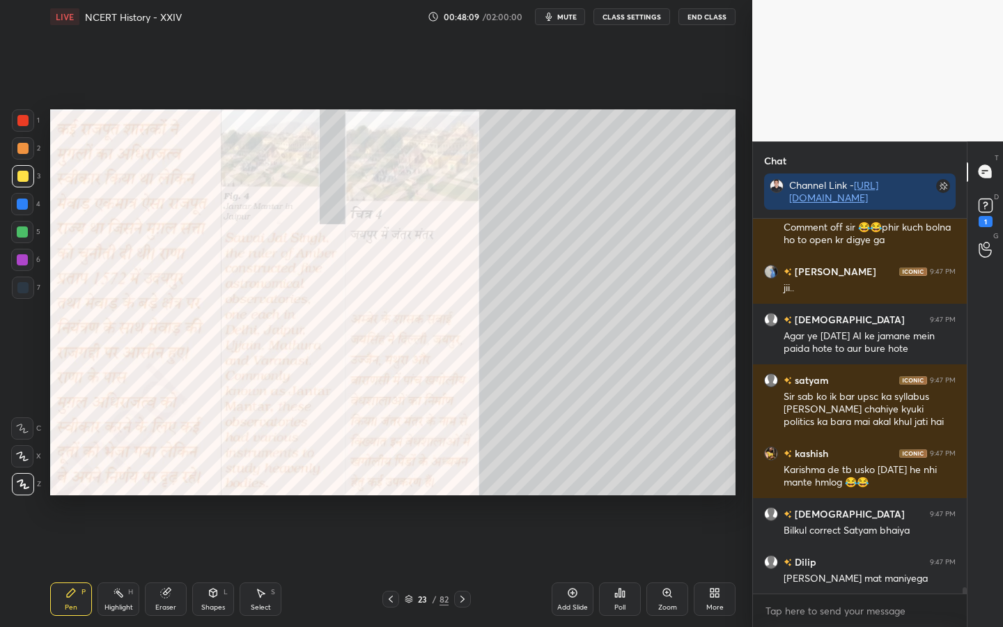
scroll to position [22048, 0]
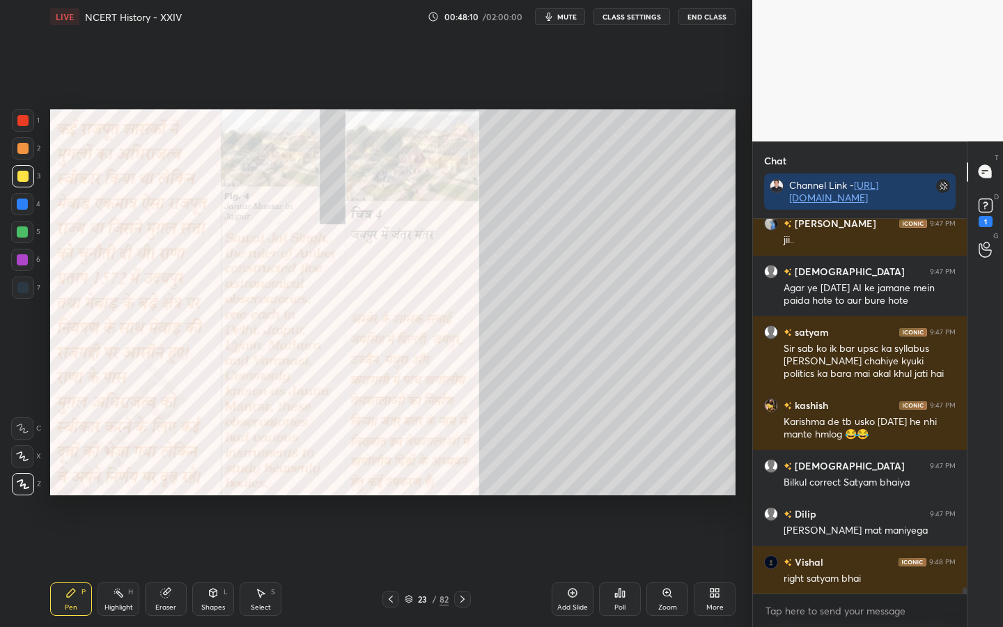
click at [26, 118] on div at bounding box center [22, 120] width 11 height 11
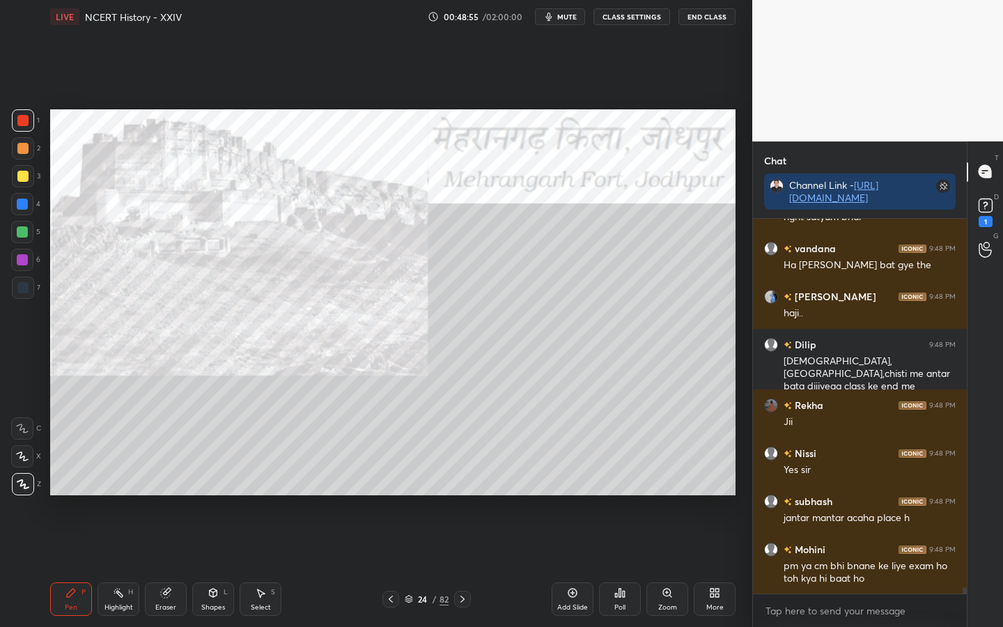
scroll to position [22458, 0]
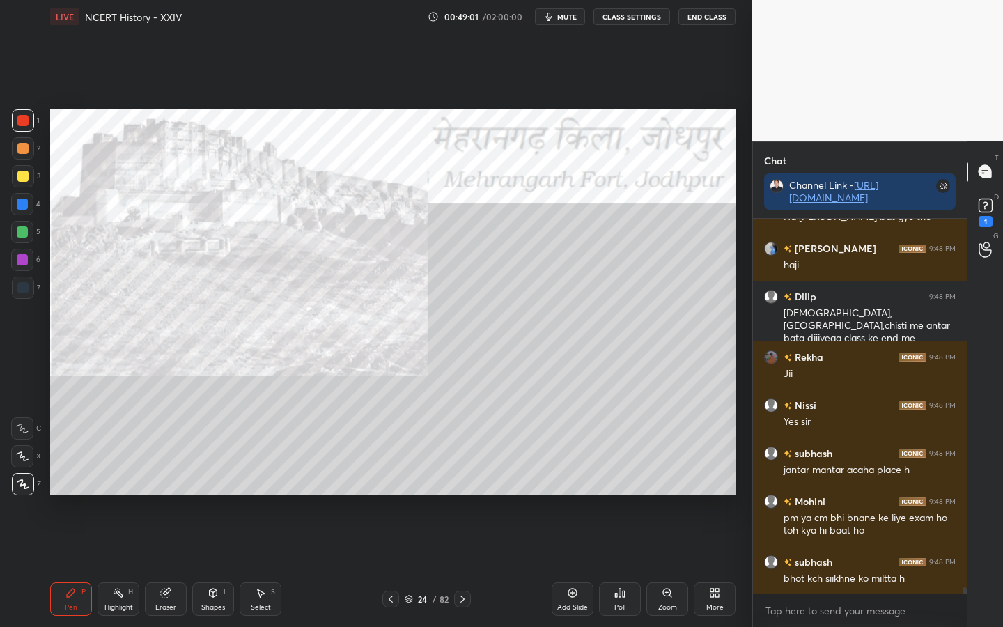
click at [24, 180] on div at bounding box center [22, 176] width 11 height 11
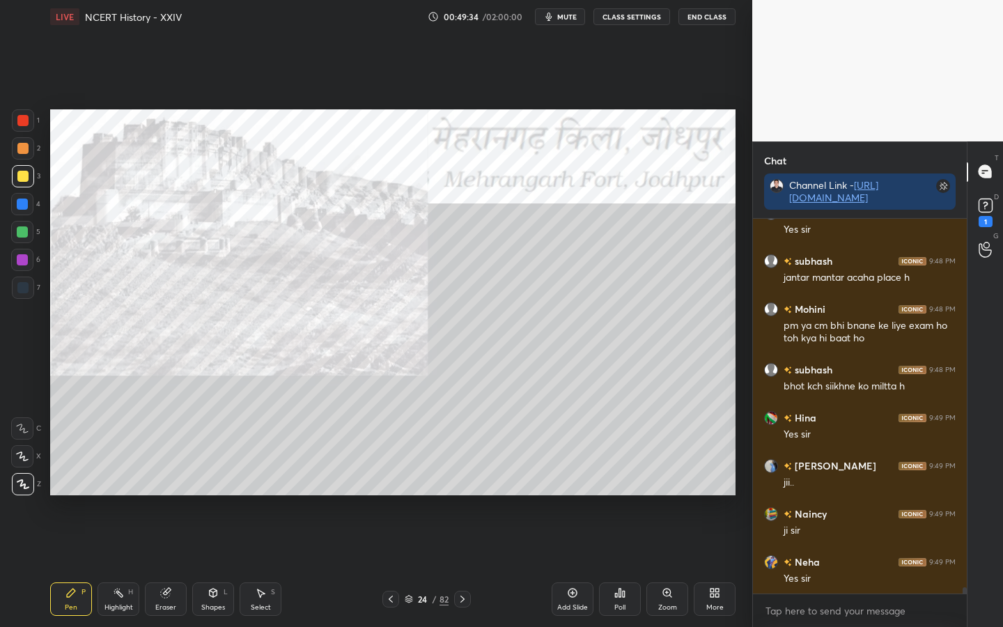
scroll to position [22698, 0]
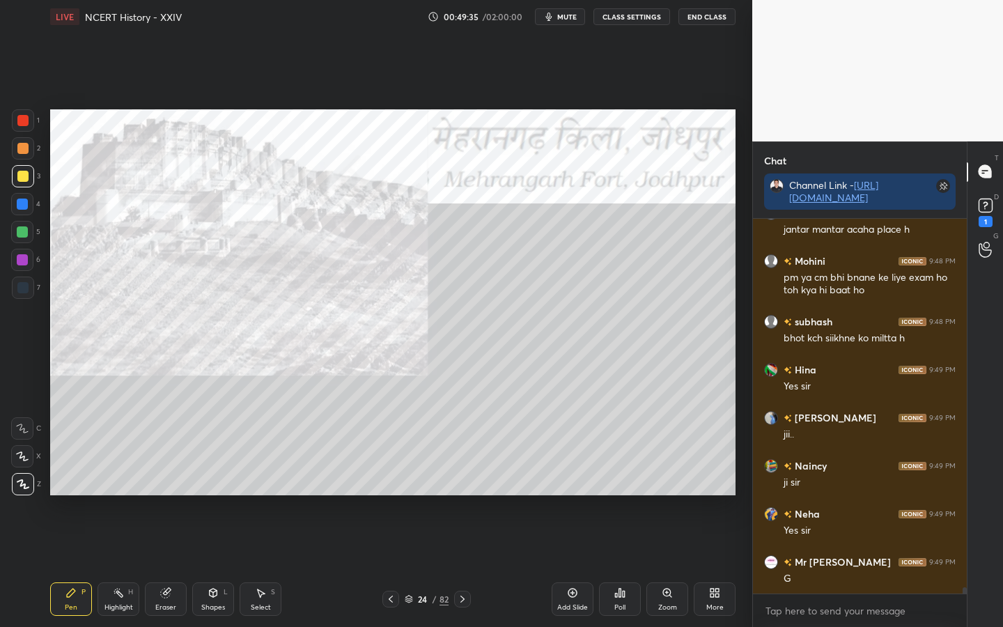
click at [164, 495] on div "Eraser" at bounding box center [165, 607] width 21 height 7
click at [21, 483] on span "Erase all" at bounding box center [22, 484] width 21 height 10
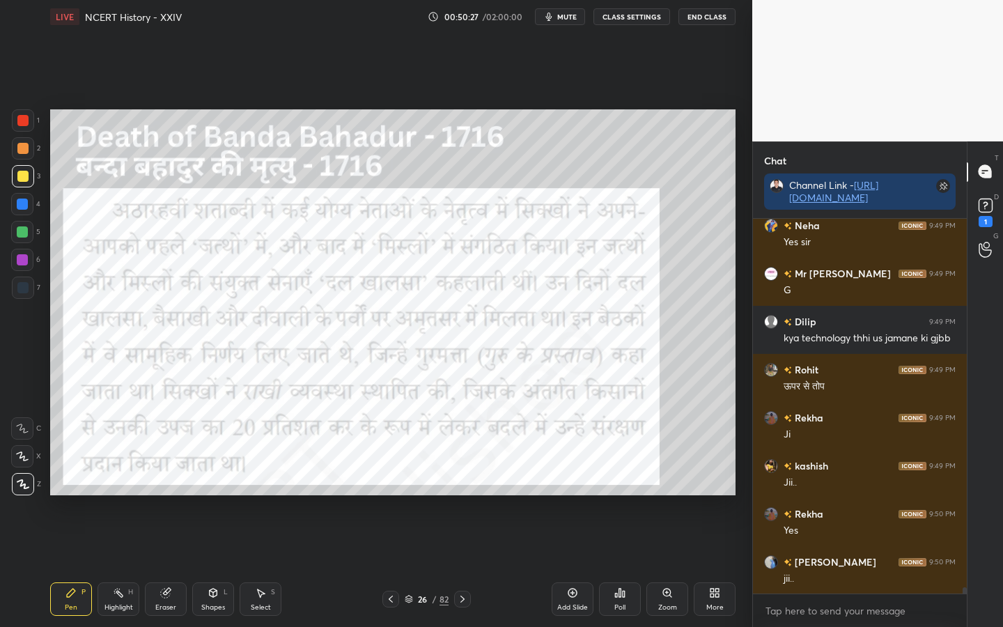
scroll to position [23047, 0]
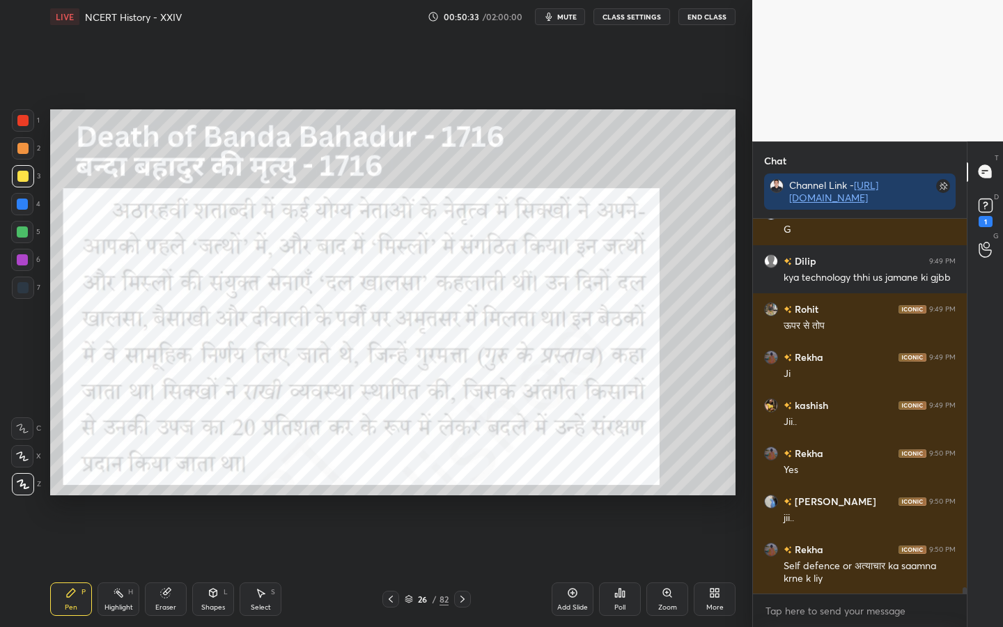
click at [29, 120] on div at bounding box center [23, 120] width 22 height 22
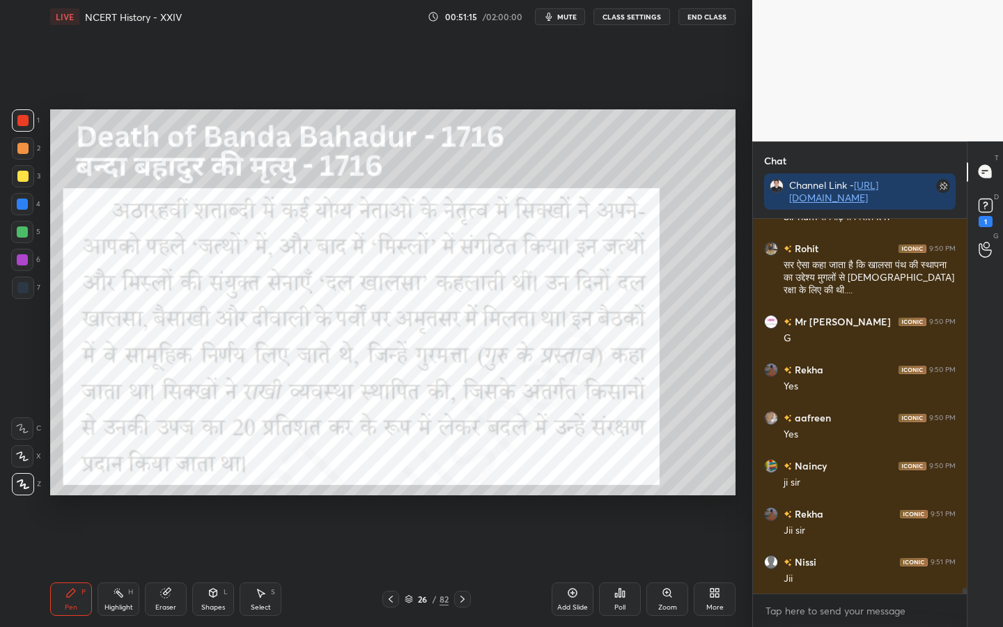
scroll to position [23553, 0]
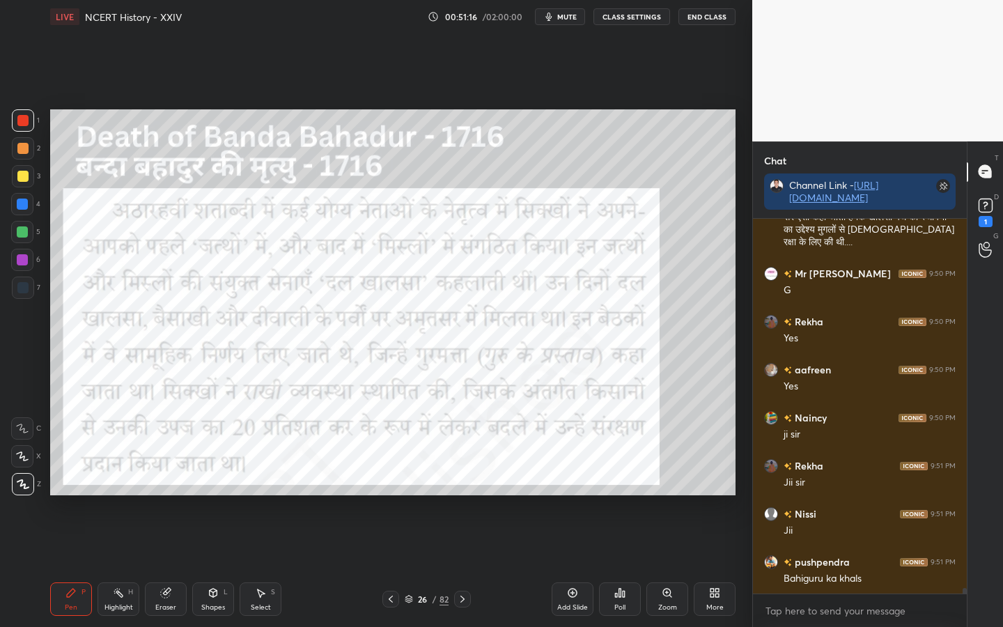
click at [164, 495] on div "Eraser" at bounding box center [165, 607] width 21 height 7
click at [24, 484] on span "Erase all" at bounding box center [22, 484] width 21 height 10
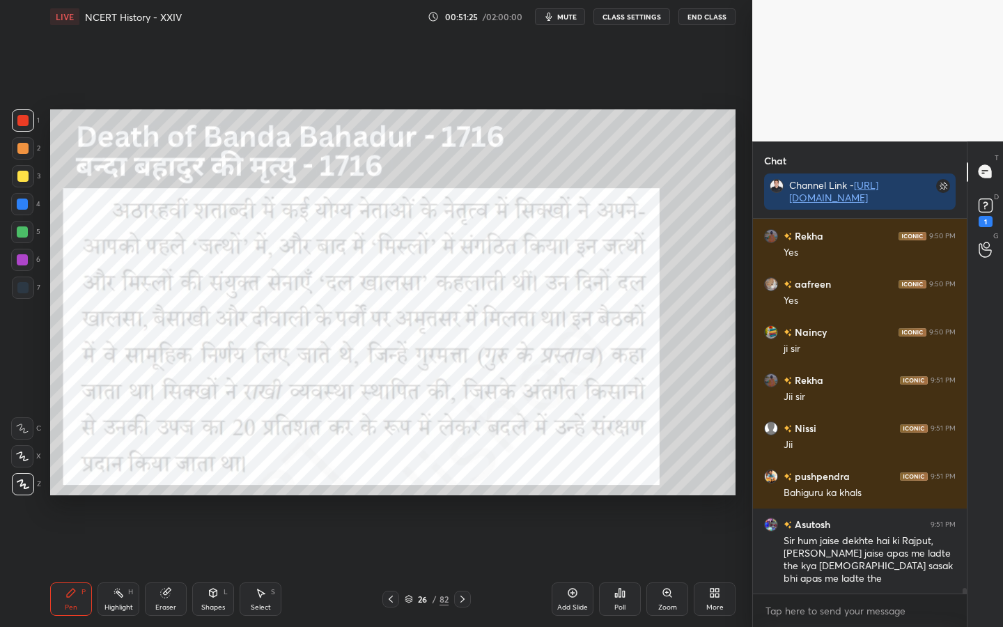
scroll to position [23699, 0]
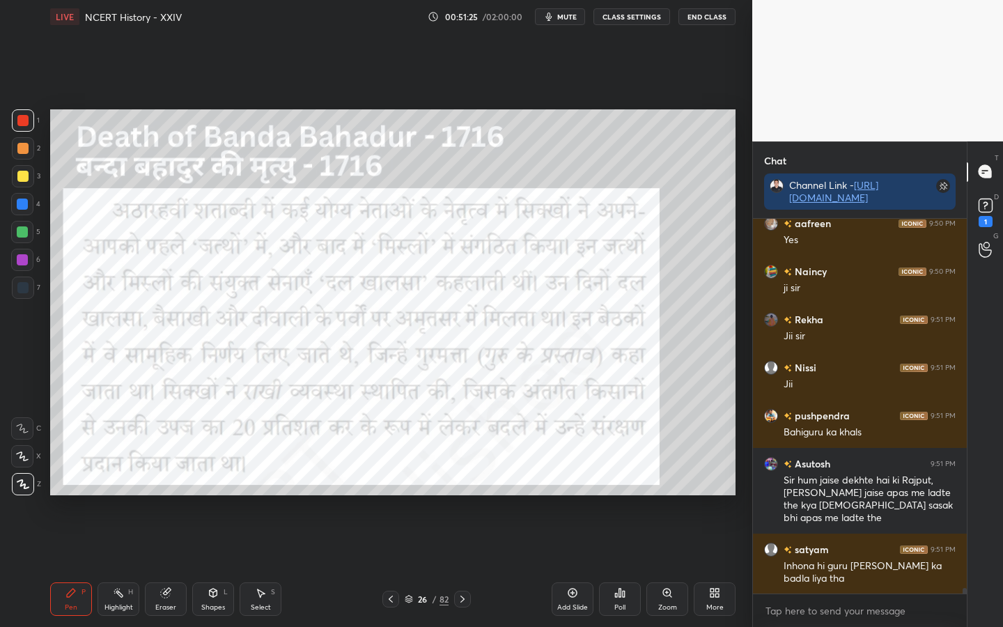
click at [171, 495] on div "Eraser" at bounding box center [165, 607] width 21 height 7
click at [27, 483] on span "Erase all" at bounding box center [22, 484] width 21 height 10
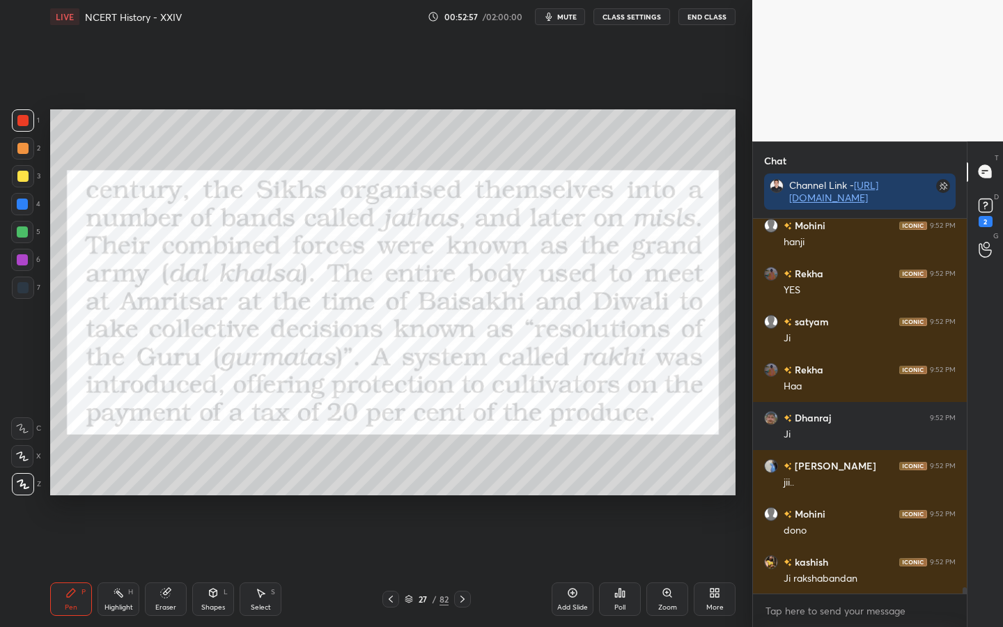
scroll to position [22605, 0]
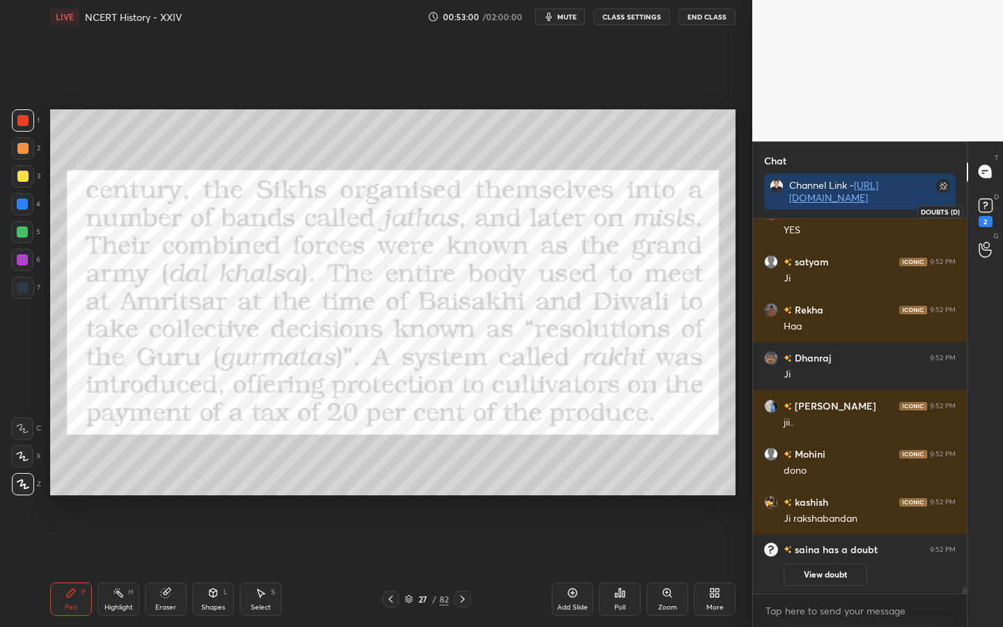
click at [995, 209] on icon at bounding box center [985, 205] width 21 height 21
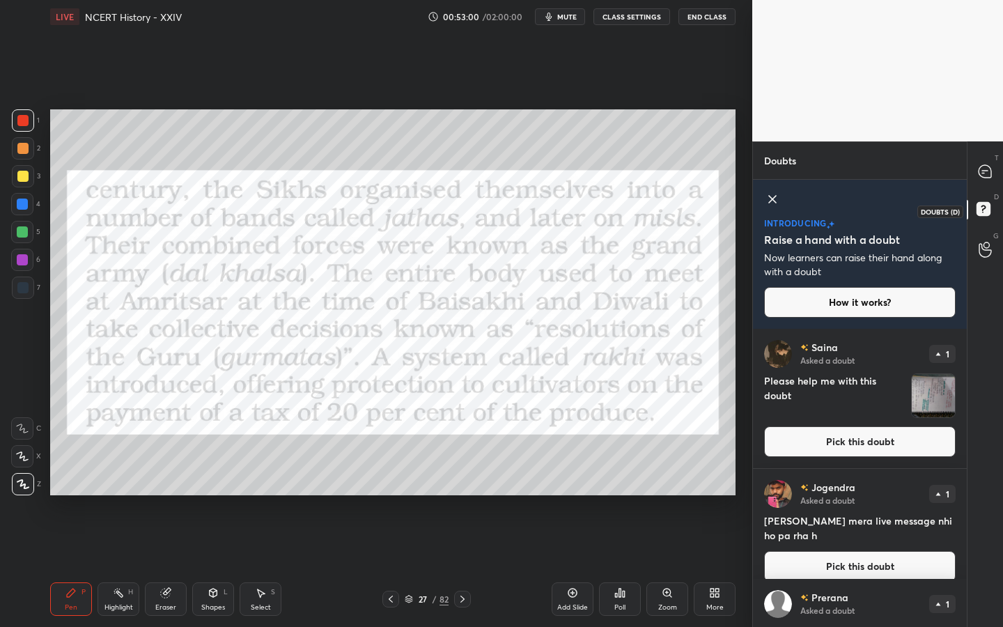
scroll to position [293, 210]
click at [886, 442] on button "Pick this doubt" at bounding box center [860, 441] width 192 height 31
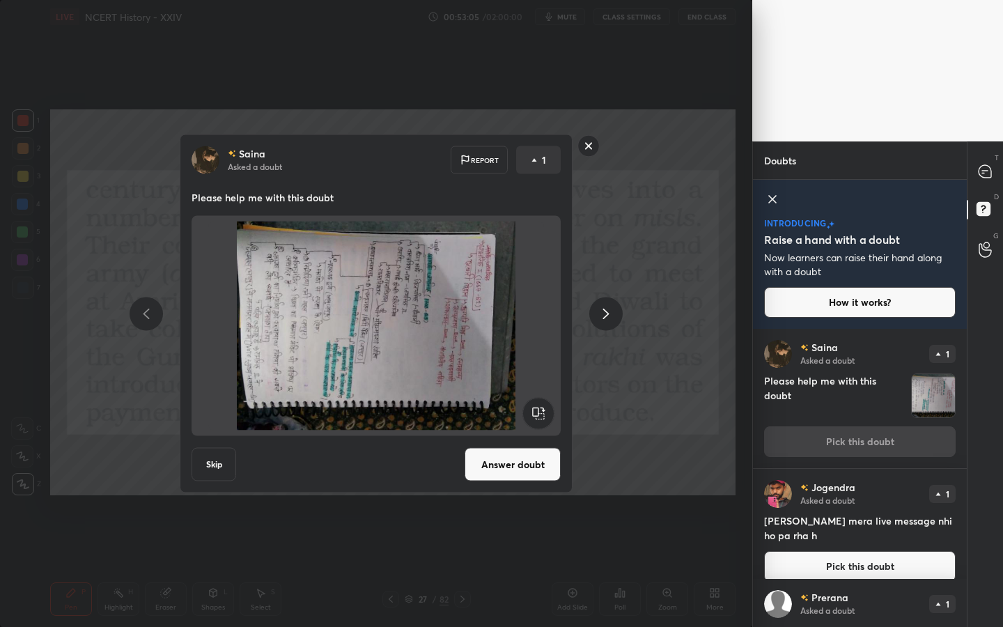
click at [538, 412] on rect at bounding box center [537, 413] width 31 height 31
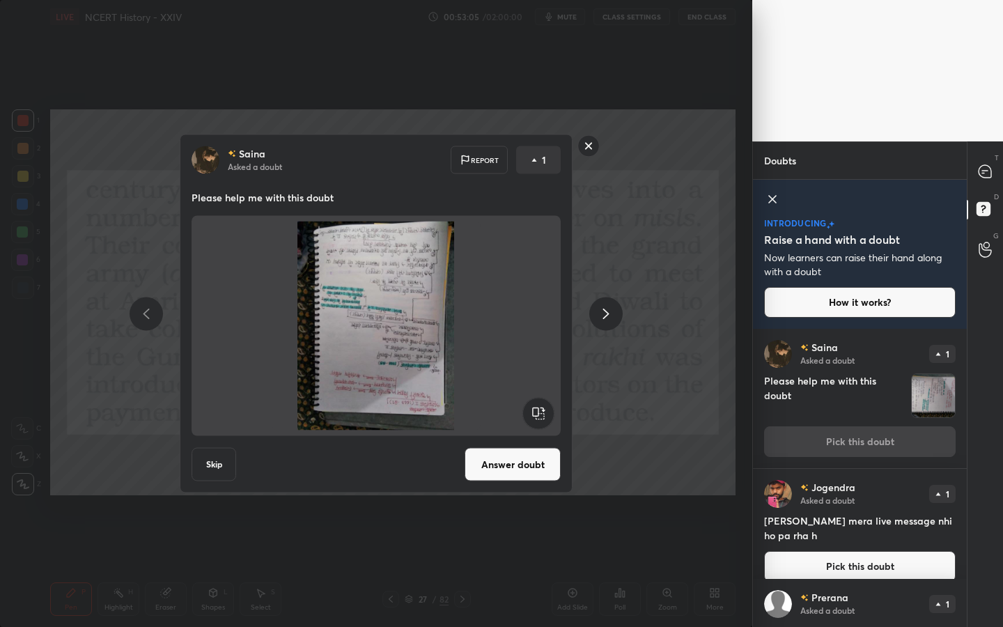
click at [538, 412] on rect at bounding box center [537, 413] width 31 height 31
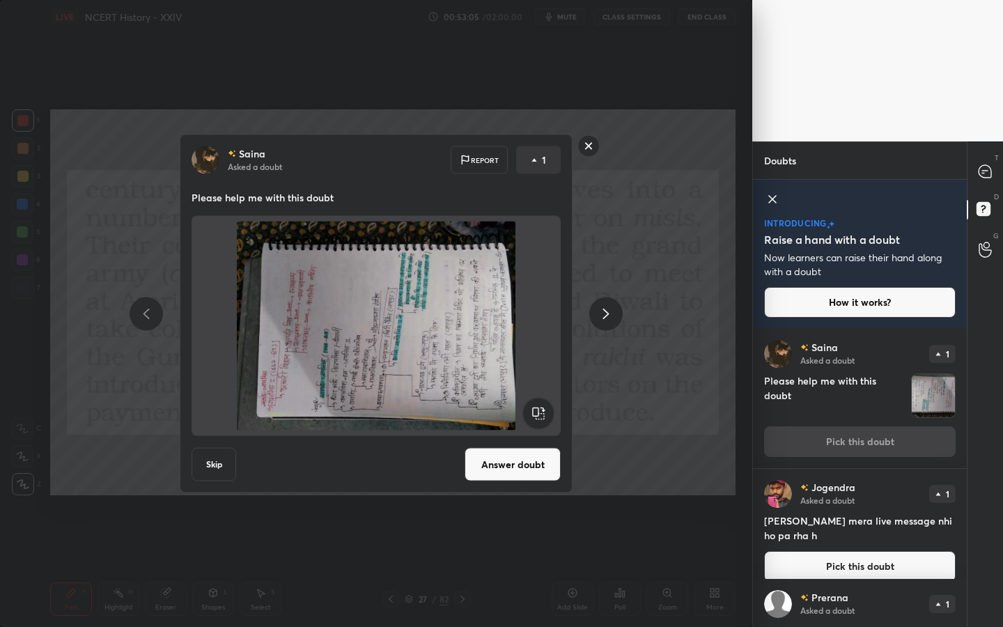
click at [538, 412] on rect at bounding box center [537, 413] width 31 height 31
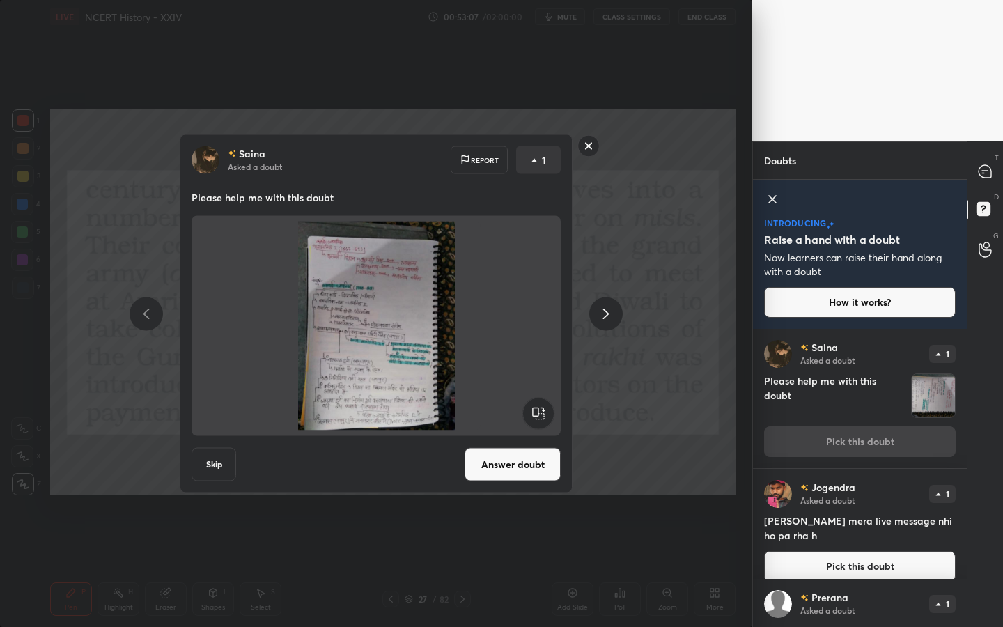
click at [589, 141] on rect at bounding box center [589, 146] width 22 height 22
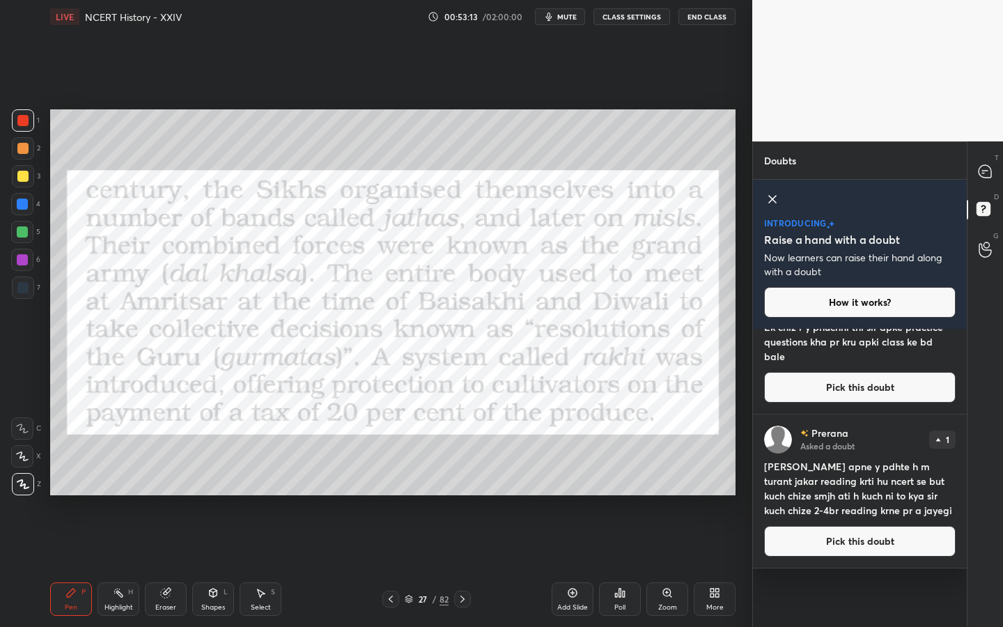
scroll to position [0, 0]
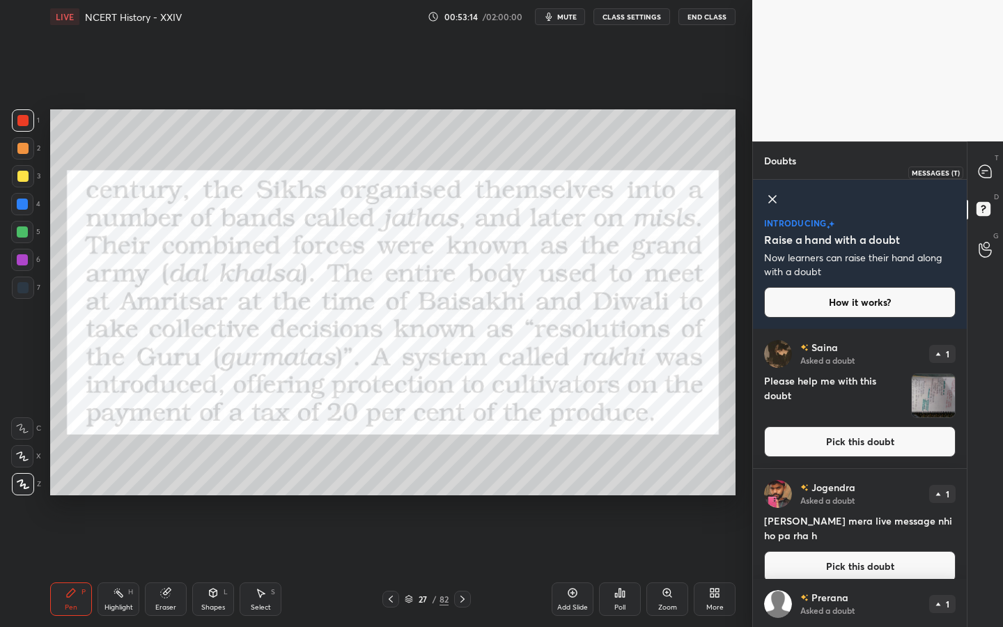
click at [990, 171] on icon at bounding box center [985, 171] width 13 height 13
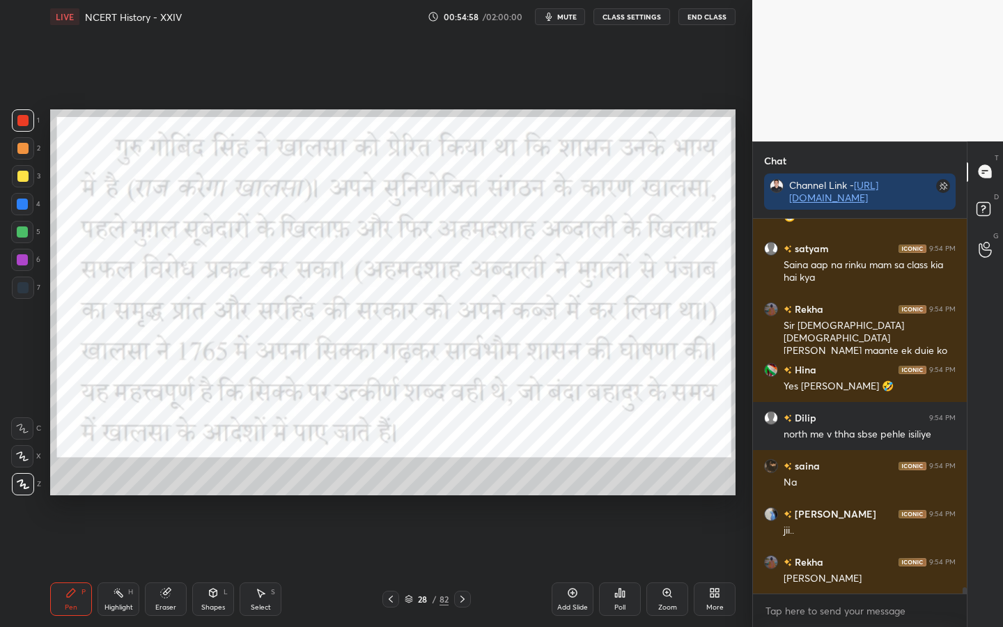
scroll to position [22845, 0]
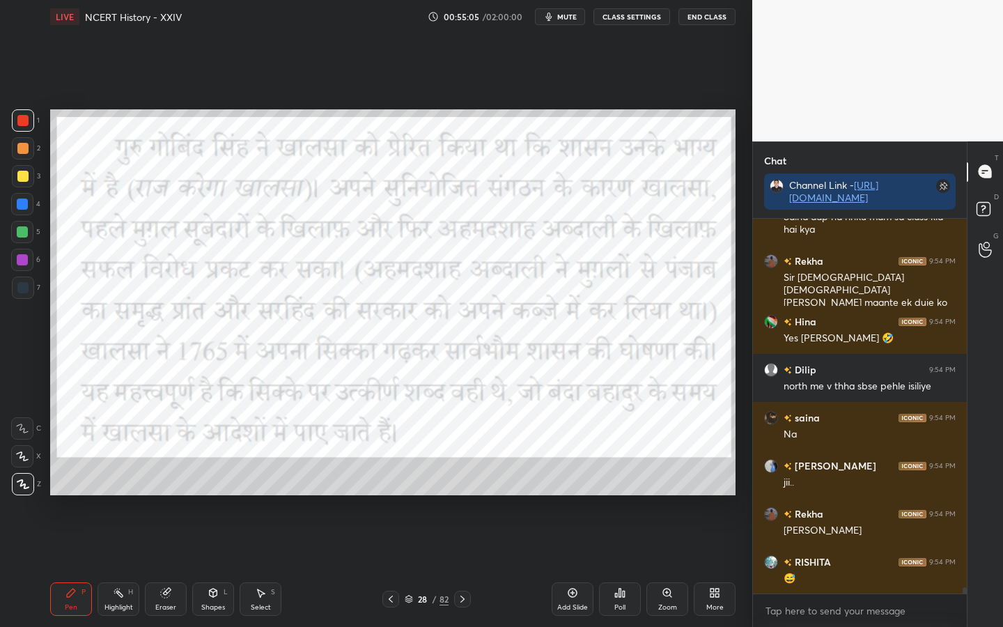
click at [168, 495] on div "Eraser" at bounding box center [165, 607] width 21 height 7
click at [23, 488] on span "Erase all" at bounding box center [22, 484] width 21 height 10
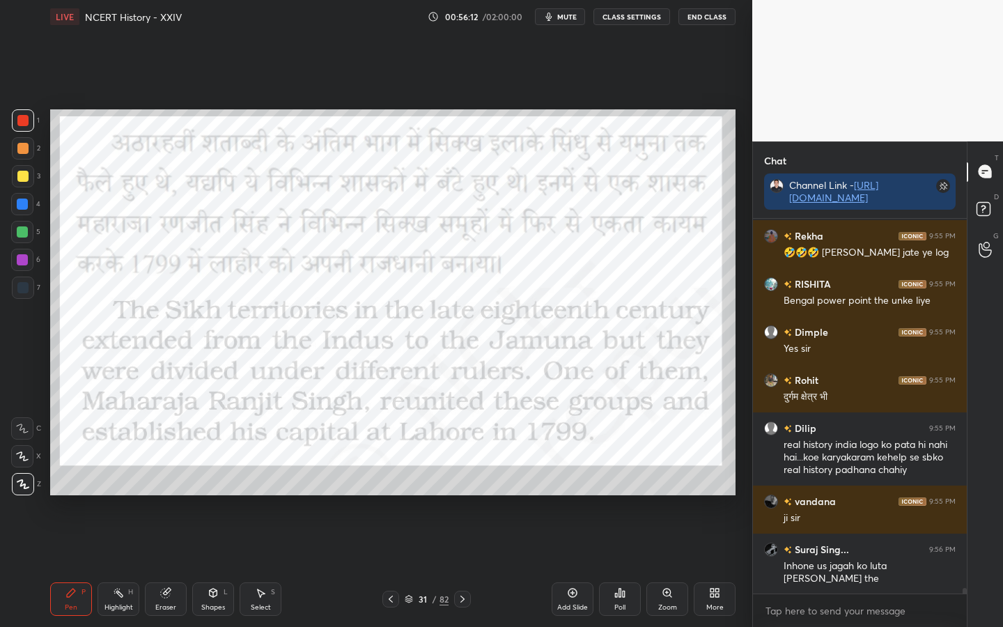
scroll to position [23594, 0]
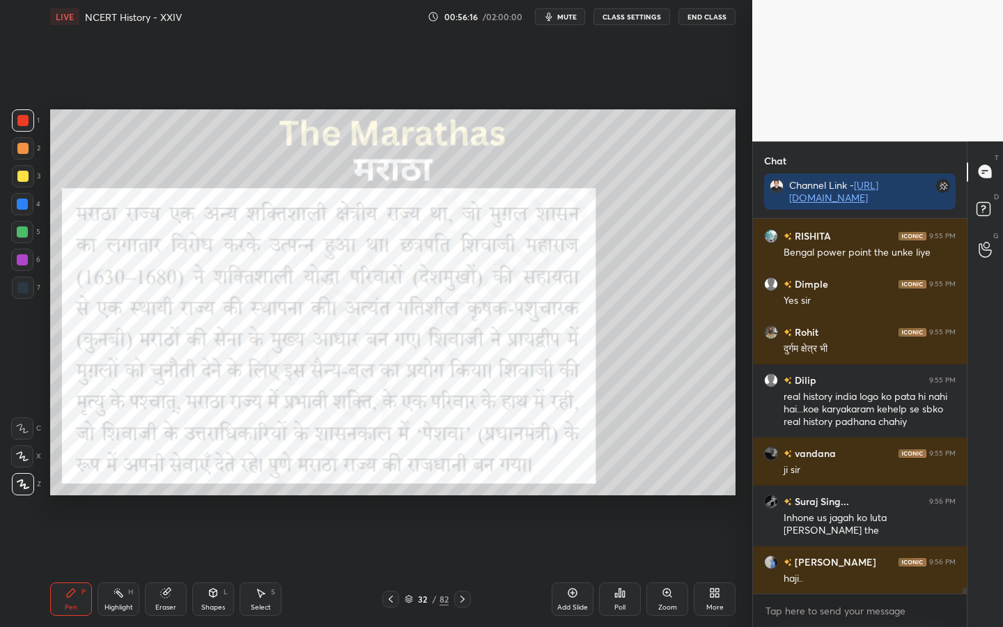
click at [22, 178] on div at bounding box center [22, 176] width 11 height 11
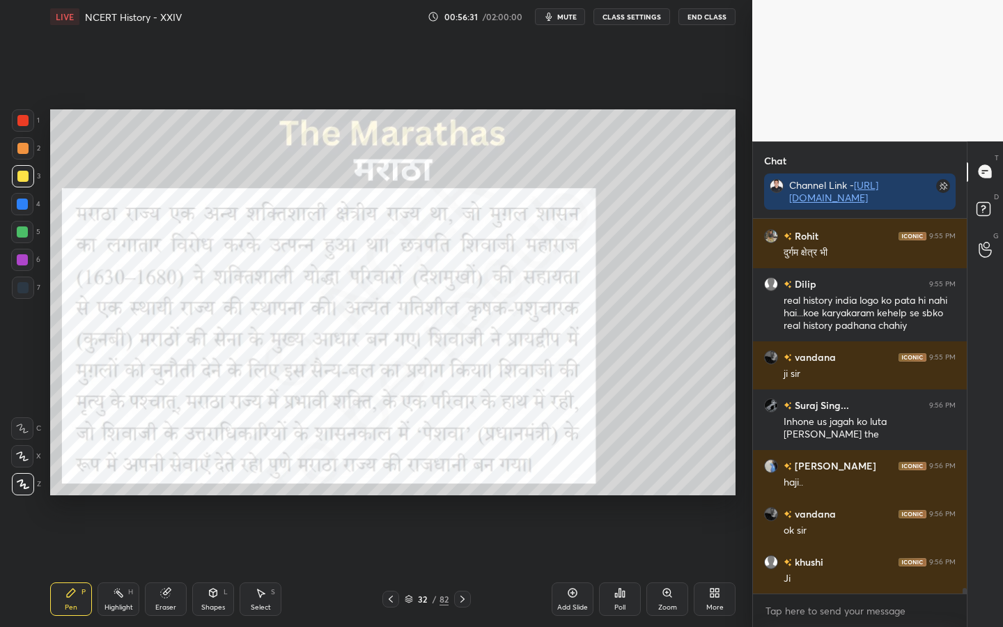
scroll to position [23739, 0]
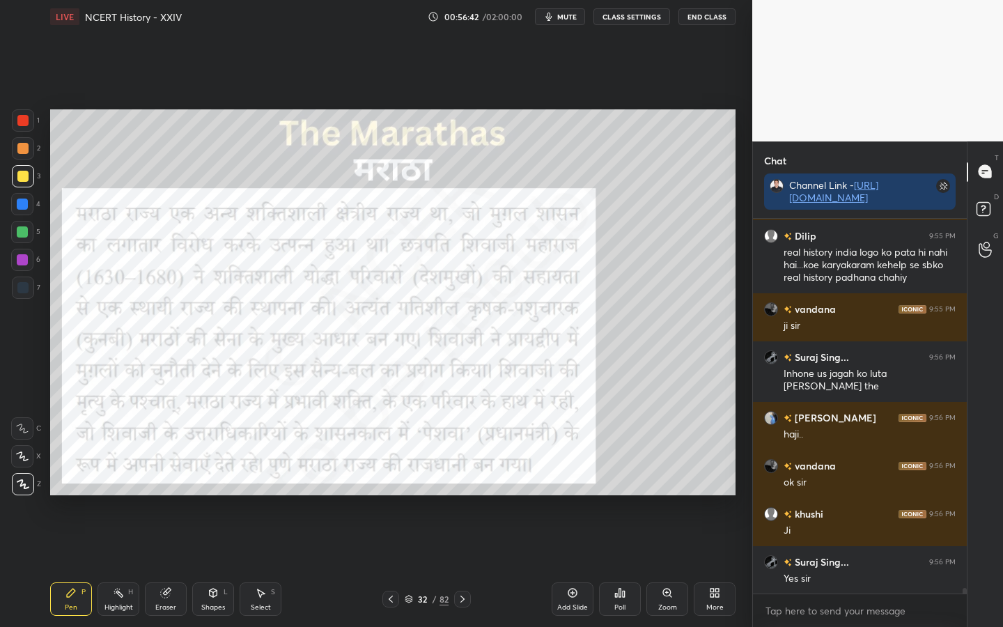
click at [169, 495] on div "Eraser" at bounding box center [165, 607] width 21 height 7
click at [22, 485] on span "Erase all" at bounding box center [22, 484] width 21 height 10
drag, startPoint x: 442, startPoint y: 600, endPoint x: 461, endPoint y: 538, distance: 64.8
click at [442, 495] on div "82" at bounding box center [443, 599] width 9 height 13
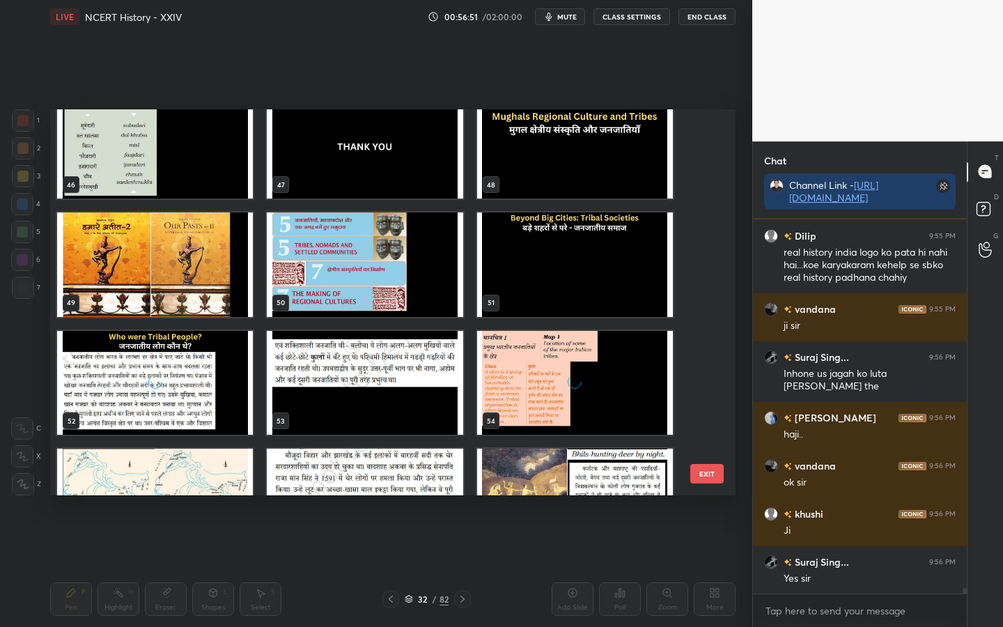
scroll to position [23787, 0]
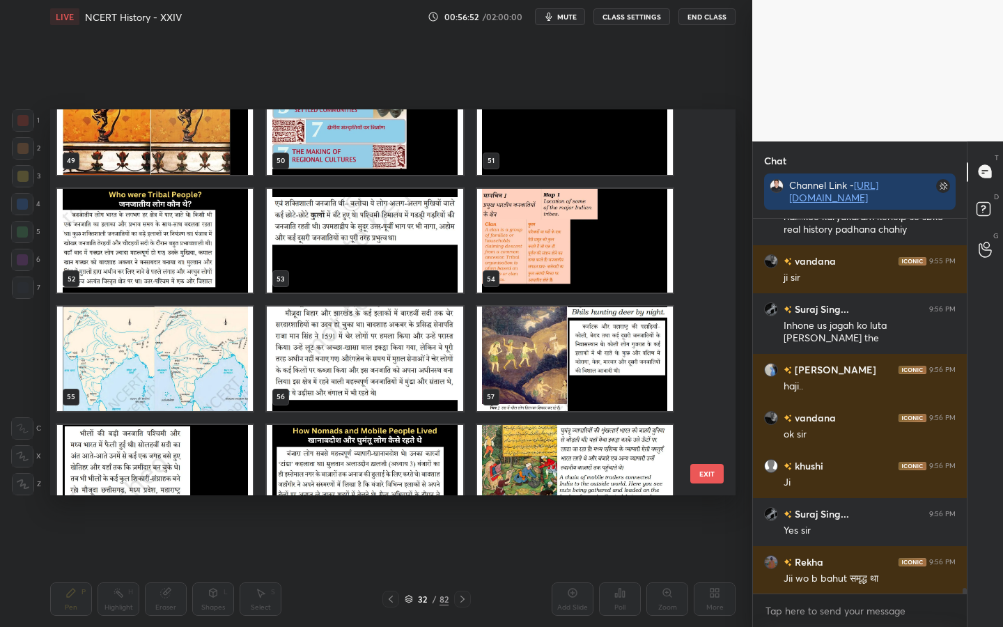
click at [713, 469] on button "EXIT" at bounding box center [706, 474] width 33 height 20
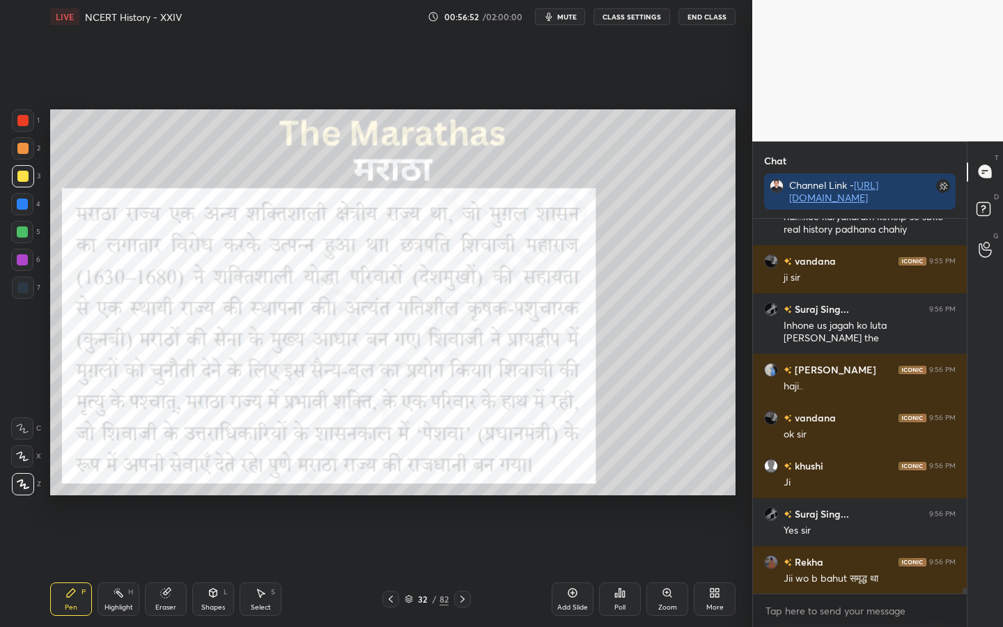
scroll to position [23835, 0]
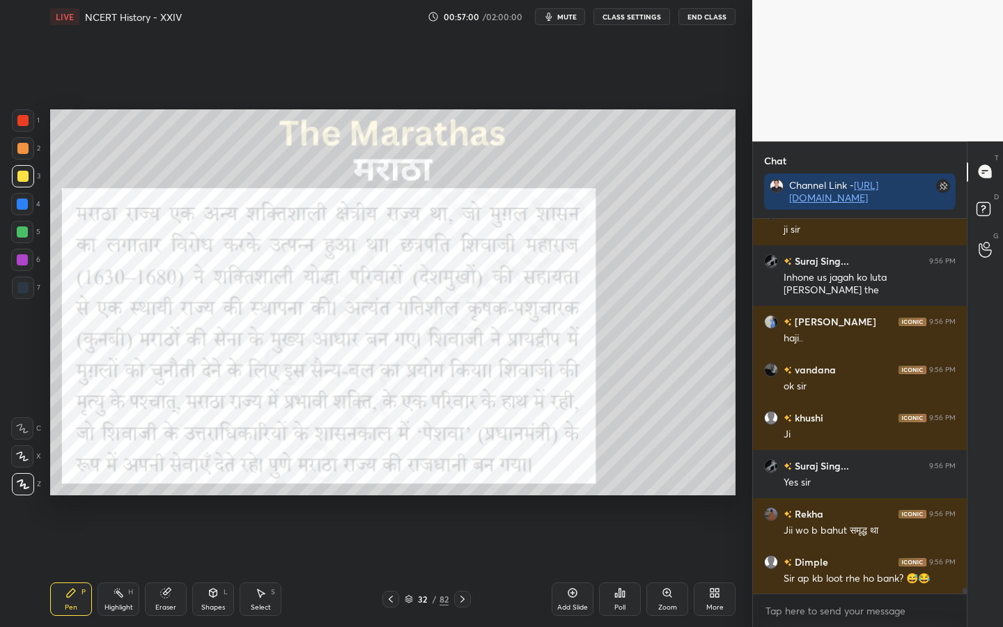
click at [22, 112] on div at bounding box center [23, 120] width 22 height 22
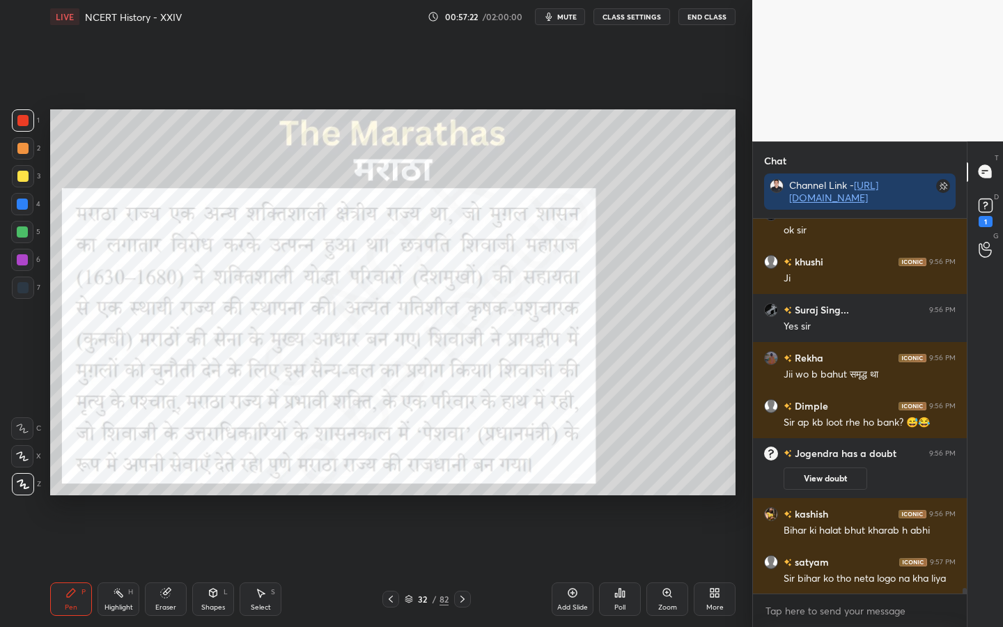
scroll to position [23606, 0]
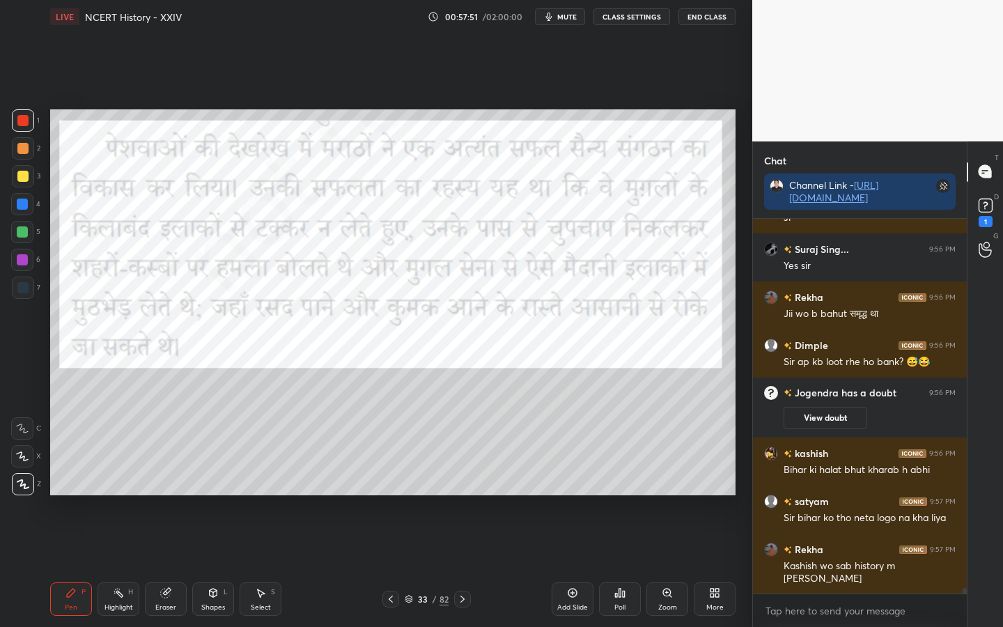
drag, startPoint x: 155, startPoint y: 597, endPoint x: 143, endPoint y: 584, distance: 17.8
click at [155, 495] on div "Eraser" at bounding box center [166, 598] width 42 height 33
drag, startPoint x: 25, startPoint y: 485, endPoint x: 47, endPoint y: 478, distance: 22.5
click at [24, 484] on span "Erase all" at bounding box center [22, 484] width 21 height 10
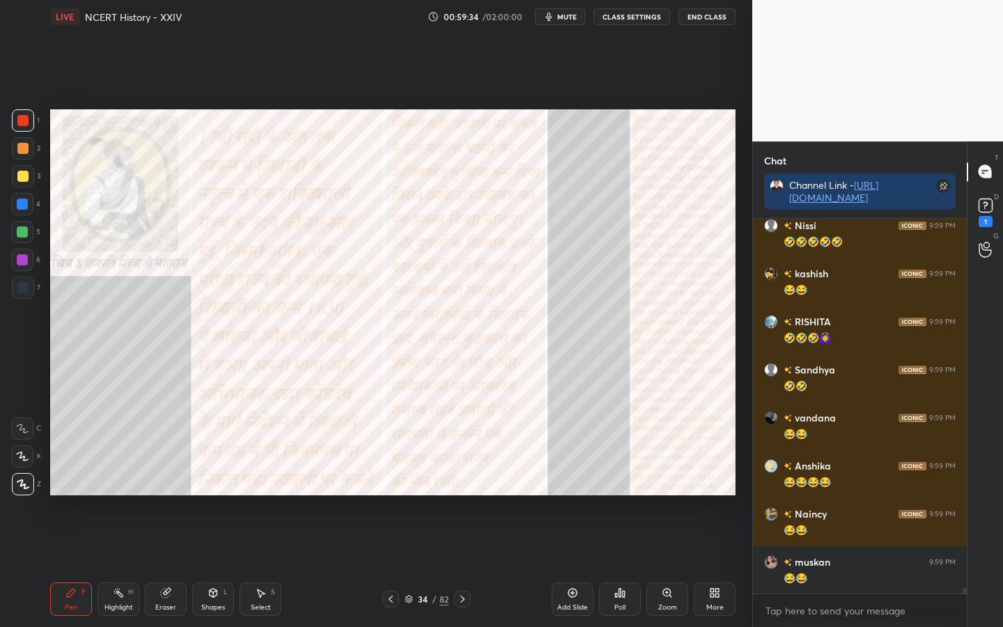
scroll to position [24980, 0]
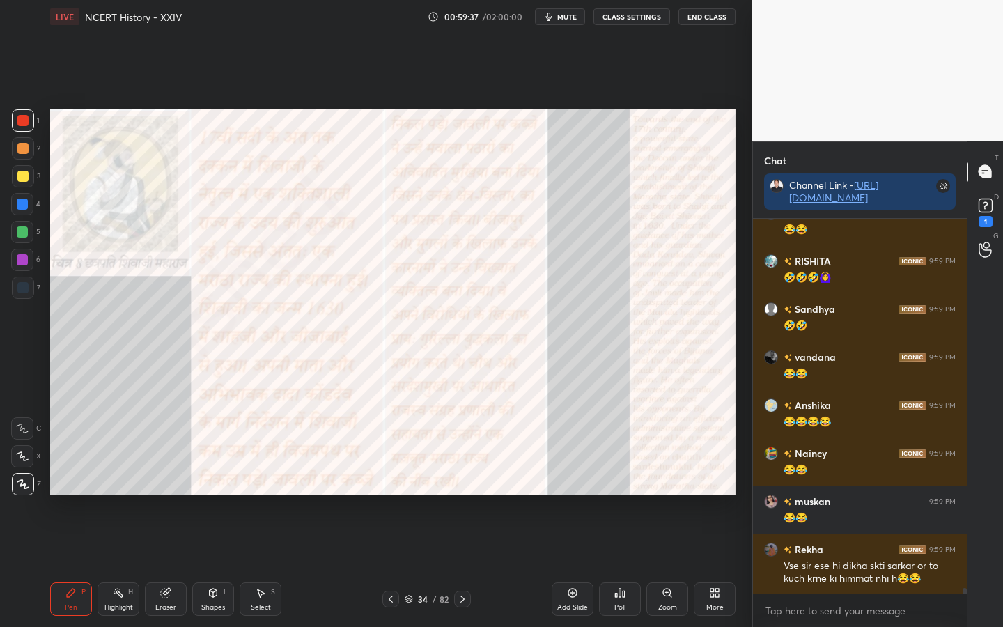
click at [173, 495] on div "Eraser" at bounding box center [165, 607] width 21 height 7
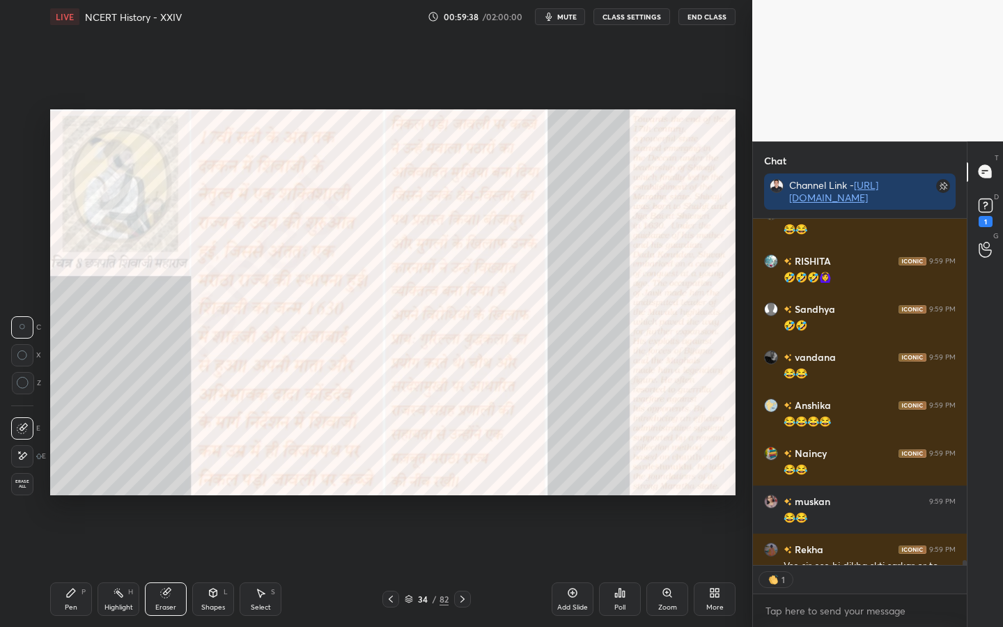
scroll to position [342, 210]
drag, startPoint x: 28, startPoint y: 487, endPoint x: 42, endPoint y: 483, distance: 15.2
click at [28, 486] on span "Erase all" at bounding box center [22, 484] width 21 height 10
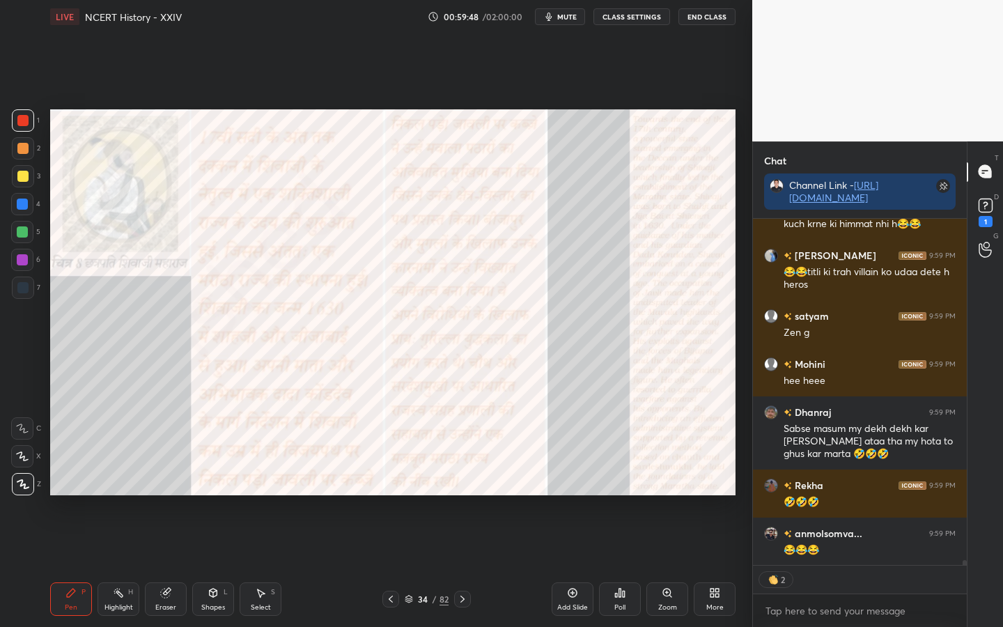
scroll to position [25382, 0]
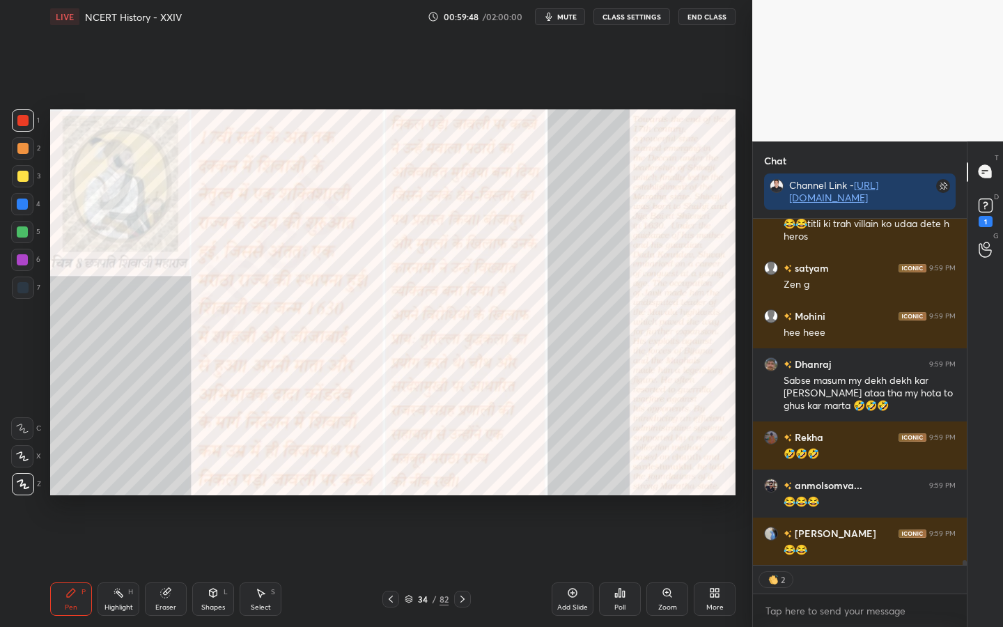
drag, startPoint x: 163, startPoint y: 599, endPoint x: 146, endPoint y: 580, distance: 25.6
click at [162, 495] on div "Eraser" at bounding box center [166, 598] width 42 height 33
drag, startPoint x: 13, startPoint y: 486, endPoint x: 31, endPoint y: 476, distance: 21.5
click at [12, 487] on span "Erase all" at bounding box center [22, 484] width 21 height 10
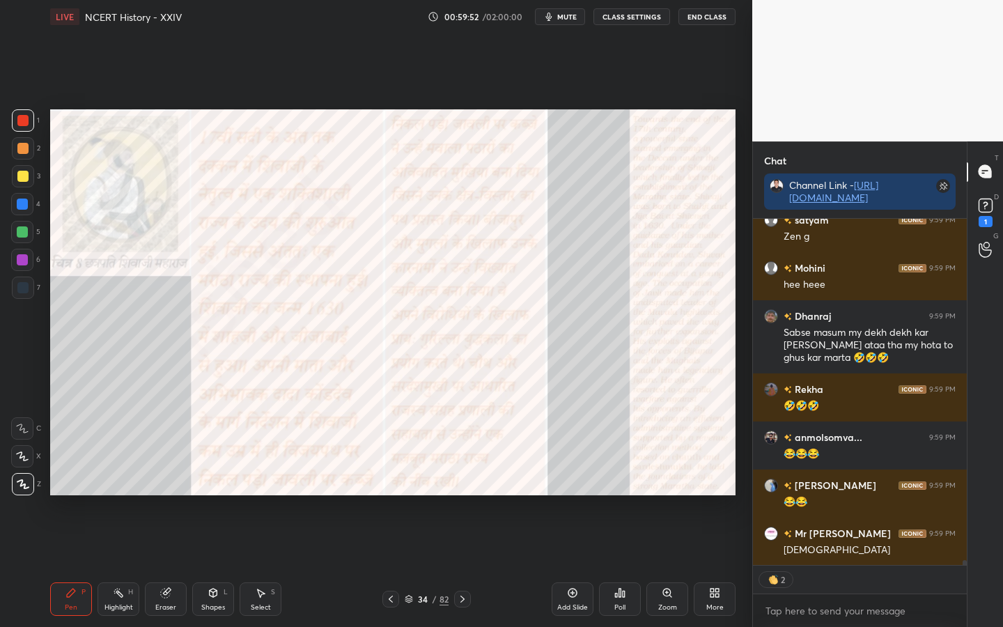
scroll to position [25478, 0]
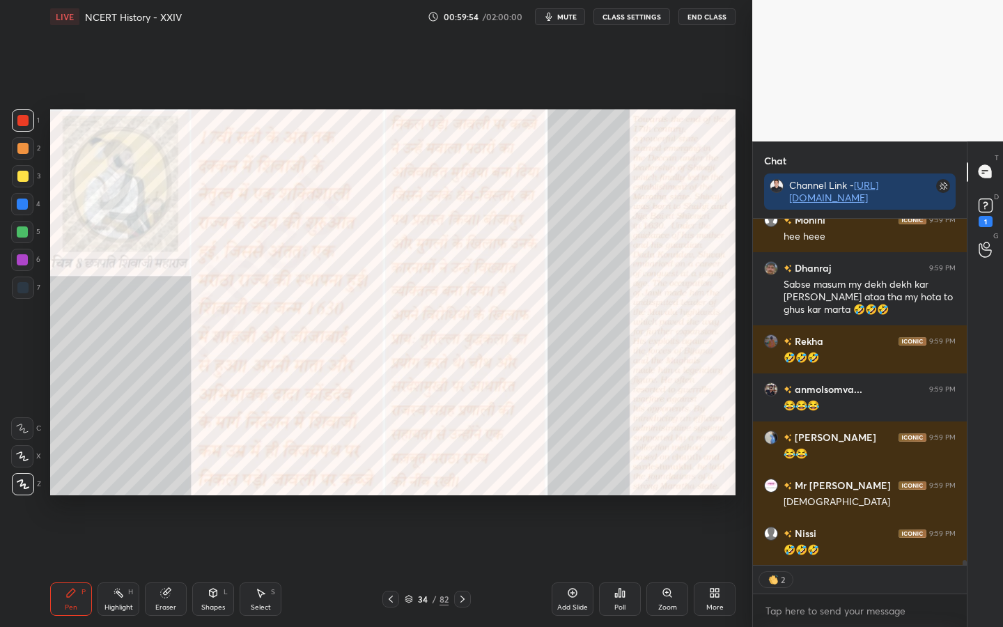
click at [167, 495] on div "Eraser" at bounding box center [165, 607] width 21 height 7
click at [22, 485] on span "Erase all" at bounding box center [22, 484] width 21 height 10
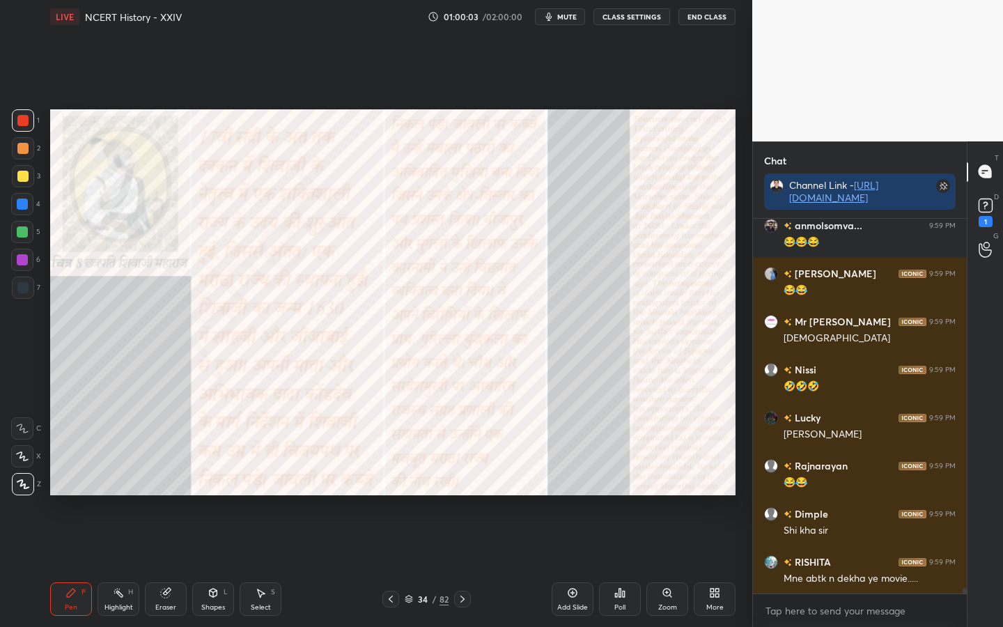
scroll to position [25690, 0]
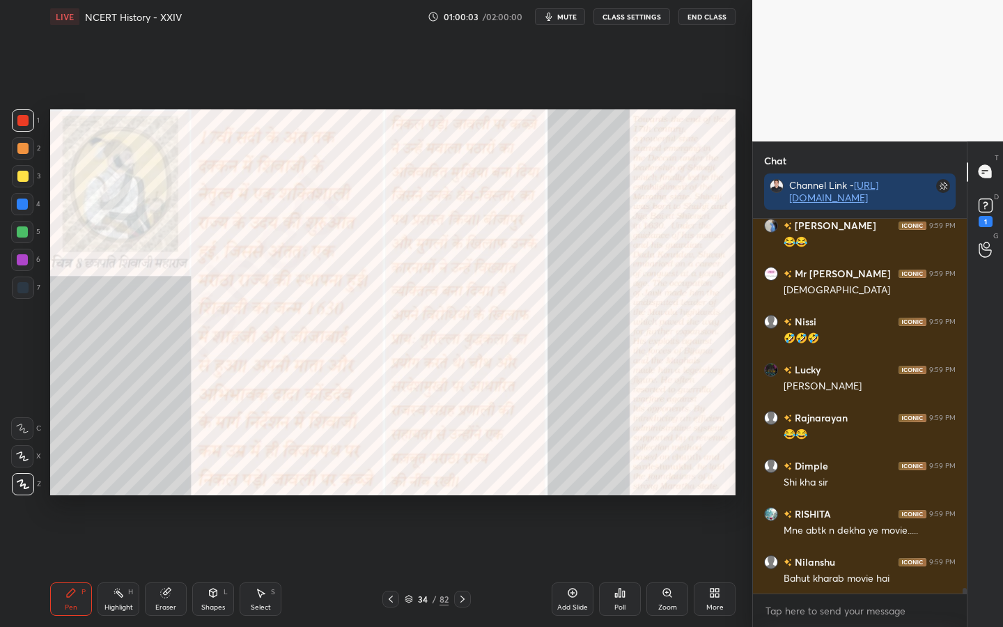
click at [171, 495] on div "Eraser" at bounding box center [166, 598] width 42 height 33
click at [29, 485] on span "Erase all" at bounding box center [22, 484] width 21 height 10
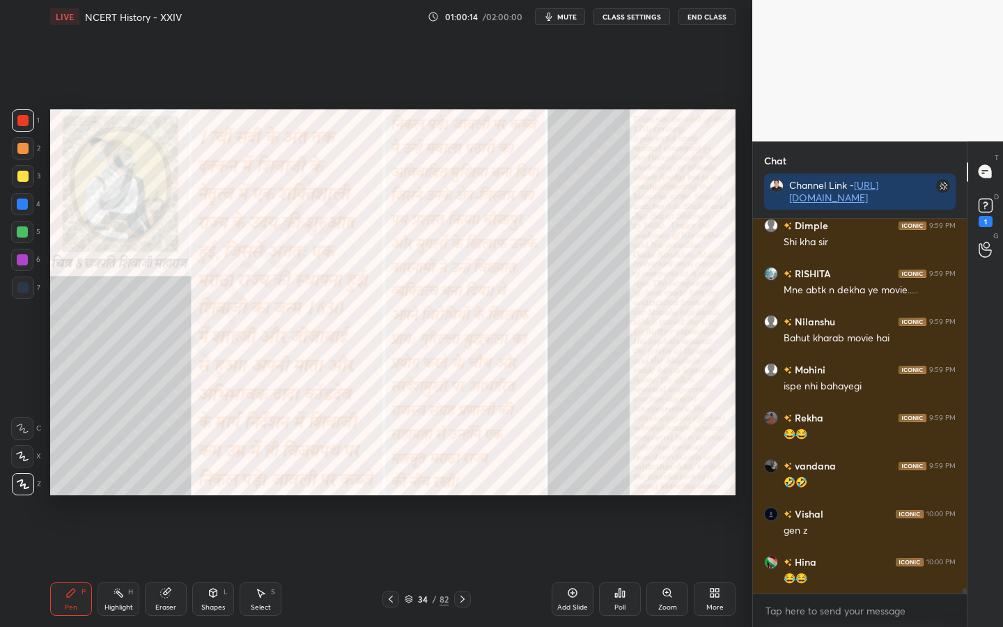
click at [160, 495] on div "Eraser" at bounding box center [165, 607] width 21 height 7
click at [20, 479] on span "Erase all" at bounding box center [22, 484] width 21 height 10
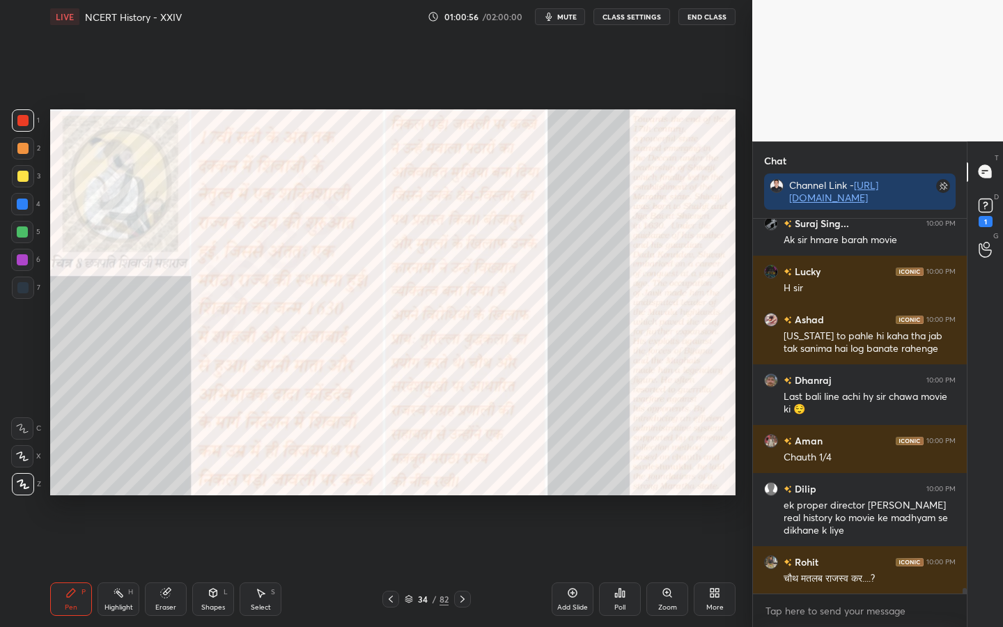
scroll to position [26413, 0]
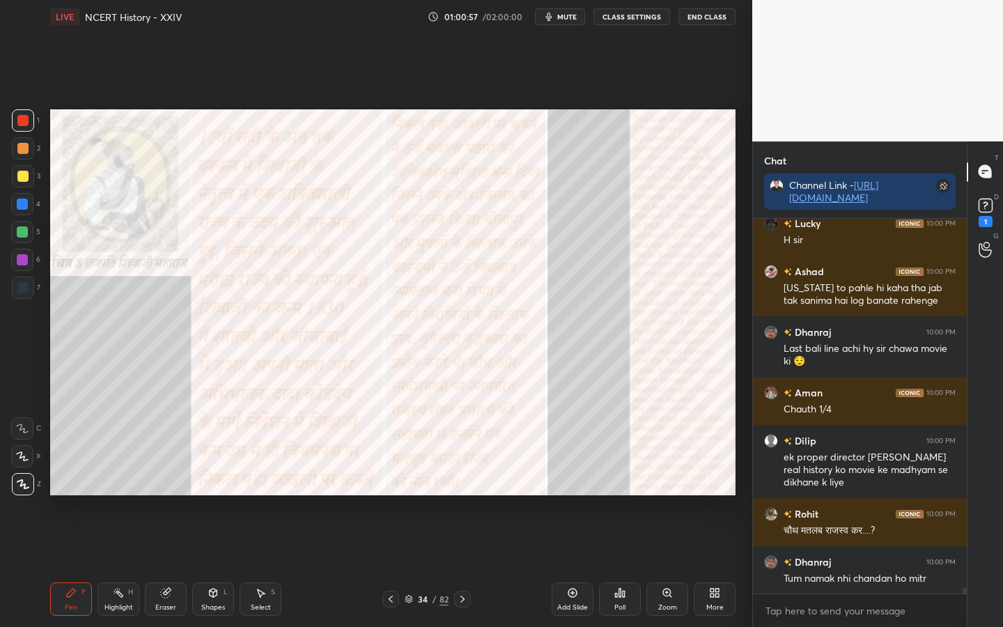
click at [163, 495] on icon at bounding box center [165, 593] width 9 height 9
click at [20, 485] on span "Erase all" at bounding box center [22, 484] width 21 height 10
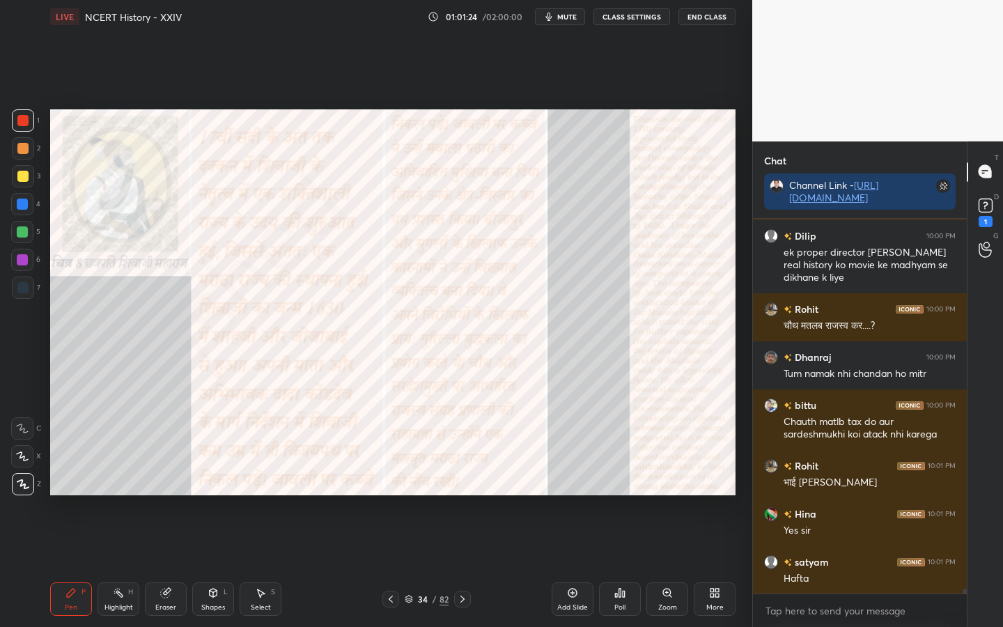
scroll to position [26666, 0]
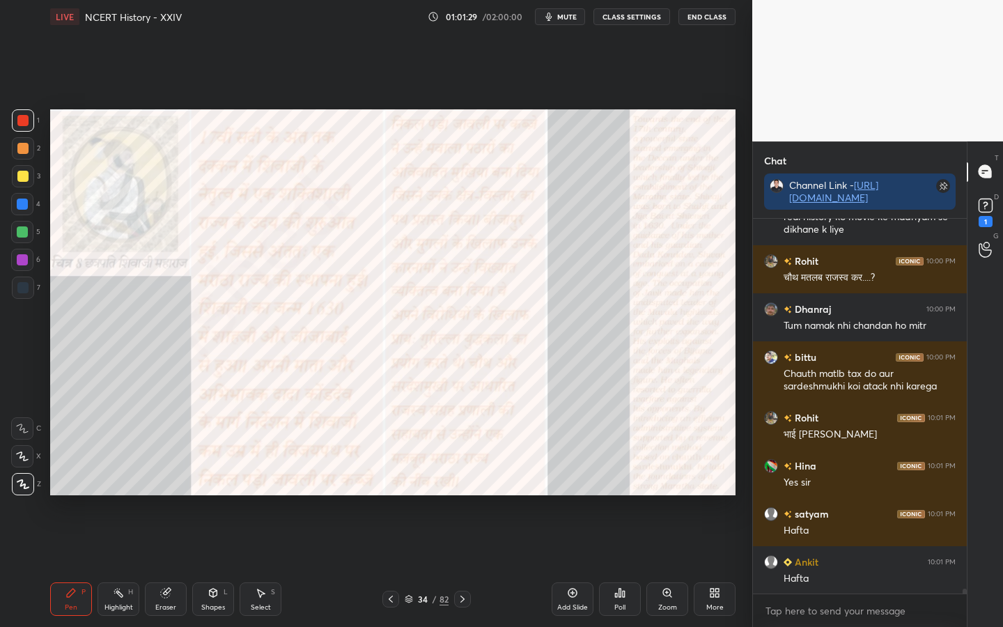
drag, startPoint x: 160, startPoint y: 614, endPoint x: 155, endPoint y: 605, distance: 10.6
click at [160, 495] on div "Eraser" at bounding box center [166, 598] width 42 height 33
click at [20, 487] on span "Erase all" at bounding box center [22, 484] width 21 height 10
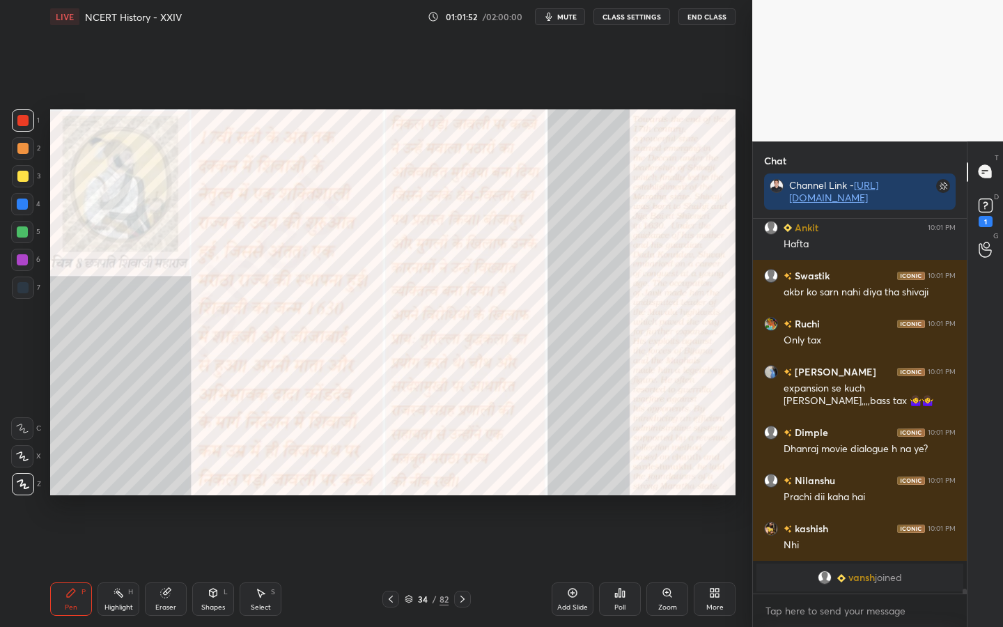
scroll to position [26038, 0]
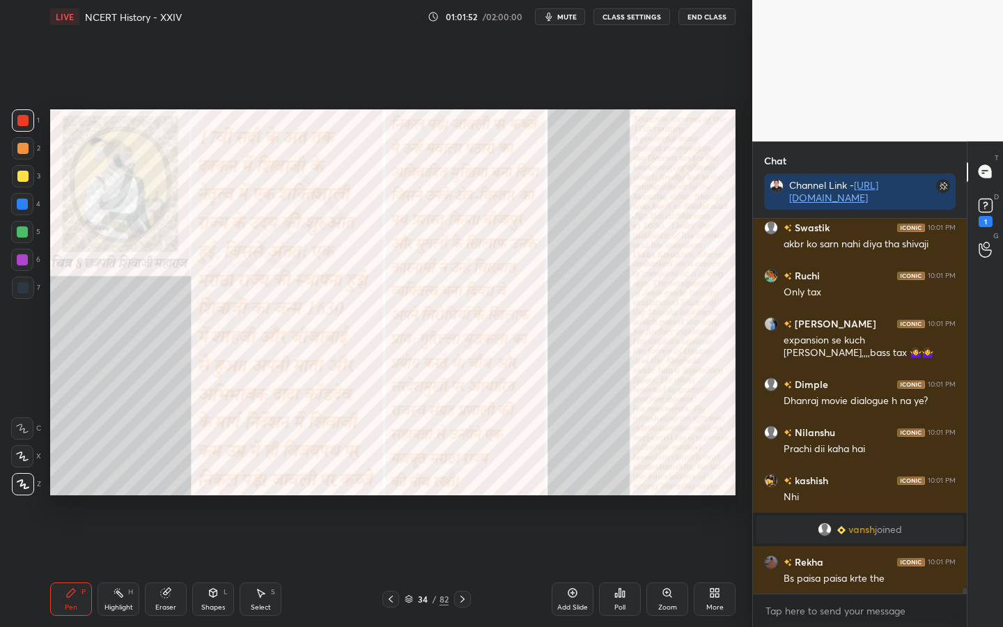
click at [178, 495] on div "Eraser" at bounding box center [166, 598] width 42 height 33
click at [31, 481] on span "Erase all" at bounding box center [22, 484] width 21 height 10
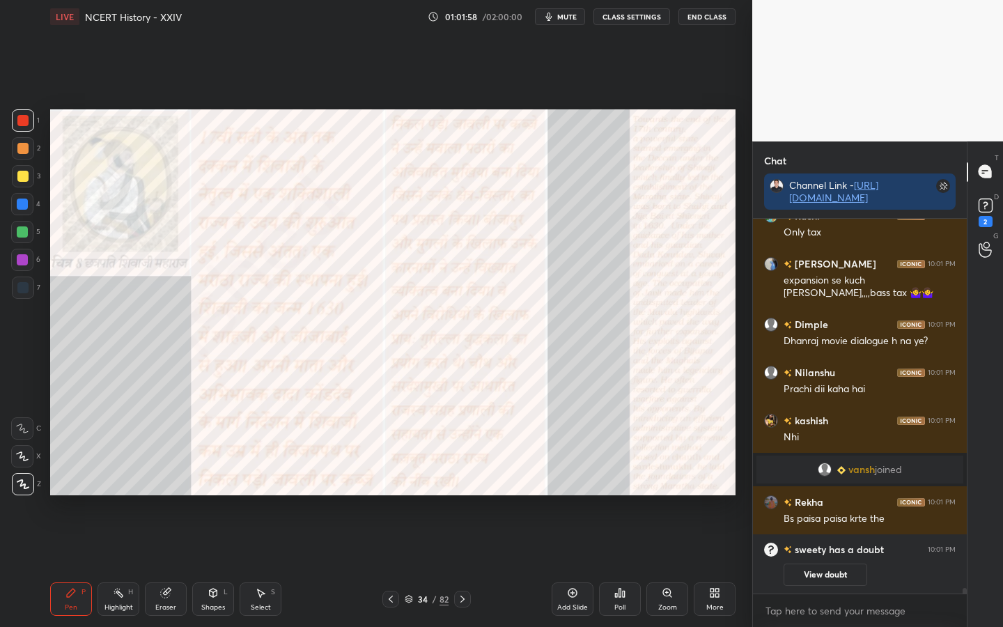
scroll to position [26107, 0]
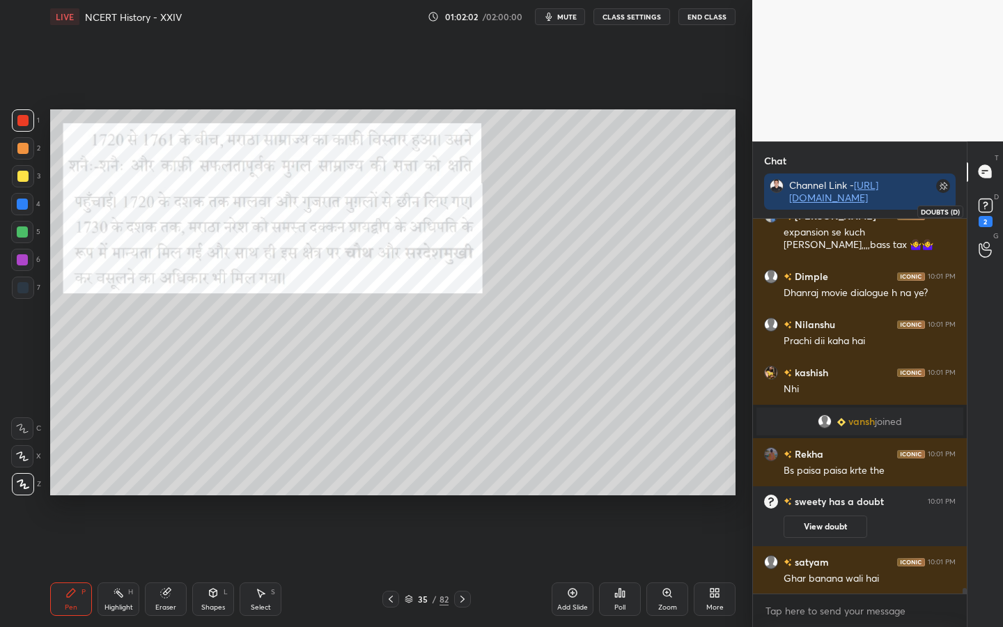
click at [993, 214] on icon at bounding box center [985, 205] width 21 height 21
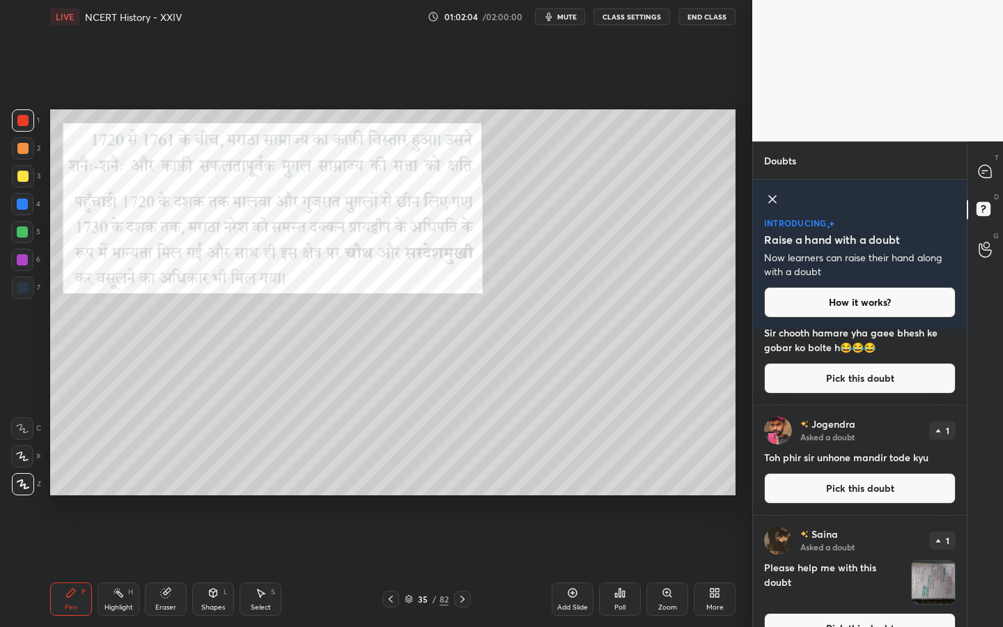
scroll to position [0, 0]
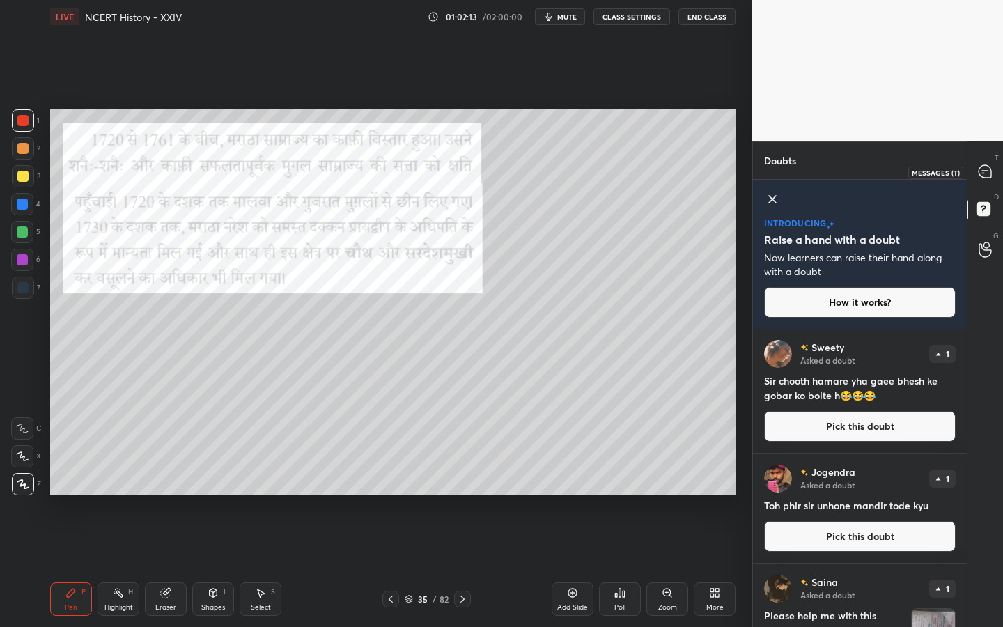
click at [990, 176] on icon at bounding box center [985, 171] width 13 height 13
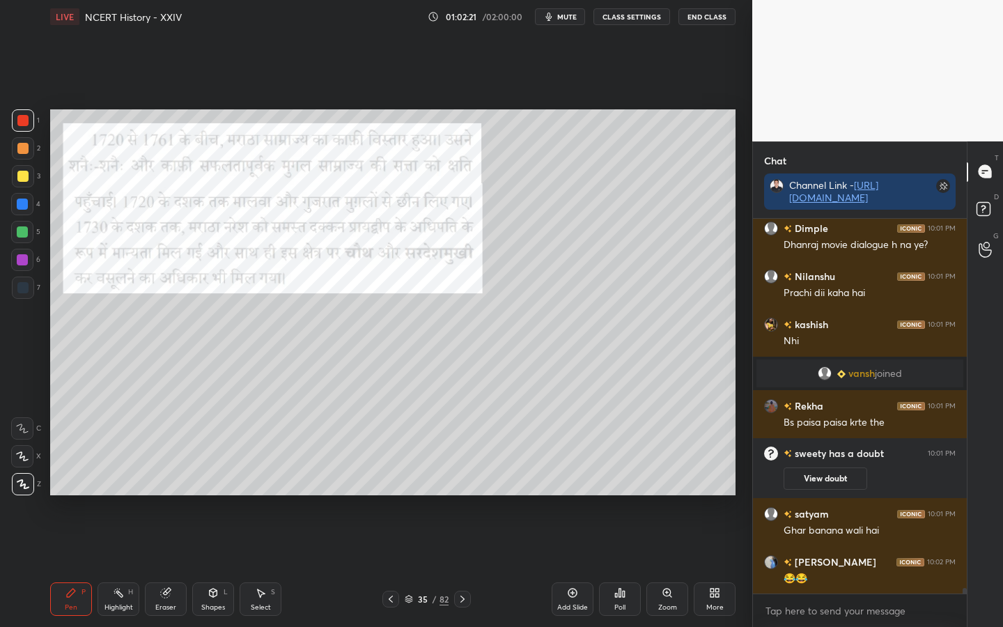
scroll to position [26532, 0]
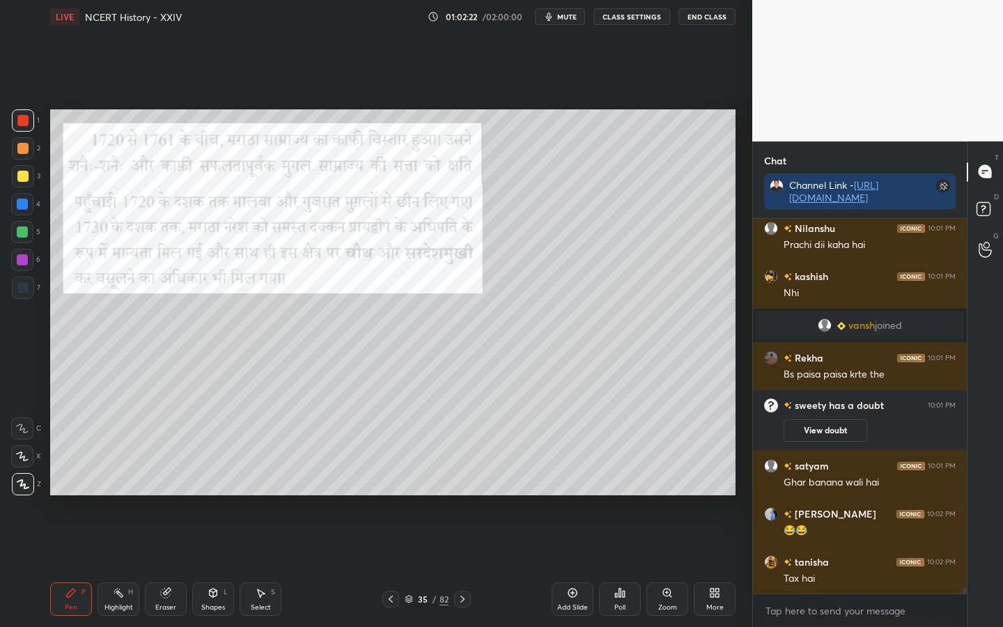
click at [166, 495] on div "Eraser" at bounding box center [166, 598] width 42 height 33
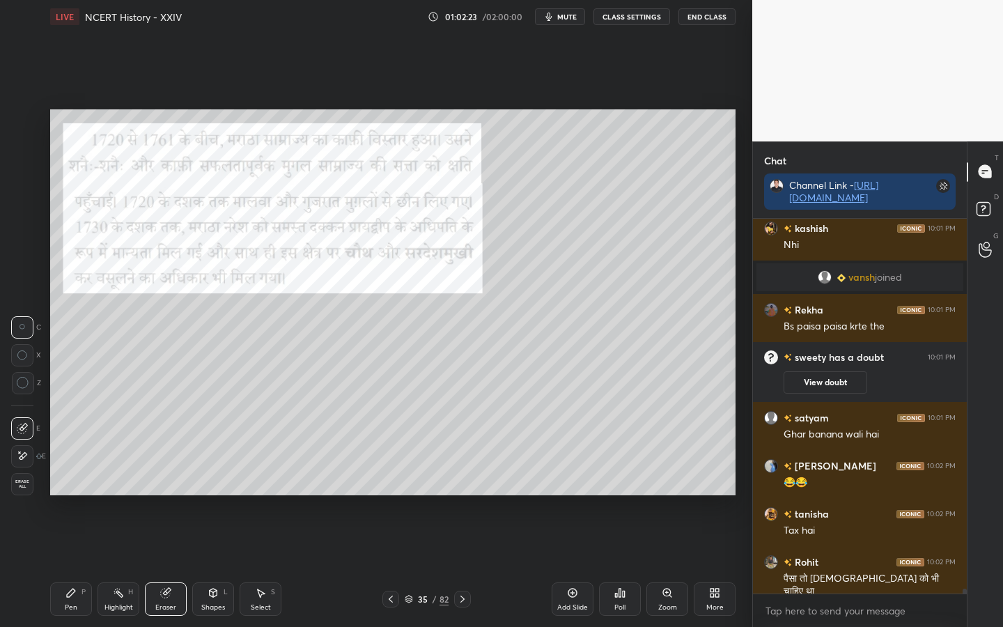
click at [27, 481] on span "Erase all" at bounding box center [22, 484] width 21 height 10
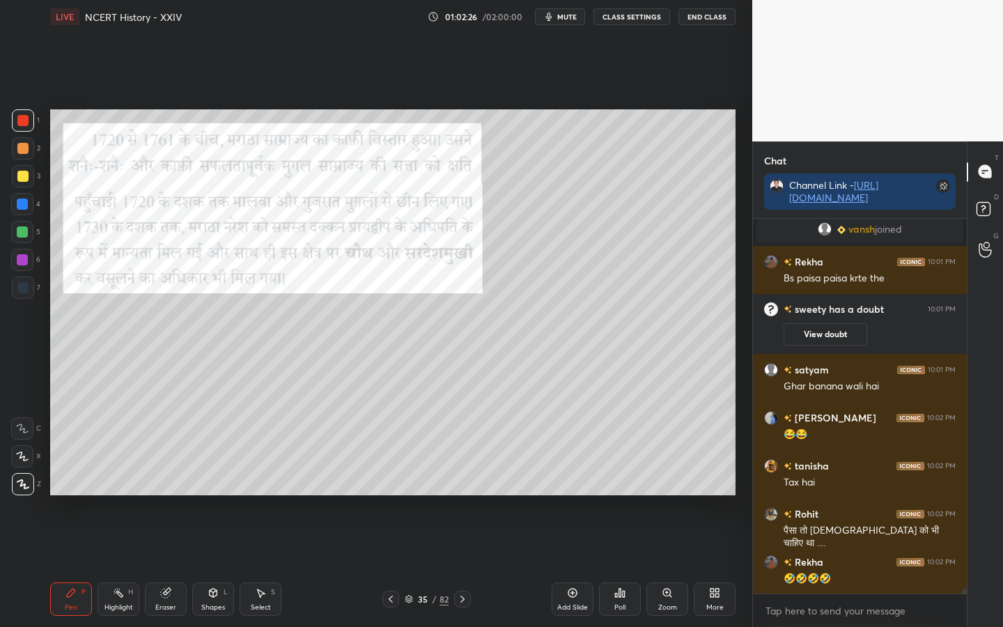
scroll to position [26701, 0]
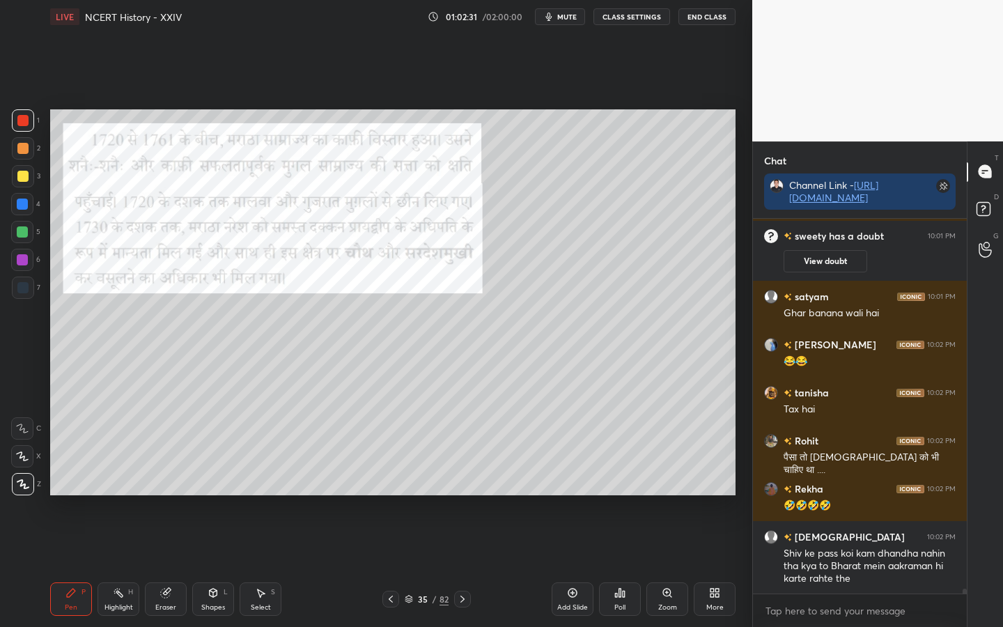
click at [27, 170] on div at bounding box center [23, 176] width 22 height 22
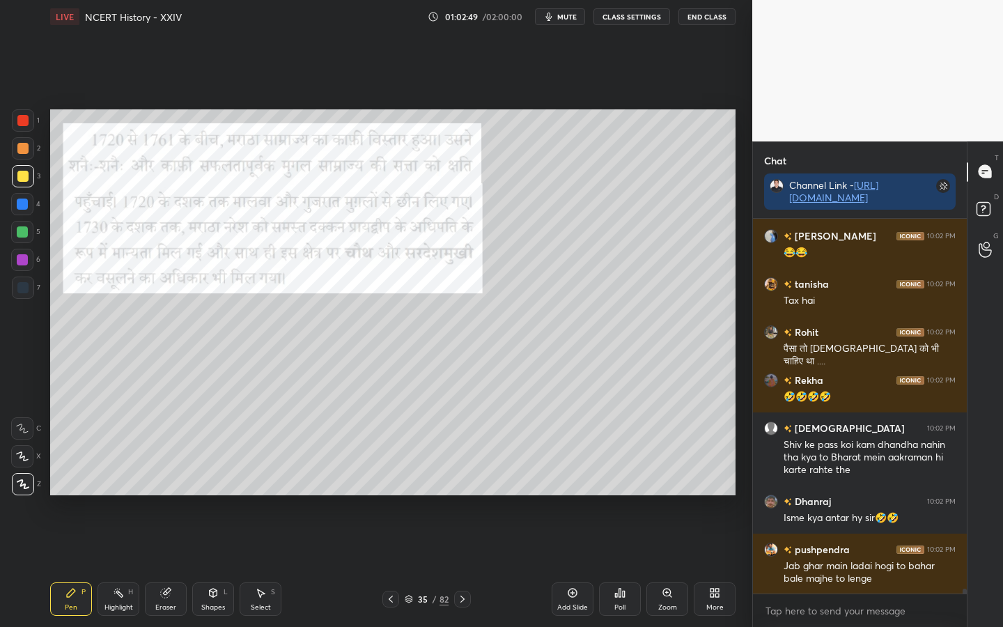
scroll to position [26857, 0]
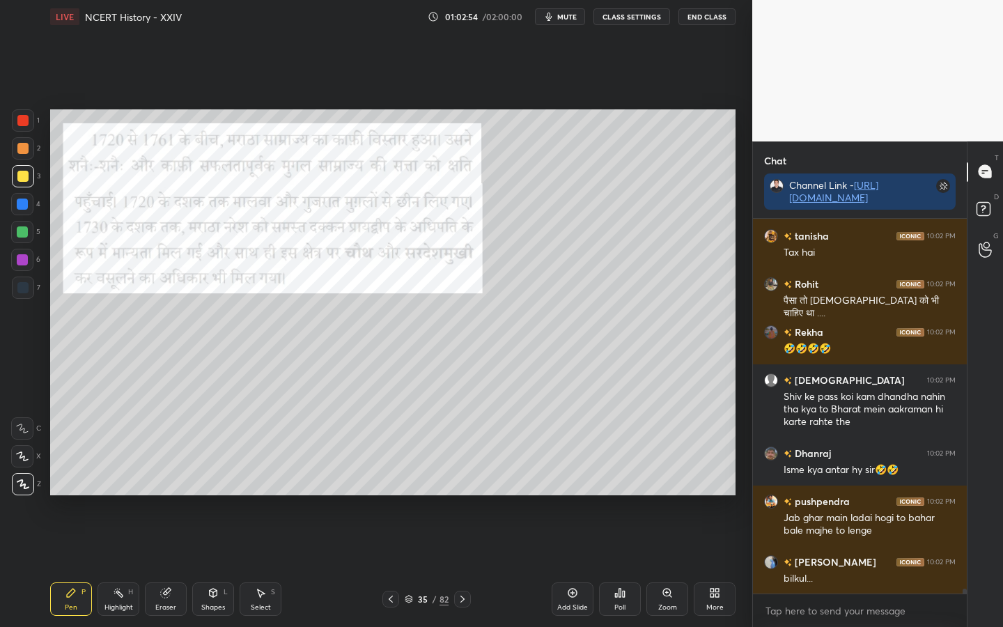
click at [163, 495] on div "Eraser" at bounding box center [166, 598] width 42 height 33
click at [11, 483] on div "Erase all" at bounding box center [22, 484] width 22 height 22
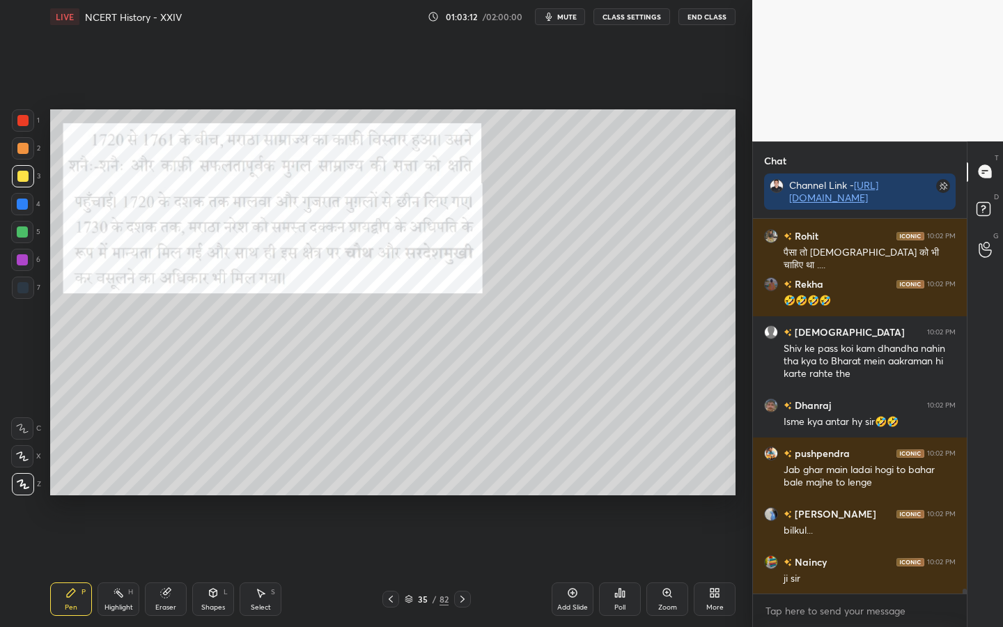
click at [31, 117] on div at bounding box center [23, 120] width 22 height 22
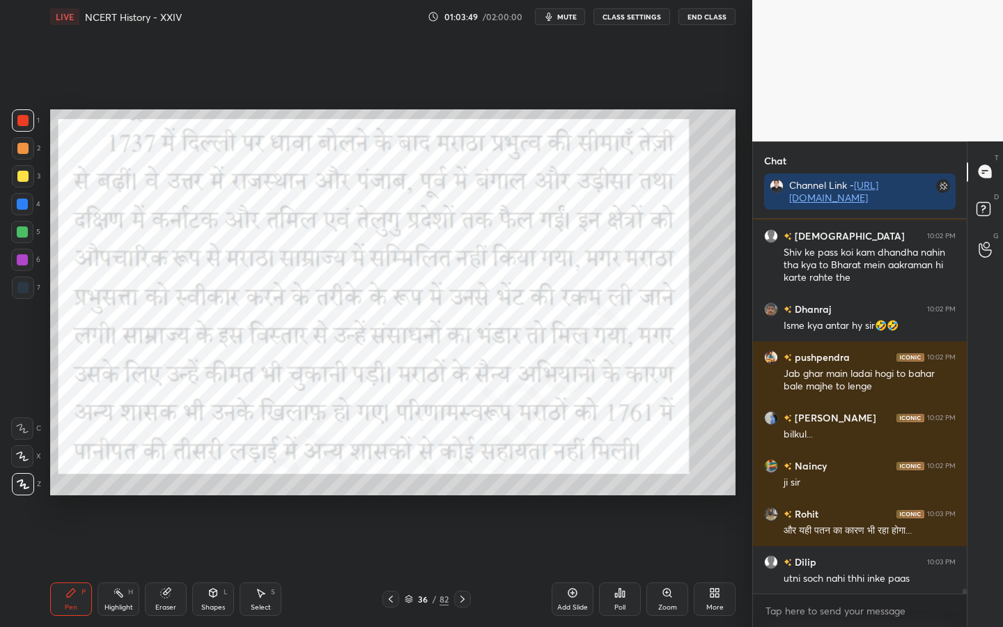
scroll to position [27050, 0]
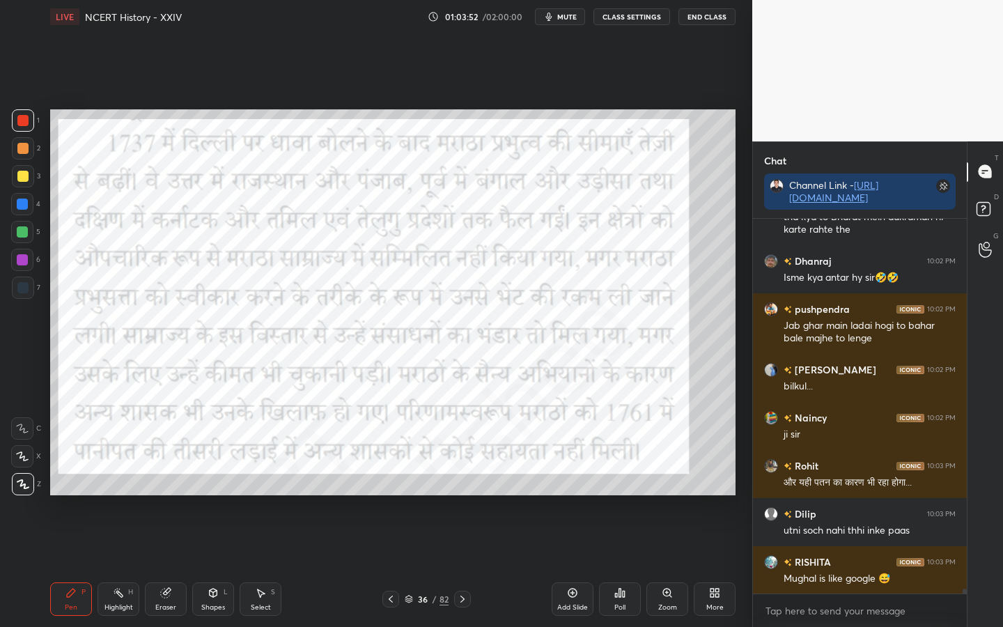
click at [387, 495] on icon at bounding box center [390, 598] width 11 height 11
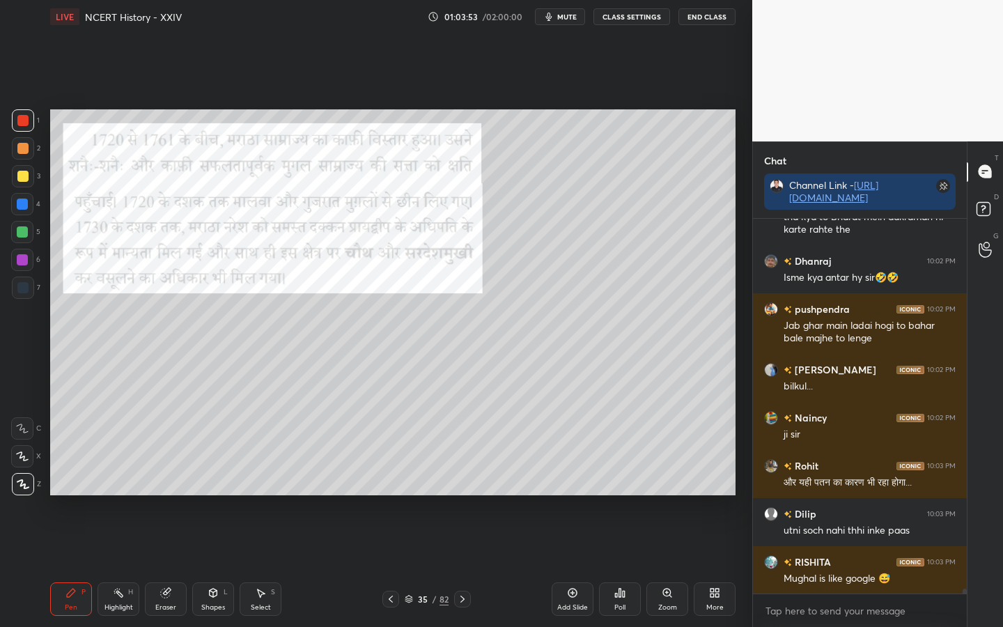
drag, startPoint x: 573, startPoint y: 594, endPoint x: 572, endPoint y: 586, distance: 7.7
click at [573, 495] on icon at bounding box center [572, 592] width 11 height 11
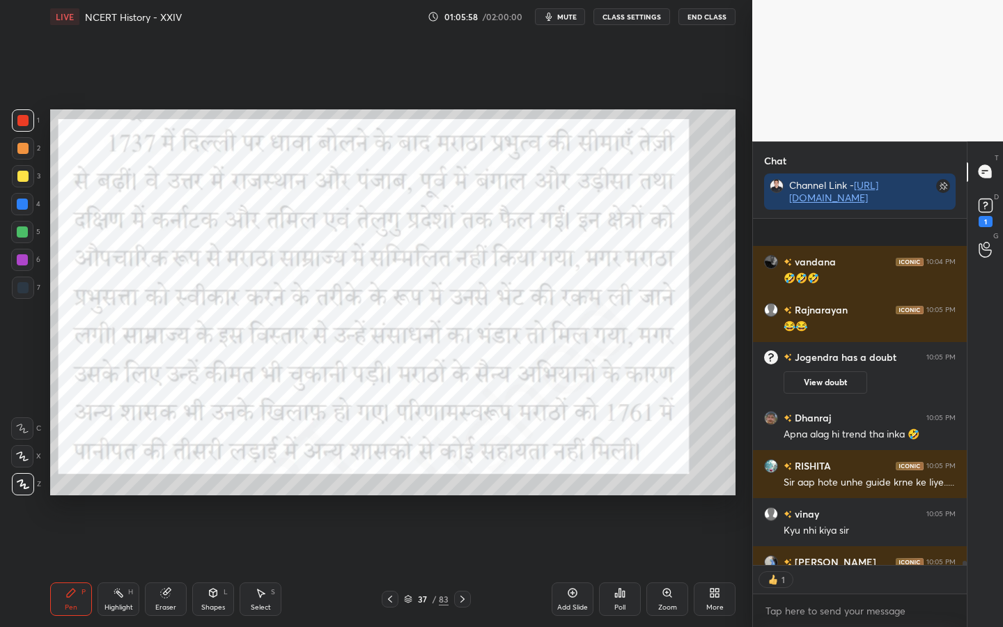
scroll to position [27938, 0]
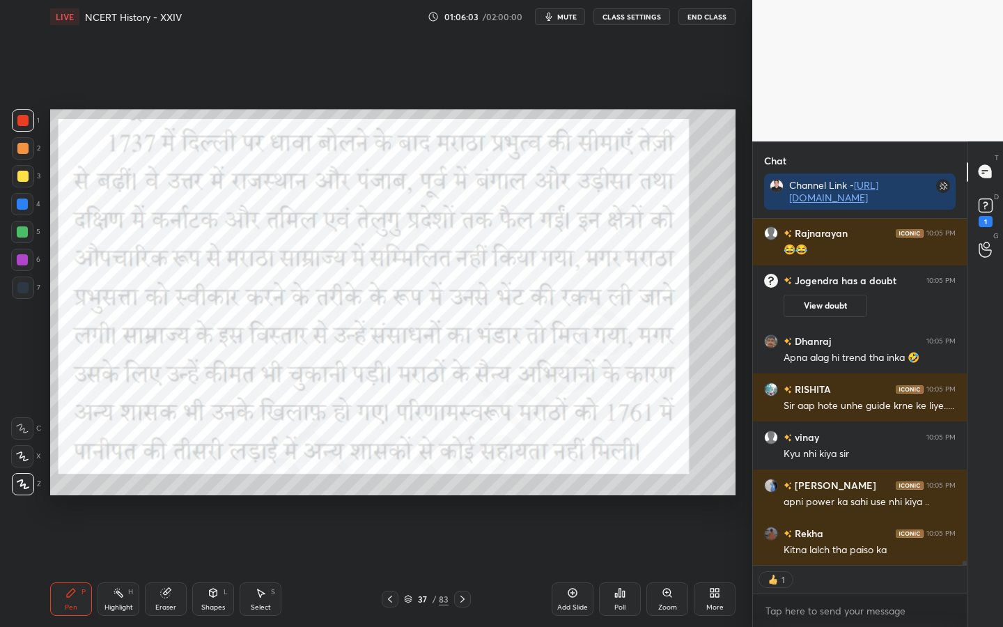
click at [389, 495] on icon at bounding box center [389, 598] width 11 height 11
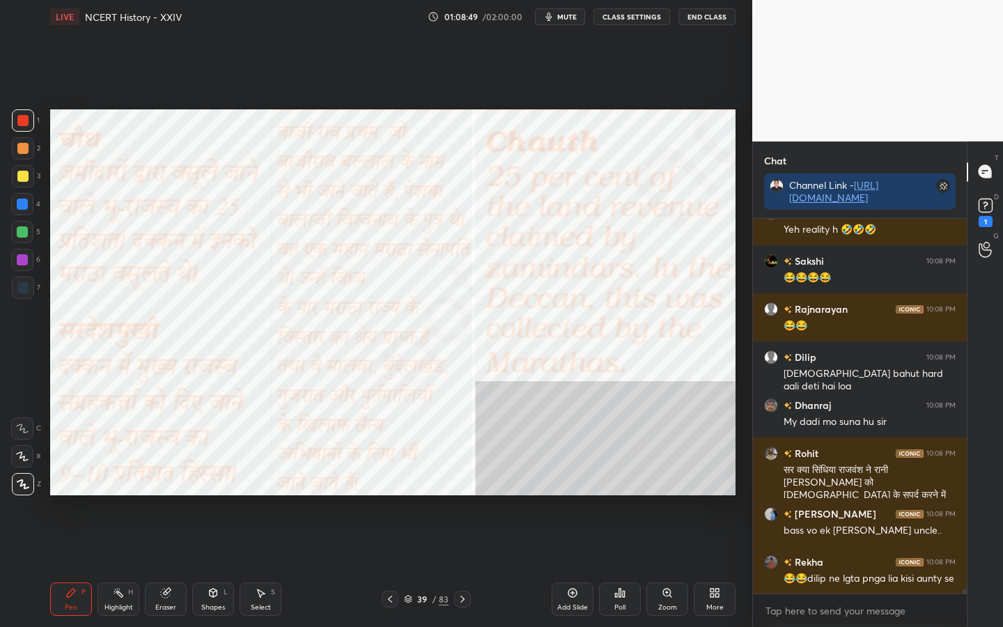
scroll to position [30291, 0]
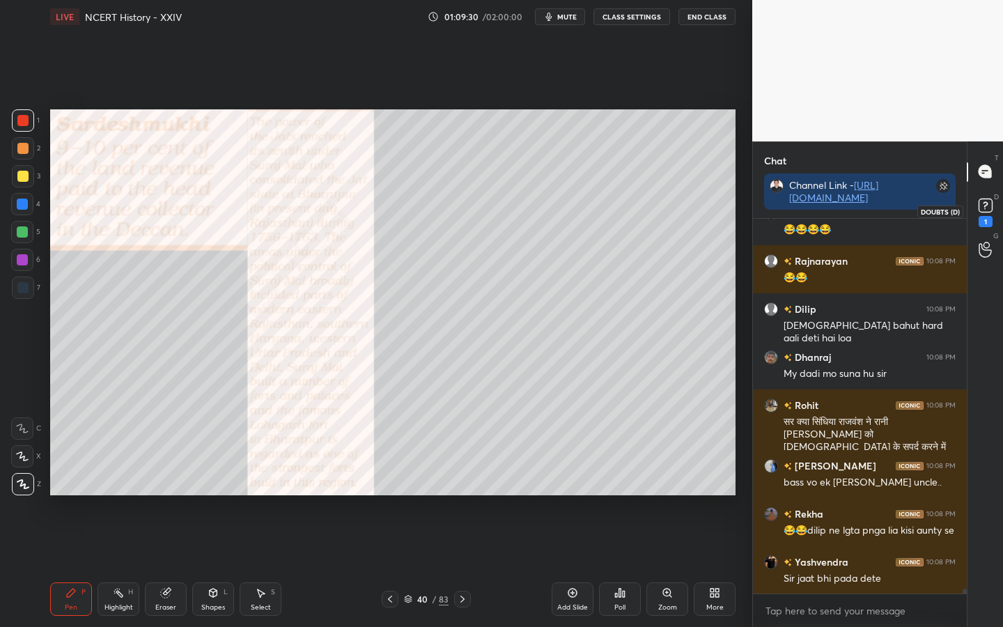
click at [988, 212] on icon at bounding box center [985, 205] width 21 height 21
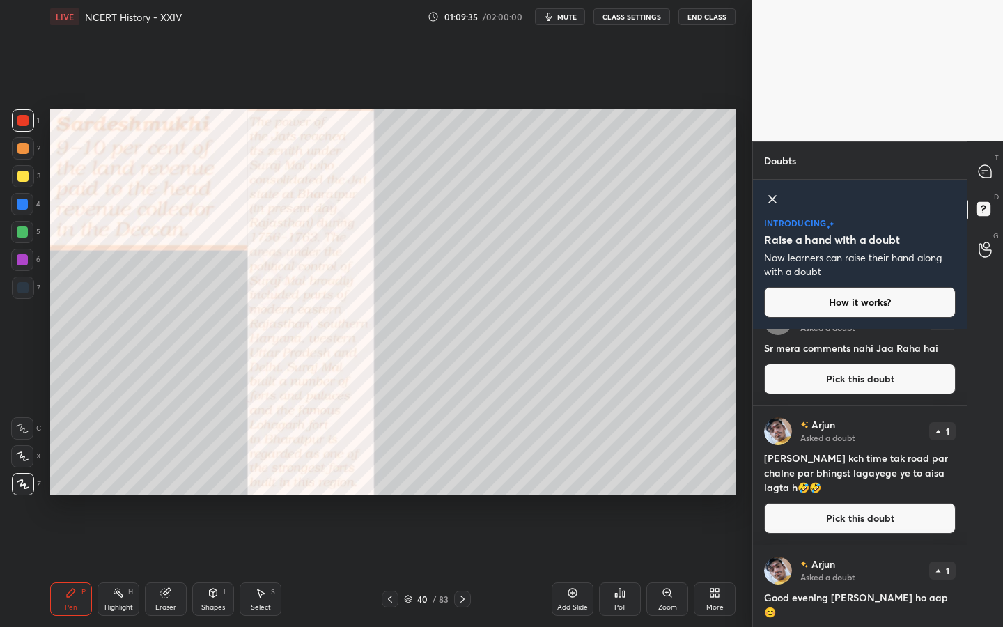
scroll to position [0, 0]
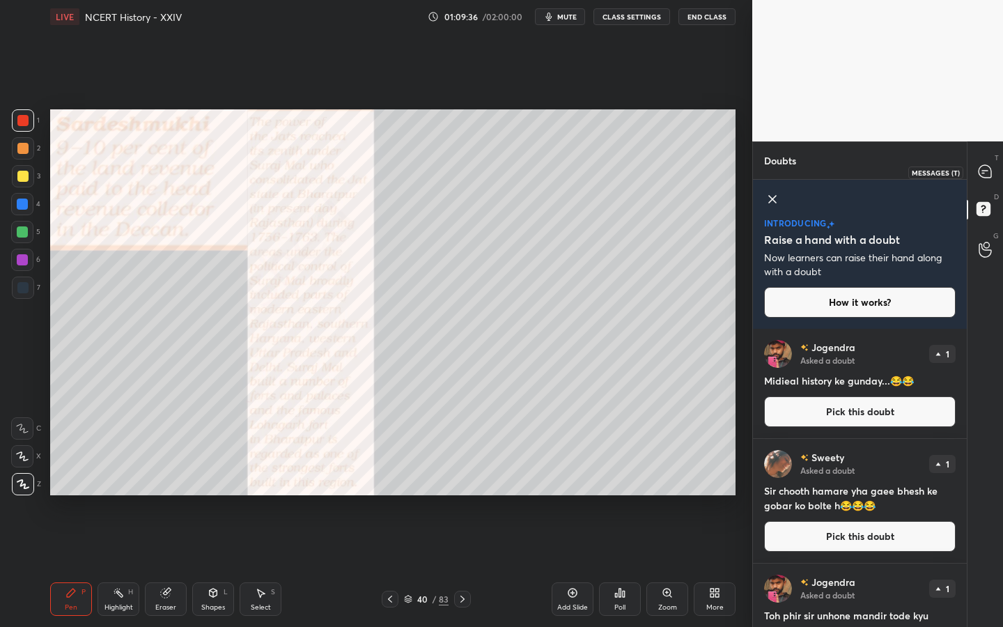
click at [985, 162] on div at bounding box center [986, 171] width 28 height 25
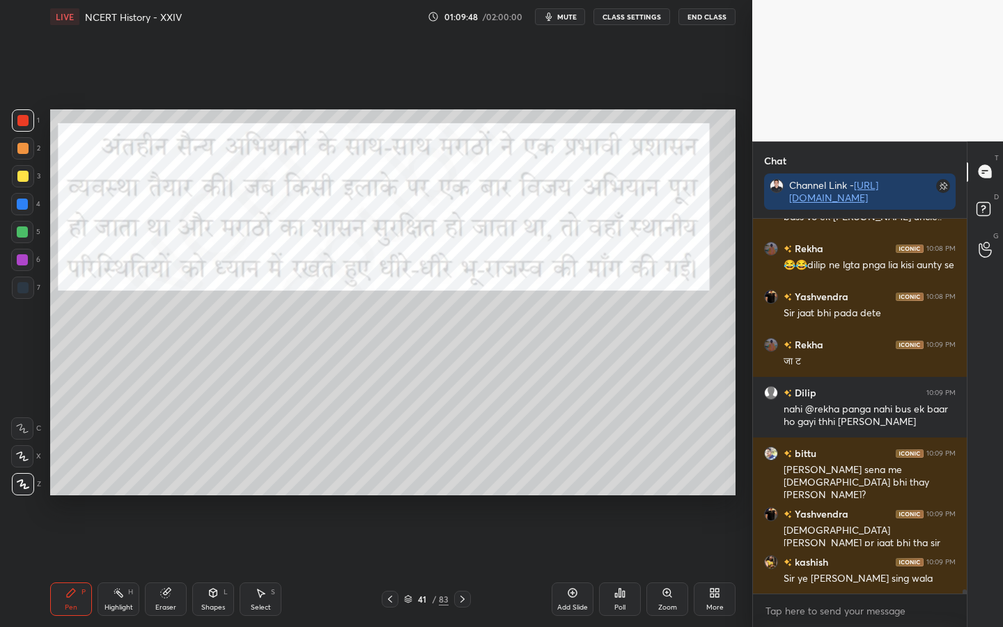
scroll to position [30933, 0]
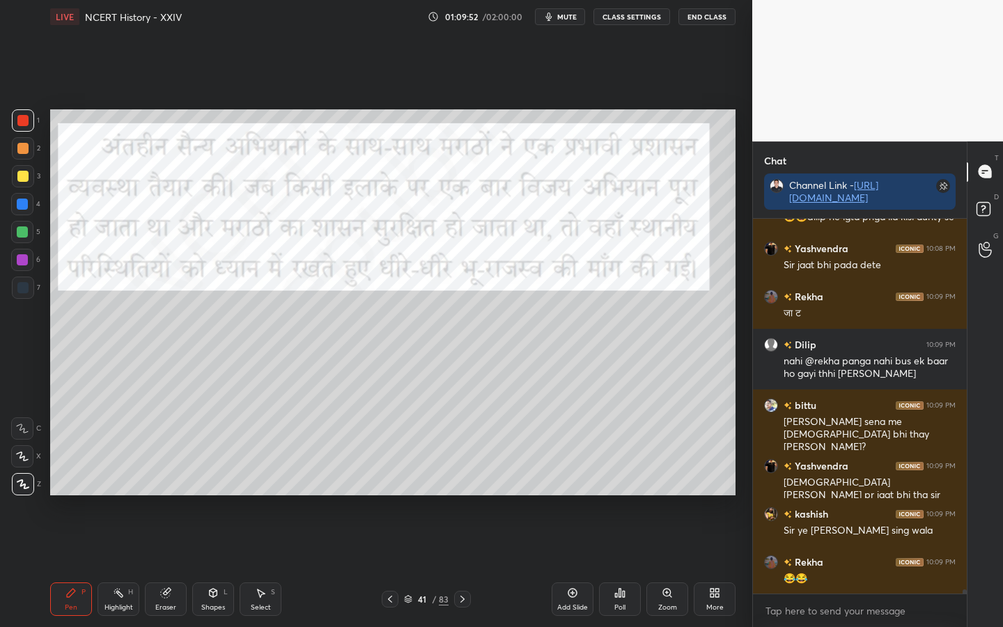
click at [24, 181] on div at bounding box center [22, 176] width 11 height 11
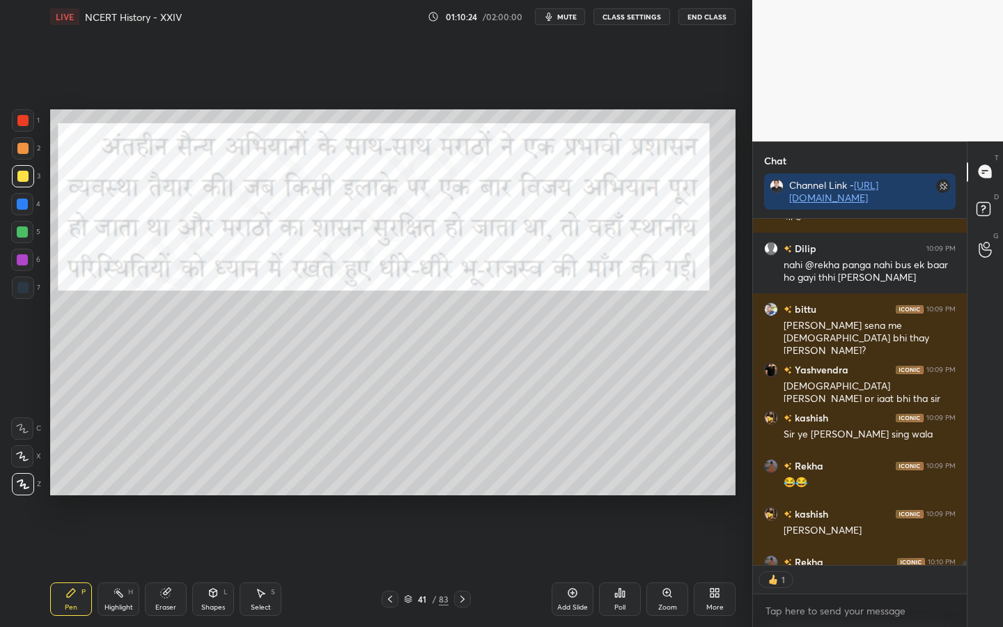
scroll to position [342, 210]
drag, startPoint x: 171, startPoint y: 602, endPoint x: 134, endPoint y: 583, distance: 40.8
click at [171, 495] on div "Eraser" at bounding box center [165, 607] width 21 height 7
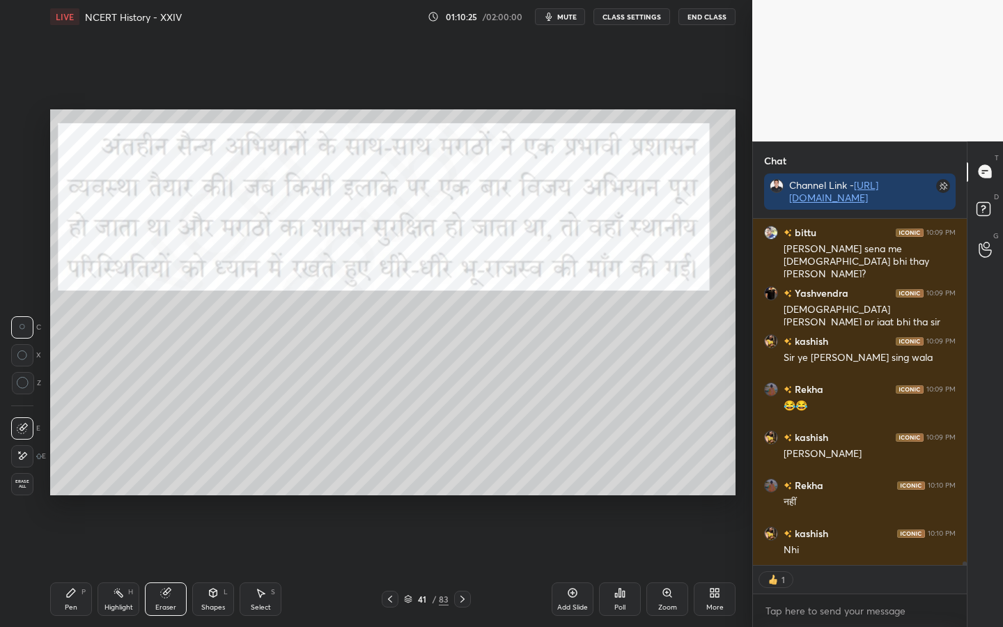
click at [30, 485] on span "Erase all" at bounding box center [22, 484] width 21 height 10
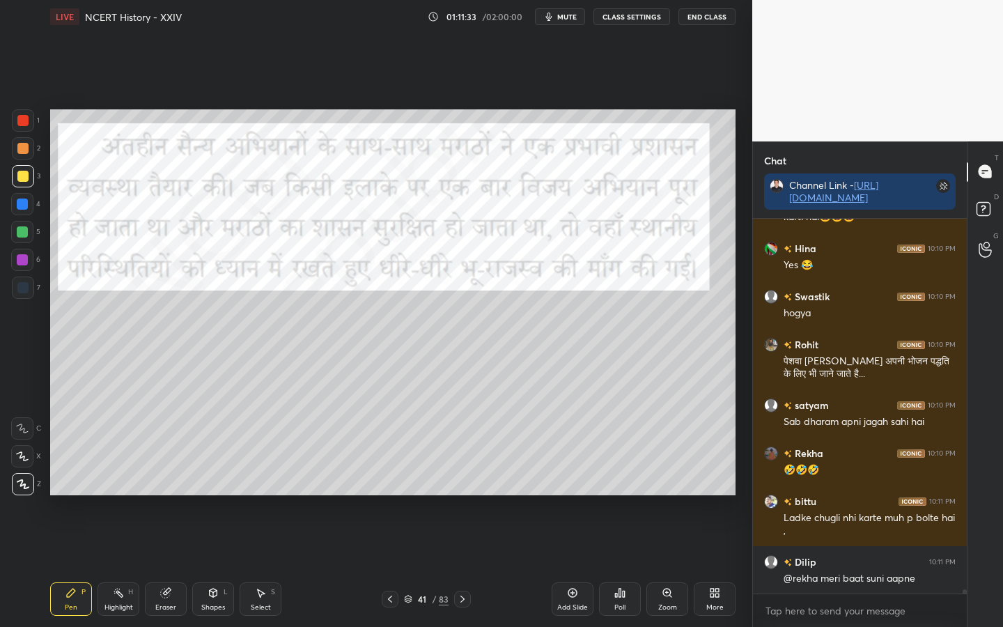
scroll to position [31838, 0]
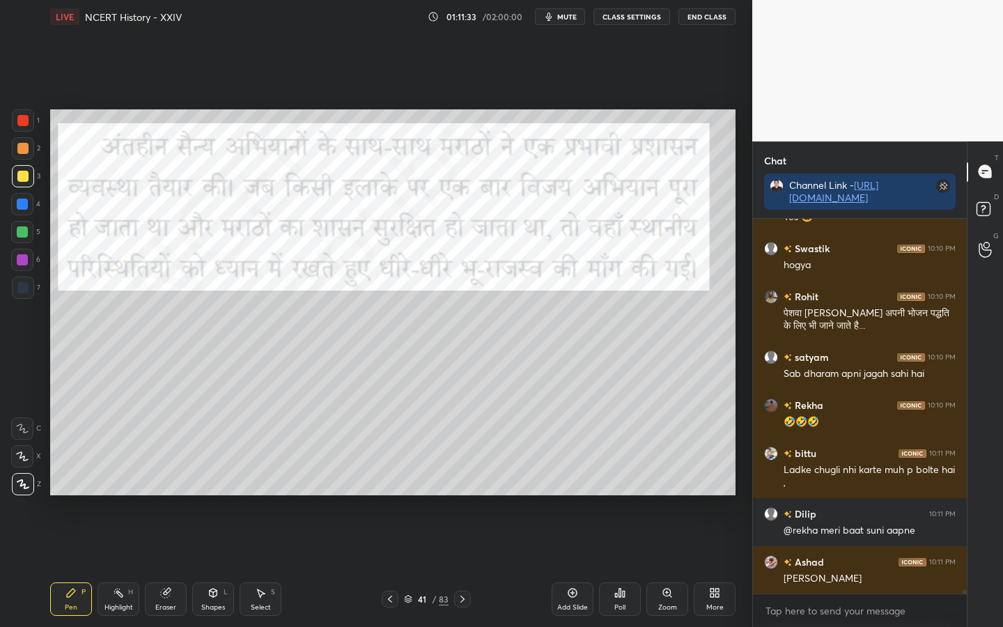
click at [165, 495] on div "Eraser" at bounding box center [165, 607] width 21 height 7
click at [24, 494] on div "Erase all" at bounding box center [22, 484] width 22 height 22
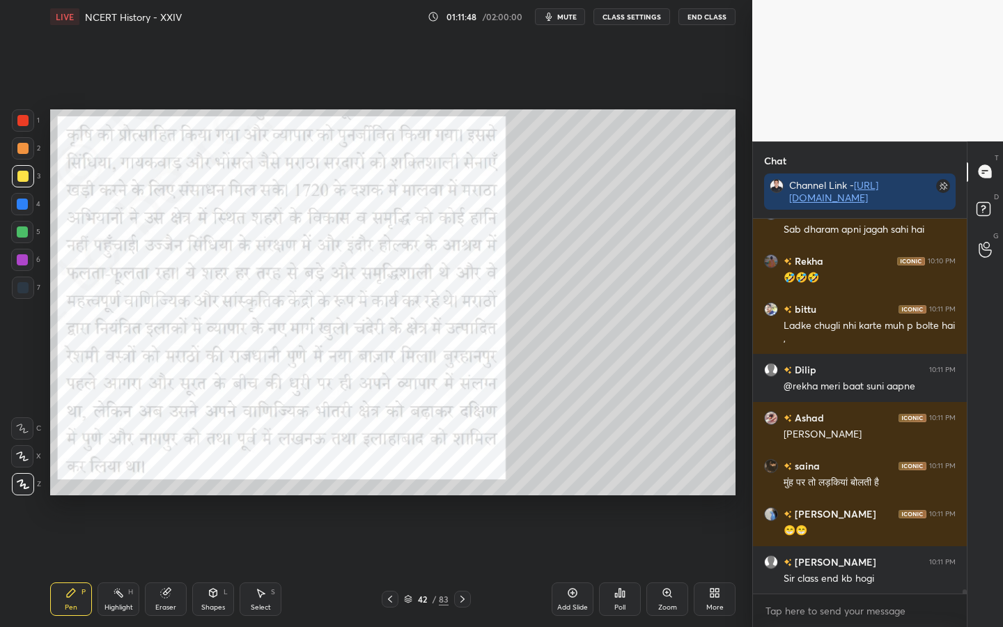
scroll to position [32030, 0]
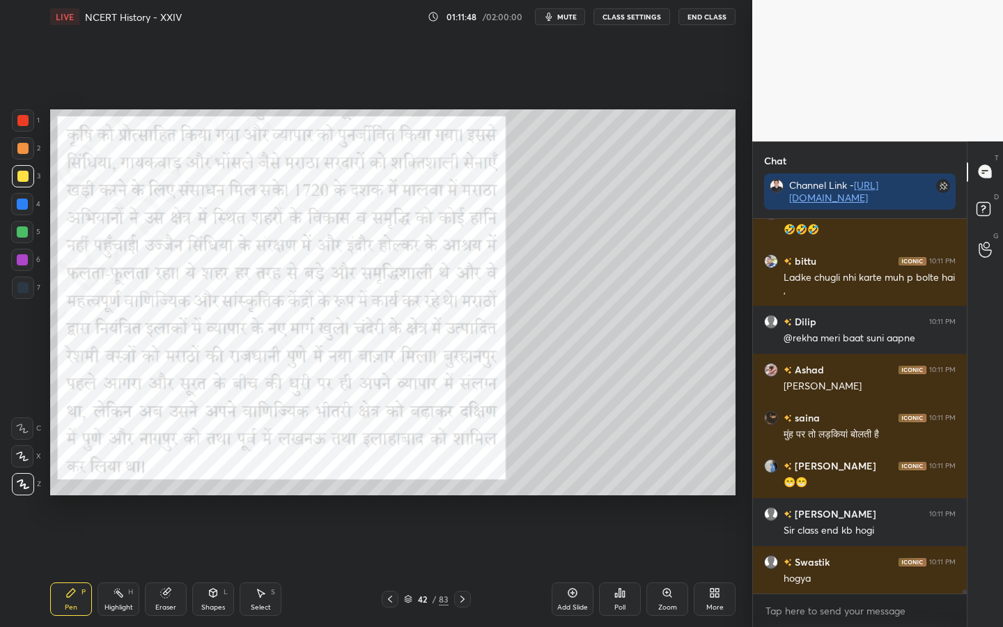
click at [447, 495] on div "83" at bounding box center [444, 599] width 10 height 13
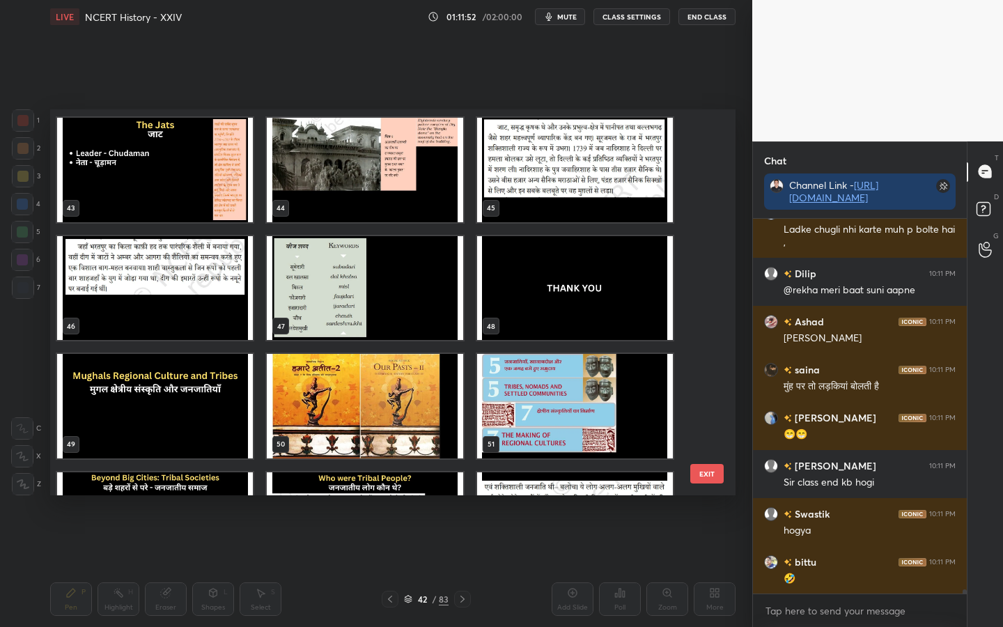
scroll to position [32126, 0]
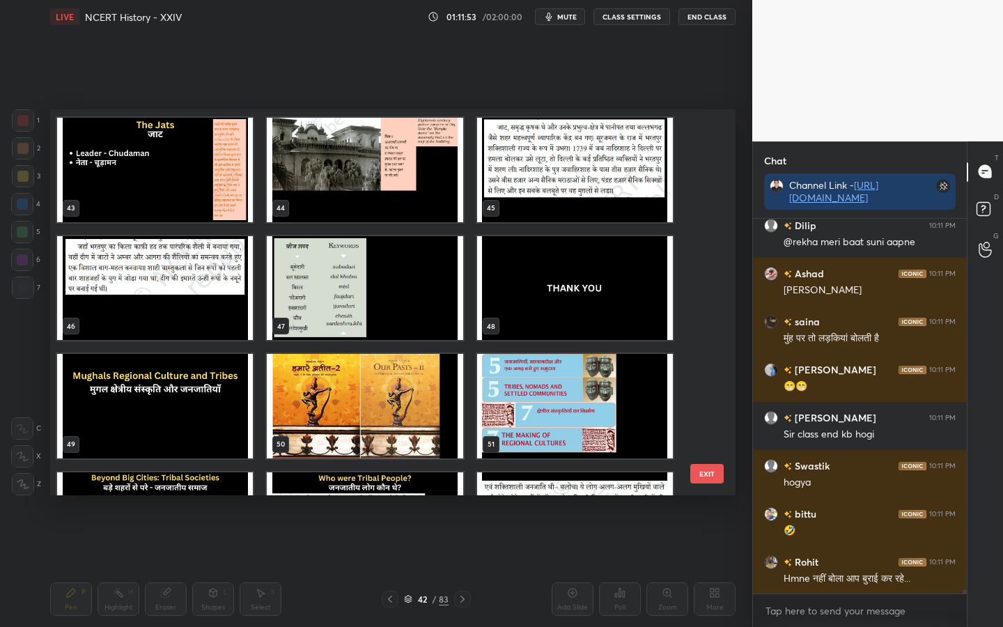
click at [699, 474] on button "EXIT" at bounding box center [706, 474] width 33 height 20
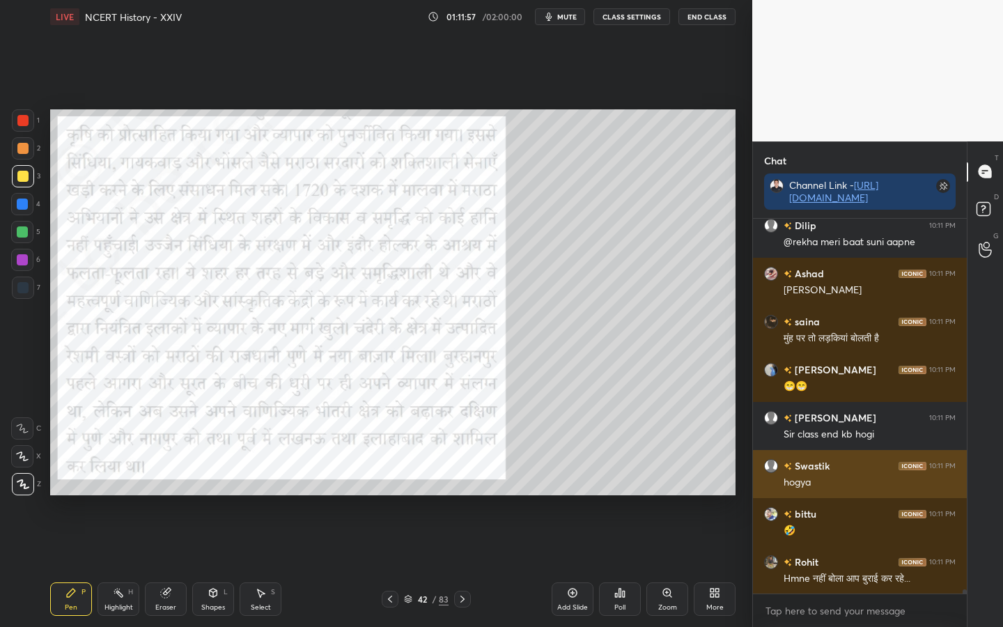
scroll to position [32175, 0]
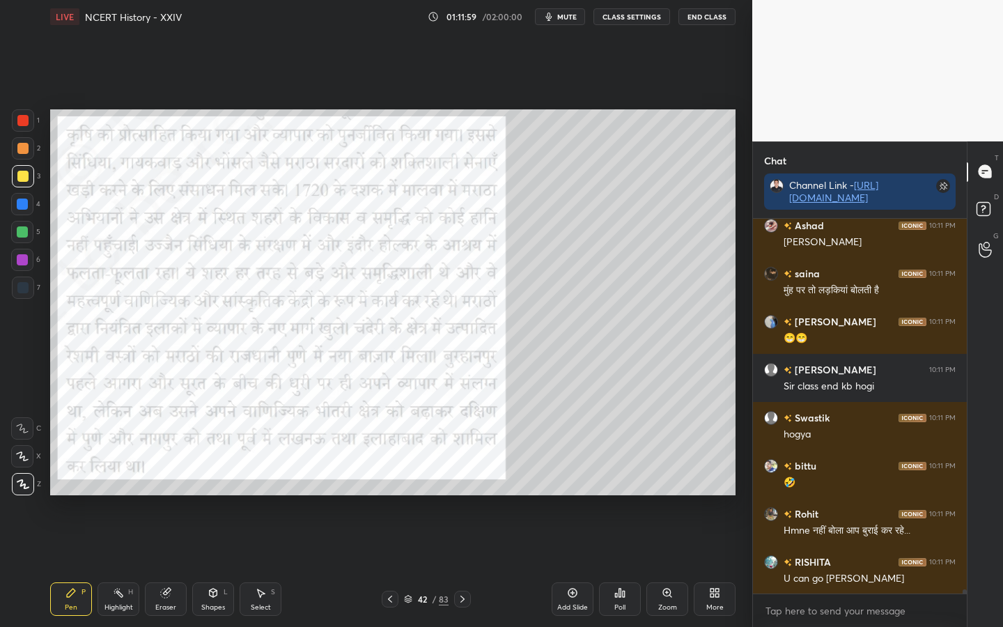
click at [20, 123] on div at bounding box center [22, 120] width 11 height 11
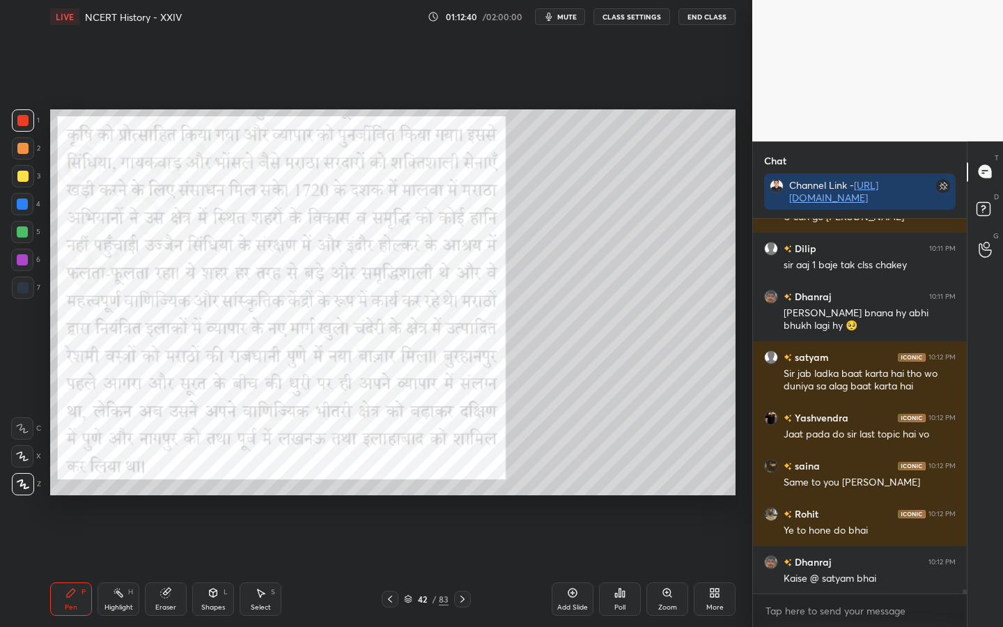
scroll to position [32584, 0]
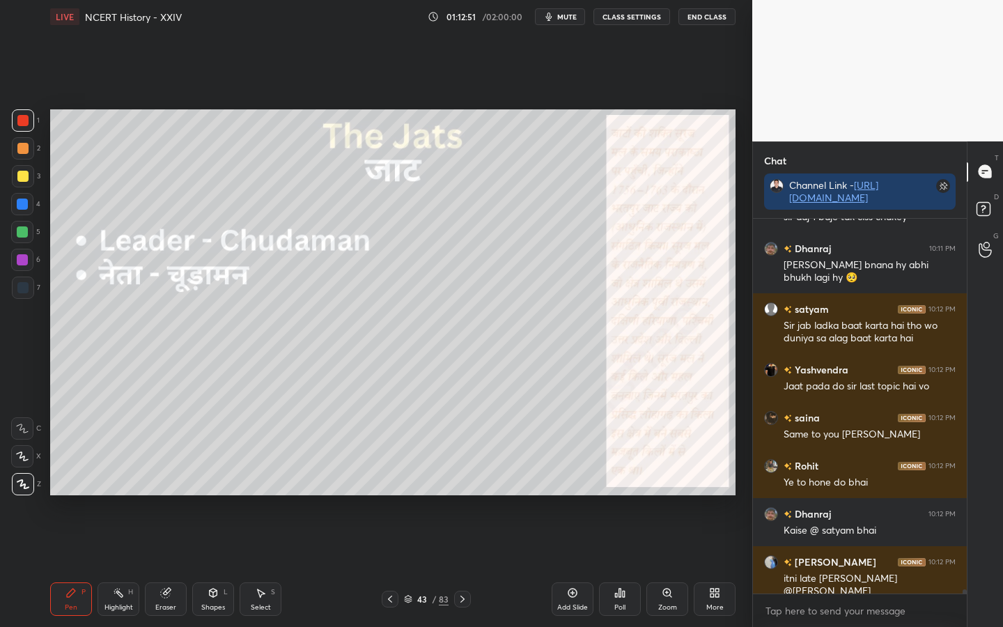
click at [20, 176] on div at bounding box center [22, 176] width 11 height 11
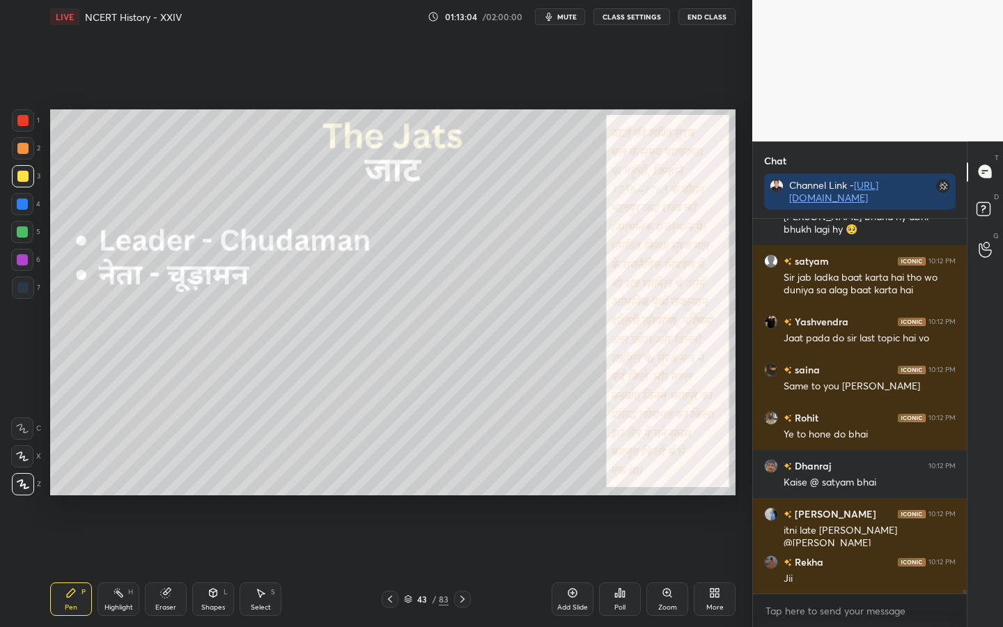
drag, startPoint x: 167, startPoint y: 598, endPoint x: 154, endPoint y: 575, distance: 26.5
click at [166, 495] on icon at bounding box center [165, 592] width 11 height 11
drag, startPoint x: 31, startPoint y: 479, endPoint x: 40, endPoint y: 474, distance: 11.2
click at [34, 476] on div "Erase all" at bounding box center [23, 484] width 25 height 22
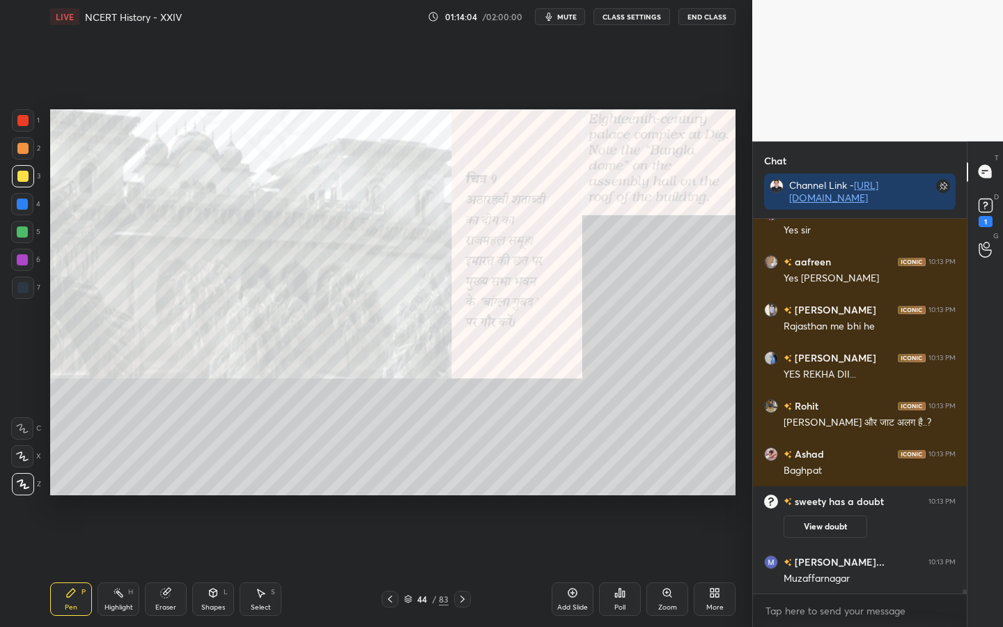
scroll to position [31586, 0]
click at [997, 223] on div "D Doubts (D) 1" at bounding box center [985, 211] width 36 height 39
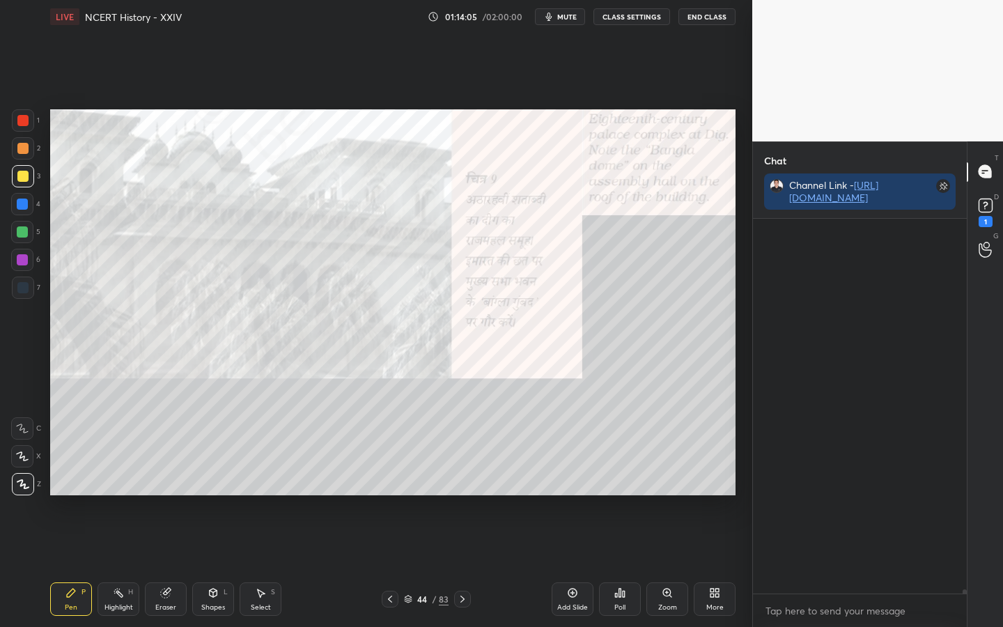
scroll to position [293, 210]
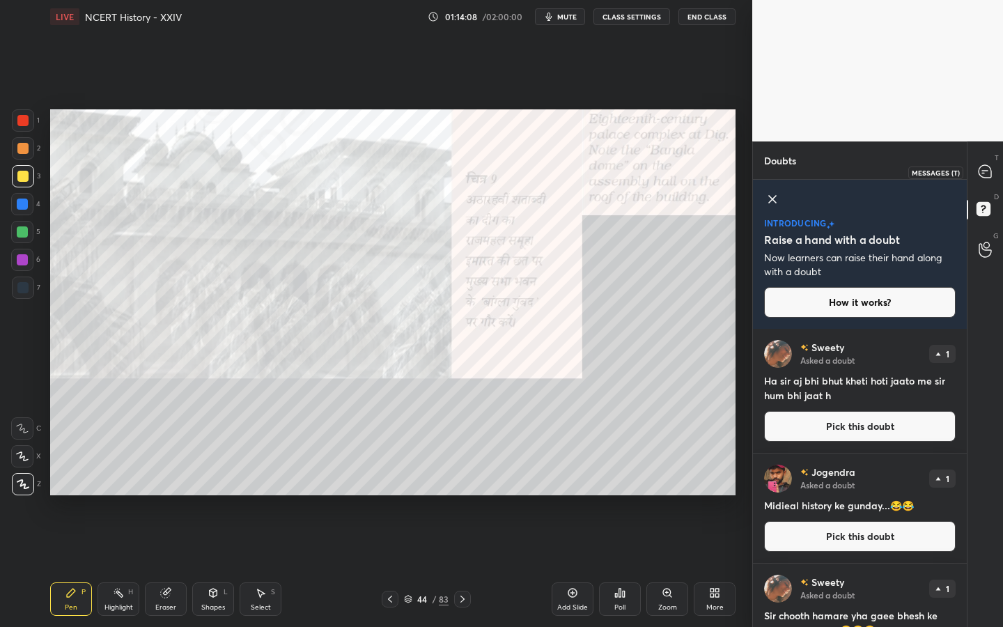
click at [983, 173] on icon at bounding box center [985, 171] width 13 height 13
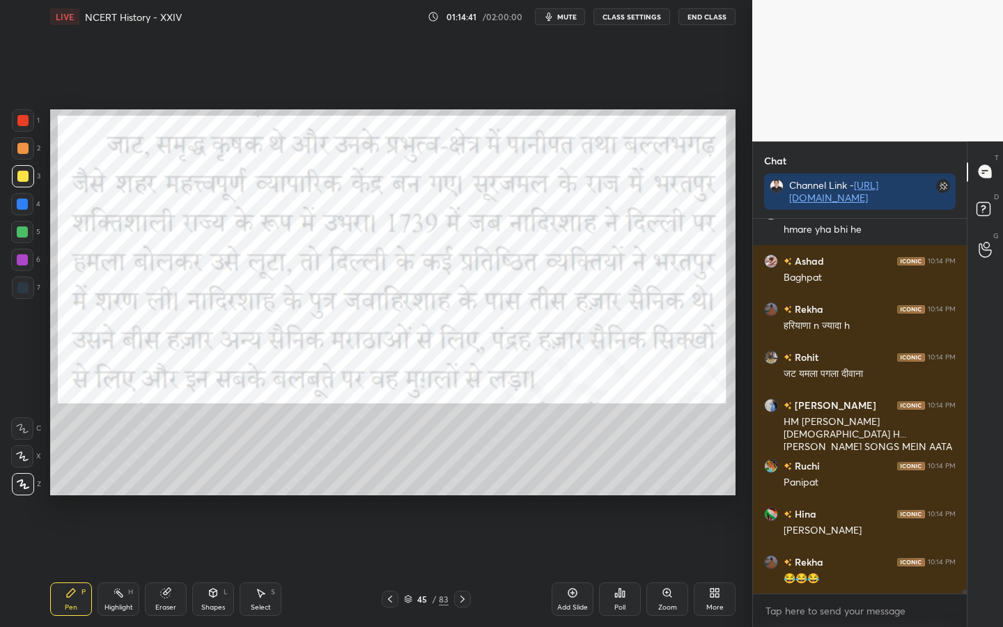
scroll to position [32613, 0]
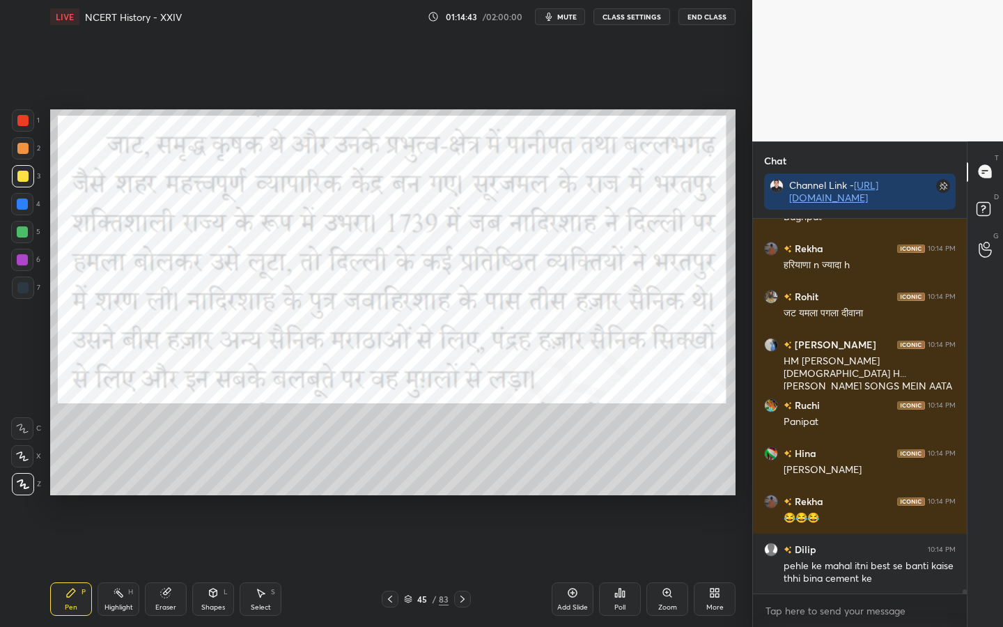
click at [29, 121] on div at bounding box center [23, 120] width 22 height 22
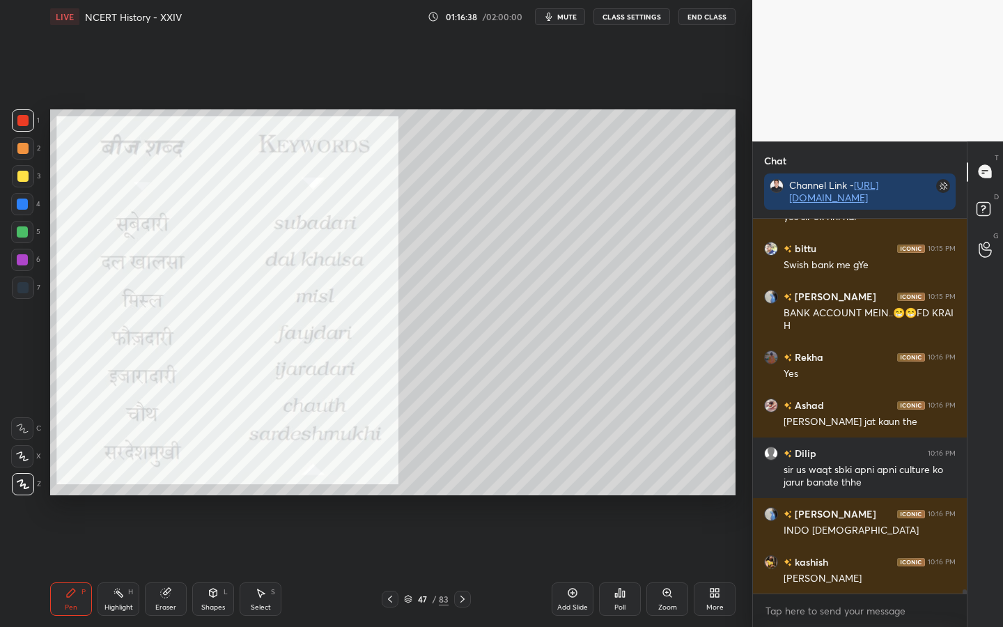
scroll to position [33467, 0]
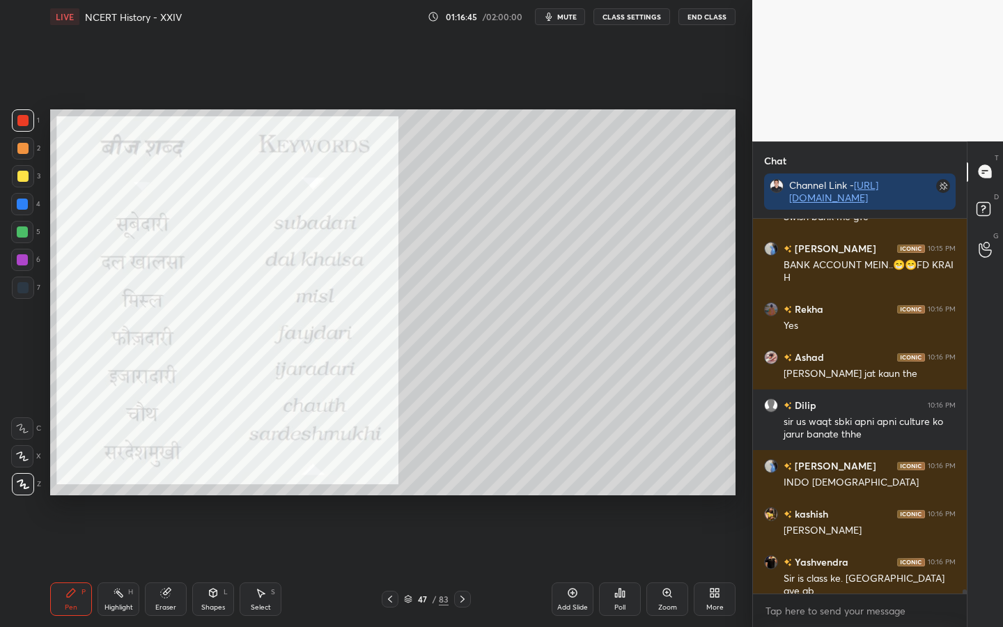
click at [177, 495] on div "Eraser" at bounding box center [166, 598] width 42 height 33
click at [26, 491] on div "Erase all" at bounding box center [22, 484] width 22 height 22
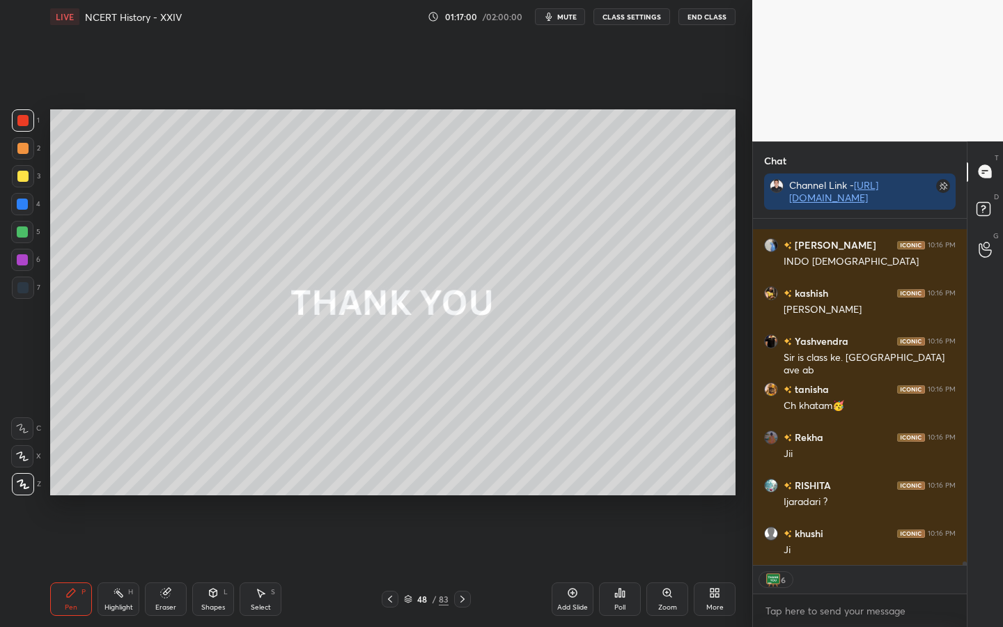
scroll to position [33736, 0]
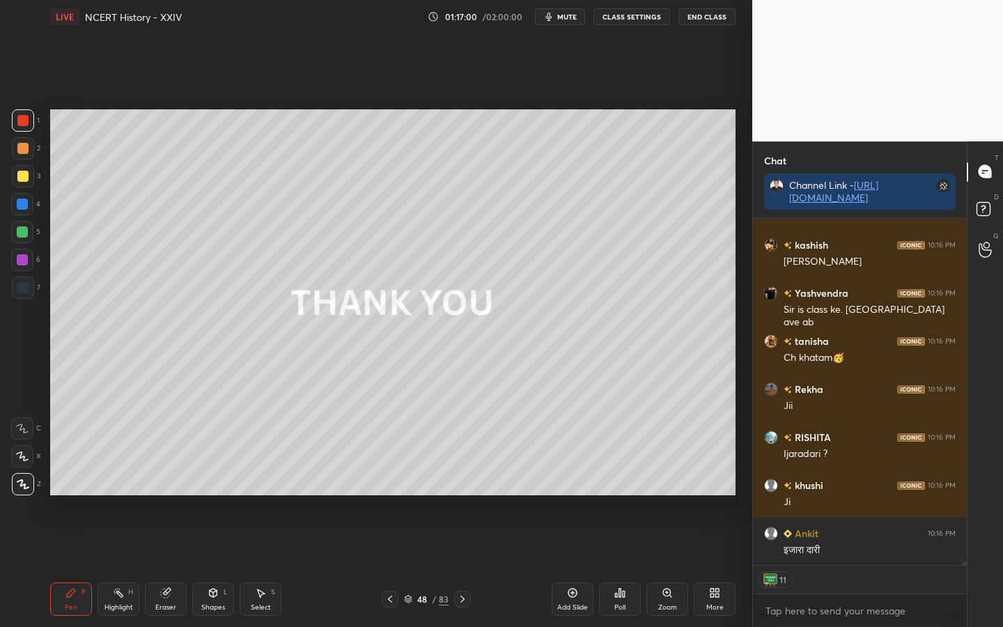
click at [446, 495] on div "83" at bounding box center [444, 599] width 10 height 13
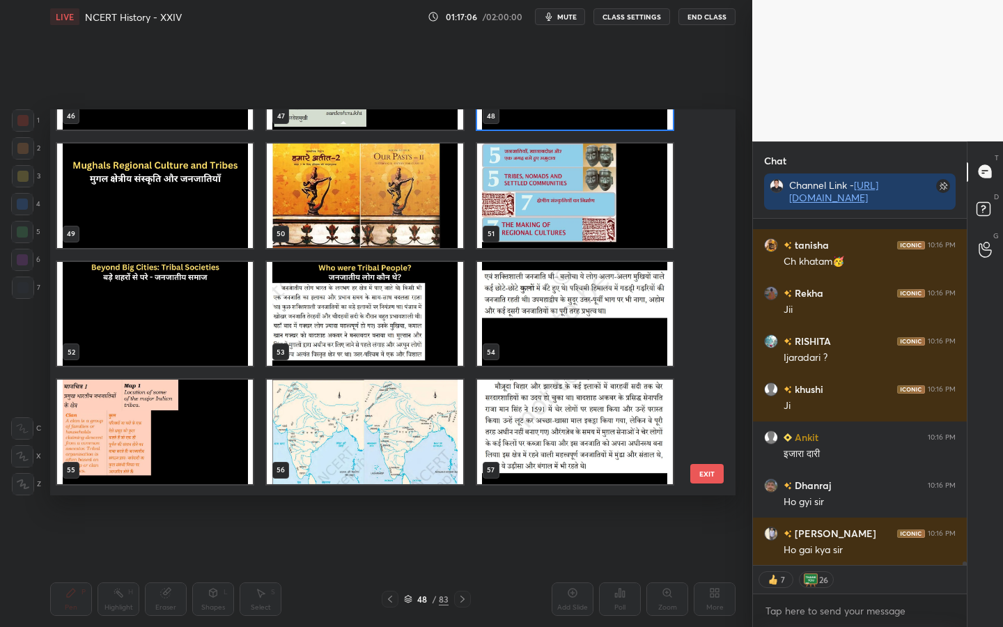
scroll to position [33893, 0]
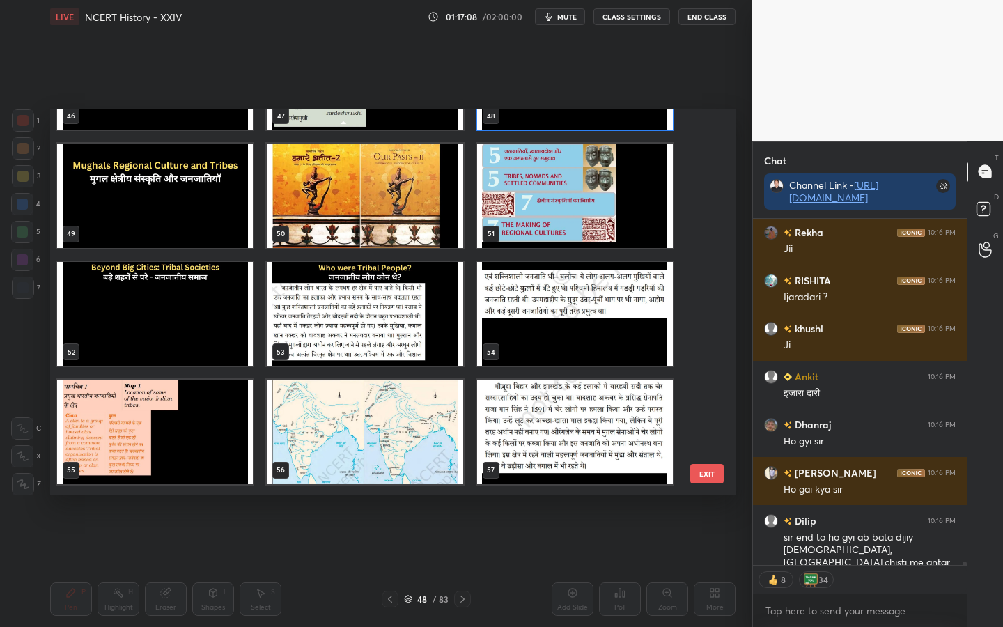
click at [703, 477] on button "EXIT" at bounding box center [706, 474] width 33 height 20
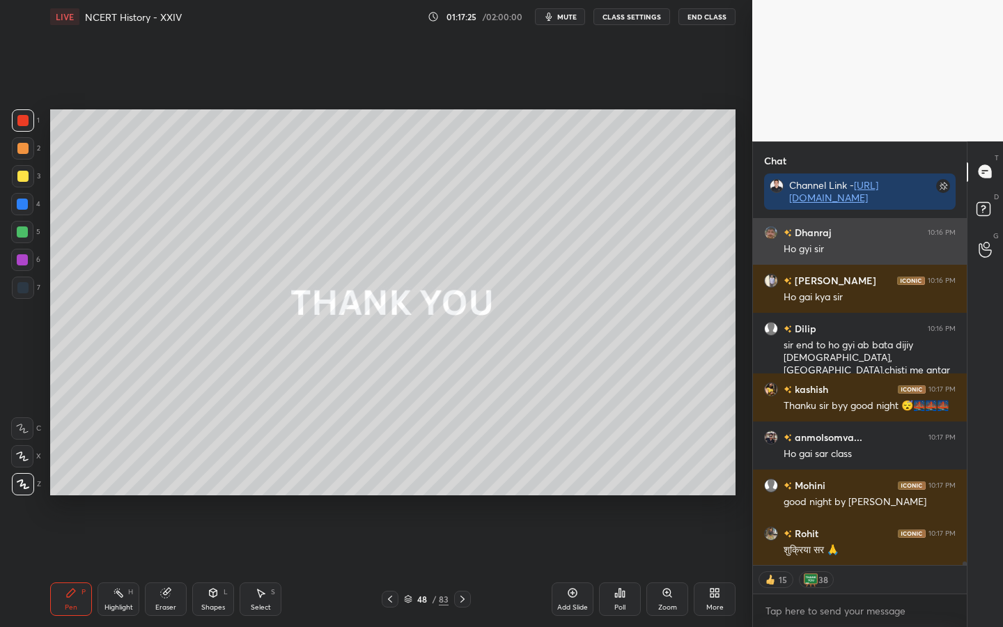
scroll to position [34146, 0]
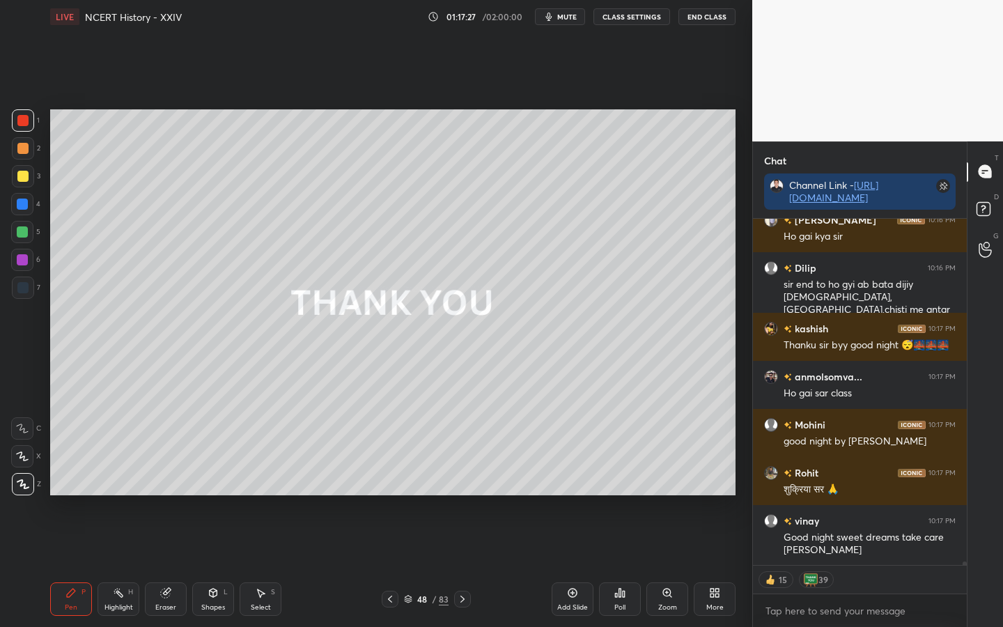
click at [15, 178] on div at bounding box center [23, 176] width 22 height 22
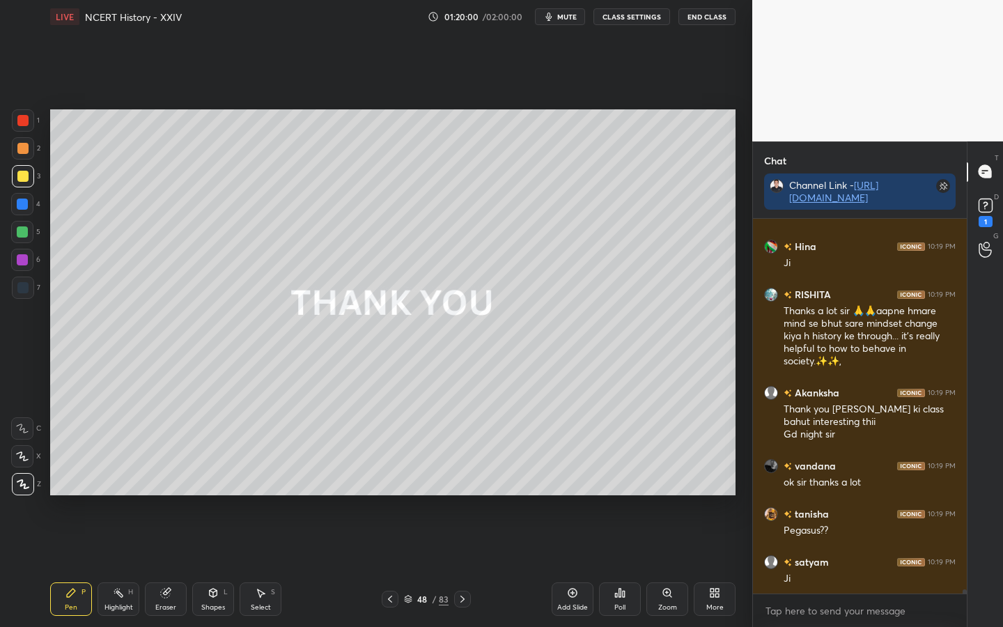
scroll to position [34851, 0]
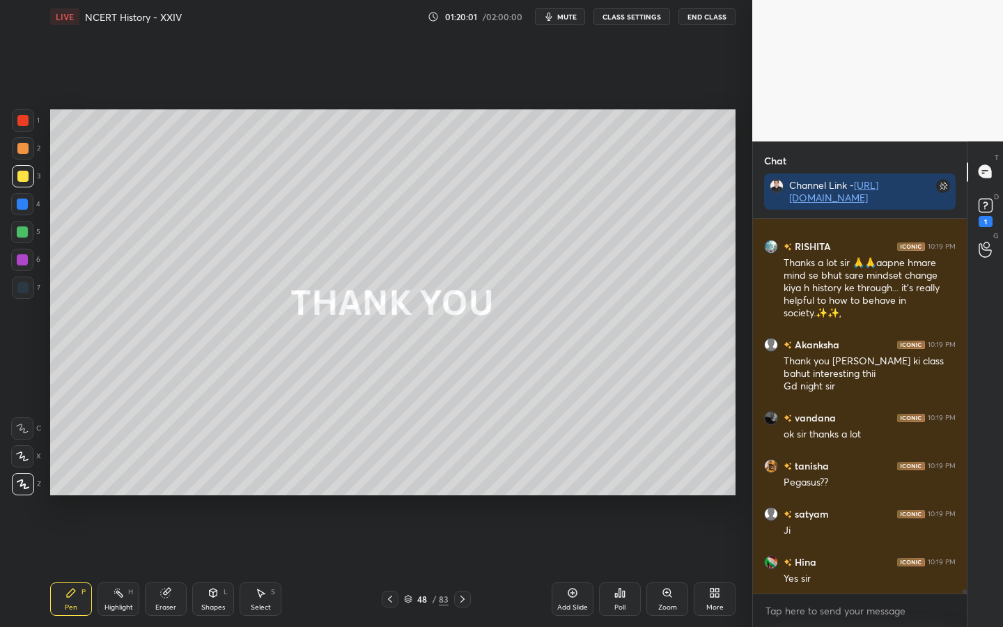
drag, startPoint x: 575, startPoint y: 587, endPoint x: 570, endPoint y: 582, distance: 7.4
click at [575, 495] on icon at bounding box center [572, 592] width 11 height 11
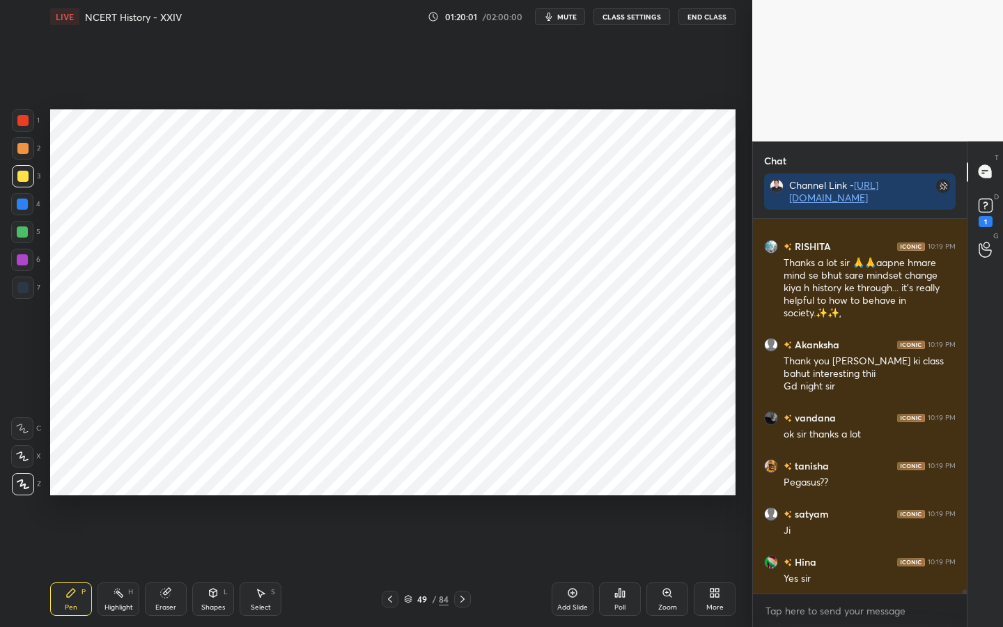
scroll to position [34899, 0]
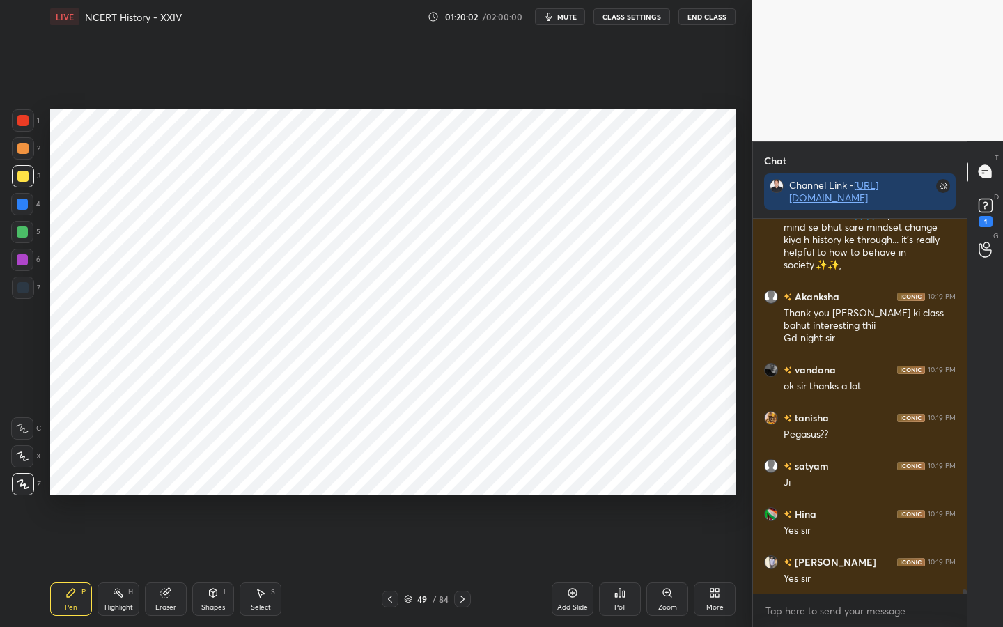
drag, startPoint x: 25, startPoint y: 124, endPoint x: 40, endPoint y: 138, distance: 20.2
click at [25, 124] on div at bounding box center [22, 120] width 11 height 11
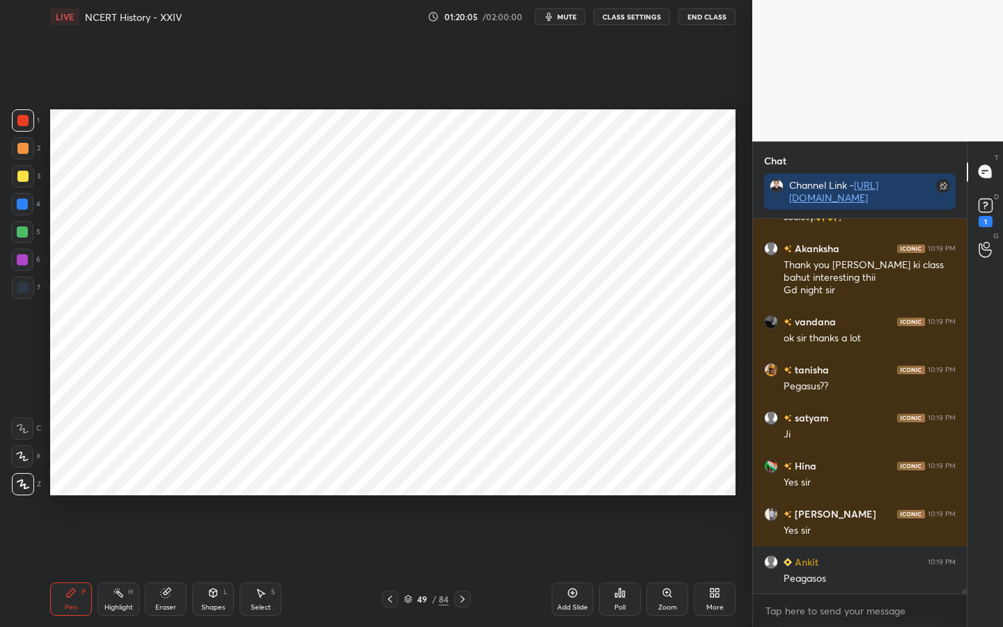
scroll to position [35020, 0]
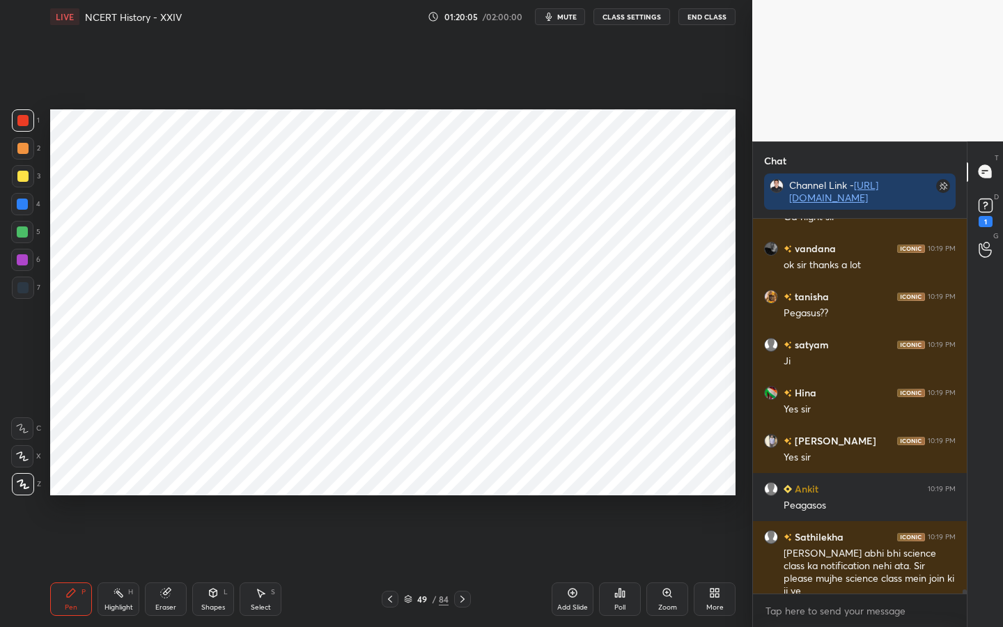
click at [169, 495] on div "Eraser" at bounding box center [165, 607] width 21 height 7
click at [22, 481] on span "Erase all" at bounding box center [22, 484] width 21 height 10
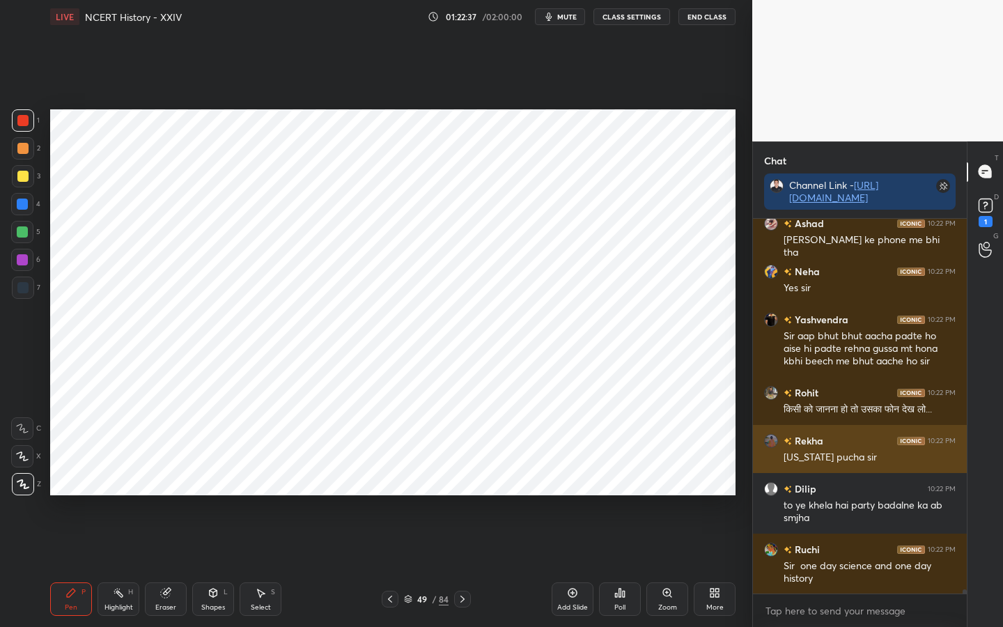
scroll to position [35835, 0]
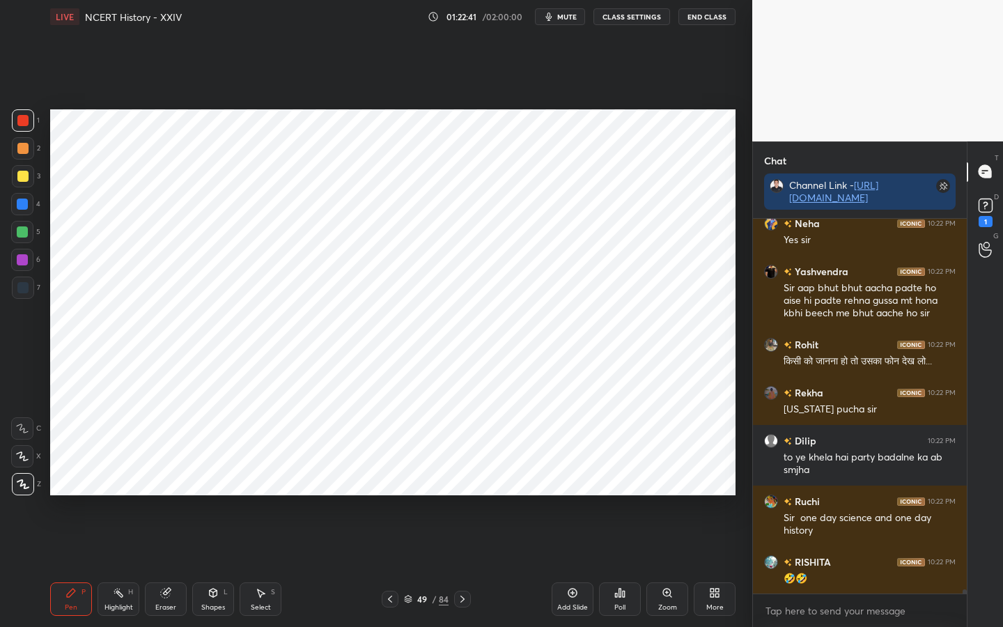
click at [157, 495] on div "Eraser" at bounding box center [165, 607] width 21 height 7
click at [19, 473] on div "Erase all" at bounding box center [22, 484] width 22 height 22
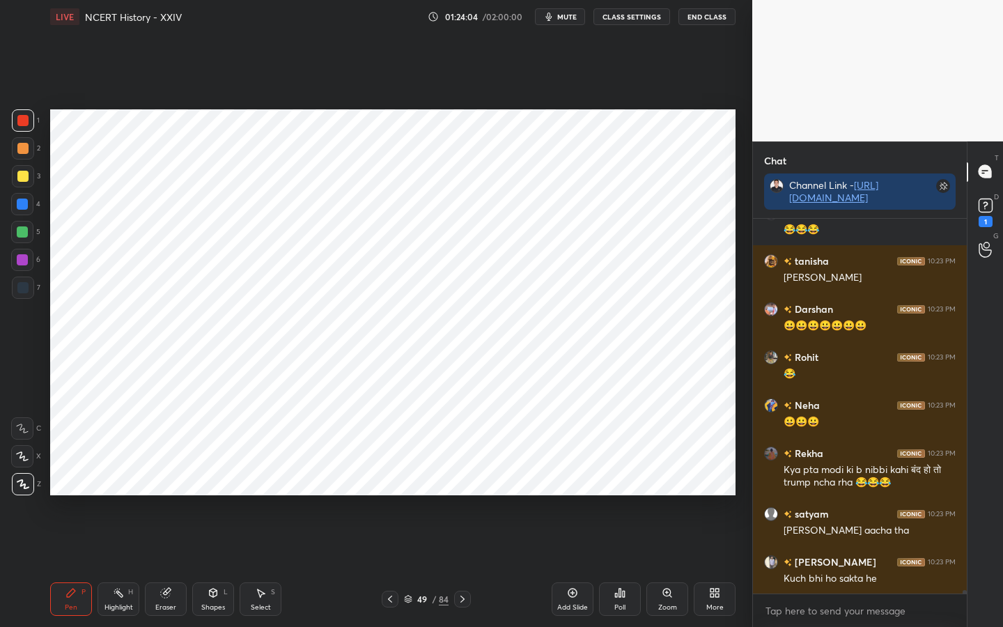
scroll to position [36953, 0]
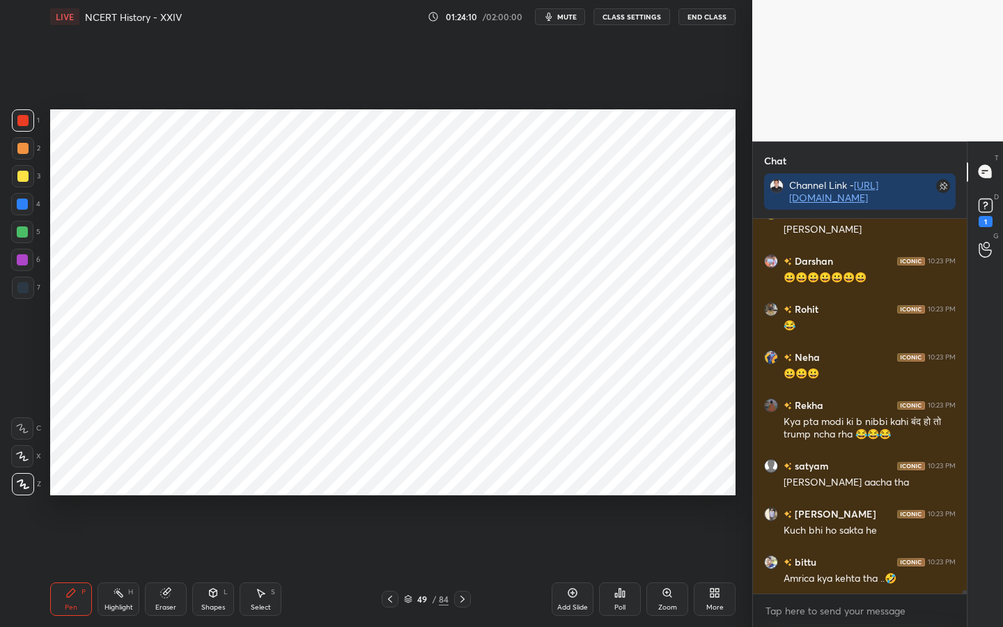
click at [177, 495] on div "Eraser" at bounding box center [166, 598] width 42 height 33
drag, startPoint x: 24, startPoint y: 486, endPoint x: 29, endPoint y: 476, distance: 11.5
click at [24, 486] on span "Erase all" at bounding box center [22, 484] width 21 height 10
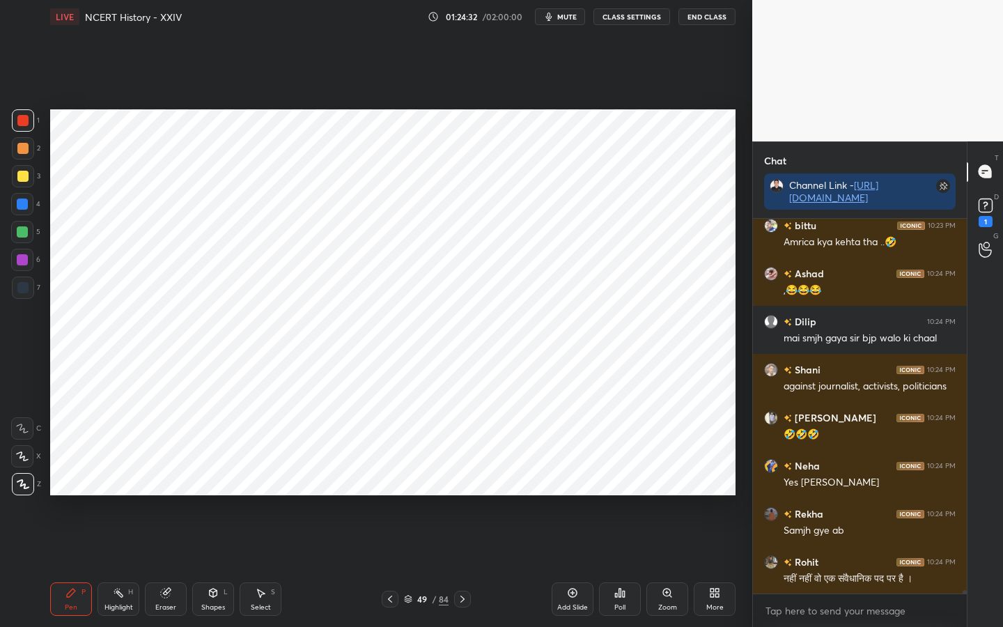
scroll to position [37338, 0]
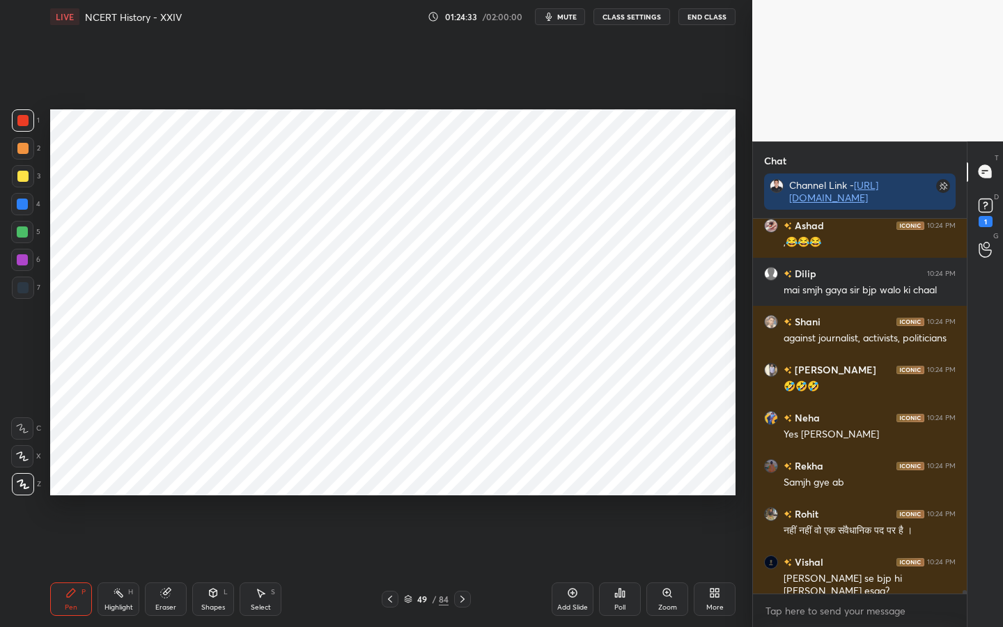
click at [444, 495] on div "84" at bounding box center [444, 599] width 10 height 13
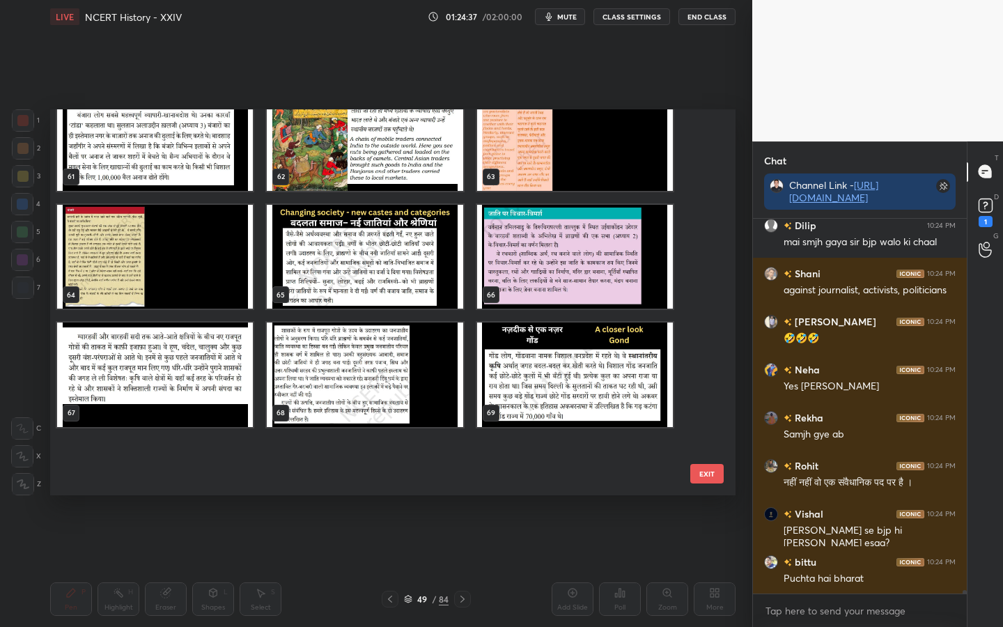
scroll to position [2309, 0]
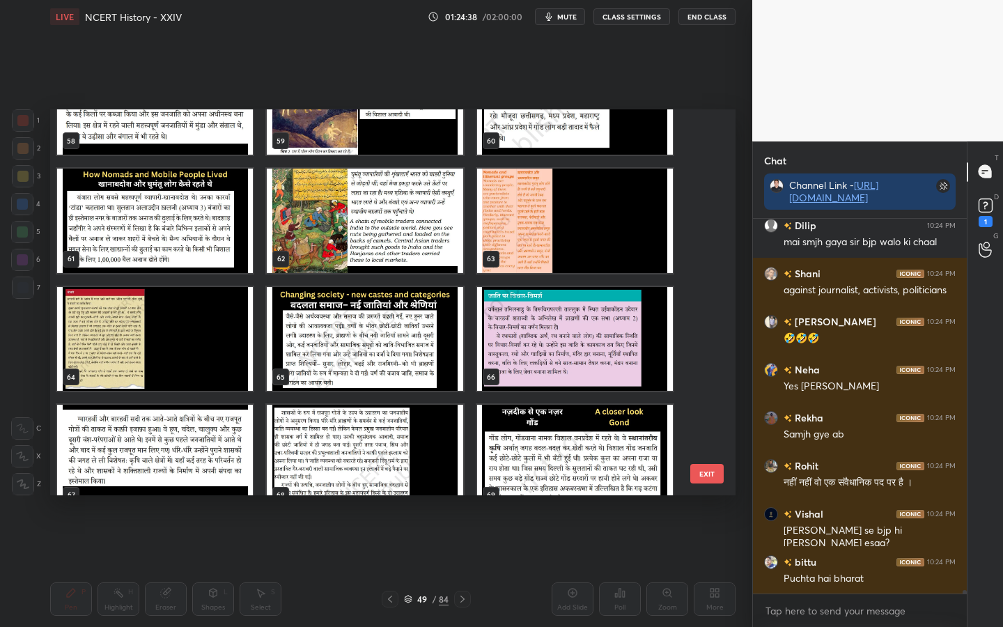
click at [708, 469] on button "EXIT" at bounding box center [706, 474] width 33 height 20
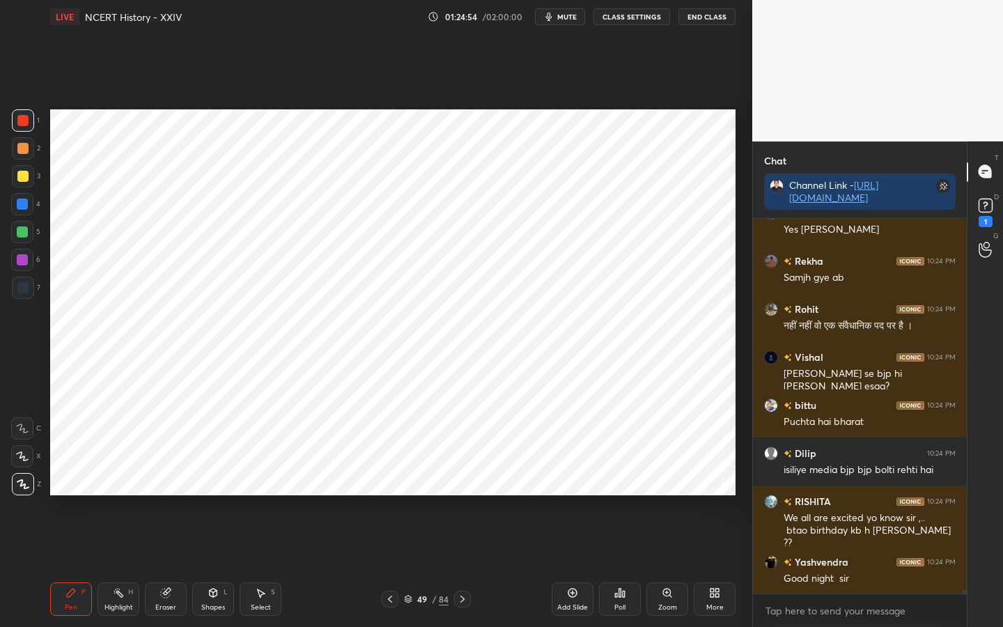
scroll to position [37603, 0]
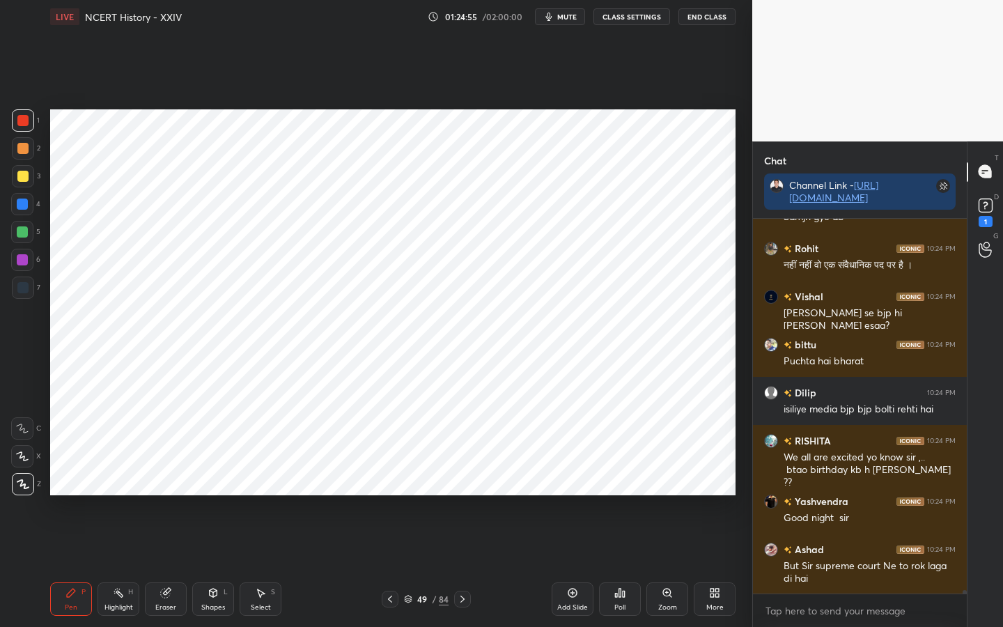
click at [733, 495] on div "Setting up your live class Poll for secs No correct answer Start poll" at bounding box center [393, 302] width 696 height 538
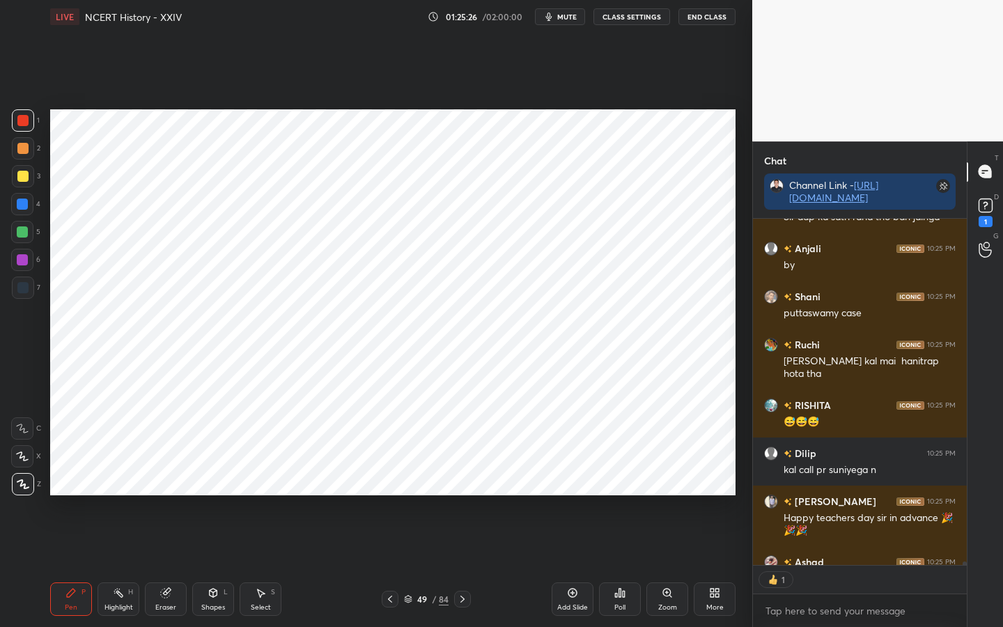
scroll to position [5, 5]
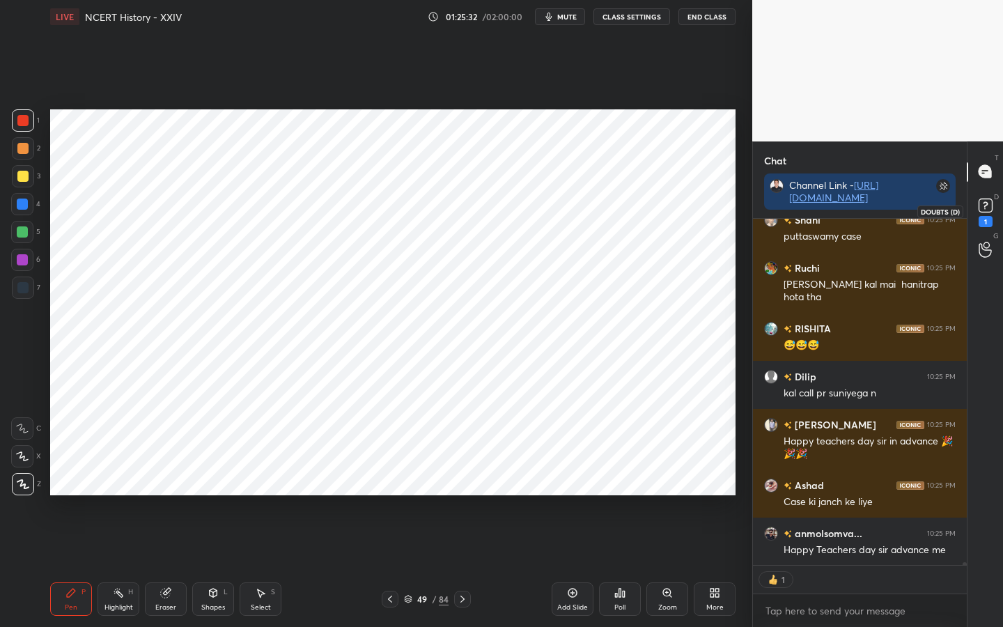
click at [980, 217] on div "1" at bounding box center [986, 221] width 14 height 11
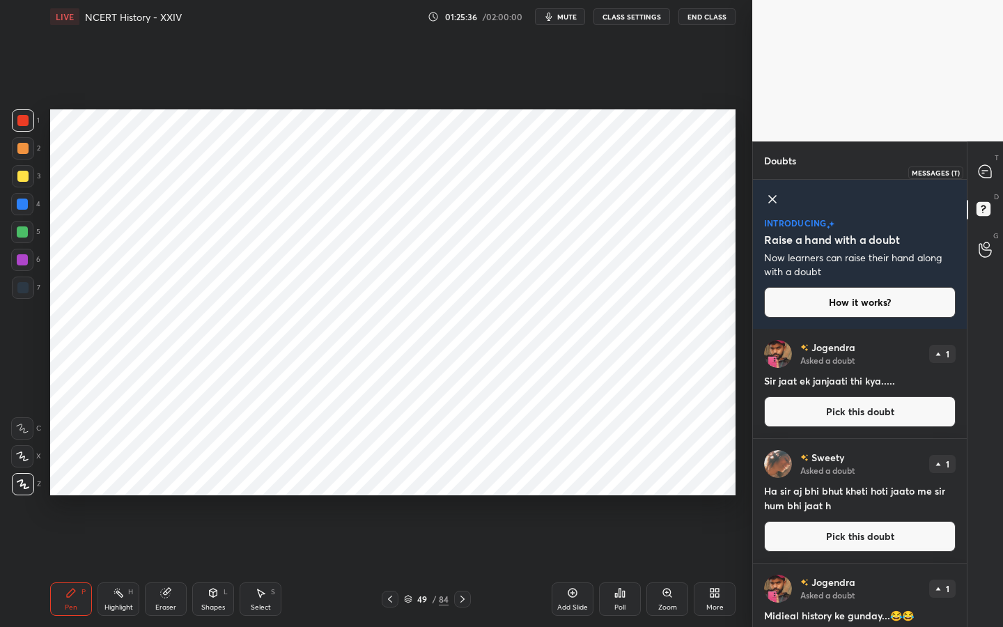
click at [983, 177] on icon at bounding box center [985, 171] width 13 height 13
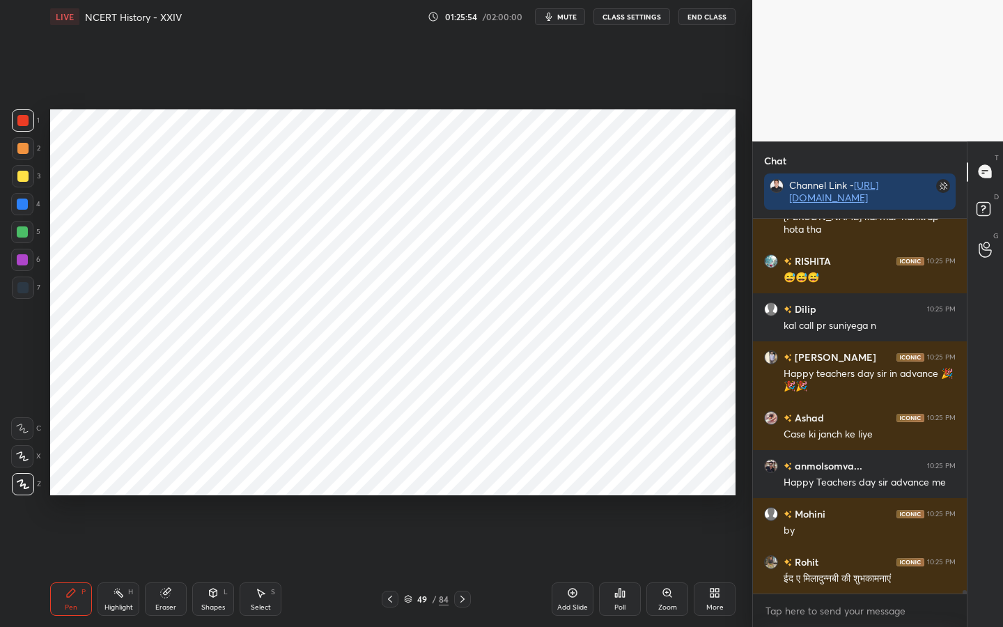
scroll to position [38642, 0]
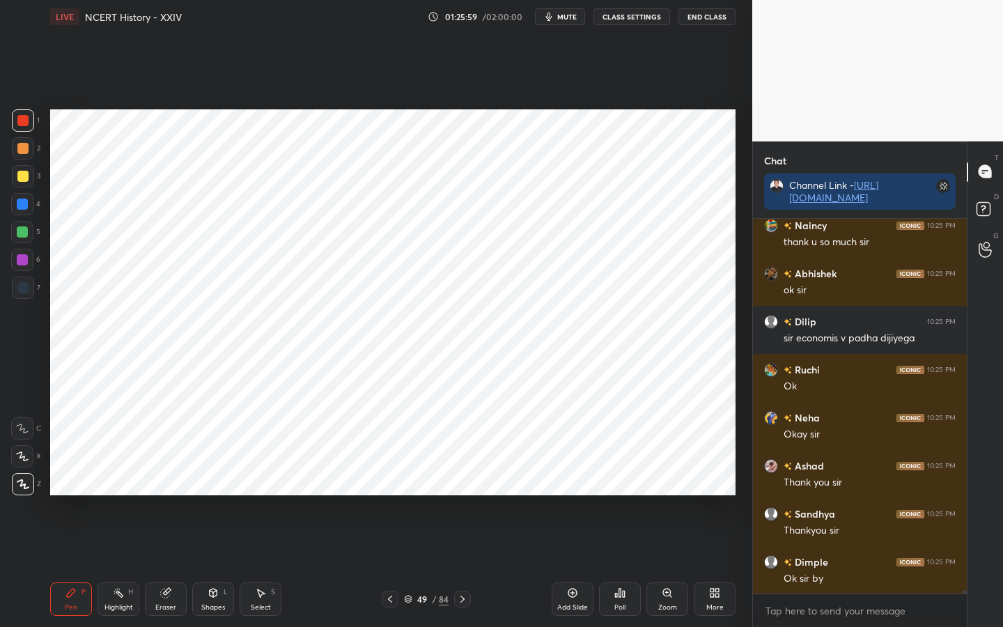
click at [695, 17] on button "End Class" at bounding box center [706, 16] width 57 height 17
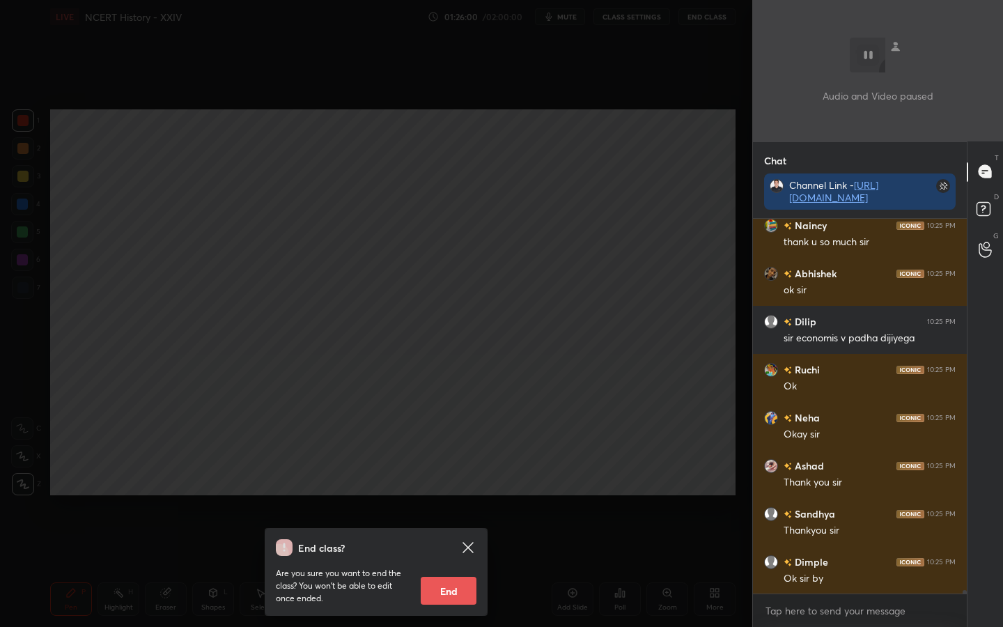
click at [439, 495] on button "End" at bounding box center [449, 591] width 56 height 28
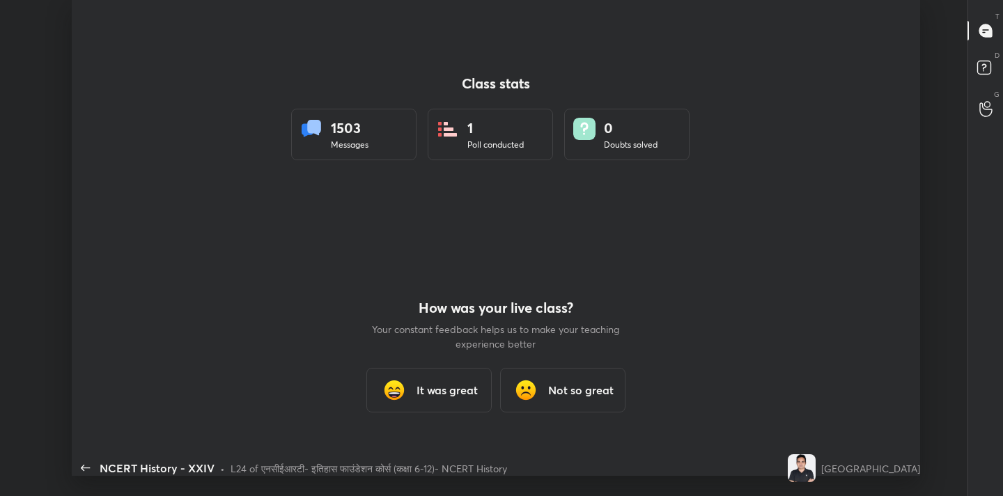
type textarea "x"
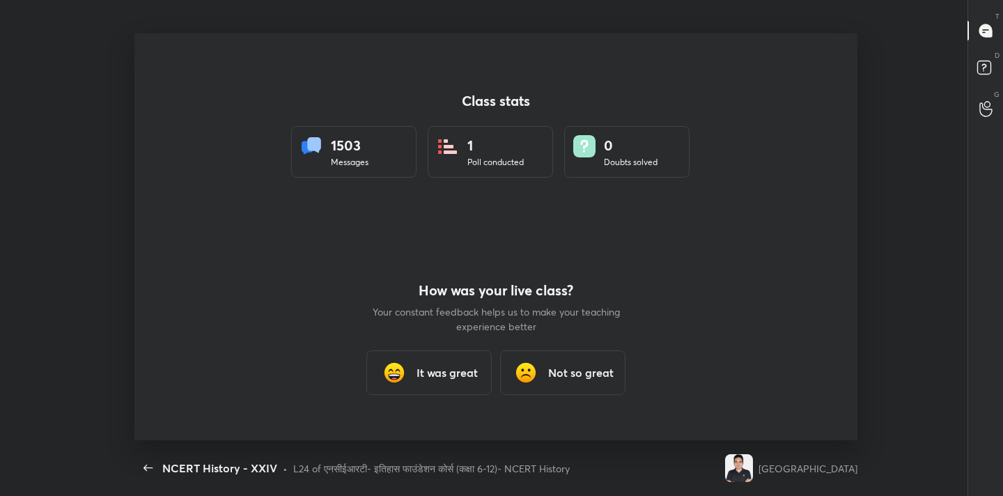
click at [411, 380] on div "It was great" at bounding box center [428, 372] width 125 height 45
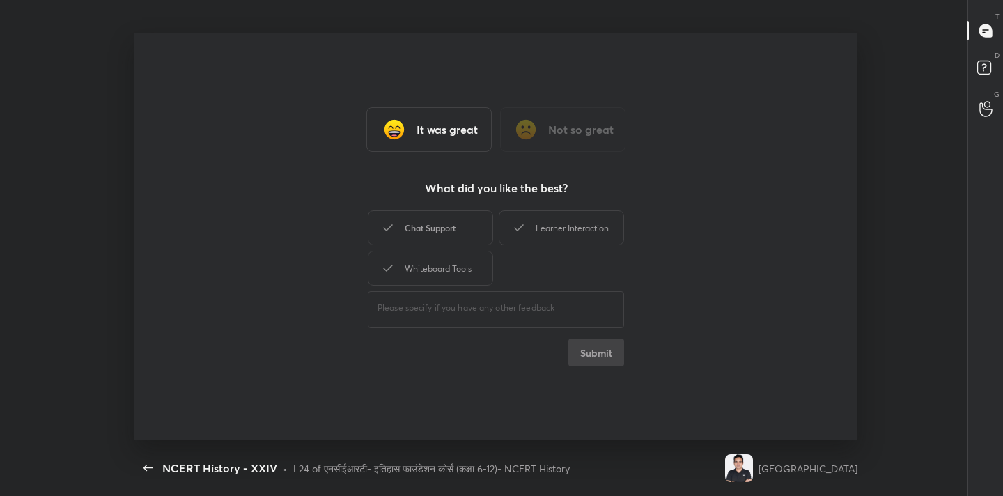
click at [430, 229] on div "Chat Support" at bounding box center [430, 227] width 125 height 35
click at [542, 231] on div "Learner Interaction" at bounding box center [561, 227] width 125 height 35
click at [458, 278] on div "Whiteboard Tools" at bounding box center [430, 268] width 125 height 35
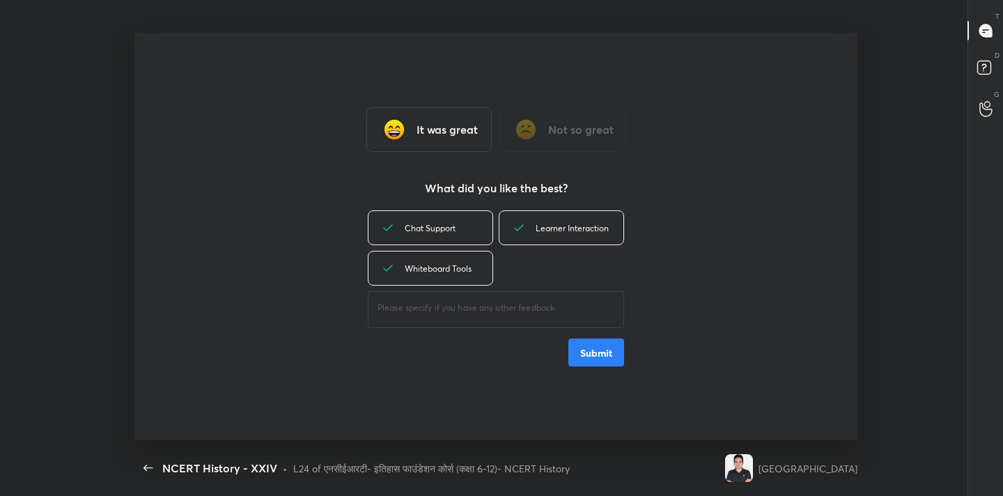
click at [603, 353] on button "Submit" at bounding box center [596, 352] width 56 height 28
